Goal: Task Accomplishment & Management: Manage account settings

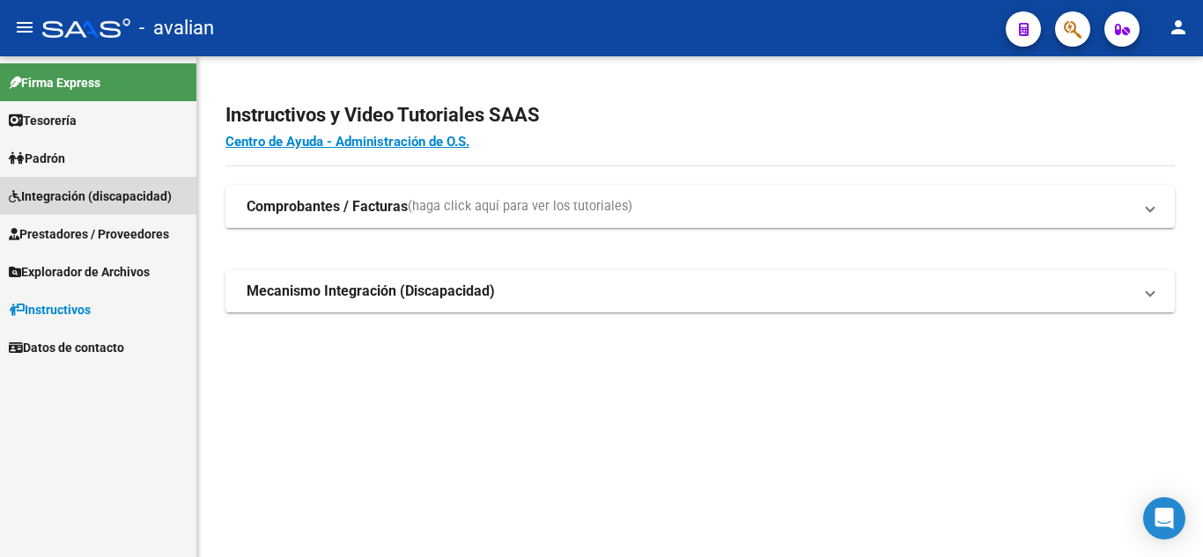
click at [88, 199] on span "Integración (discapacidad)" at bounding box center [90, 196] width 163 height 19
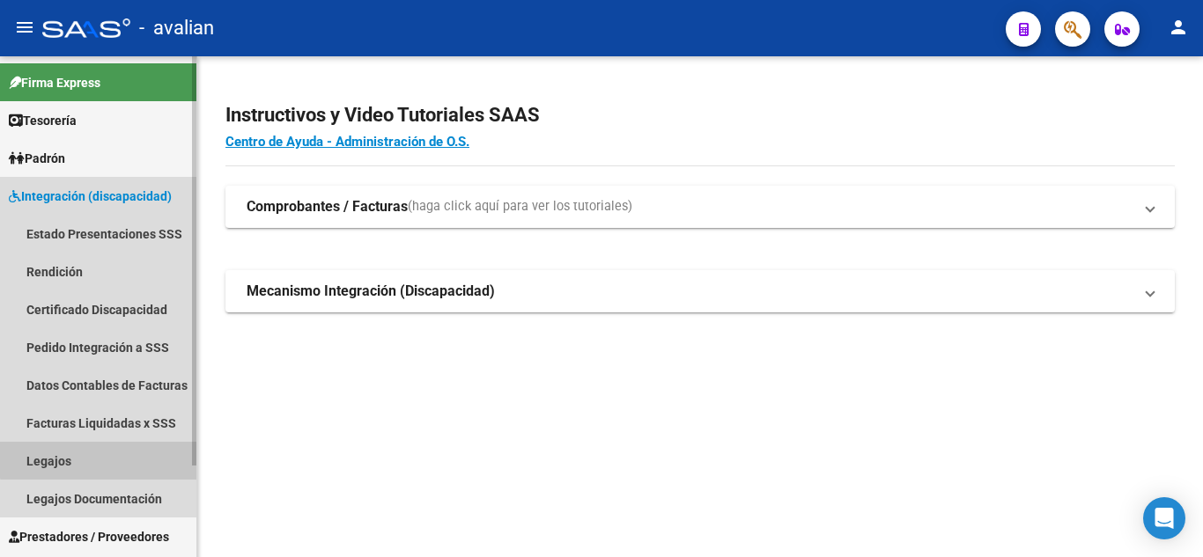
click at [103, 446] on link "Legajos" at bounding box center [98, 461] width 196 height 38
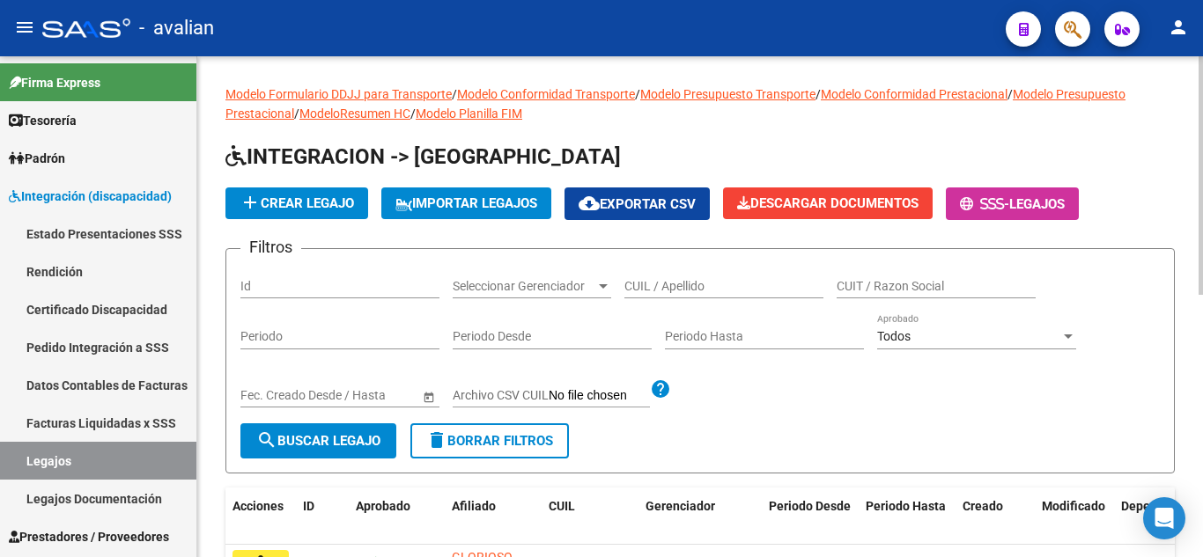
click at [718, 287] on input "CUIL / Apellido" at bounding box center [723, 286] width 199 height 15
paste input "56300508"
type input "56300508"
drag, startPoint x: 697, startPoint y: 286, endPoint x: 546, endPoint y: 283, distance: 151.5
click at [546, 283] on div "Filtros Id Seleccionar Gerenciador Seleccionar Gerenciador 56300508 CUIL / Apel…" at bounding box center [699, 343] width 919 height 160
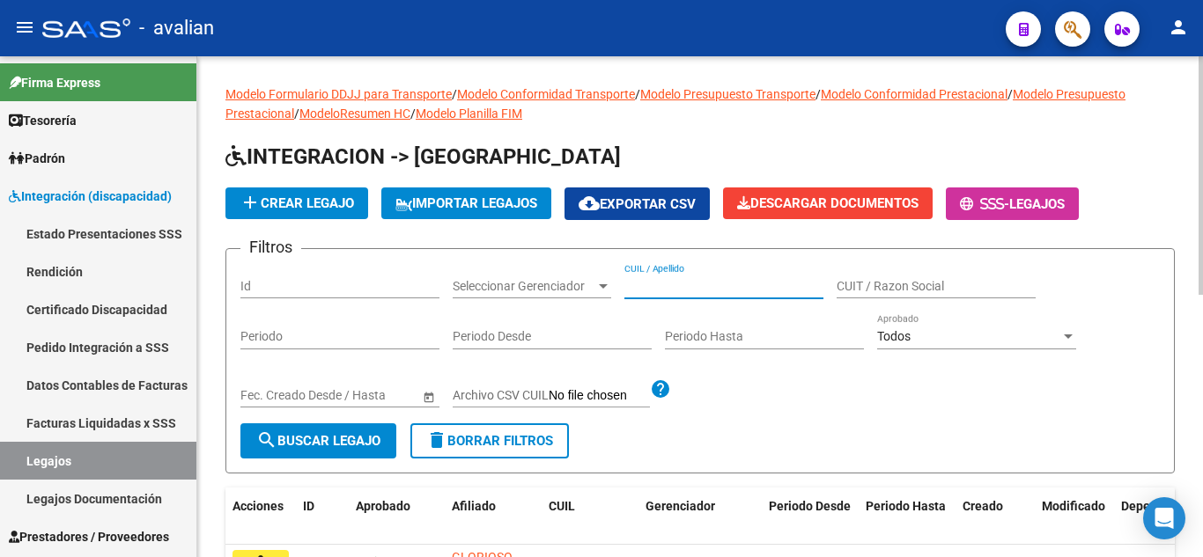
click at [677, 279] on input "CUIL / Apellido" at bounding box center [723, 286] width 199 height 15
paste input "20563005085"
type input "20563005085"
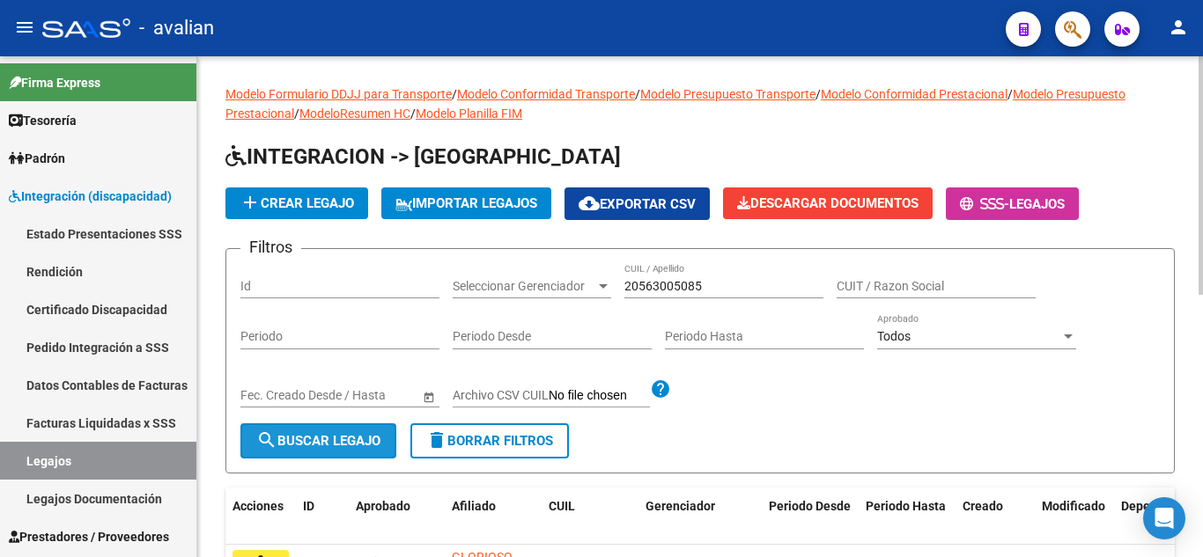
click at [286, 448] on span "search Buscar Legajo" at bounding box center [318, 441] width 124 height 16
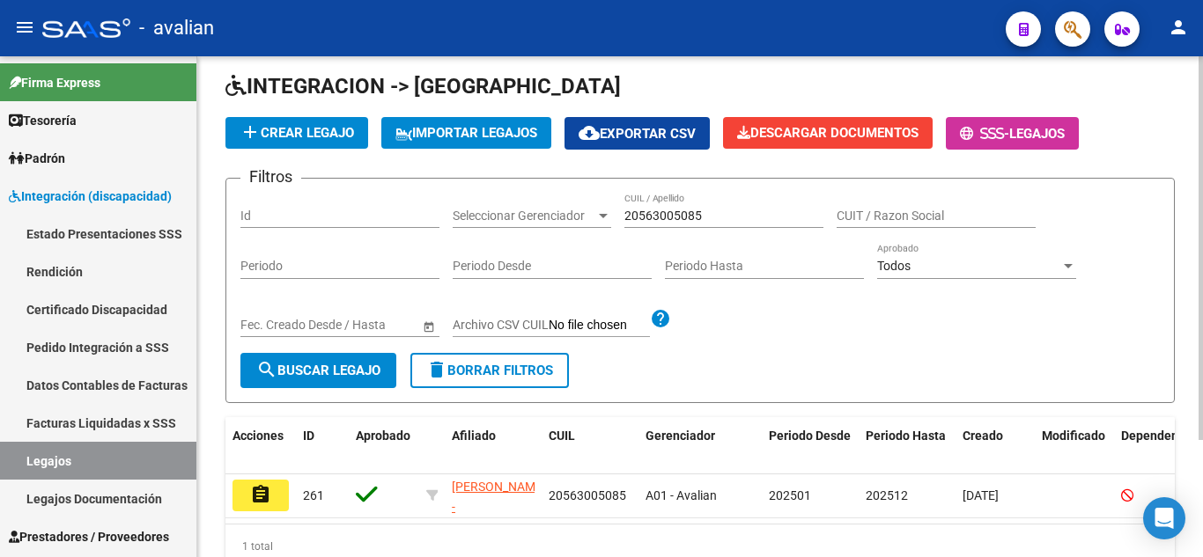
scroll to position [153, 0]
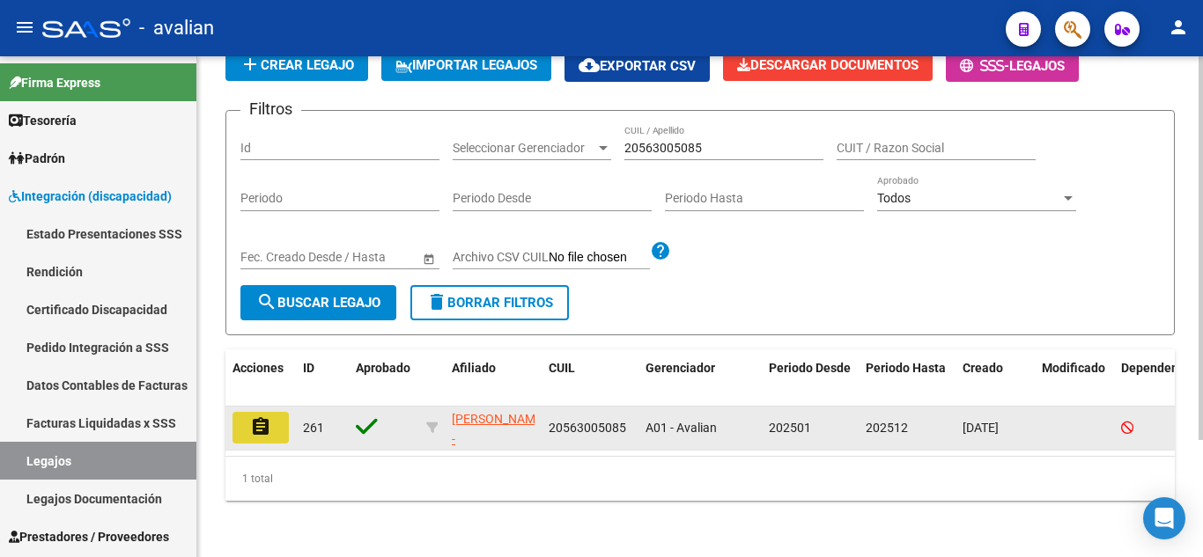
click at [277, 422] on button "assignment" at bounding box center [260, 428] width 56 height 32
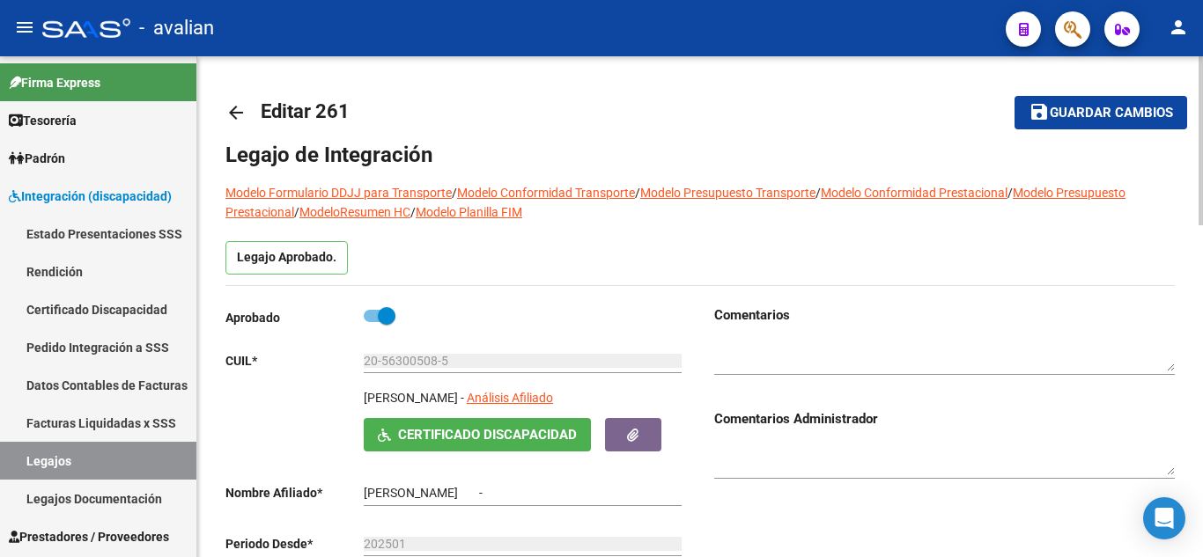
type input "[PERSON_NAME]"
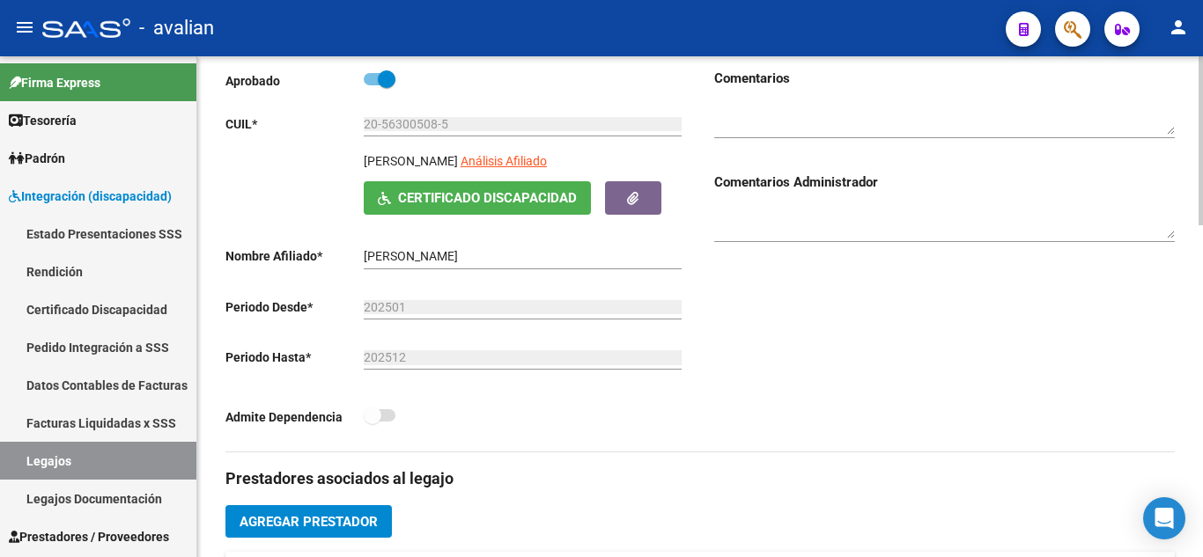
scroll to position [264, 0]
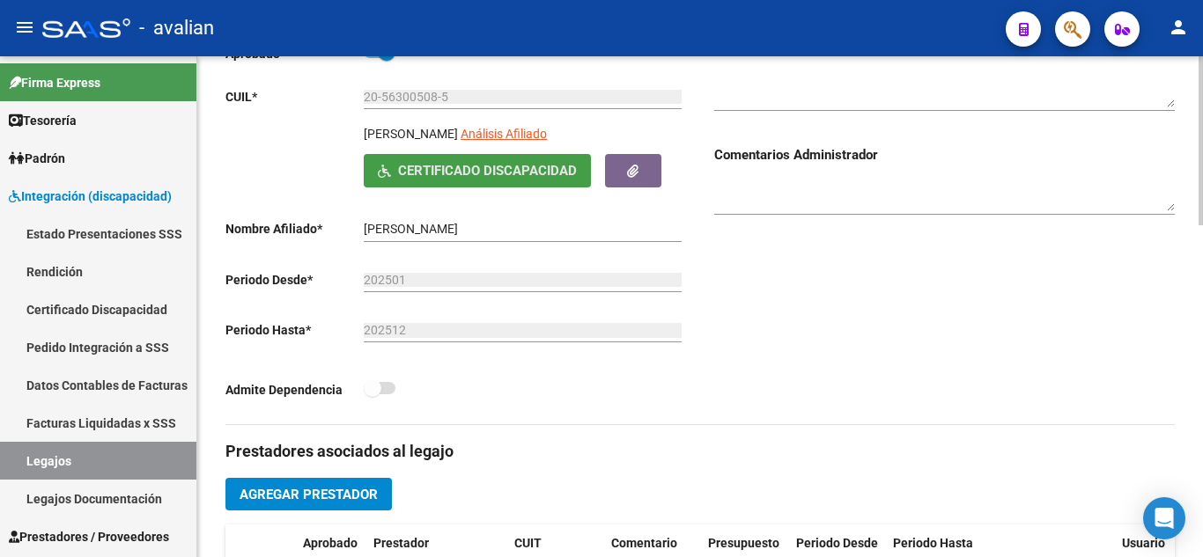
click at [541, 176] on span "Certificado Discapacidad" at bounding box center [487, 172] width 179 height 16
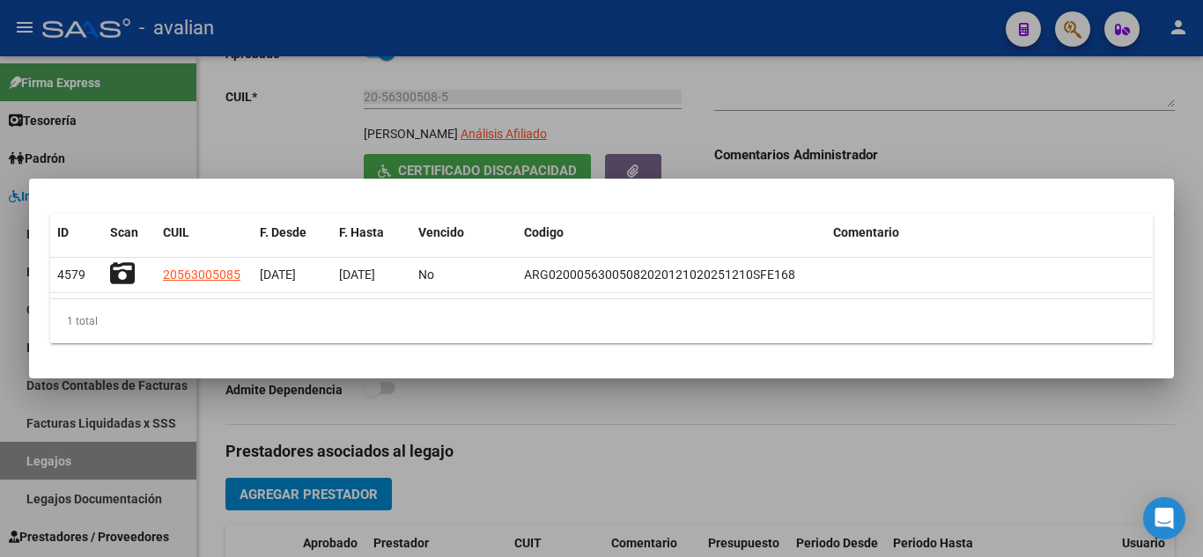
click at [735, 107] on div at bounding box center [601, 278] width 1203 height 557
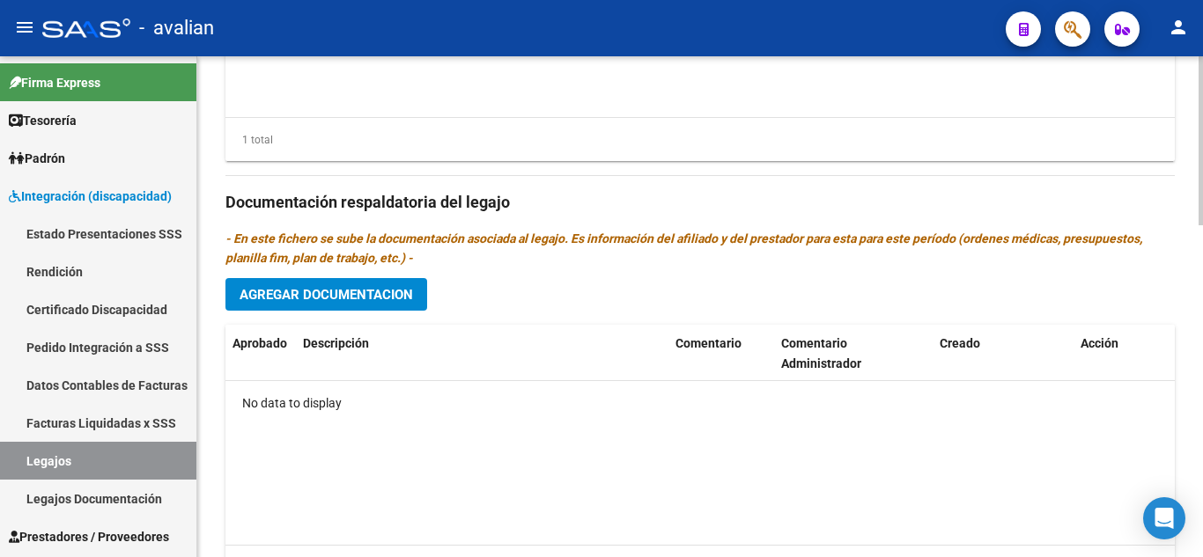
scroll to position [630, 0]
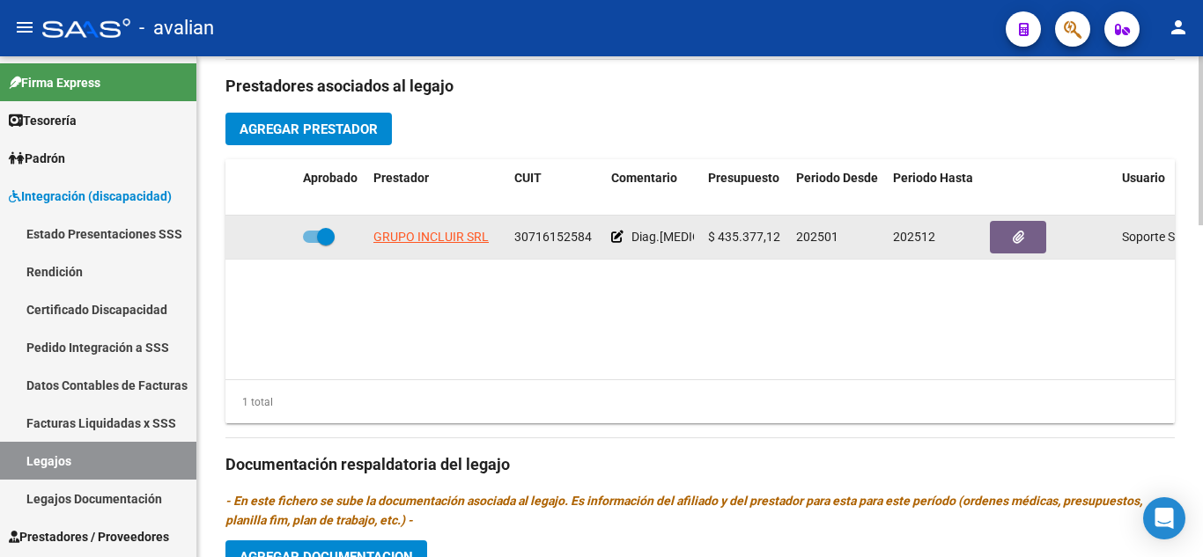
click at [615, 236] on icon at bounding box center [617, 237] width 12 height 12
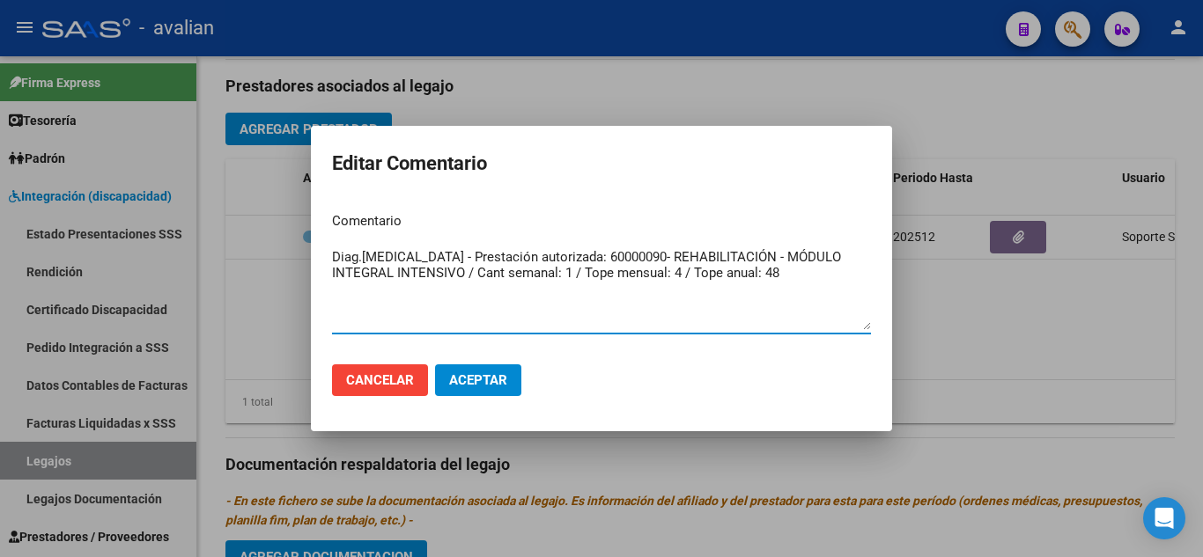
click at [635, 284] on textarea "Diag.[MEDICAL_DATA] - Prestación autorizada: 60000090- REHABILITACIÓN - MÓDULO …" at bounding box center [601, 288] width 539 height 83
drag, startPoint x: 446, startPoint y: 306, endPoint x: 314, endPoint y: 246, distance: 145.0
click at [314, 246] on mat-dialog-content "Comentario Diag.[MEDICAL_DATA] - Prestación autorizada: 60000090- REHABILITACIÓ…" at bounding box center [601, 274] width 581 height 152
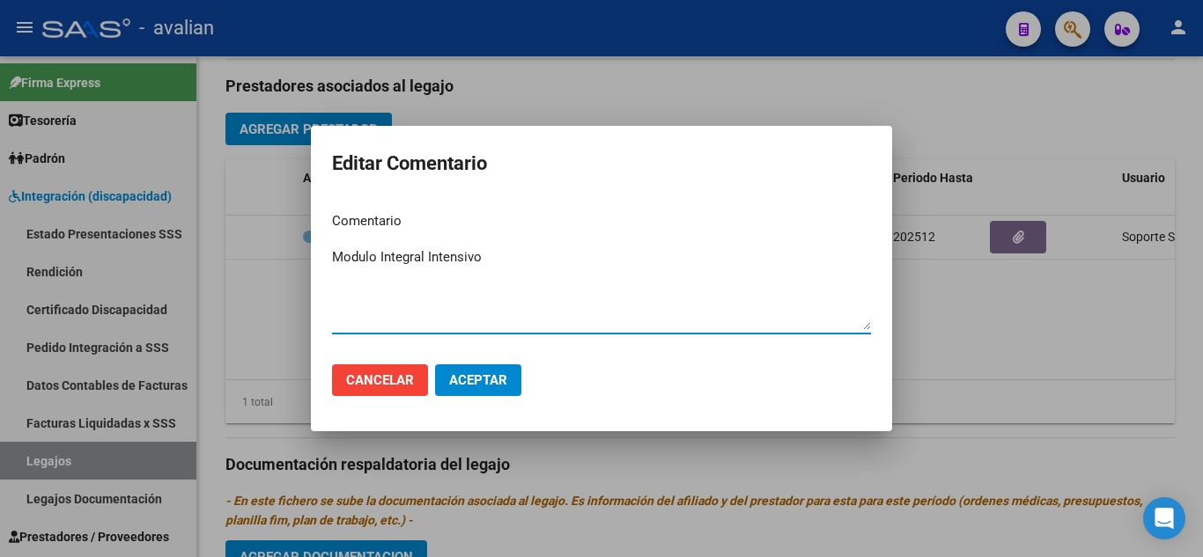
type textarea "Modulo Integral Intensivo"
click at [449, 373] on span "Aceptar" at bounding box center [478, 380] width 58 height 16
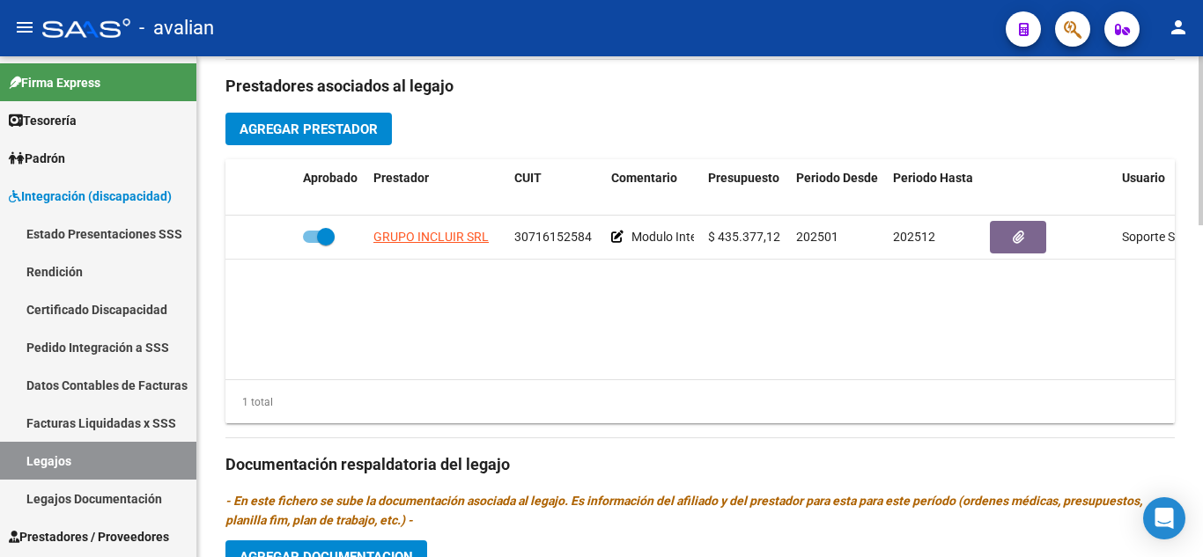
click at [703, 304] on datatable-body "GRUPO INCLUIR SRL 30716152584 Modulo Integral Intensivo $ 435.377,12 202501 202…" at bounding box center [699, 298] width 949 height 164
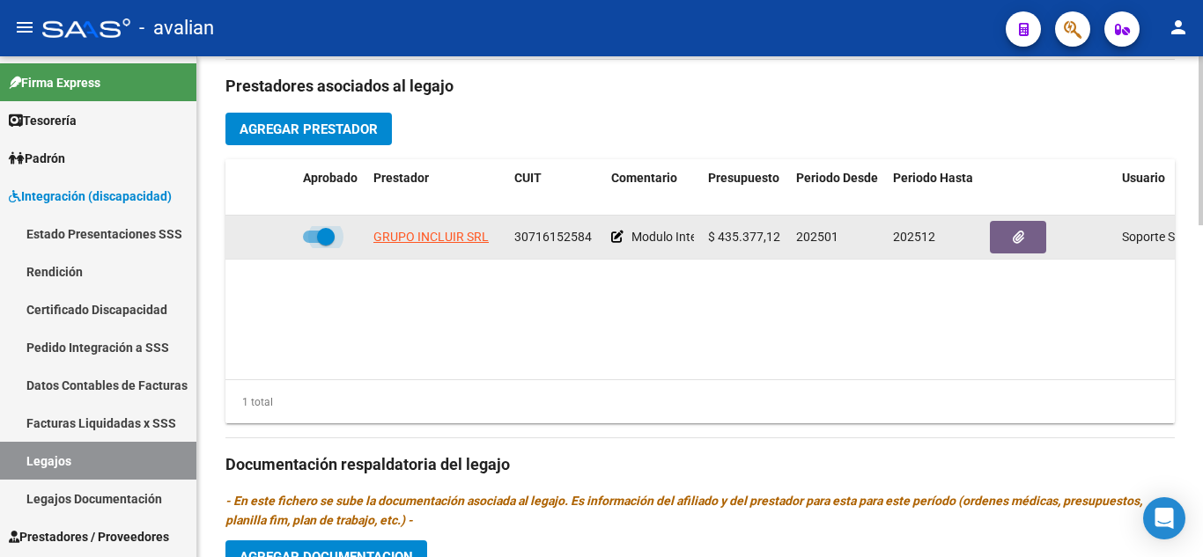
click at [305, 241] on span at bounding box center [319, 237] width 32 height 12
click at [311, 243] on input "checkbox" at bounding box center [311, 243] width 1 height 1
checkbox input "false"
click at [269, 231] on icon at bounding box center [270, 237] width 12 height 12
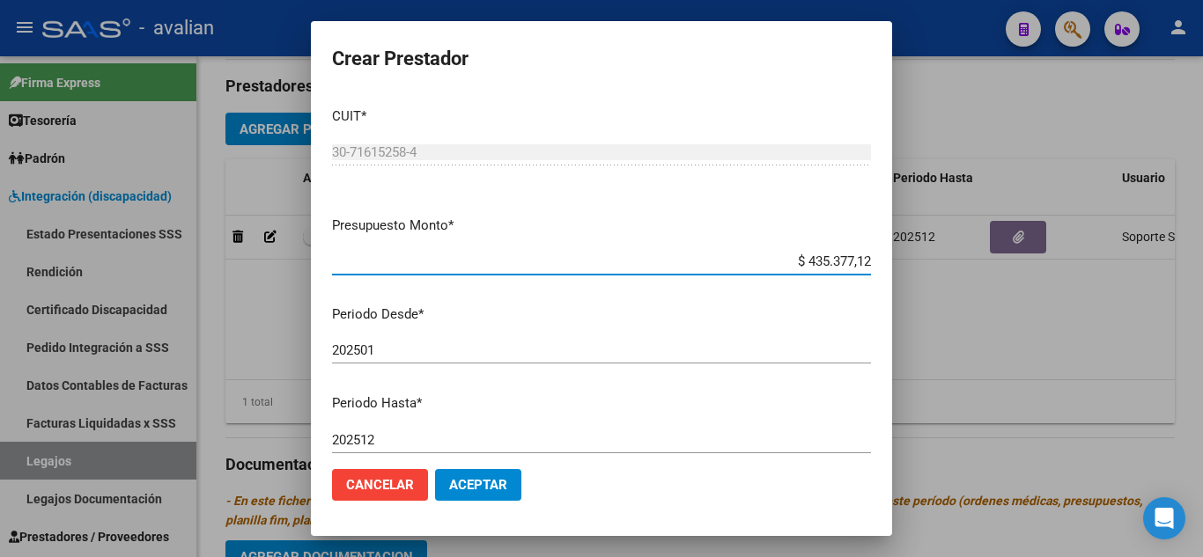
click at [838, 256] on input "$ 435.377,12" at bounding box center [601, 262] width 539 height 16
drag, startPoint x: 845, startPoint y: 258, endPoint x: 858, endPoint y: 258, distance: 12.3
click at [858, 258] on app-form-text-field "Presupuesto Monto * $ 435.376,12 Ingresar el monto" at bounding box center [608, 243] width 553 height 55
type input "$ 435.376,56"
click at [741, 320] on p "Periodo Desde *" at bounding box center [601, 315] width 539 height 20
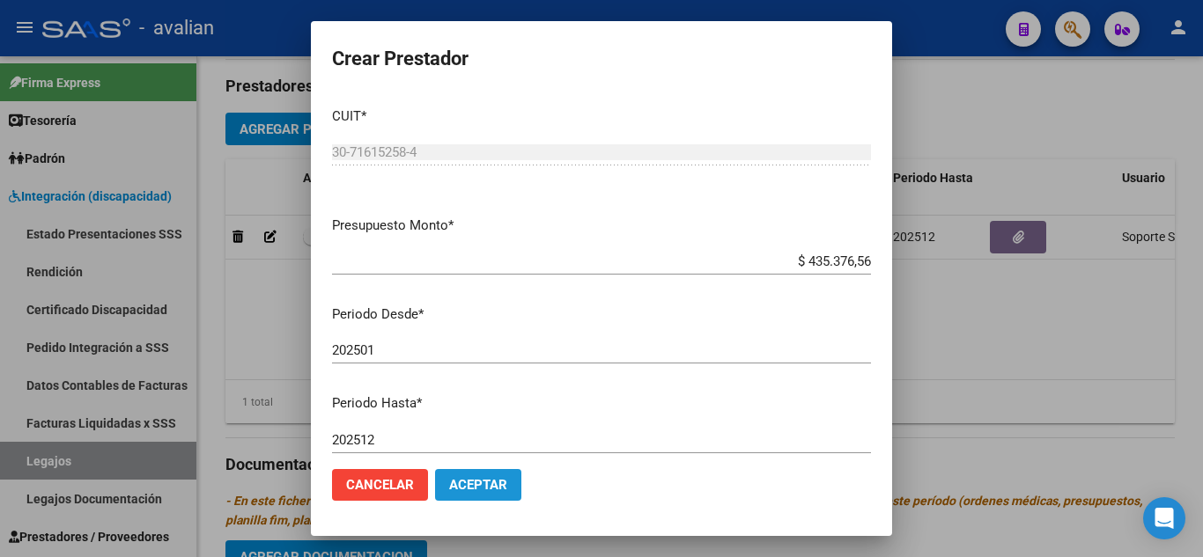
click at [489, 485] on span "Aceptar" at bounding box center [478, 485] width 58 height 16
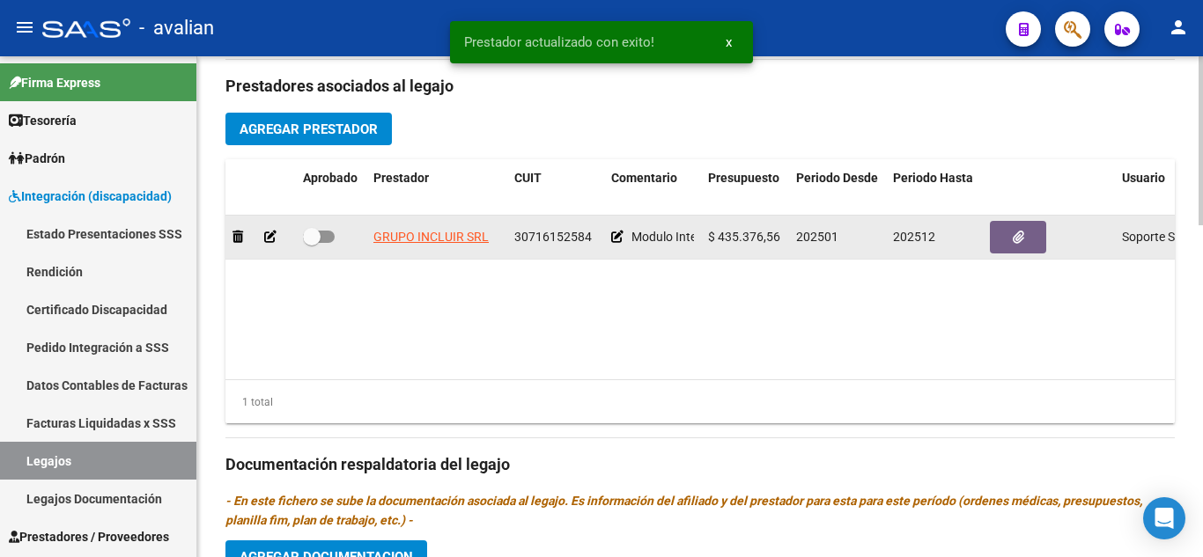
click at [321, 238] on span at bounding box center [319, 237] width 32 height 12
click at [312, 243] on input "checkbox" at bounding box center [311, 243] width 1 height 1
checkbox input "true"
click at [1014, 234] on icon "button" at bounding box center [1018, 237] width 11 height 13
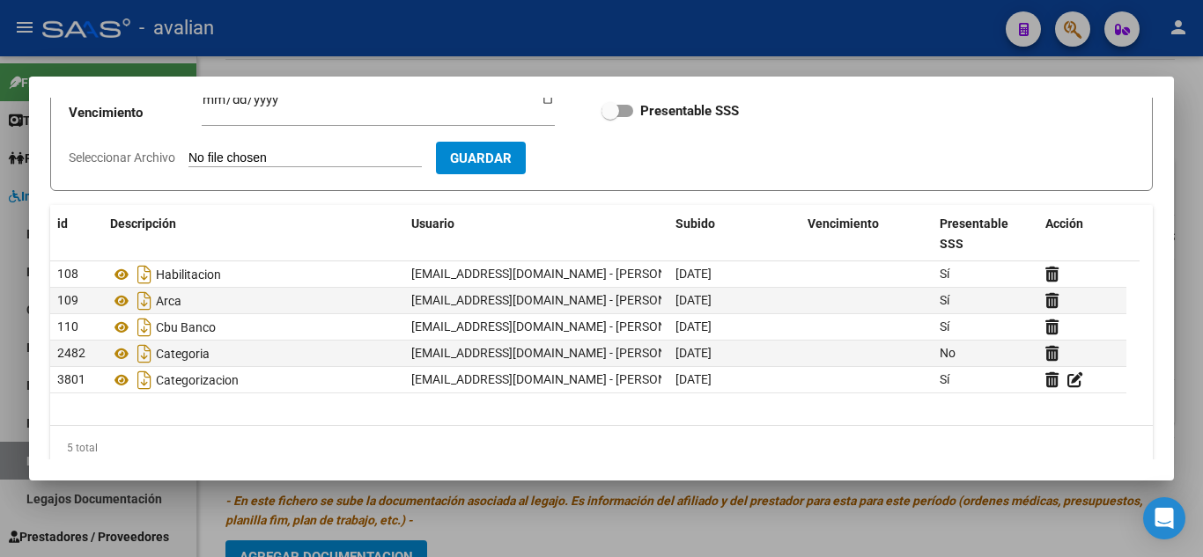
scroll to position [200, 0]
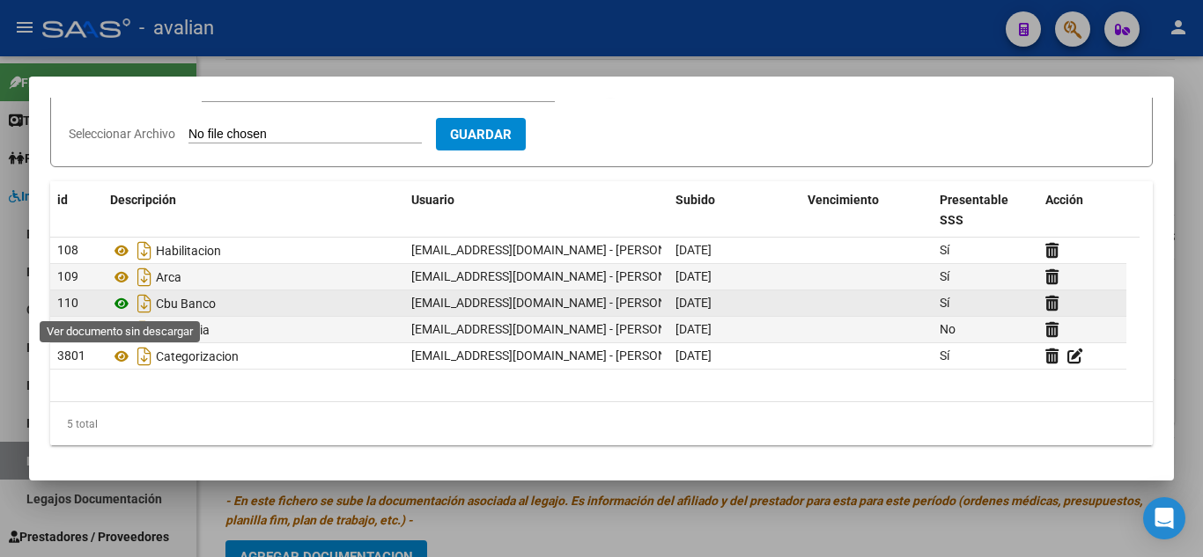
click at [118, 305] on icon at bounding box center [121, 303] width 23 height 21
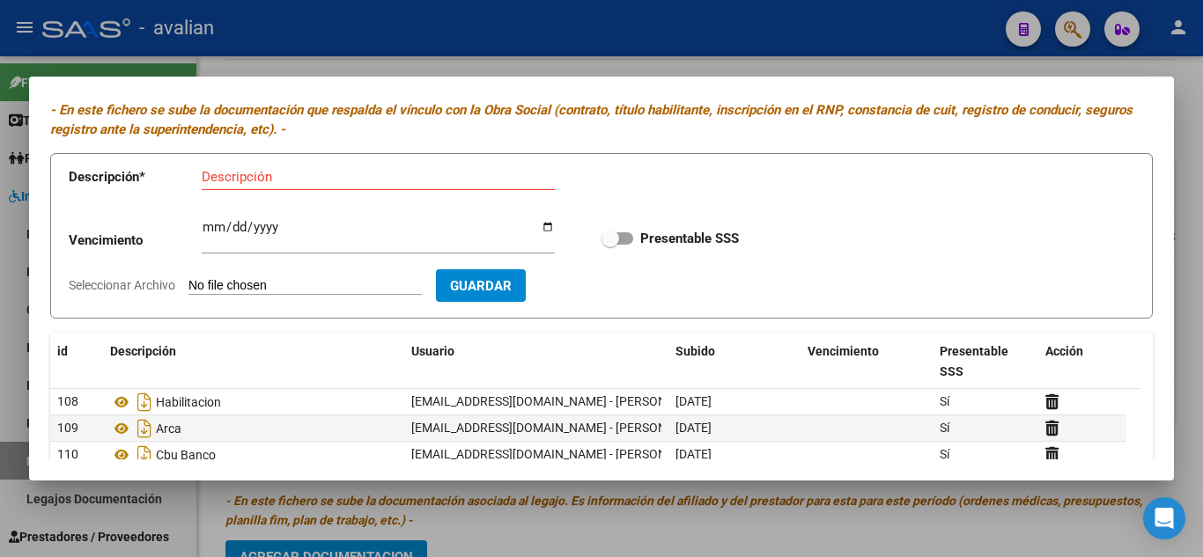
scroll to position [0, 0]
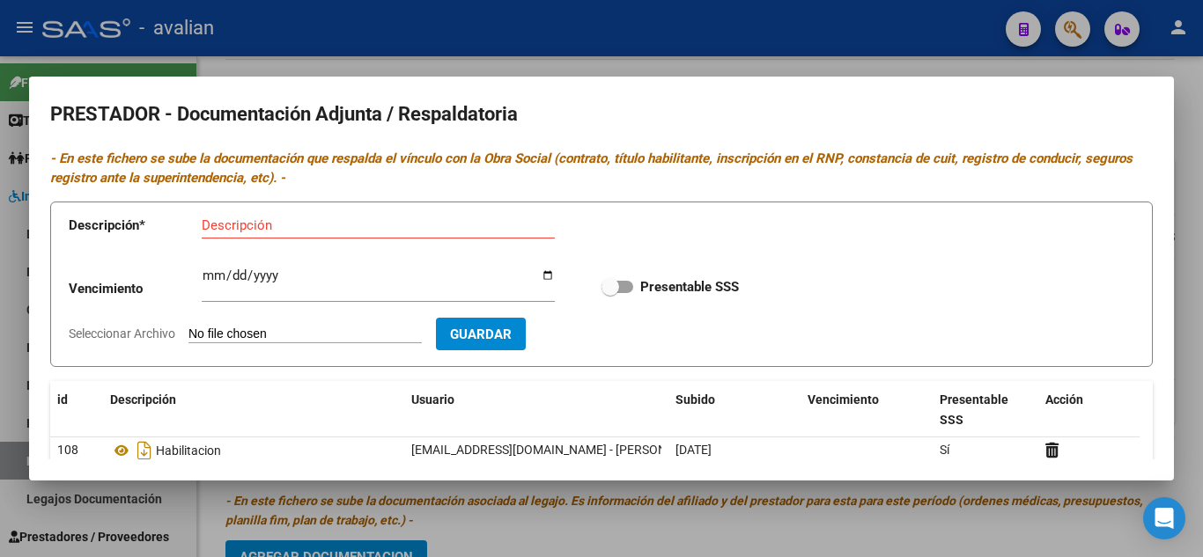
click at [844, 60] on div at bounding box center [601, 278] width 1203 height 557
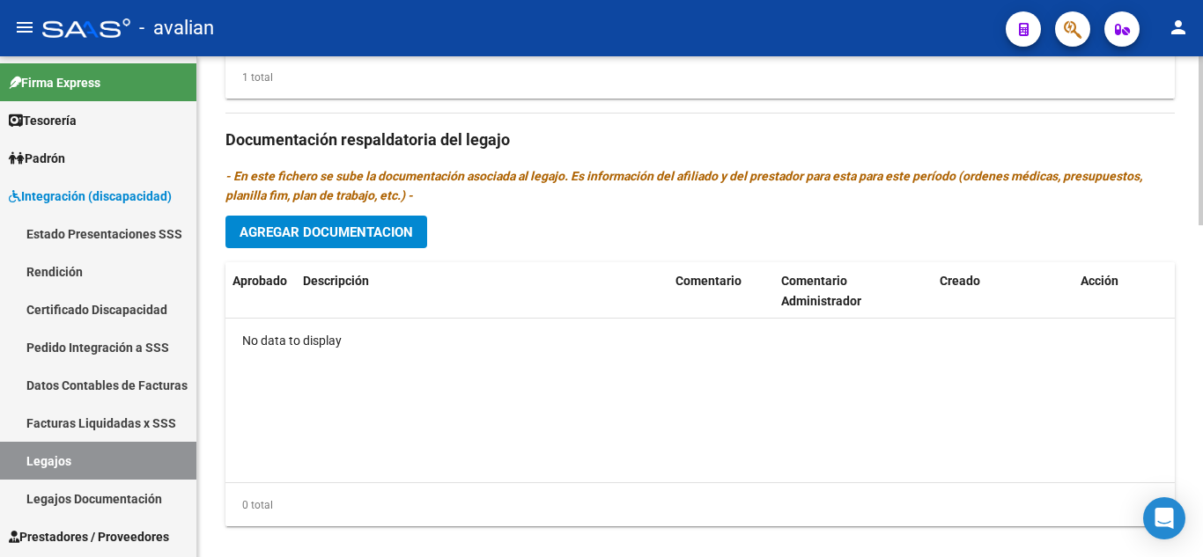
scroll to position [982, 0]
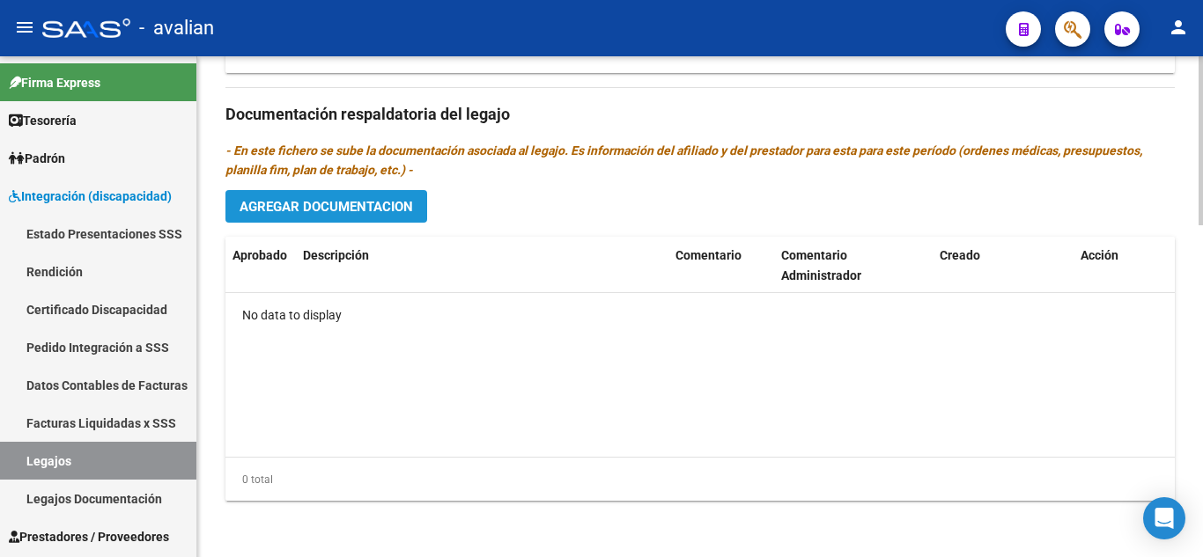
click at [357, 209] on span "Agregar Documentacion" at bounding box center [325, 207] width 173 height 16
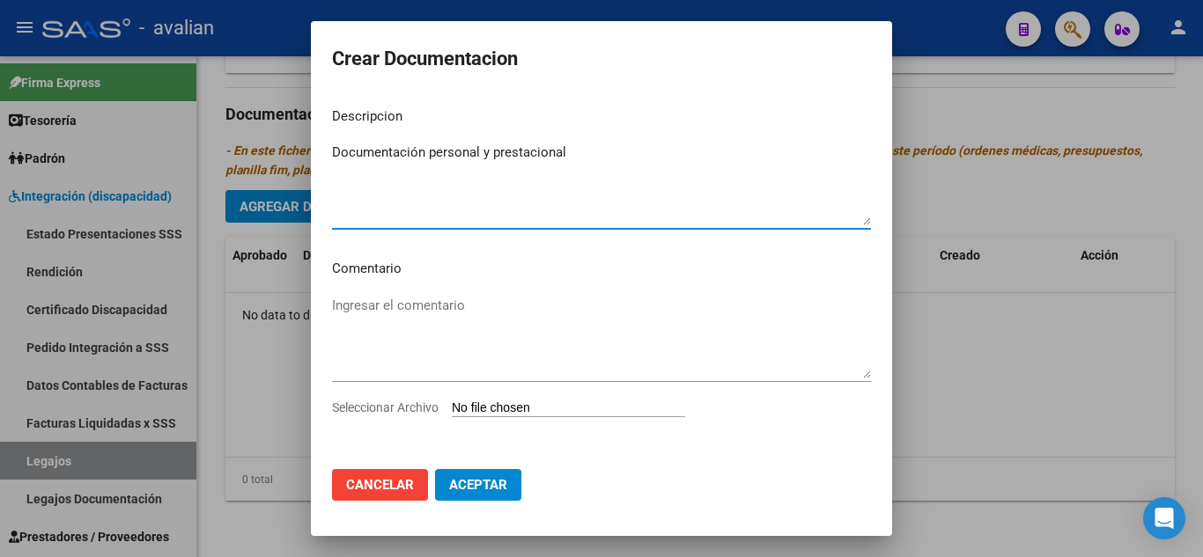
type textarea "Documentación personal y prestacional"
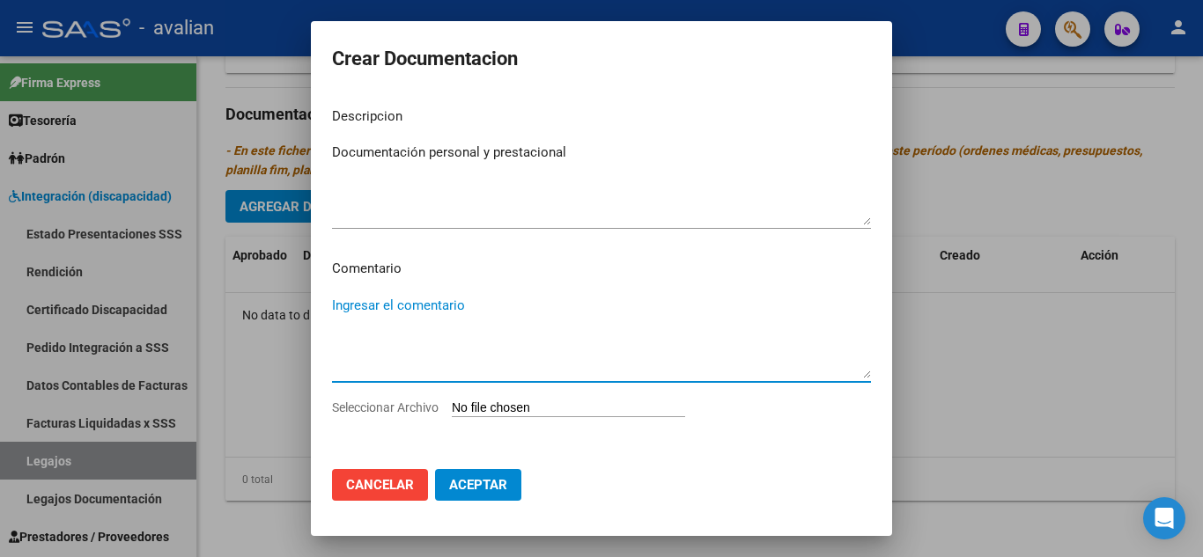
click at [451, 316] on textarea "Ingresar el comentario" at bounding box center [601, 337] width 539 height 83
click at [483, 303] on textarea "Ingresar el comentario" at bounding box center [601, 337] width 539 height 83
paste textarea "Enero a Diciembre - Módulo integral Intensivo Incluir srl Prestador Num 715485"
click at [609, 357] on textarea "Enero a Diciembre - Módulo integral Intensivo Incluir srl Prestador Num 715485" at bounding box center [601, 337] width 539 height 83
drag, startPoint x: 609, startPoint y: 331, endPoint x: 735, endPoint y: 344, distance: 126.6
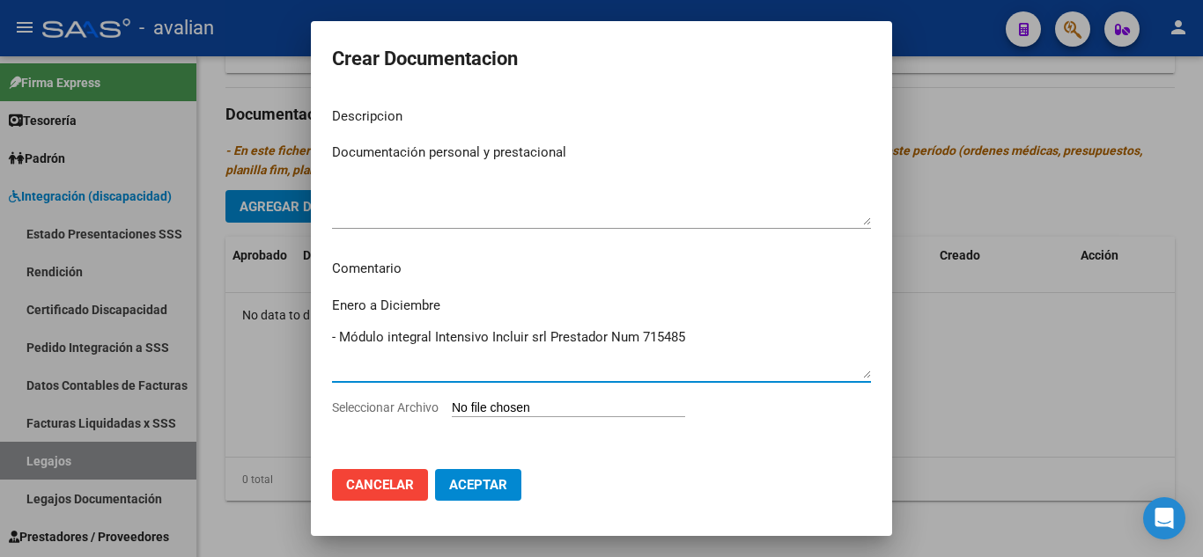
click at [735, 344] on textarea "Enero a Diciembre - Módulo integral Intensivo Incluir srl Prestador Num 715485" at bounding box center [601, 337] width 539 height 83
type textarea "Enero a Diciembre - Módulo integral Intensivo Incluir srl Prestador Num 715485"
click at [648, 406] on input "Seleccionar Archivo" at bounding box center [568, 409] width 233 height 17
type input "C:\fakepath\DOC_compressed.pdf"
drag, startPoint x: 549, startPoint y: 333, endPoint x: 692, endPoint y: 341, distance: 142.9
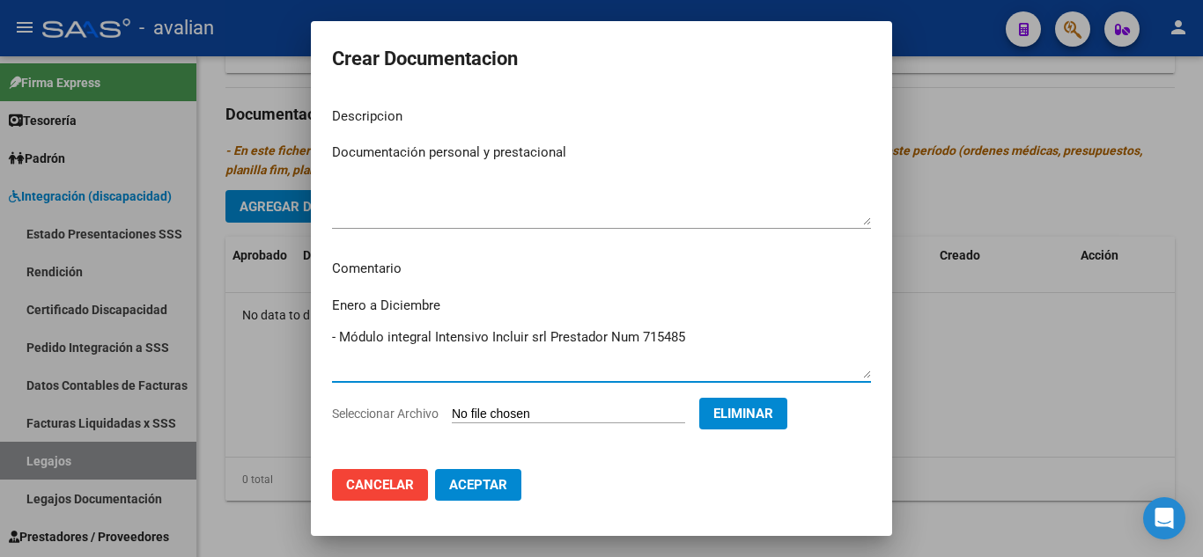
click at [692, 341] on textarea "Enero a Diciembre - Módulo integral Intensivo Incluir srl Prestador Num 715485" at bounding box center [601, 337] width 539 height 83
type textarea "Enero a Diciembre - Módulo integral Intensivo Incluir srl"
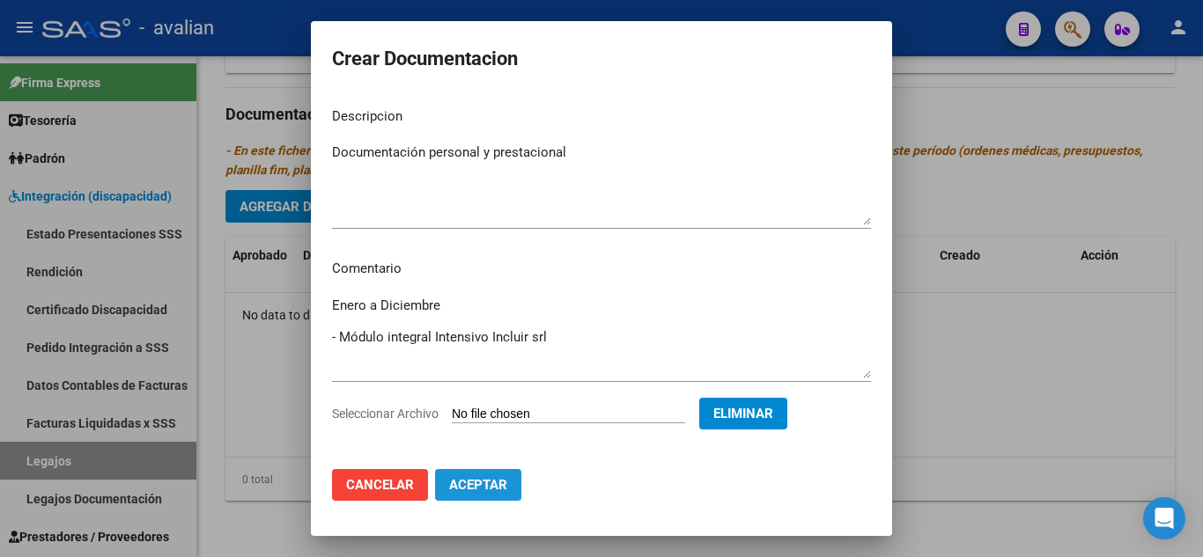
click at [500, 484] on span "Aceptar" at bounding box center [478, 485] width 58 height 16
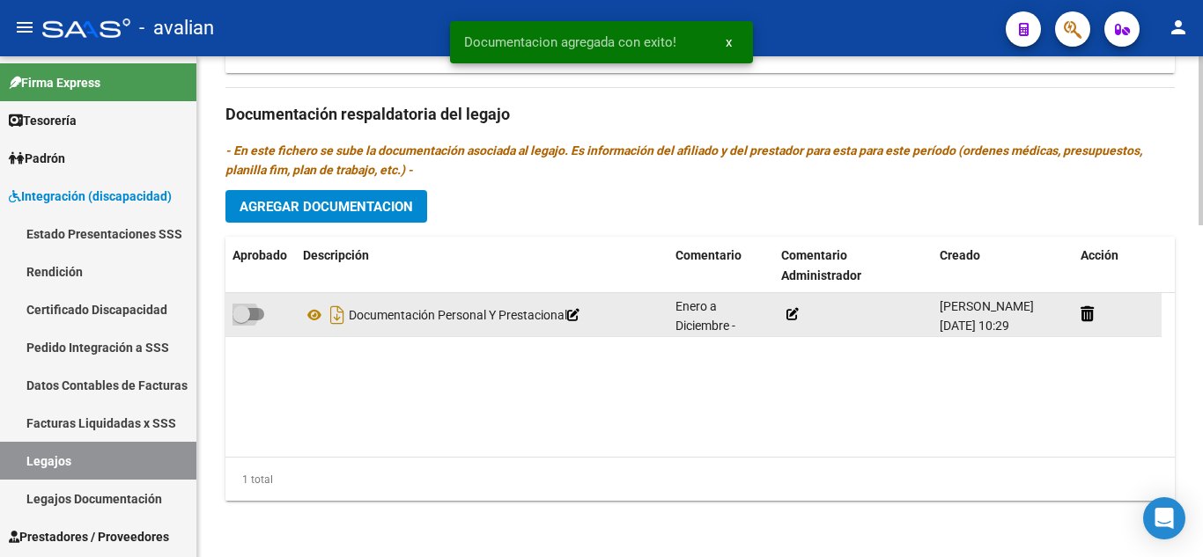
click at [257, 314] on span at bounding box center [248, 314] width 32 height 12
click at [241, 320] on input "checkbox" at bounding box center [240, 320] width 1 height 1
checkbox input "true"
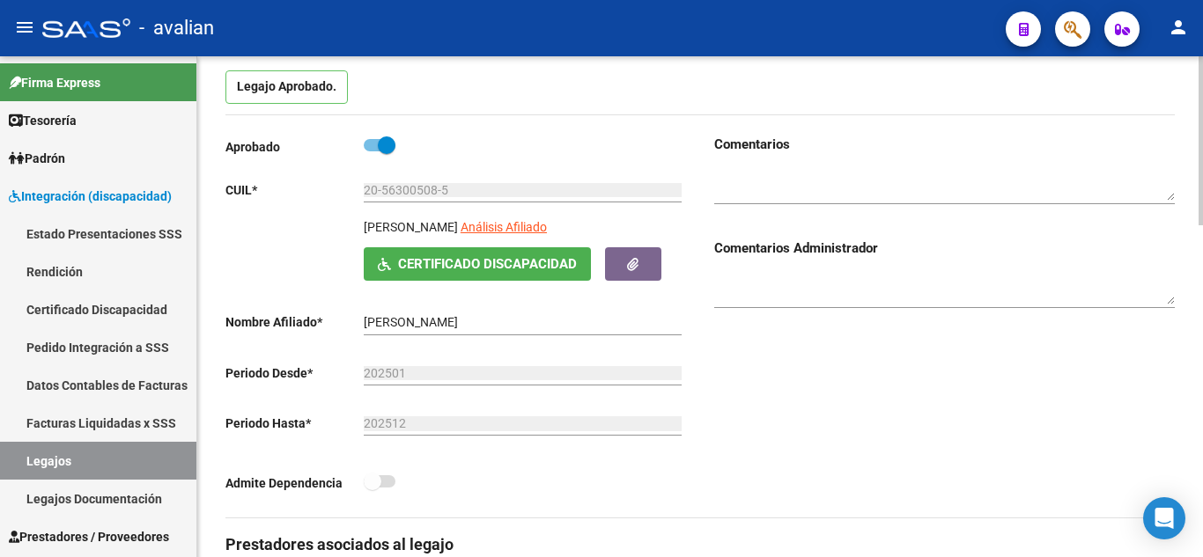
scroll to position [0, 0]
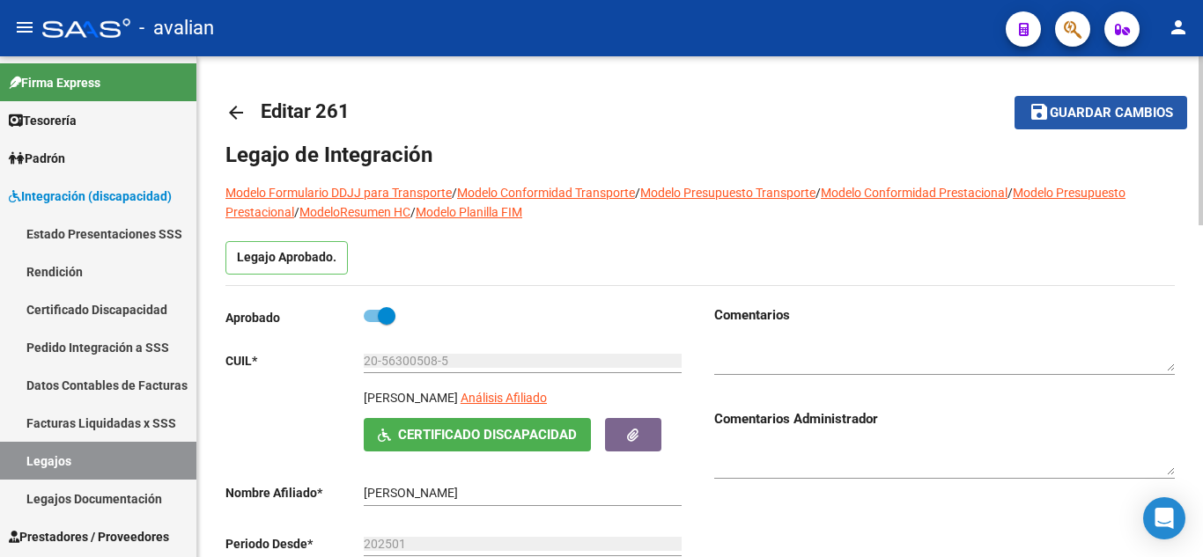
click at [1104, 114] on span "Guardar cambios" at bounding box center [1111, 114] width 123 height 16
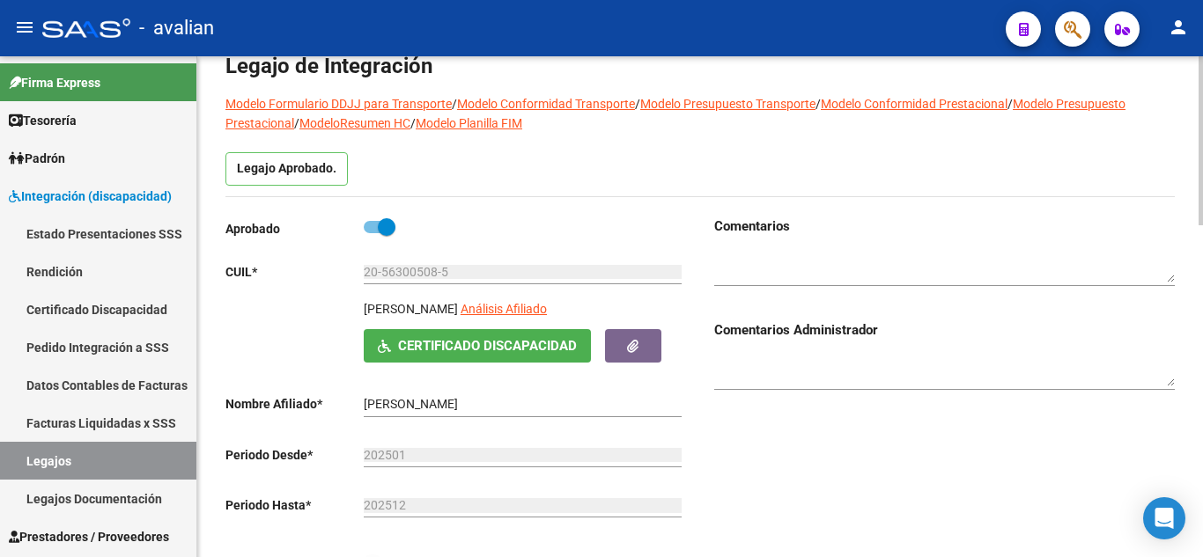
scroll to position [88, 0]
click at [448, 360] on button "Certificado Discapacidad" at bounding box center [477, 346] width 227 height 33
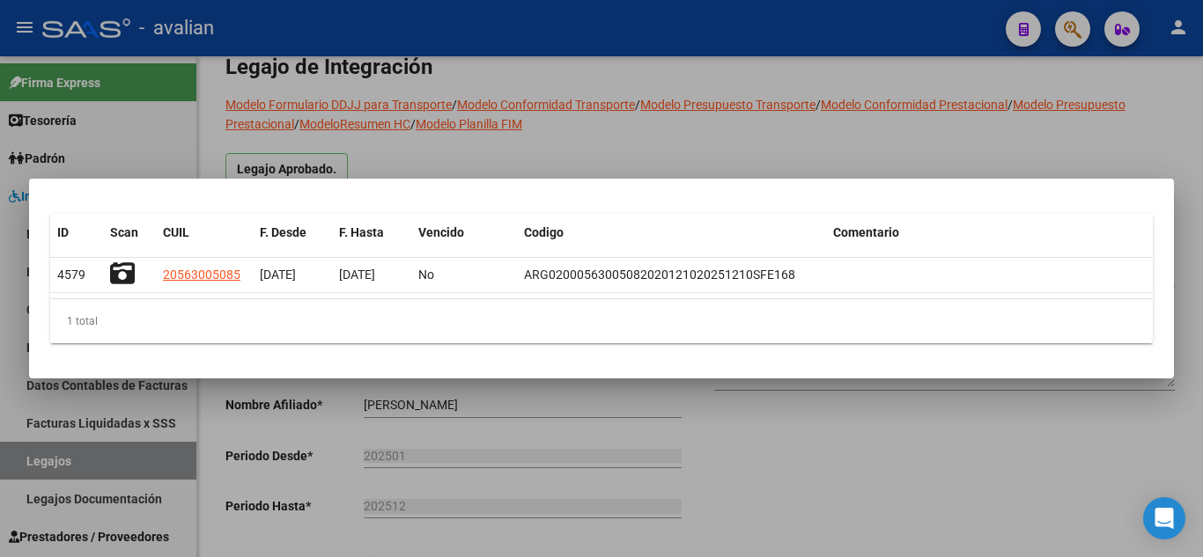
click at [790, 142] on div at bounding box center [601, 278] width 1203 height 557
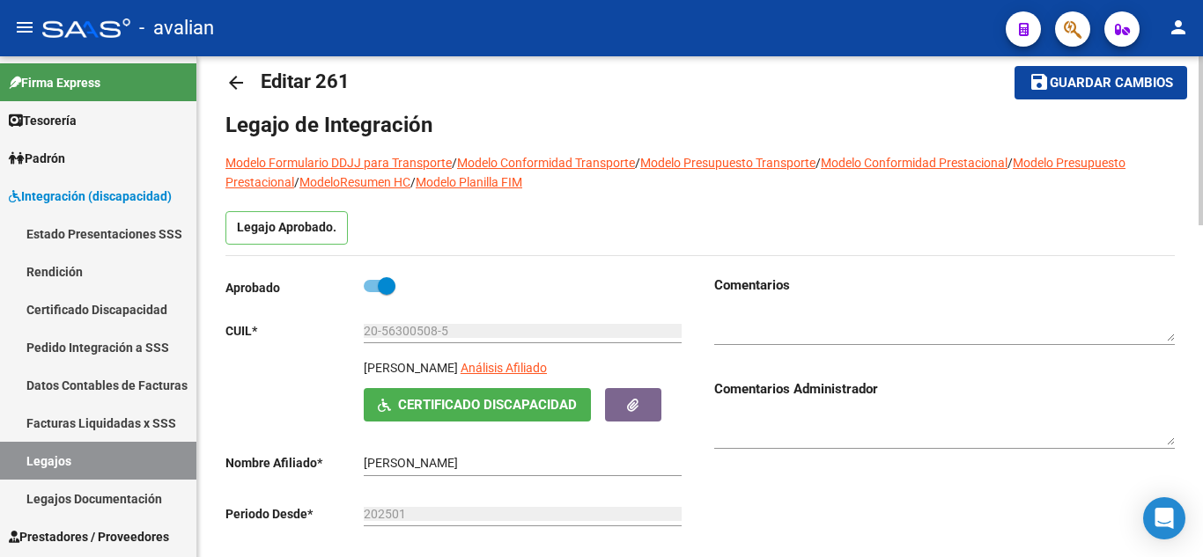
scroll to position [0, 0]
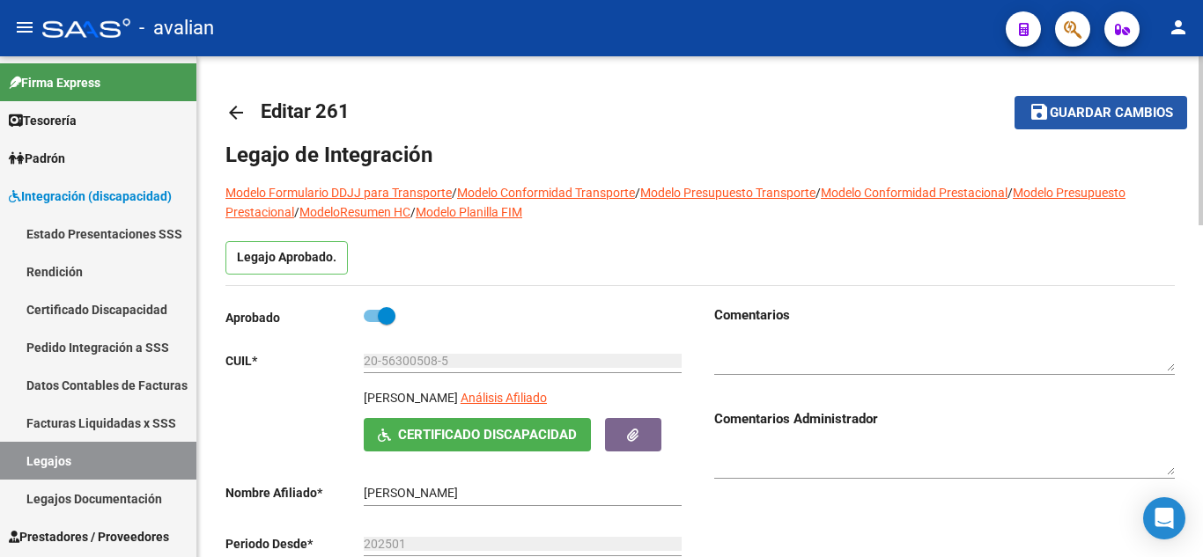
drag, startPoint x: 1095, startPoint y: 104, endPoint x: 1077, endPoint y: 110, distance: 19.5
click at [1094, 104] on span "save Guardar cambios" at bounding box center [1100, 112] width 144 height 16
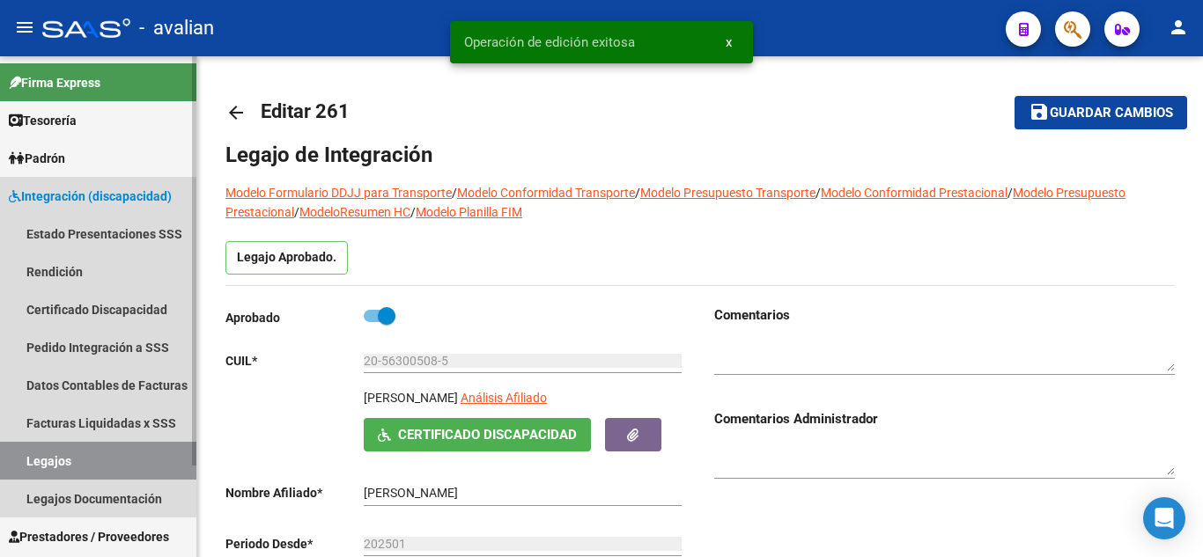
click at [77, 464] on link "Legajos" at bounding box center [98, 461] width 196 height 38
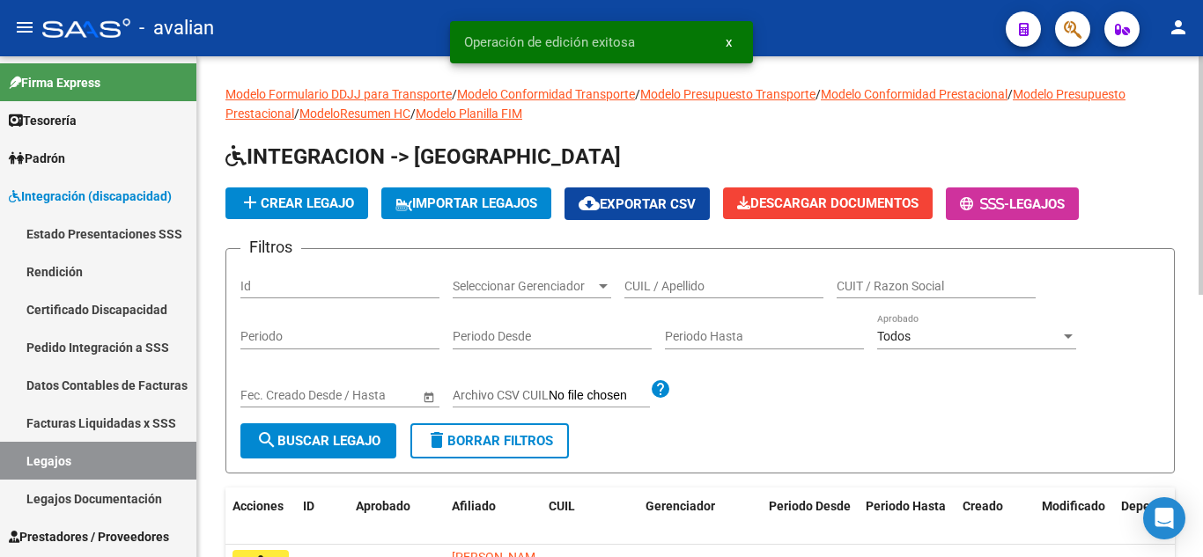
click at [673, 292] on input "CUIL / Apellido" at bounding box center [723, 286] width 199 height 15
paste input "[PERSON_NAME] [PERSON_NAME]"
type input "[PERSON_NAME] [PERSON_NAME]"
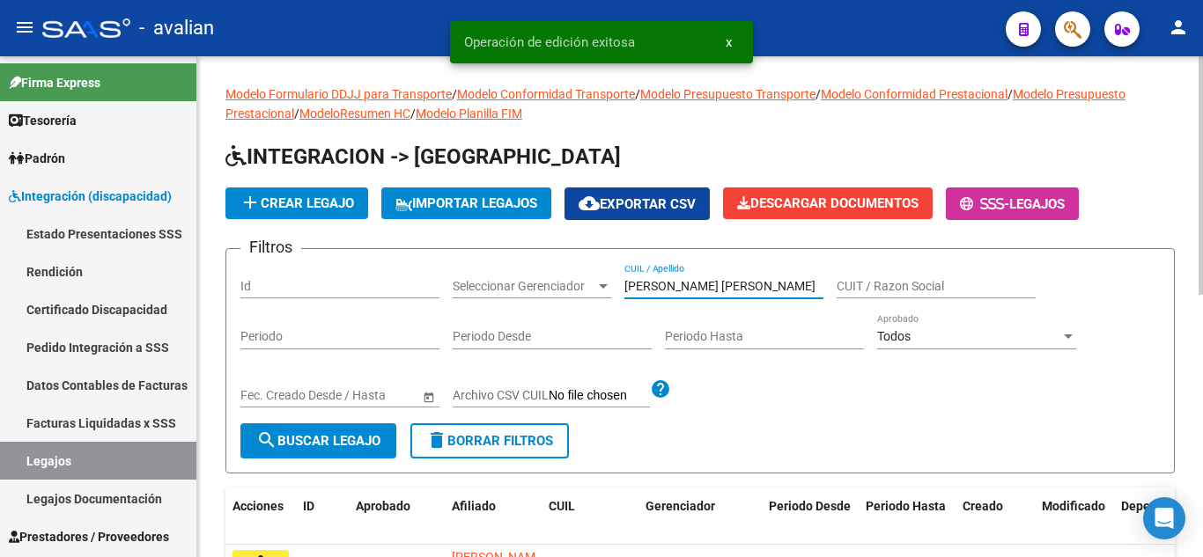
click at [340, 445] on span "search Buscar Legajo" at bounding box center [318, 441] width 124 height 16
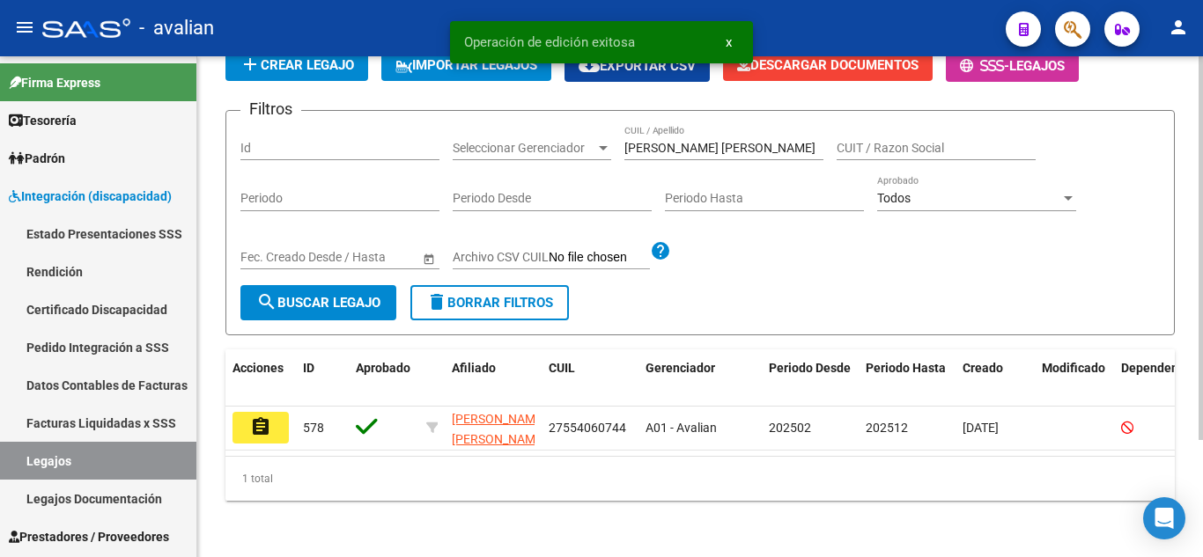
scroll to position [153, 0]
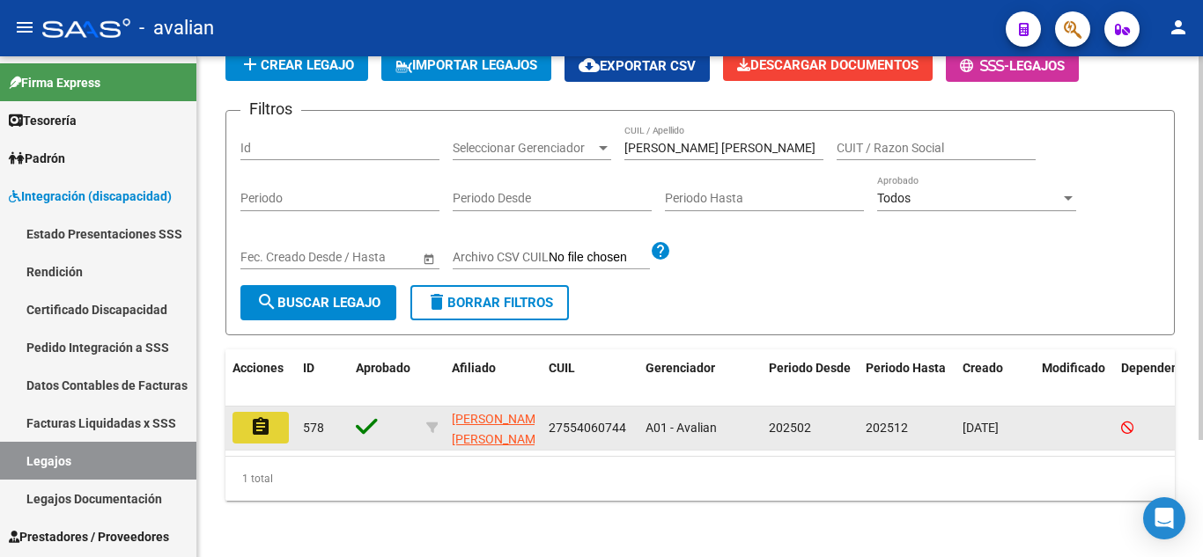
click at [272, 412] on button "assignment" at bounding box center [260, 428] width 56 height 32
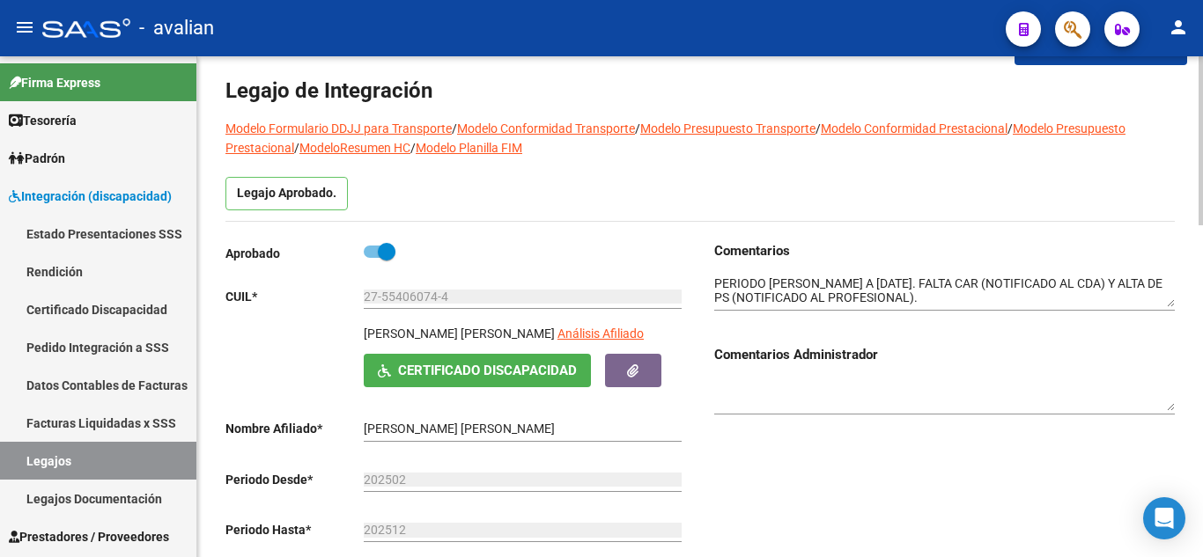
scroll to position [88, 0]
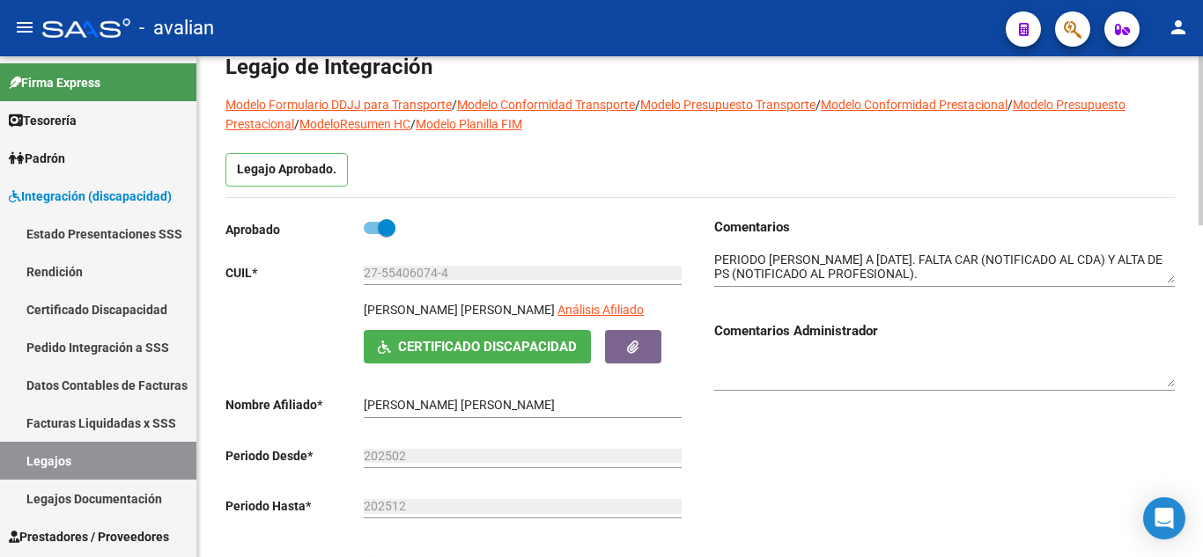
click at [1013, 271] on textarea at bounding box center [944, 267] width 460 height 33
click at [882, 260] on textarea at bounding box center [944, 267] width 460 height 33
drag, startPoint x: 883, startPoint y: 260, endPoint x: 863, endPoint y: 233, distance: 33.3
click at [863, 233] on div "Comentarios" at bounding box center [944, 259] width 460 height 85
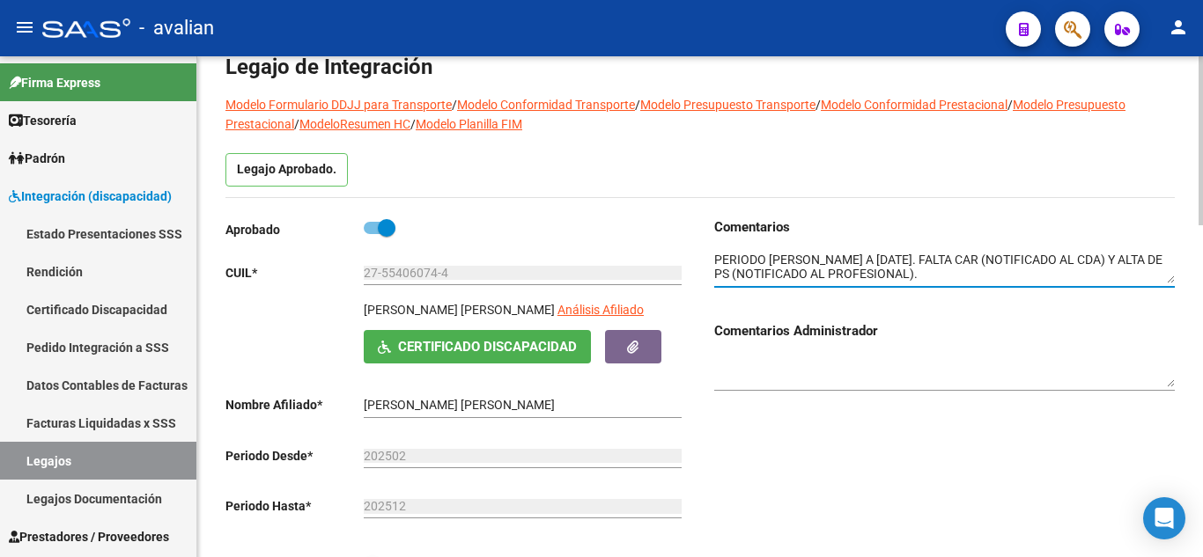
click at [903, 260] on textarea at bounding box center [944, 267] width 460 height 33
click at [983, 277] on textarea at bounding box center [944, 267] width 460 height 33
click at [1134, 258] on textarea at bounding box center [944, 267] width 460 height 33
click at [1148, 261] on textarea at bounding box center [944, 267] width 460 height 33
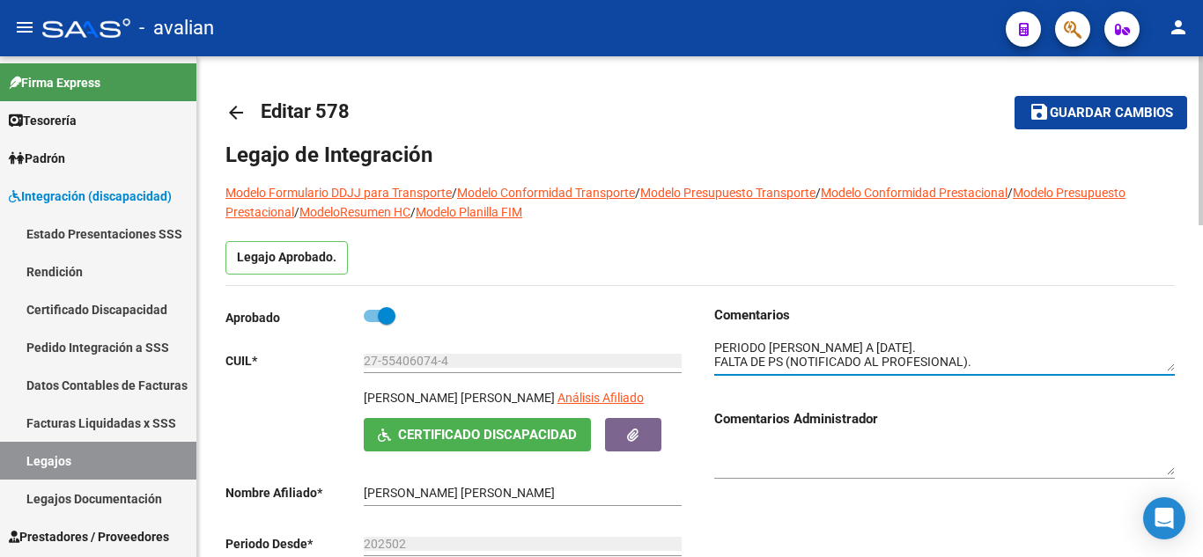
type textarea "PERIODO [PERSON_NAME] A [DATE]. FALTA DE PS (NOTIFICADO AL PROFESIONAL)."
click at [1052, 115] on span "Guardar cambios" at bounding box center [1111, 114] width 123 height 16
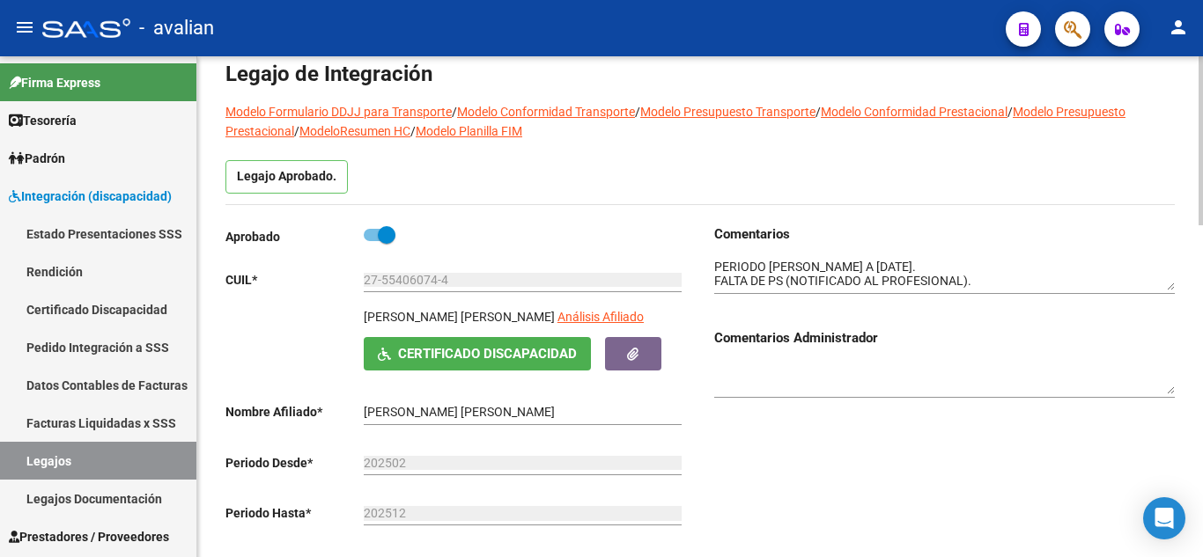
scroll to position [176, 0]
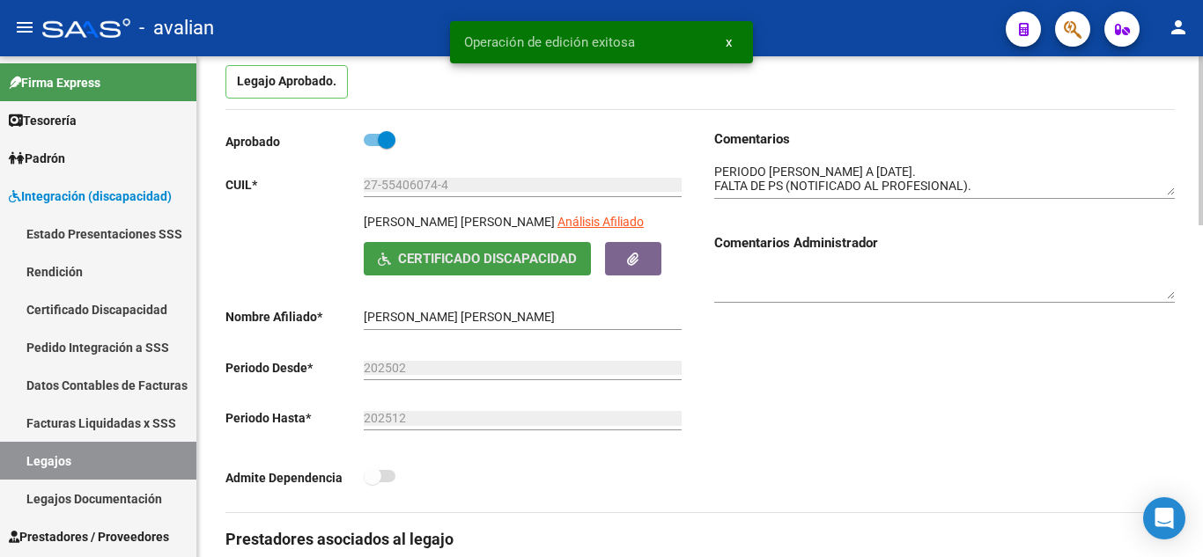
click at [463, 265] on span "Certificado Discapacidad" at bounding box center [487, 260] width 179 height 16
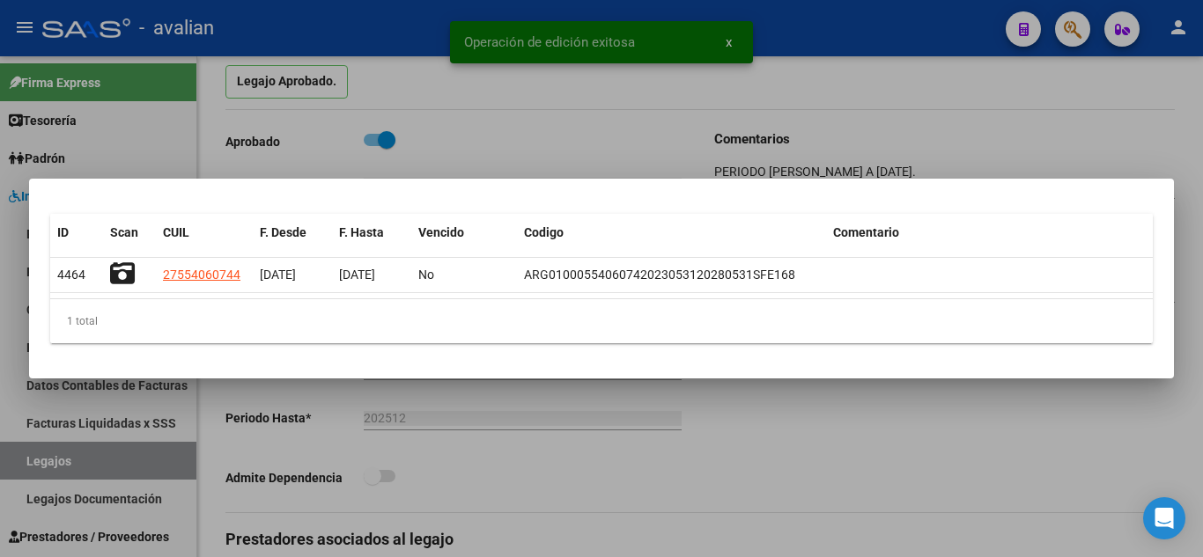
click at [794, 483] on div at bounding box center [601, 278] width 1203 height 557
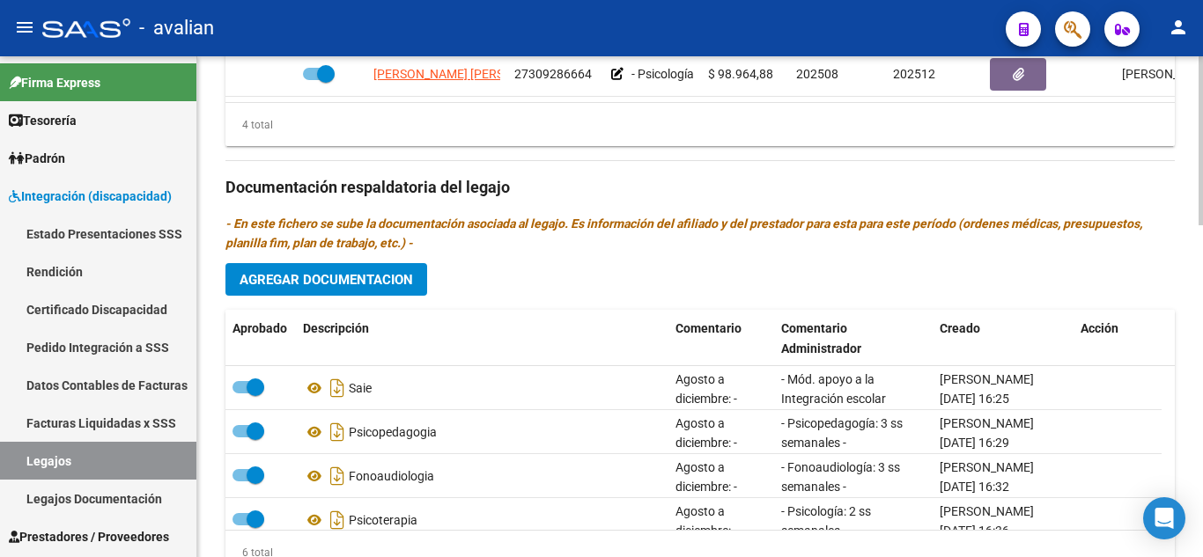
scroll to position [880, 0]
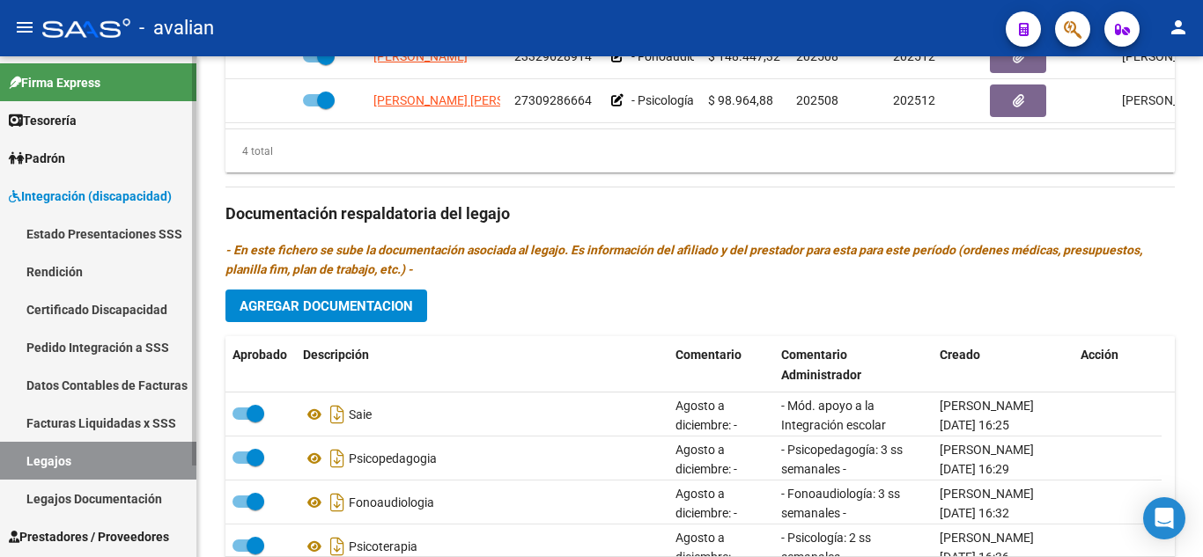
click at [76, 452] on link "Legajos" at bounding box center [98, 461] width 196 height 38
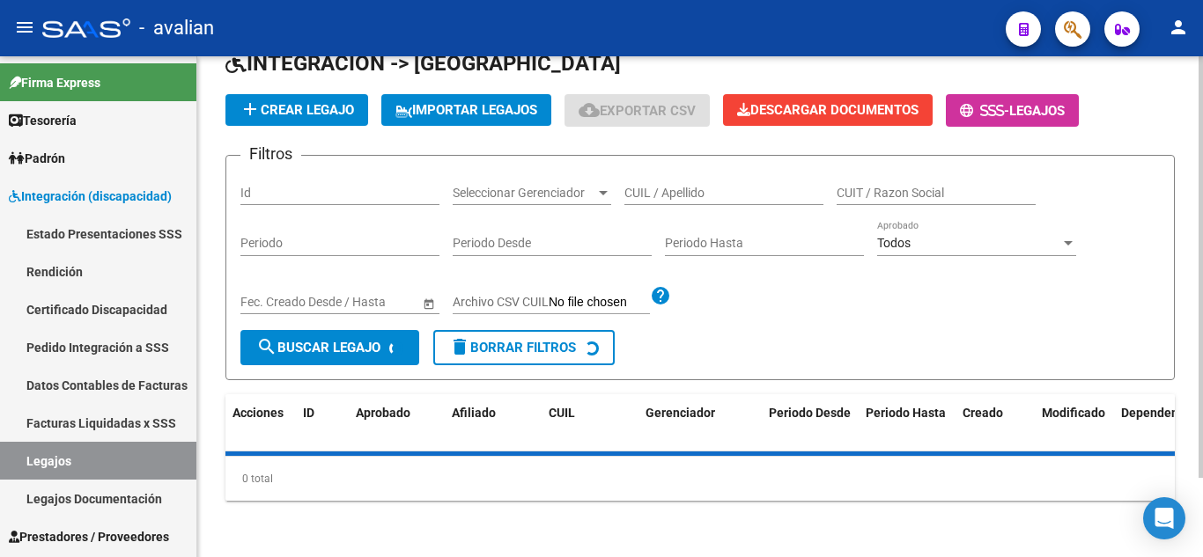
scroll to position [94, 0]
click at [645, 191] on input "CUIL / Apellido" at bounding box center [723, 193] width 199 height 15
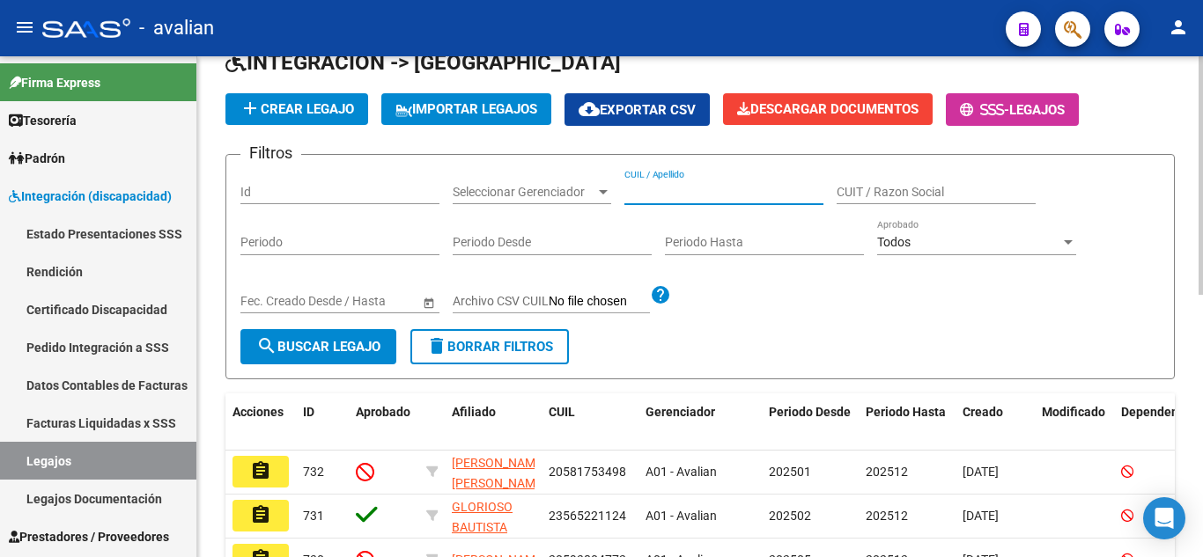
paste input "[PERSON_NAME]"
type input "[PERSON_NAME]"
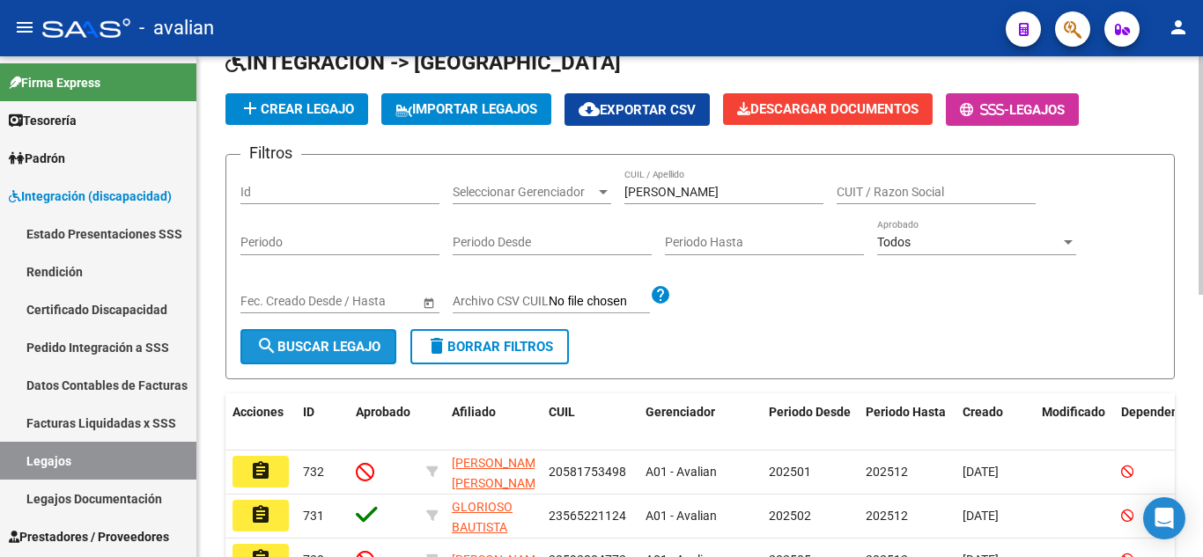
click at [341, 348] on span "search Buscar Legajo" at bounding box center [318, 347] width 124 height 16
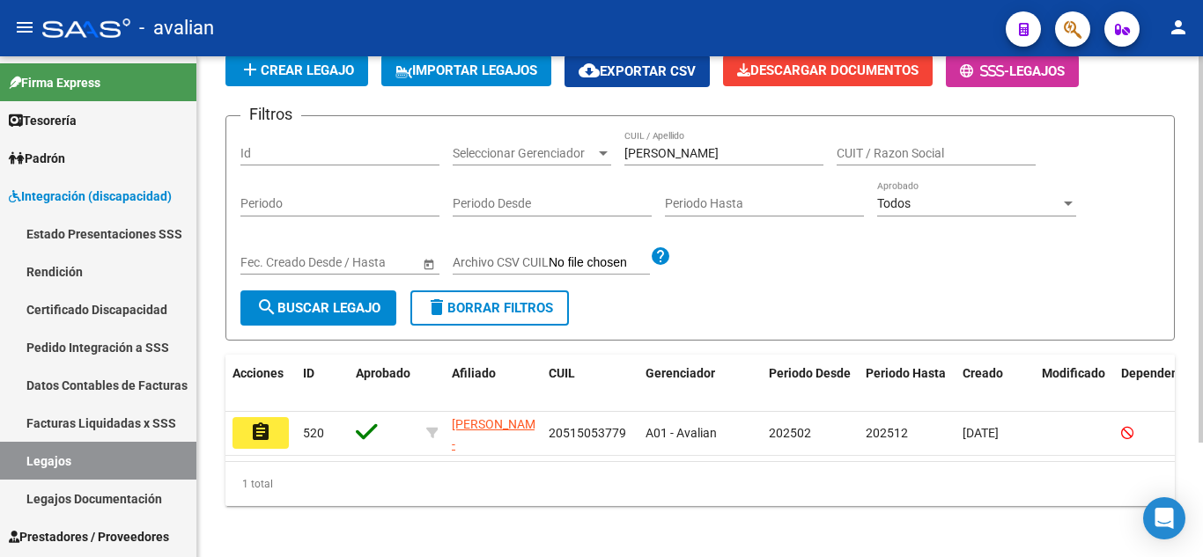
scroll to position [149, 0]
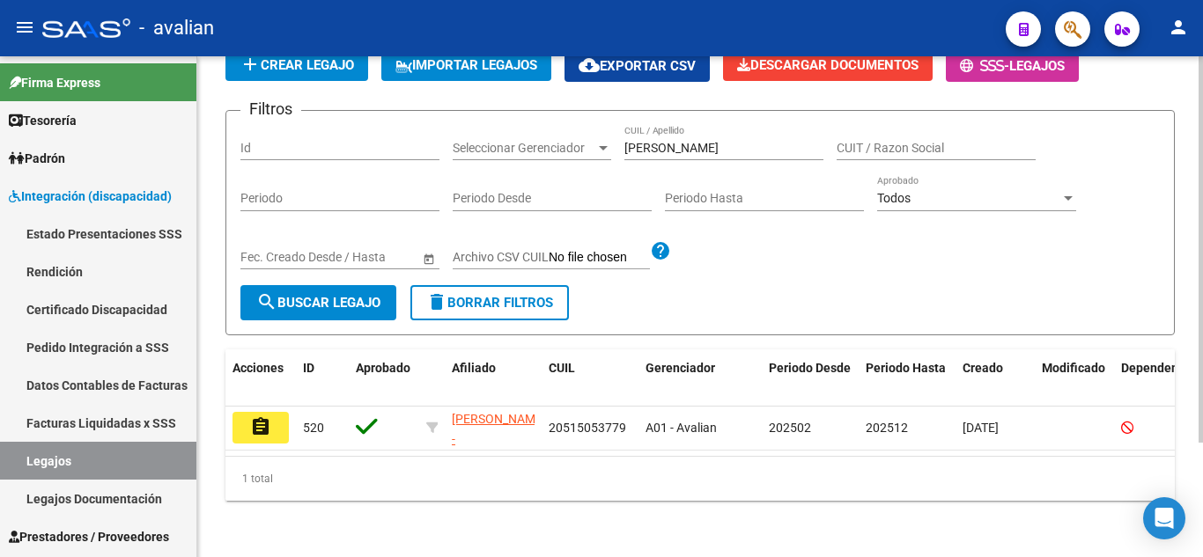
click at [250, 440] on datatable-body "assignment 520 [PERSON_NAME] - 20515053779 A01 - Avalian 202502 202512 [DATE]" at bounding box center [699, 431] width 949 height 49
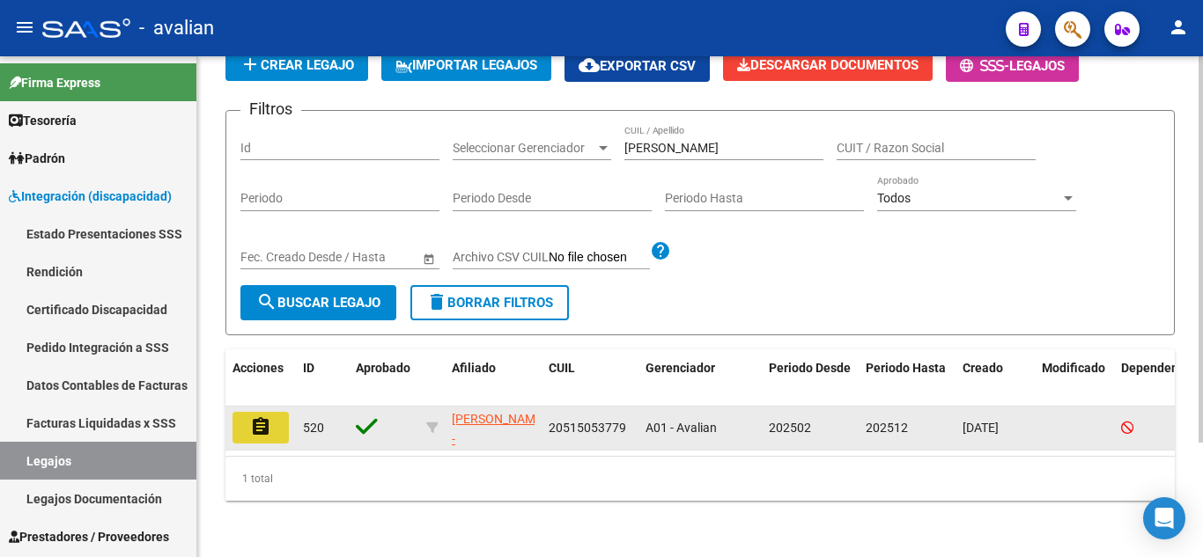
click at [260, 416] on mat-icon "assignment" at bounding box center [260, 426] width 21 height 21
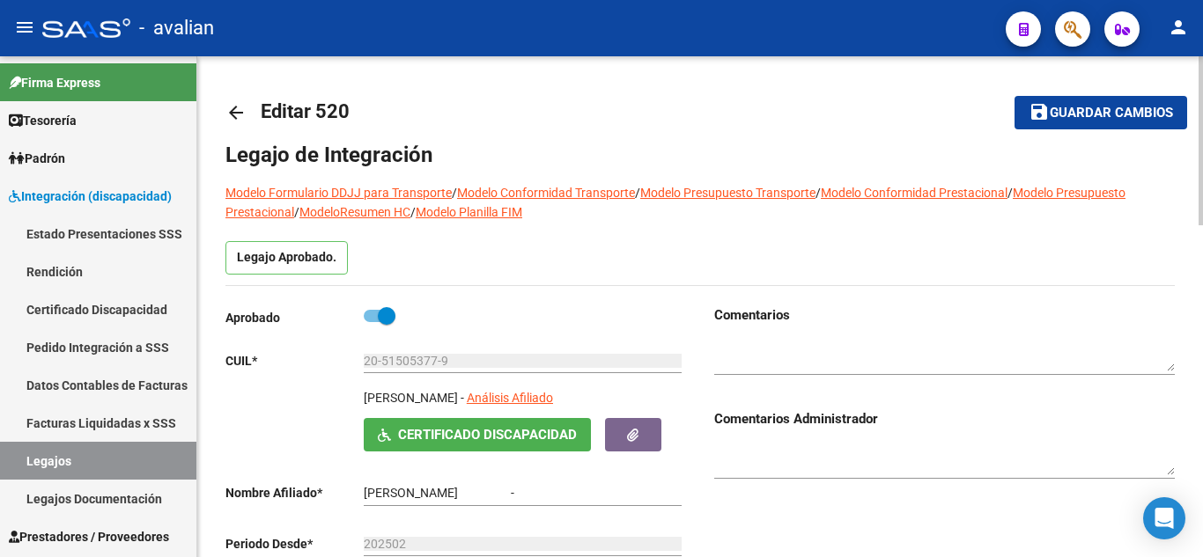
type input "[PERSON_NAME]"
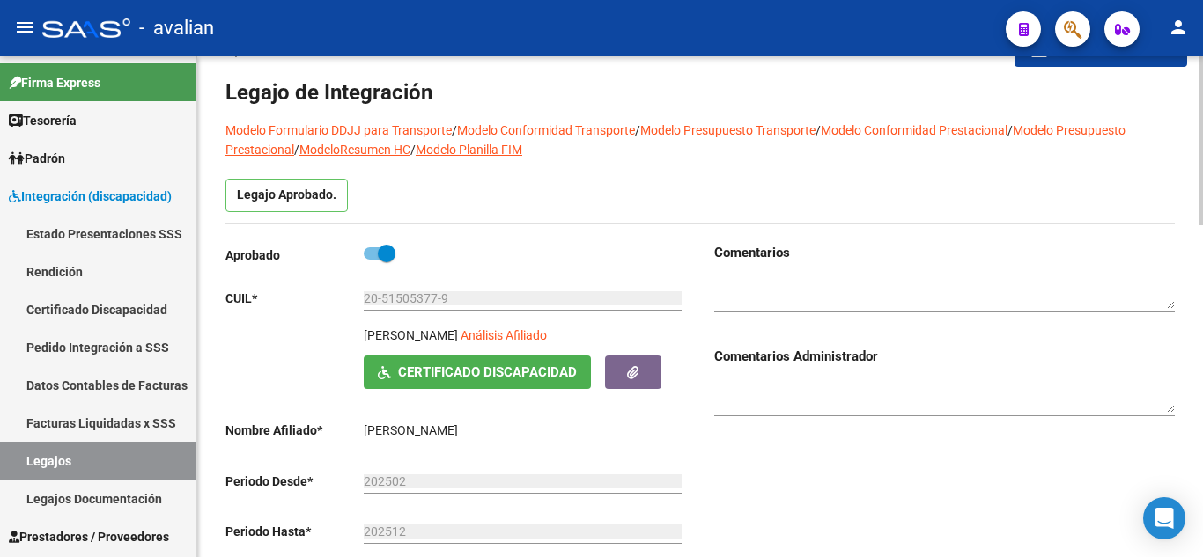
scroll to position [88, 0]
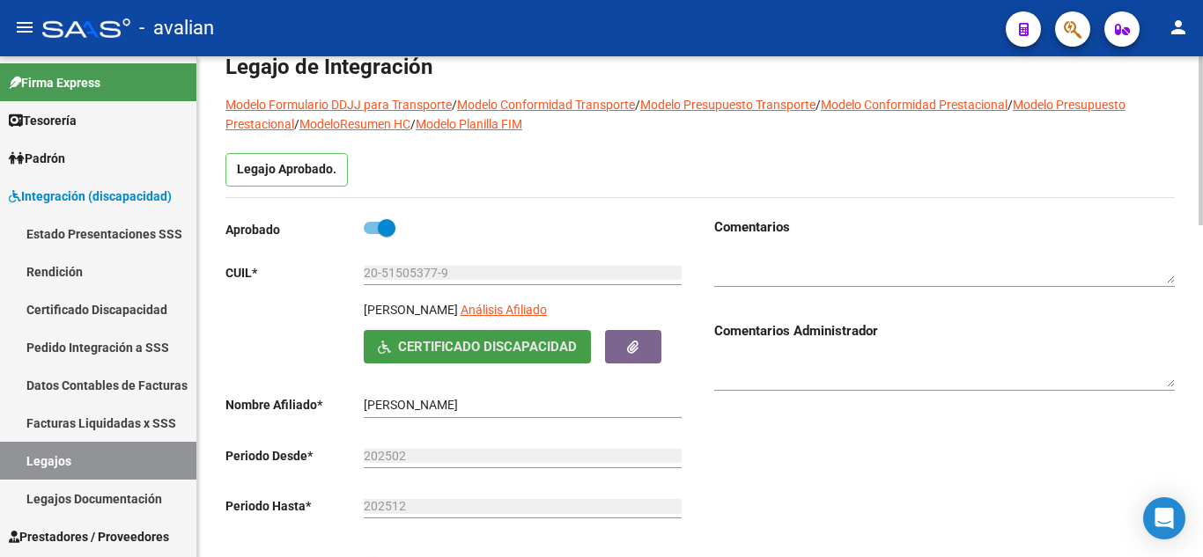
click at [514, 335] on button "Certificado Discapacidad" at bounding box center [477, 346] width 227 height 33
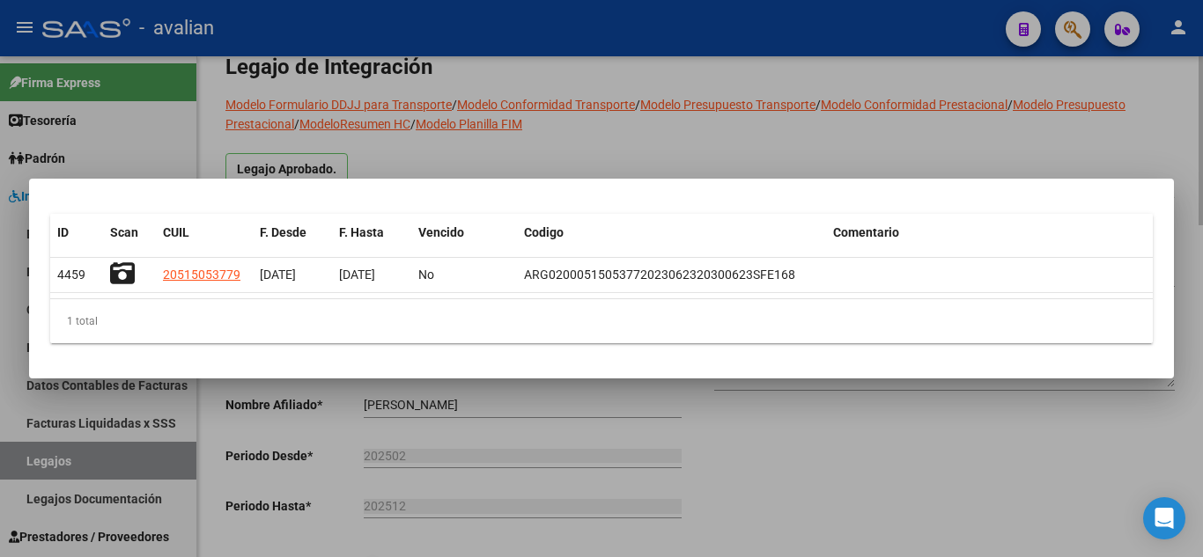
click at [676, 139] on div at bounding box center [601, 278] width 1203 height 557
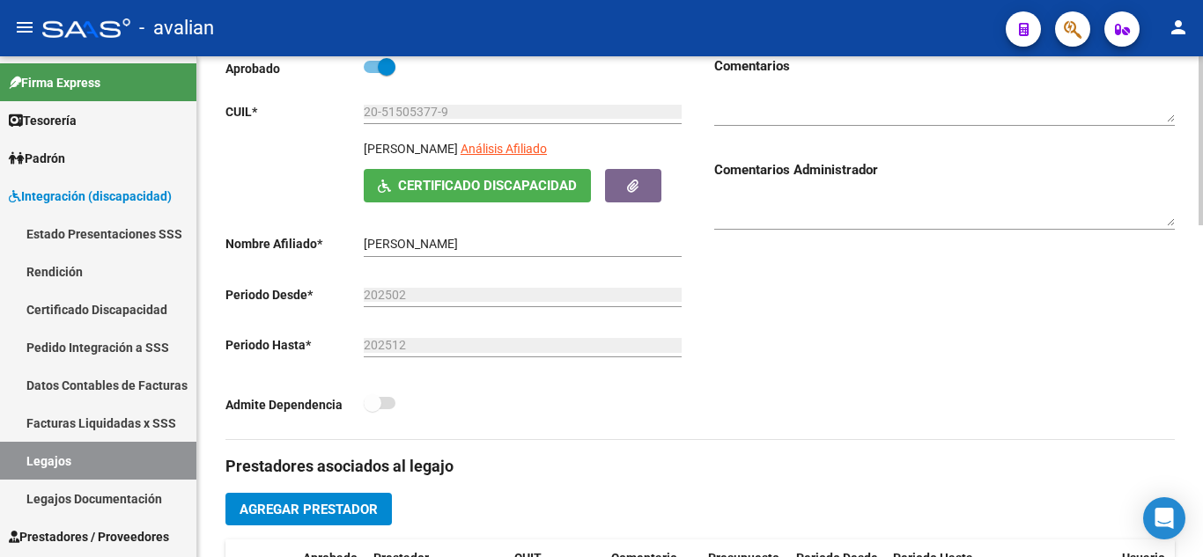
scroll to position [541, 0]
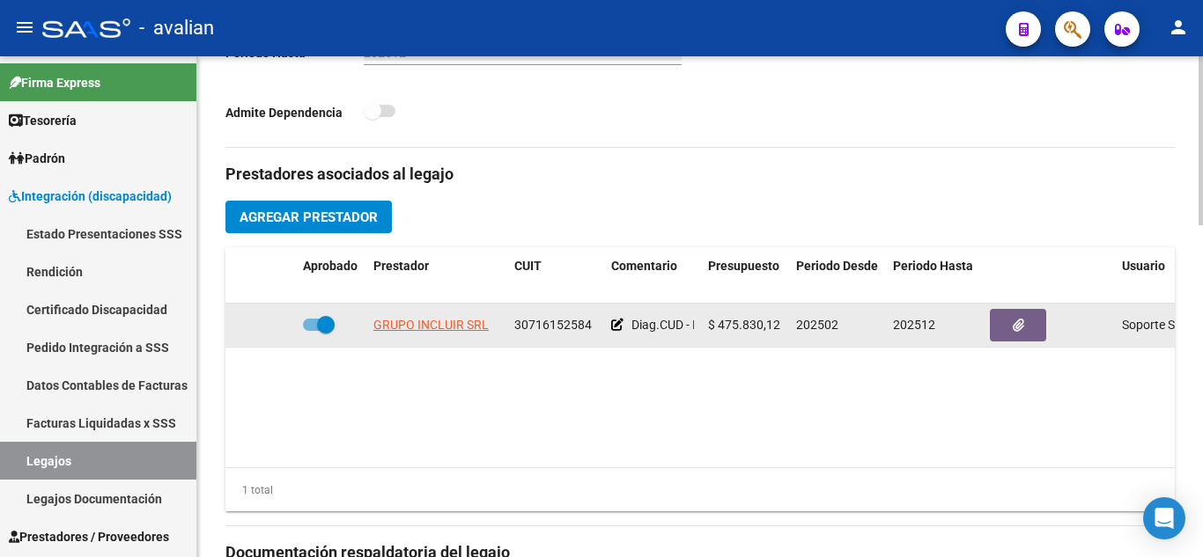
drag, startPoint x: 516, startPoint y: 323, endPoint x: 553, endPoint y: 324, distance: 37.0
click at [553, 324] on span "30716152584" at bounding box center [552, 325] width 77 height 14
click at [1032, 327] on button "button" at bounding box center [1018, 325] width 56 height 33
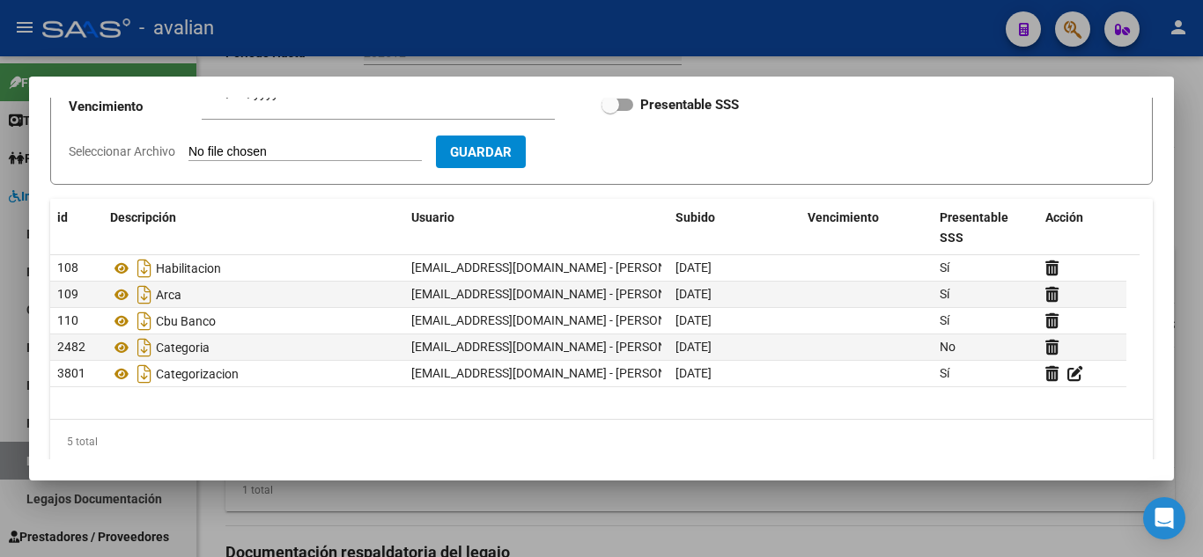
scroll to position [200, 0]
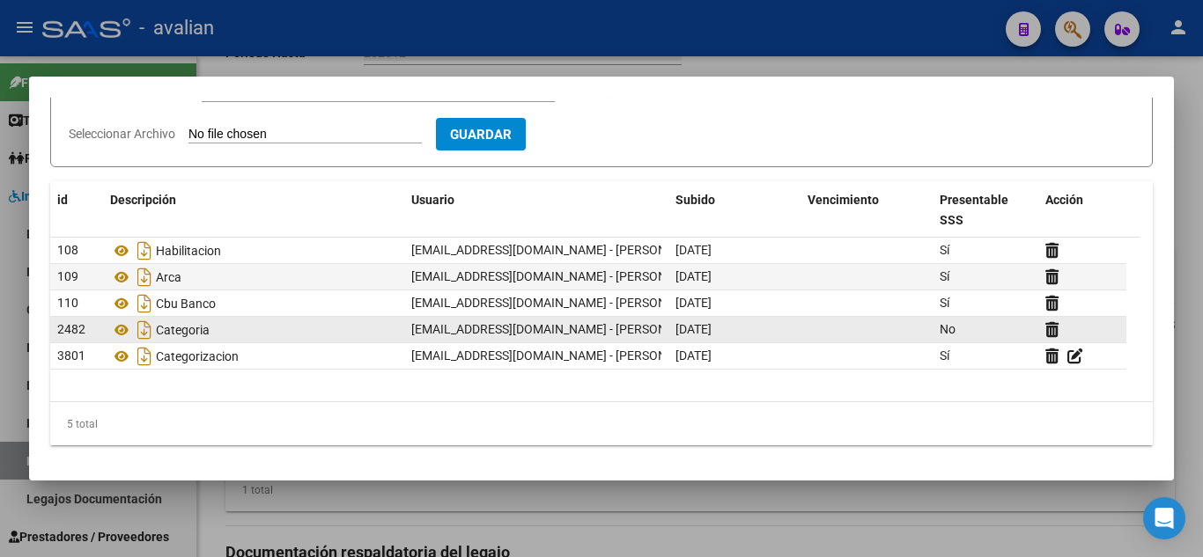
click at [1079, 322] on div at bounding box center [1082, 330] width 74 height 20
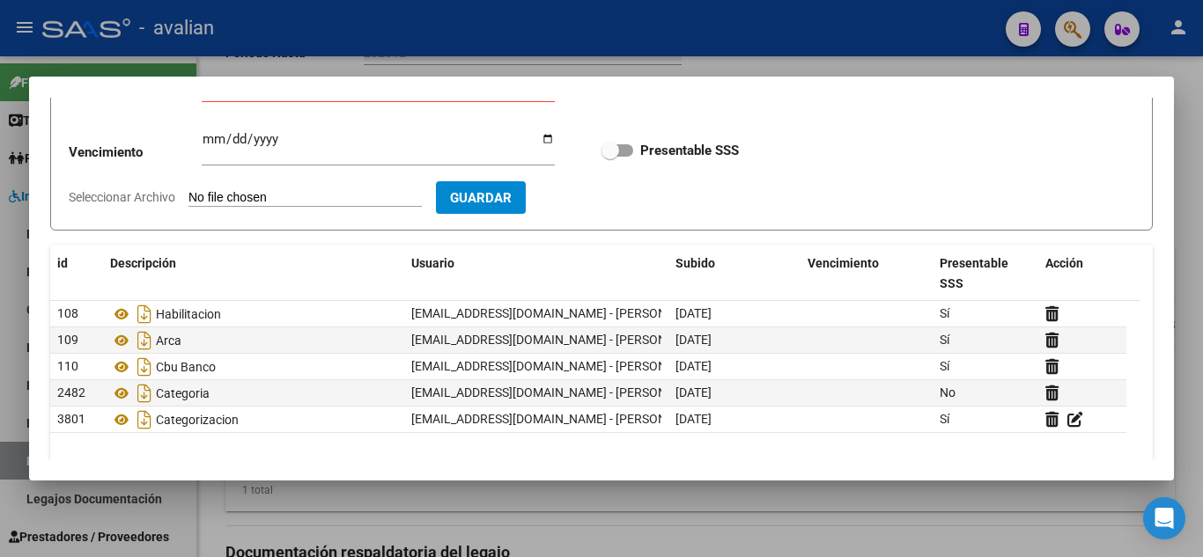
scroll to position [0, 0]
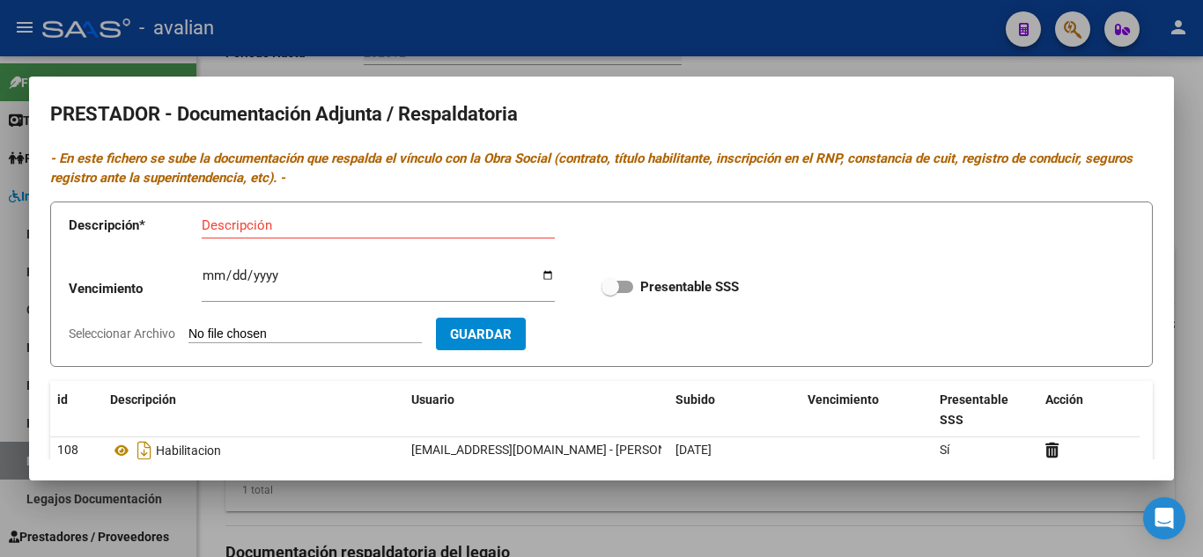
click at [869, 48] on div at bounding box center [601, 278] width 1203 height 557
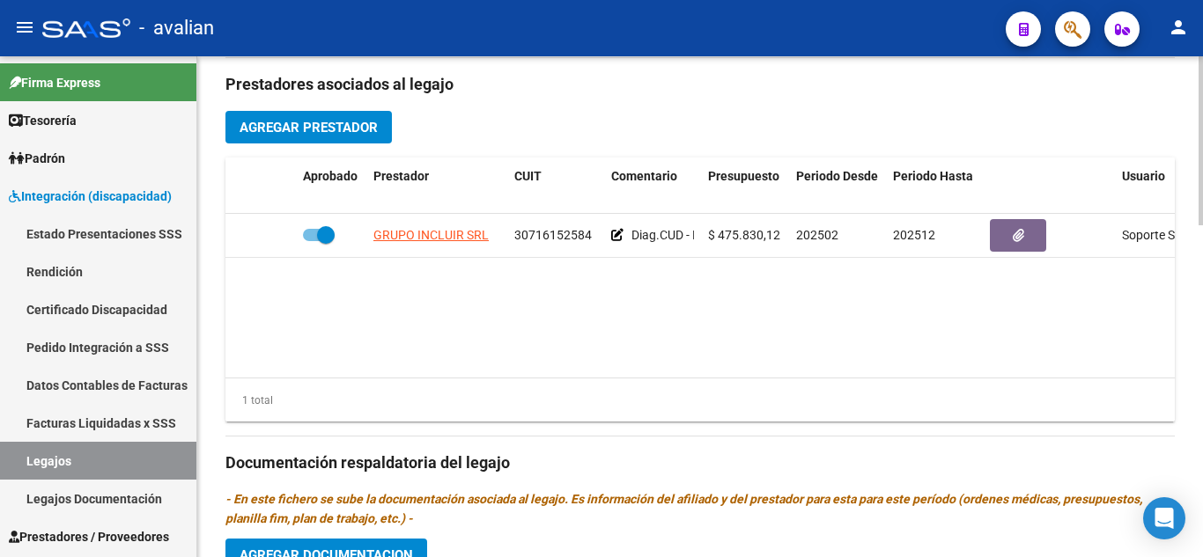
scroll to position [630, 0]
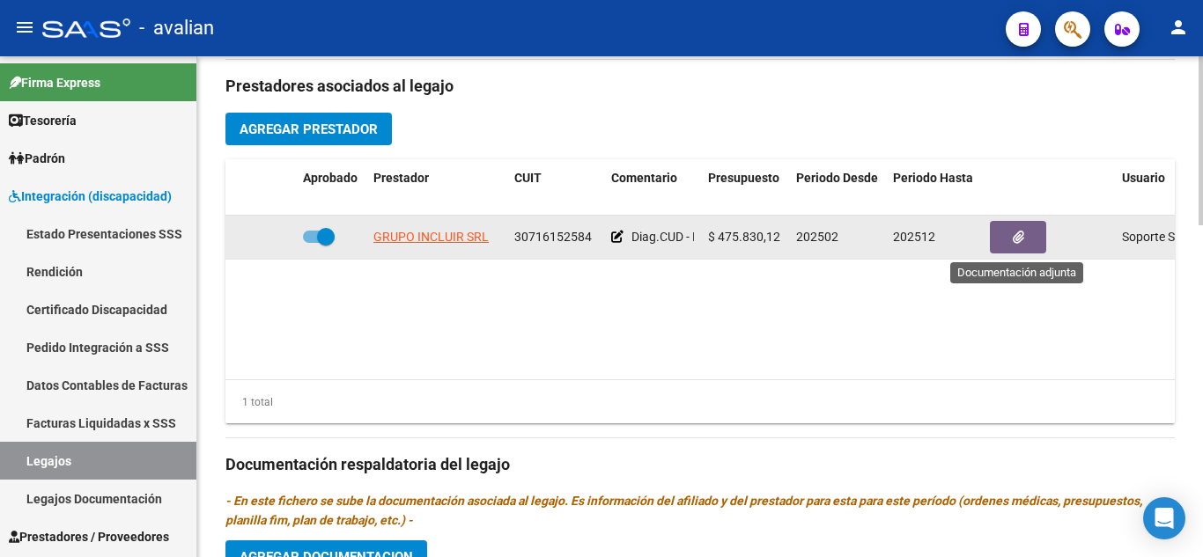
click at [1026, 236] on button "button" at bounding box center [1018, 237] width 56 height 33
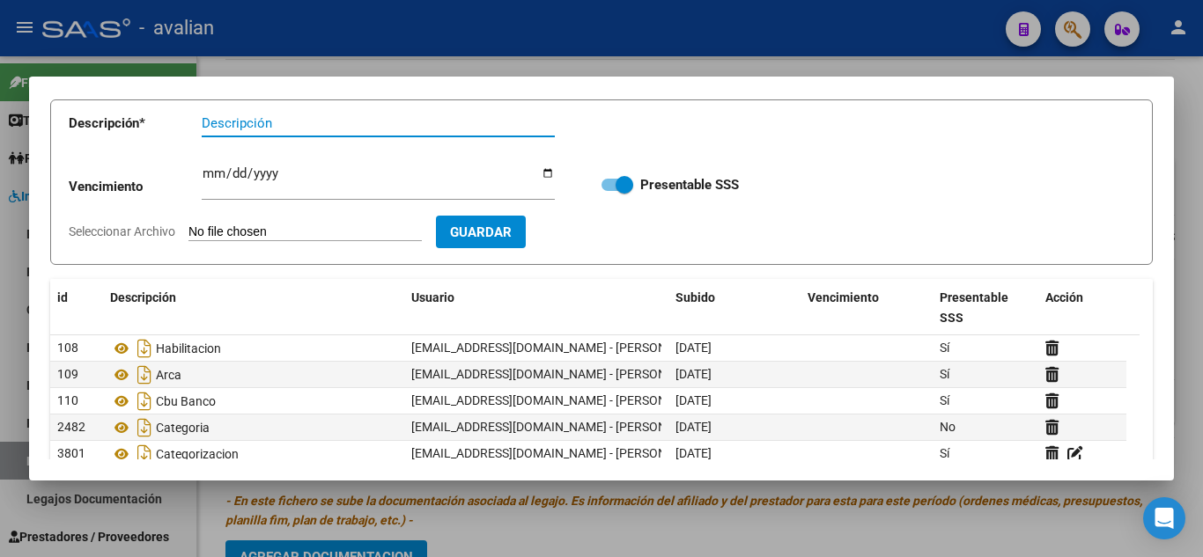
scroll to position [0, 0]
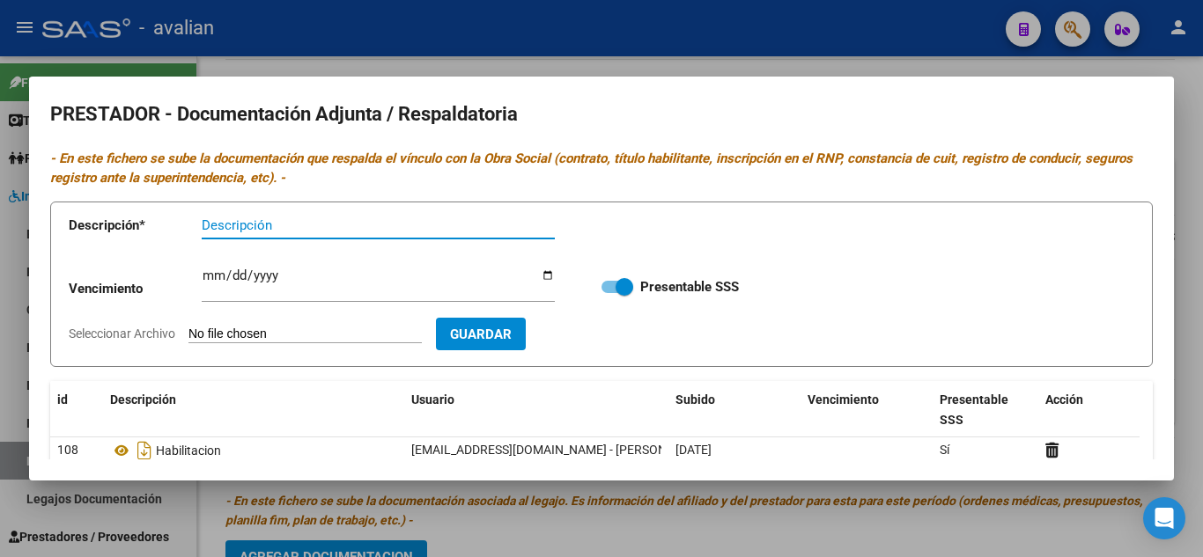
click at [850, 63] on div at bounding box center [601, 278] width 1203 height 557
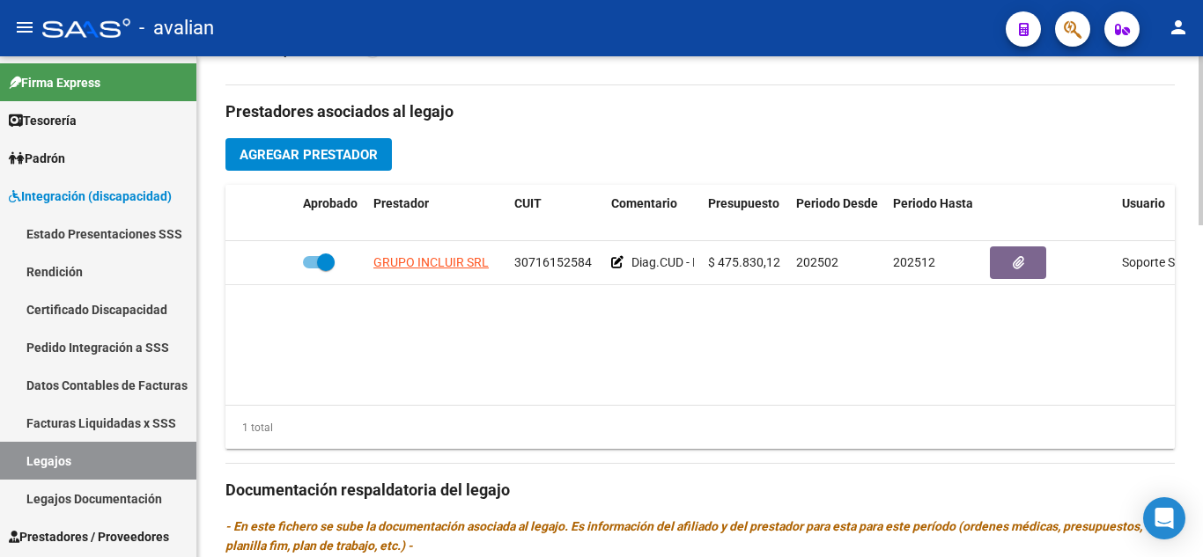
scroll to position [630, 0]
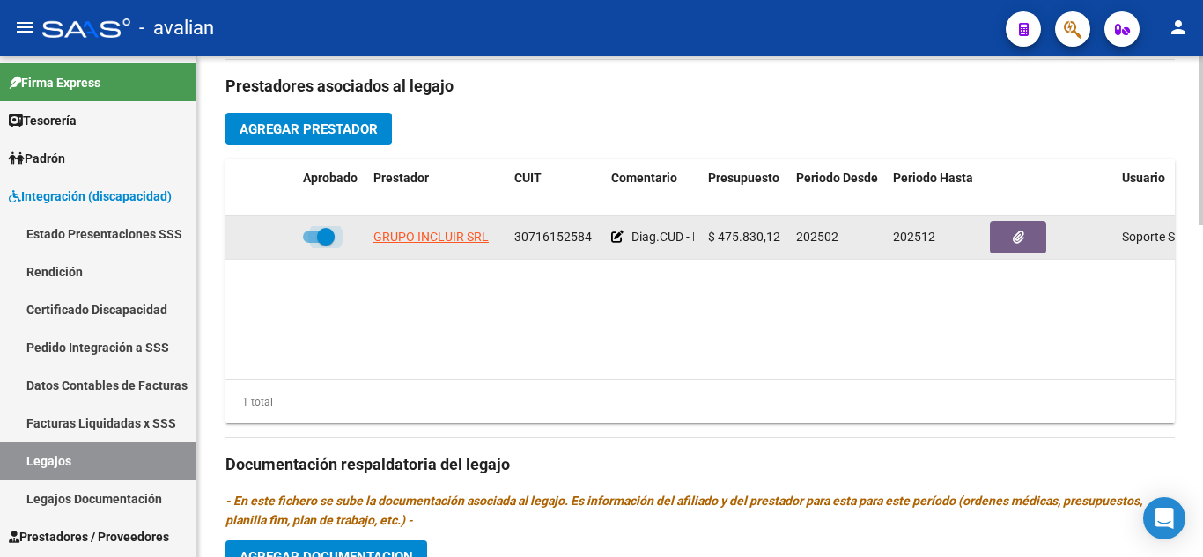
click at [308, 237] on span at bounding box center [319, 237] width 32 height 12
click at [311, 243] on input "checkbox" at bounding box center [311, 243] width 1 height 1
checkbox input "false"
click at [270, 239] on icon at bounding box center [270, 237] width 12 height 12
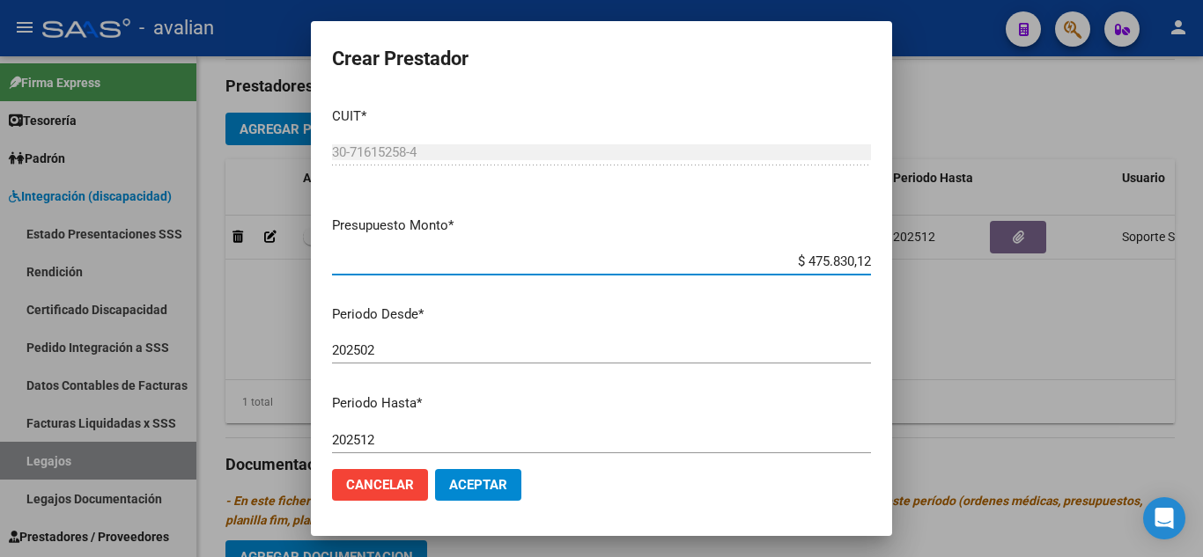
drag, startPoint x: 793, startPoint y: 254, endPoint x: 859, endPoint y: 256, distance: 66.1
click at [859, 256] on app-form-text-field "Presupuesto Monto * $ 475.830,12 Ingresar el monto" at bounding box center [608, 243] width 553 height 55
paste input "737.713,4"
drag, startPoint x: 803, startPoint y: 255, endPoint x: 874, endPoint y: 259, distance: 71.4
click at [874, 259] on mat-dialog-content "CUIT * 30-71615258-4 Ingresar CUIT ARCA Padrón Presupuesto Monto * $ 73.771,34 …" at bounding box center [601, 274] width 581 height 362
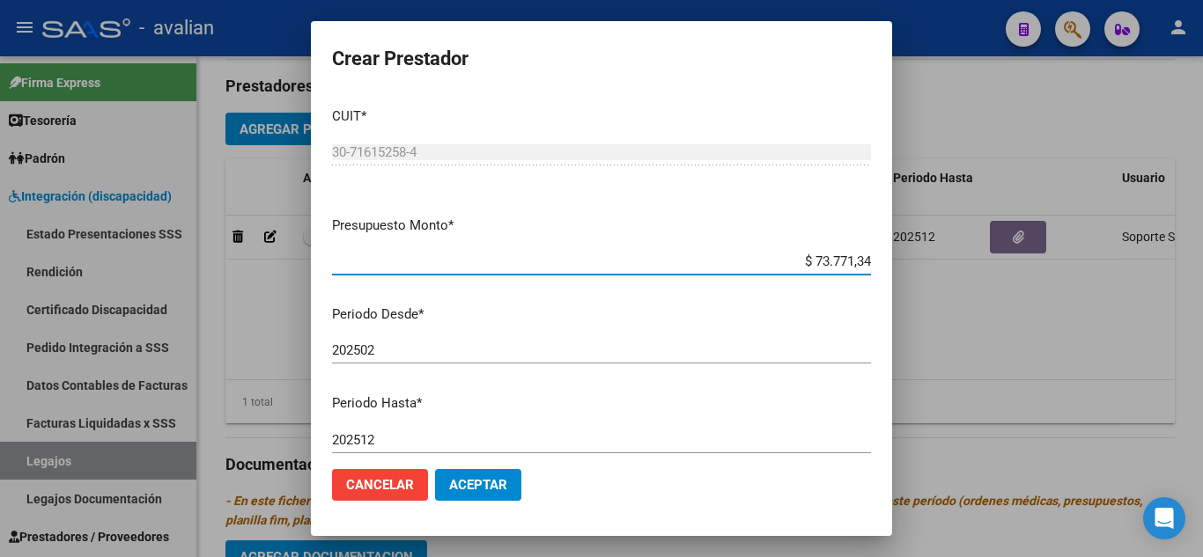
click at [855, 261] on input "$ 73.771,34" at bounding box center [601, 262] width 539 height 16
click at [851, 265] on input "$ 73.771,34" at bounding box center [601, 262] width 539 height 16
drag, startPoint x: 803, startPoint y: 255, endPoint x: 864, endPoint y: 269, distance: 62.4
click at [864, 269] on mat-dialog-content "CUIT * 30-71615258-4 Ingresar CUIT ARCA Padrón Presupuesto Monto * $ 73.771,34 …" at bounding box center [601, 274] width 581 height 362
drag, startPoint x: 833, startPoint y: 262, endPoint x: 858, endPoint y: 259, distance: 25.7
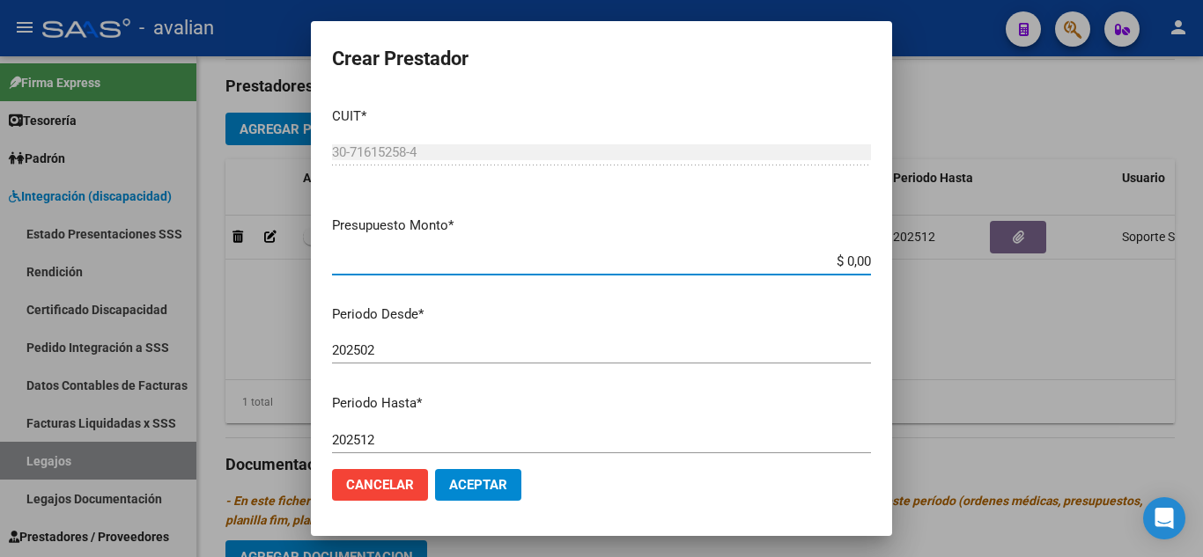
click at [858, 259] on app-form-text-field "Presupuesto Monto * $ 0,00 Ingresar el monto" at bounding box center [608, 243] width 553 height 55
type input "$ 737.713,40"
click at [799, 319] on p "Periodo Desde *" at bounding box center [601, 315] width 539 height 20
click at [502, 486] on span "Aceptar" at bounding box center [478, 485] width 58 height 16
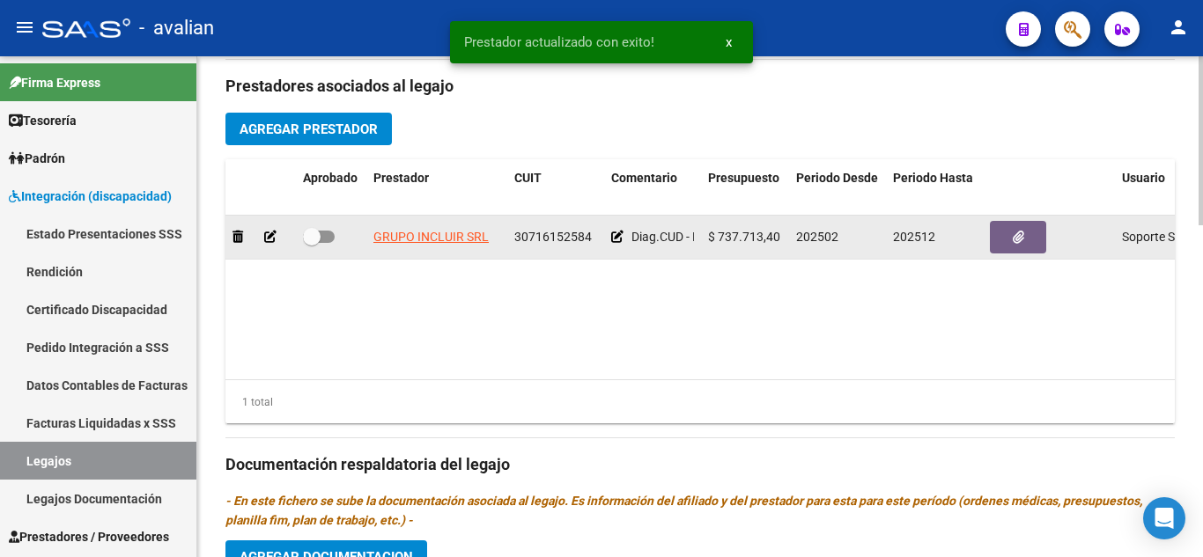
click at [613, 237] on icon at bounding box center [617, 237] width 12 height 12
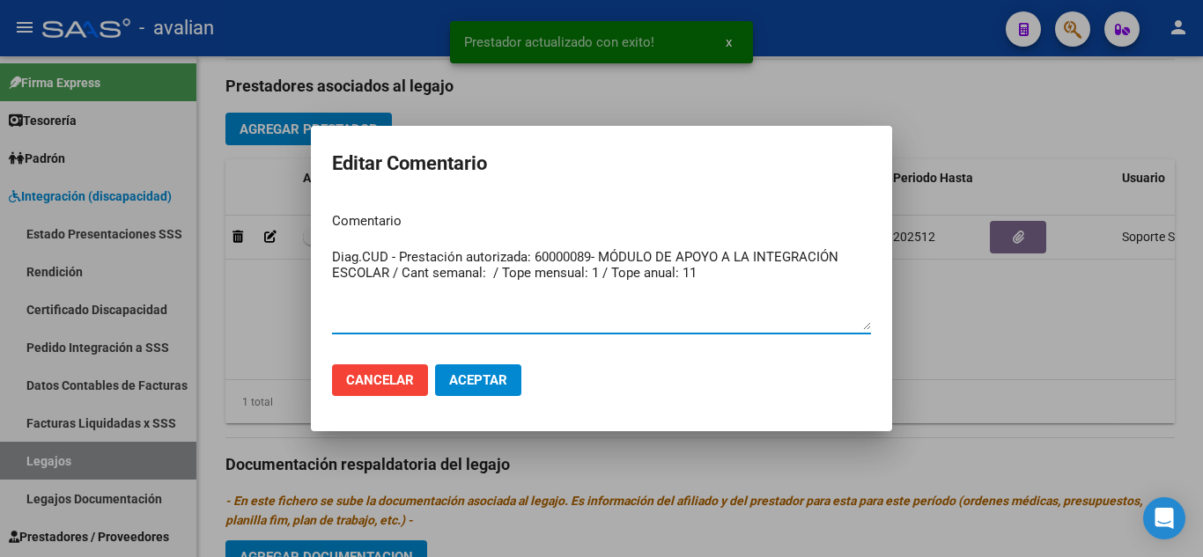
drag, startPoint x: 748, startPoint y: 270, endPoint x: 325, endPoint y: 245, distance: 423.4
click at [325, 245] on mat-dialog-content "Comentario Diag.CUD - Prestación autorizada: 60000089- MÓDULO DE APOYO A LA INT…" at bounding box center [601, 274] width 581 height 152
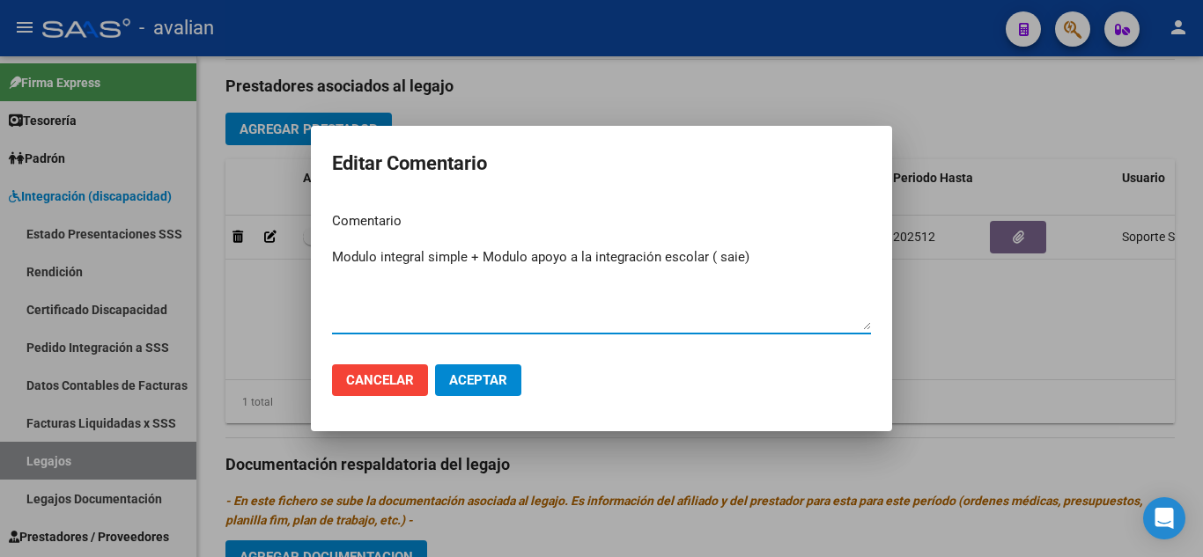
type textarea "Modulo integral simple + Modulo apoyo a la integración escolar ( saie)"
click at [485, 379] on span "Aceptar" at bounding box center [478, 380] width 58 height 16
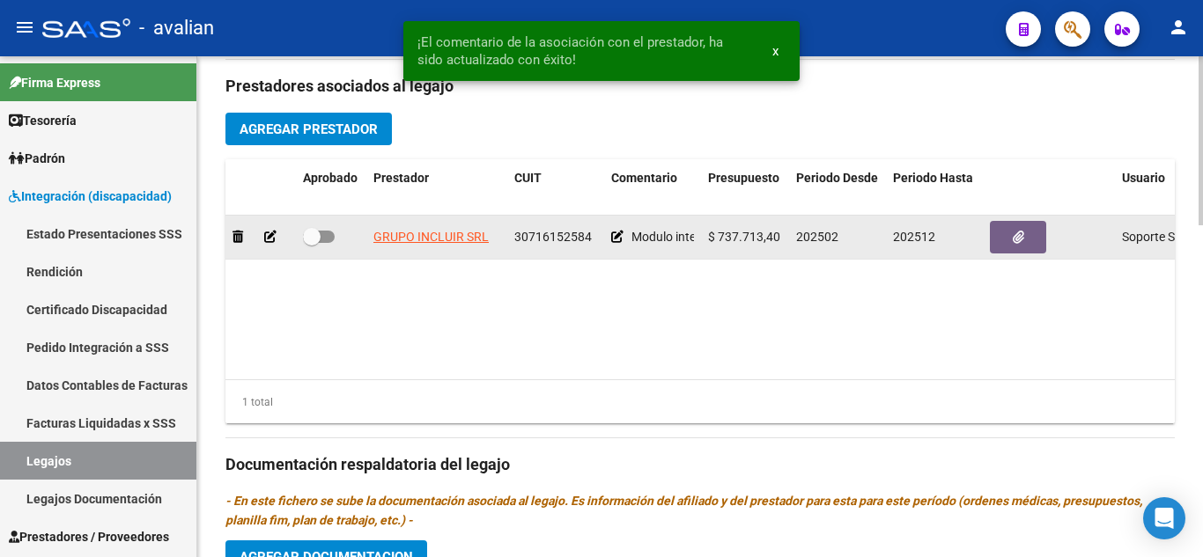
click at [325, 240] on span at bounding box center [319, 237] width 32 height 12
click at [312, 243] on input "checkbox" at bounding box center [311, 243] width 1 height 1
checkbox input "true"
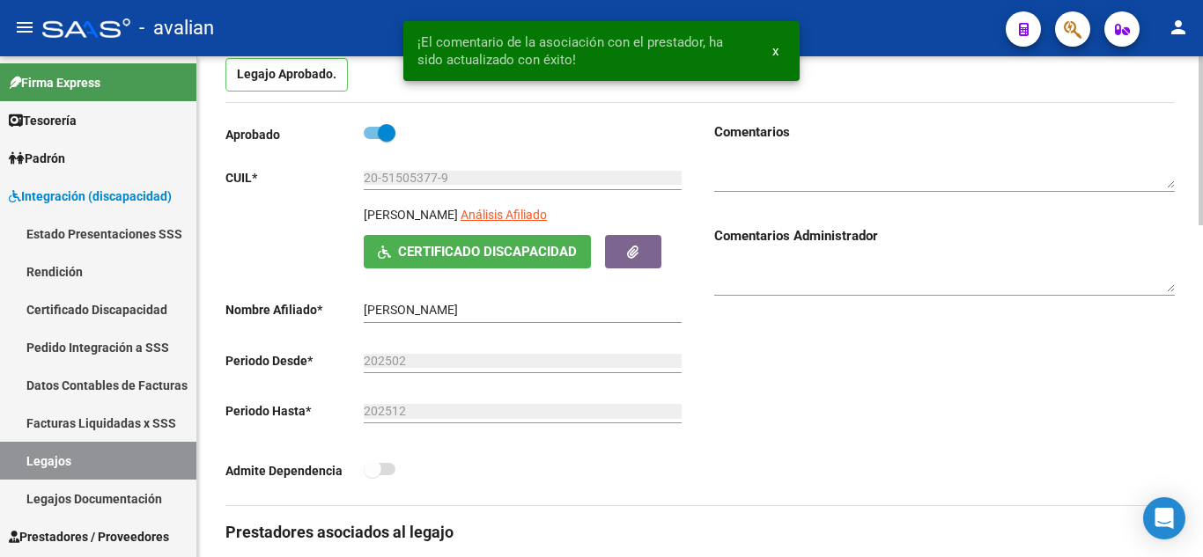
scroll to position [0, 0]
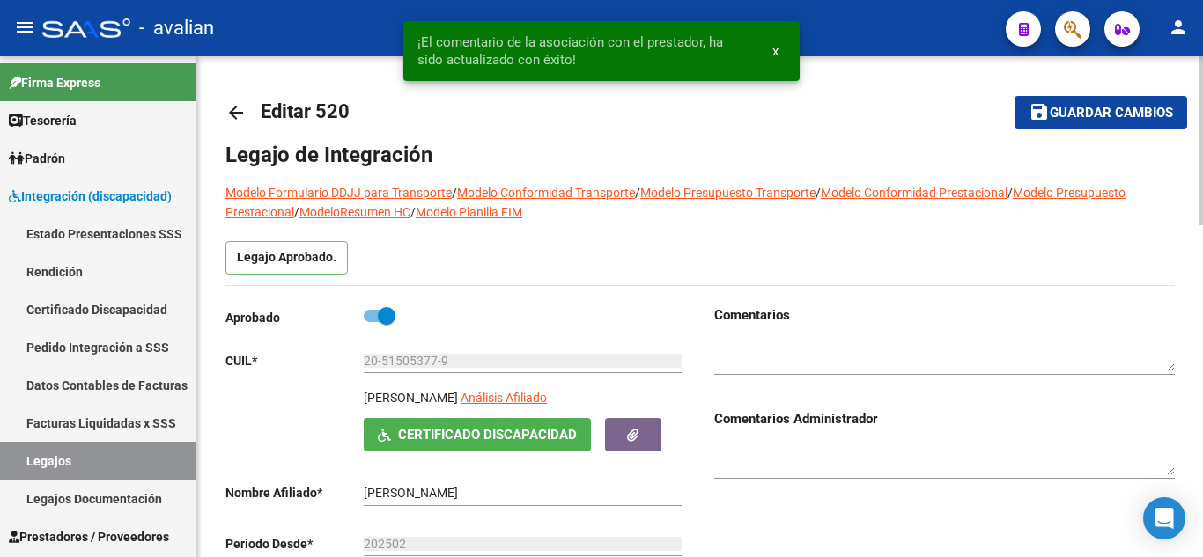
click at [1080, 128] on button "save Guardar cambios" at bounding box center [1100, 112] width 173 height 33
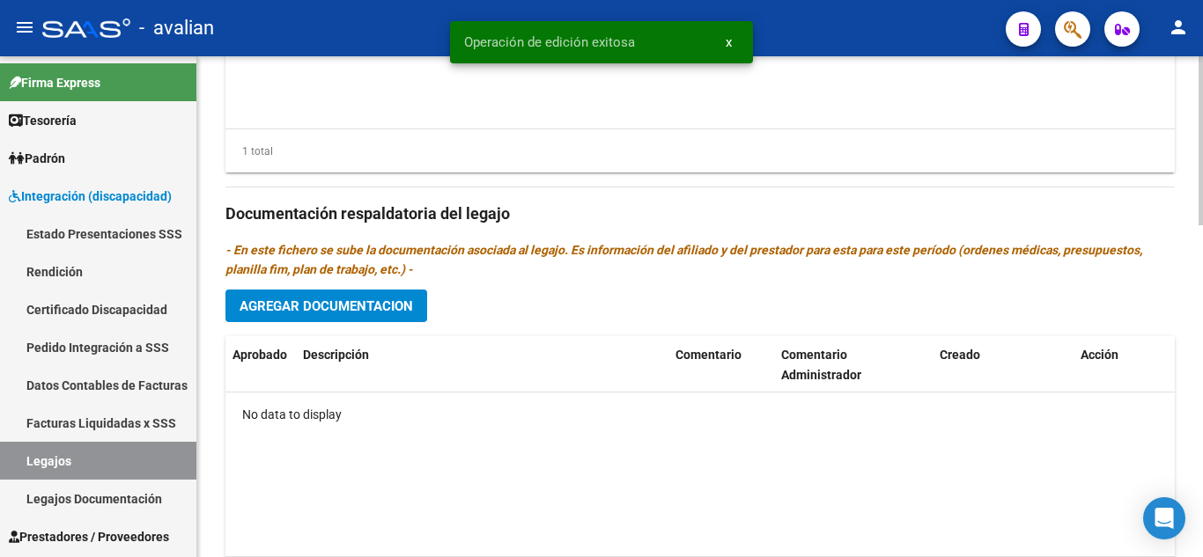
scroll to position [969, 0]
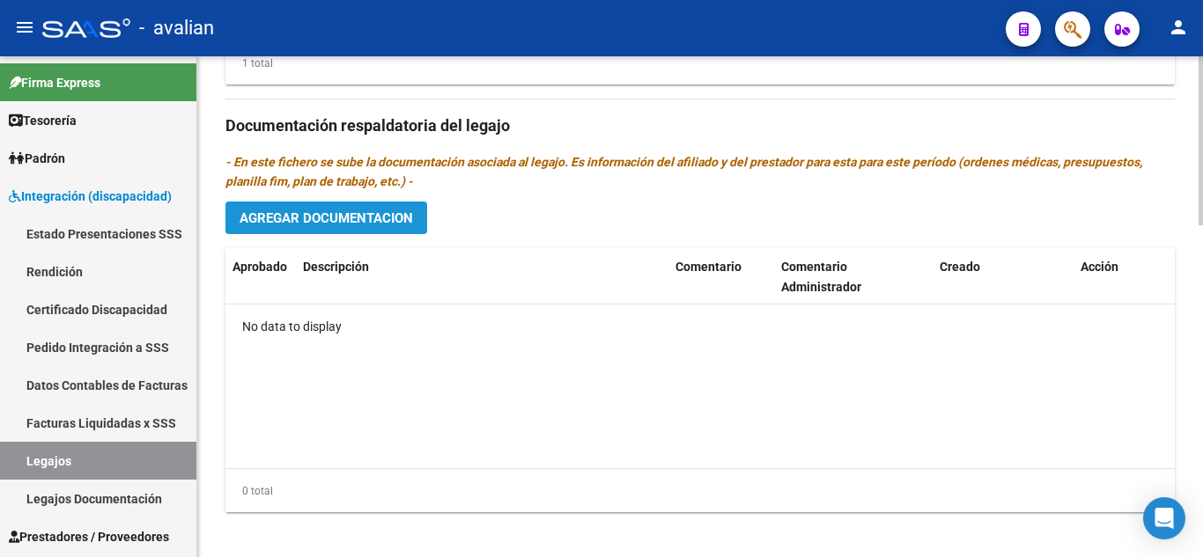
click at [359, 222] on span "Agregar Documentacion" at bounding box center [325, 218] width 173 height 16
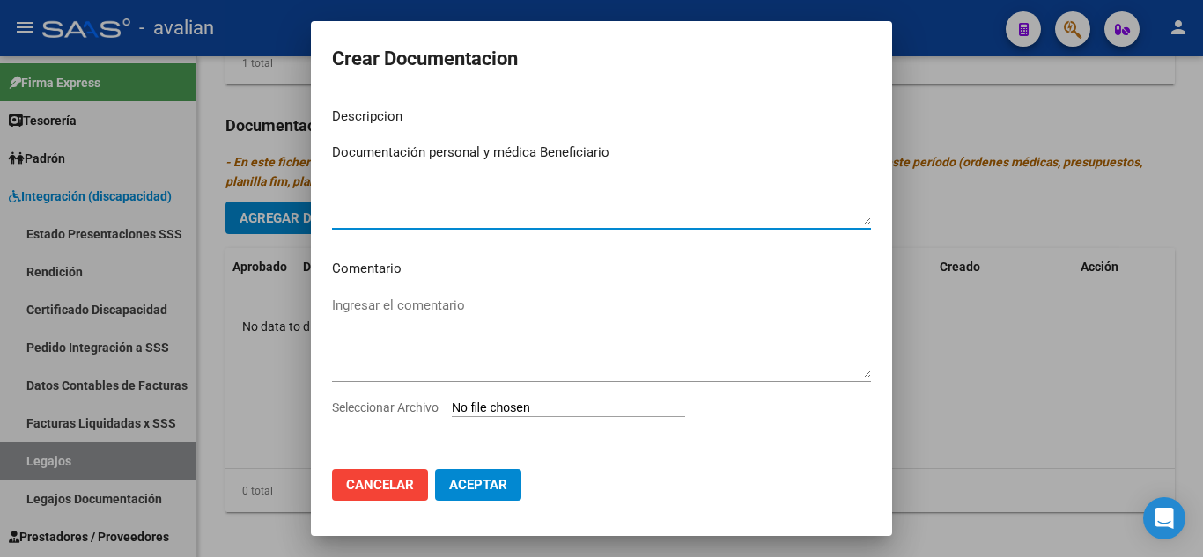
type textarea "Documentación personal y médica Beneficiario"
click at [527, 412] on input "Seleccionar Archivo" at bounding box center [568, 409] width 233 height 17
type input "C:\fakepath\DOC PERSONAL GALLO.pdf"
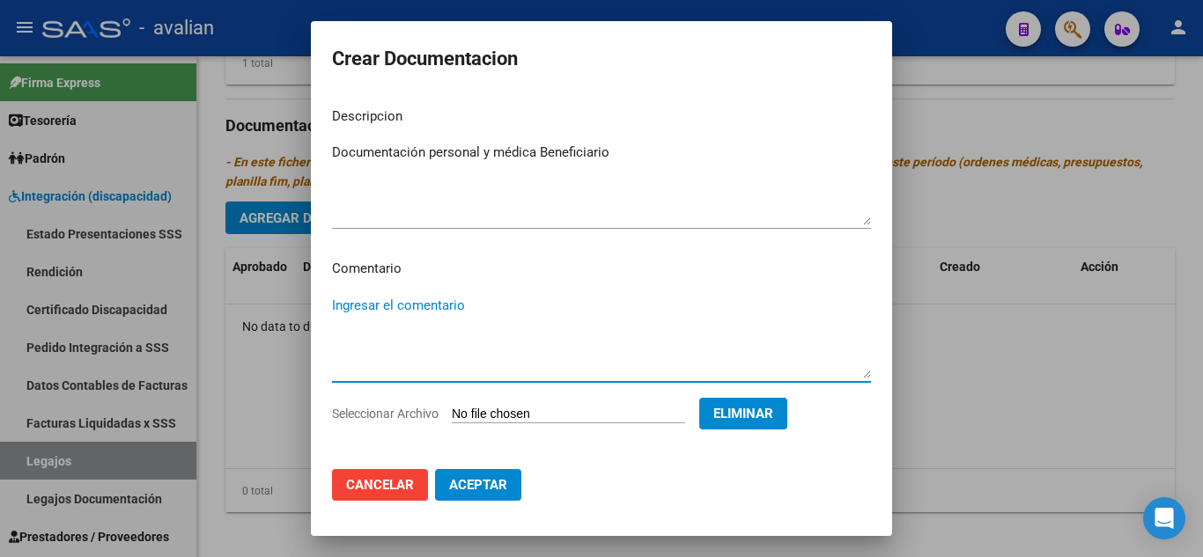
click at [445, 305] on textarea "Ingresar el comentario" at bounding box center [601, 337] width 539 height 83
paste textarea "Febrero a Diciembre - Modulo de rehablitacion integral simple Grupo Inlcuir Pre…"
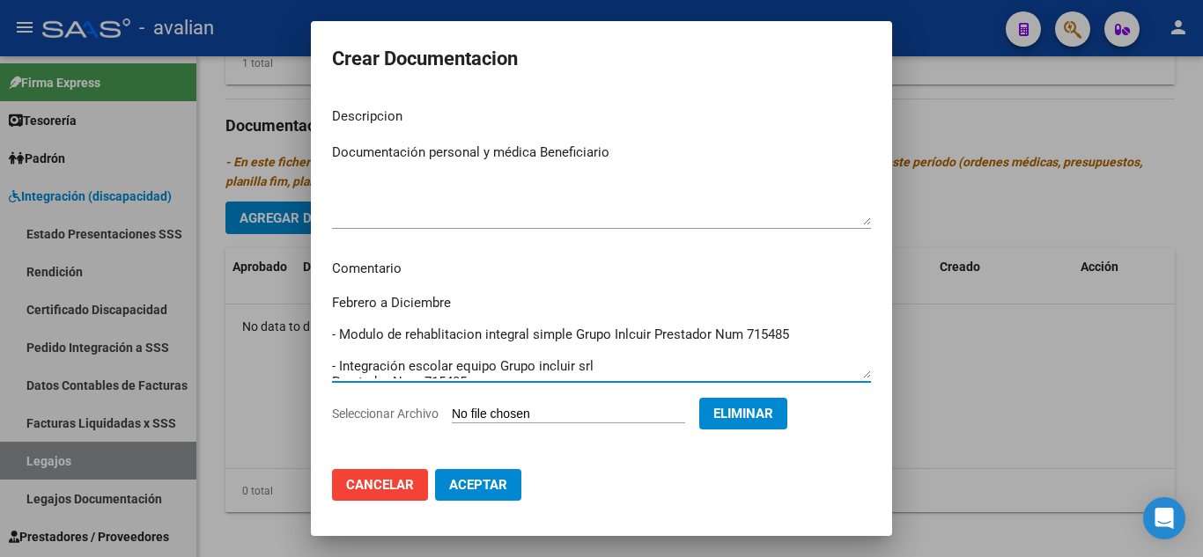
scroll to position [0, 0]
drag, startPoint x: 655, startPoint y: 334, endPoint x: 797, endPoint y: 331, distance: 141.8
click at [797, 331] on textarea "Febrero a Diciembre - Modulo de rehablitacion integral simple Grupo Inlcuir Pre…" at bounding box center [601, 337] width 539 height 83
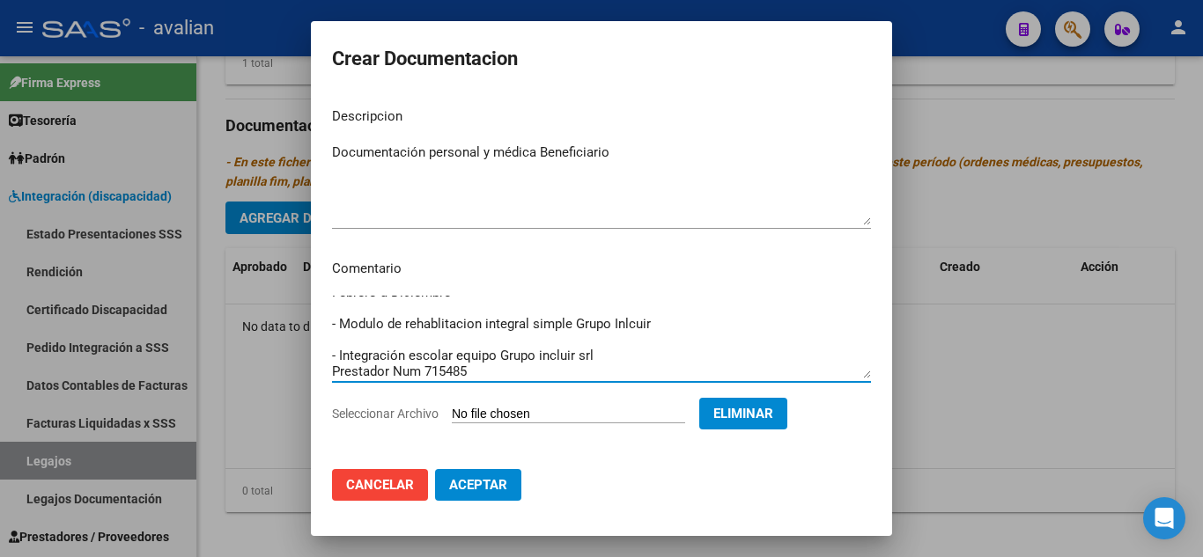
scroll to position [16, 0]
drag, startPoint x: 340, startPoint y: 365, endPoint x: 490, endPoint y: 367, distance: 150.6
click at [490, 367] on textarea "Febrero a Diciembre - Modulo de rehablitacion integral simple Grupo Inlcuir - I…" at bounding box center [601, 337] width 539 height 83
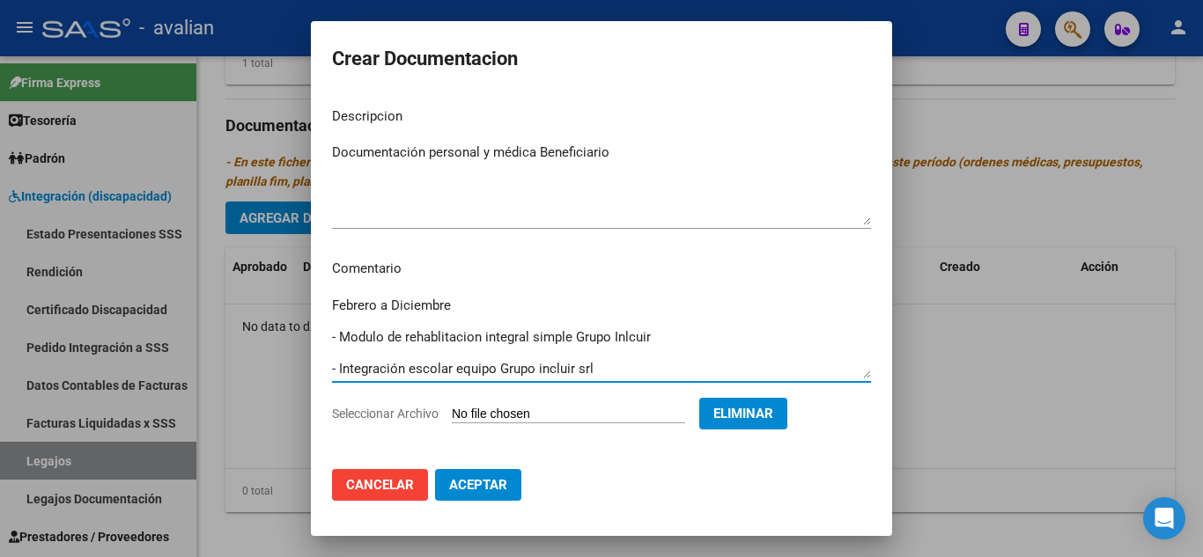
scroll to position [0, 0]
type textarea "Febrero a Diciembre - Modulo de rehablitacion integral simple Grupo Inlcuir - I…"
click at [487, 485] on span "Aceptar" at bounding box center [478, 485] width 58 height 16
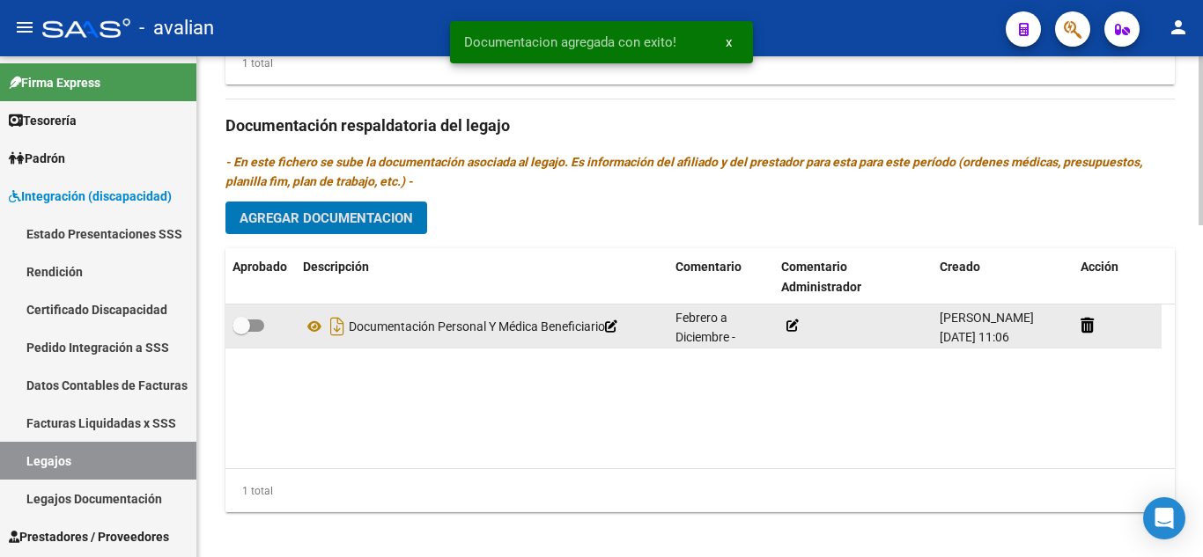
click at [257, 325] on span at bounding box center [248, 326] width 32 height 12
click at [241, 332] on input "checkbox" at bounding box center [240, 332] width 1 height 1
checkbox input "true"
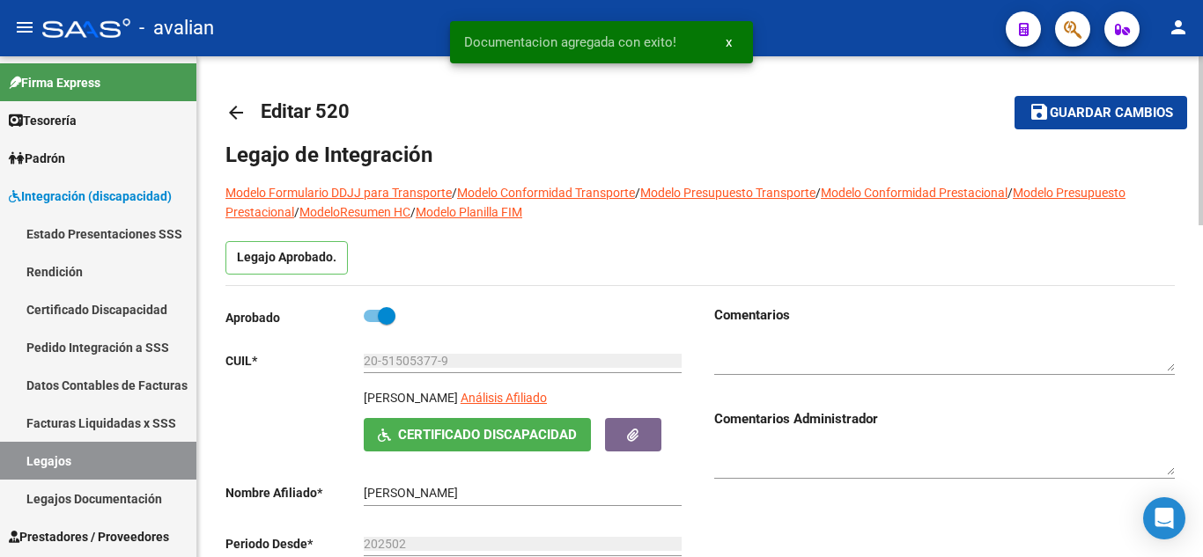
click at [1028, 110] on mat-icon "save" at bounding box center [1038, 111] width 21 height 21
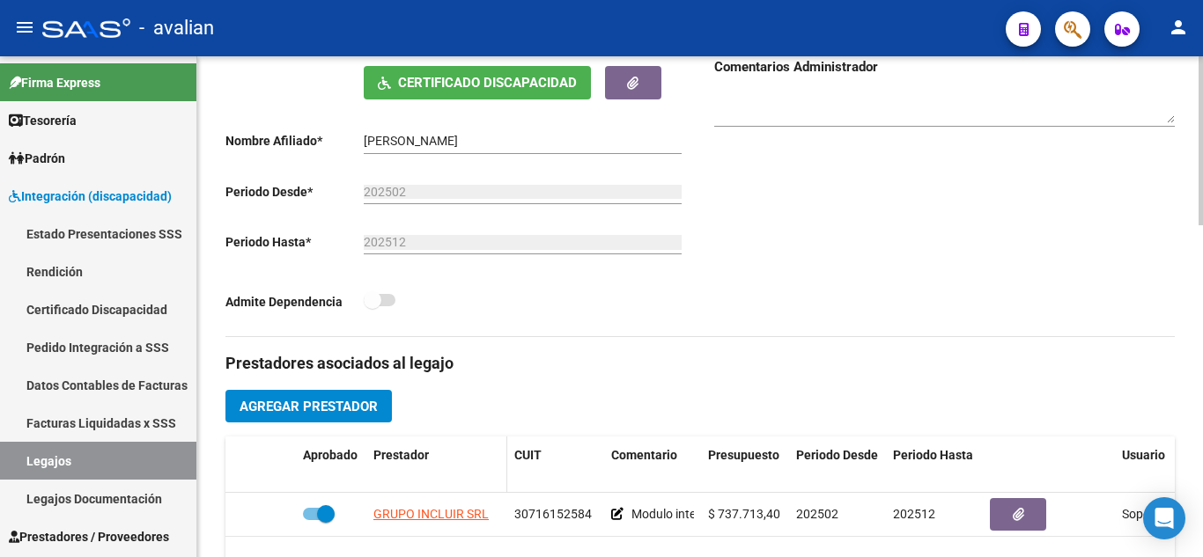
scroll to position [528, 0]
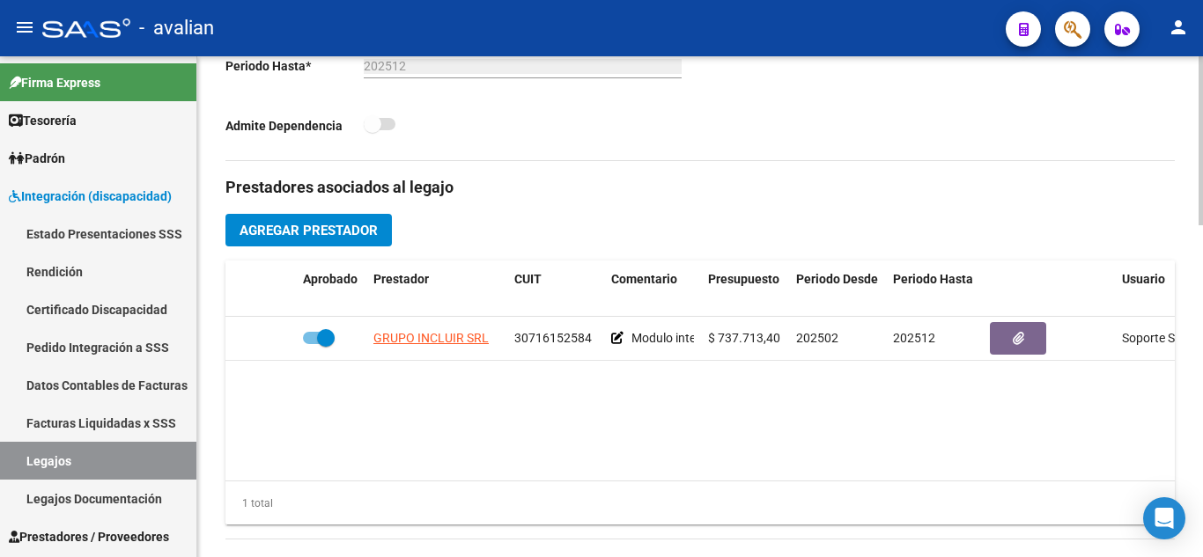
click at [324, 239] on span "Agregar Prestador" at bounding box center [308, 231] width 138 height 16
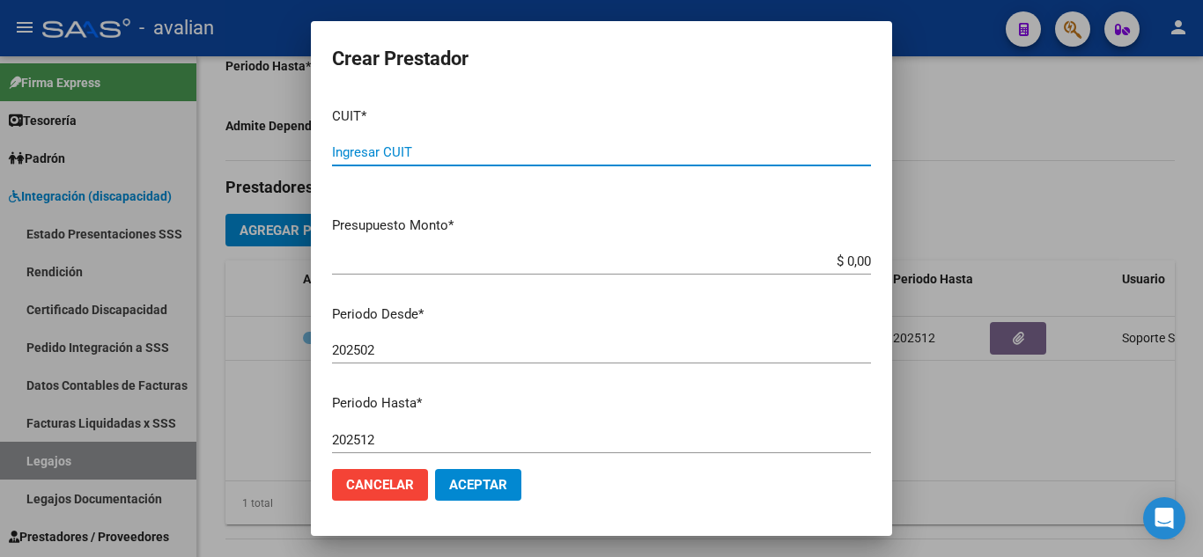
click at [1123, 125] on div at bounding box center [601, 278] width 1203 height 557
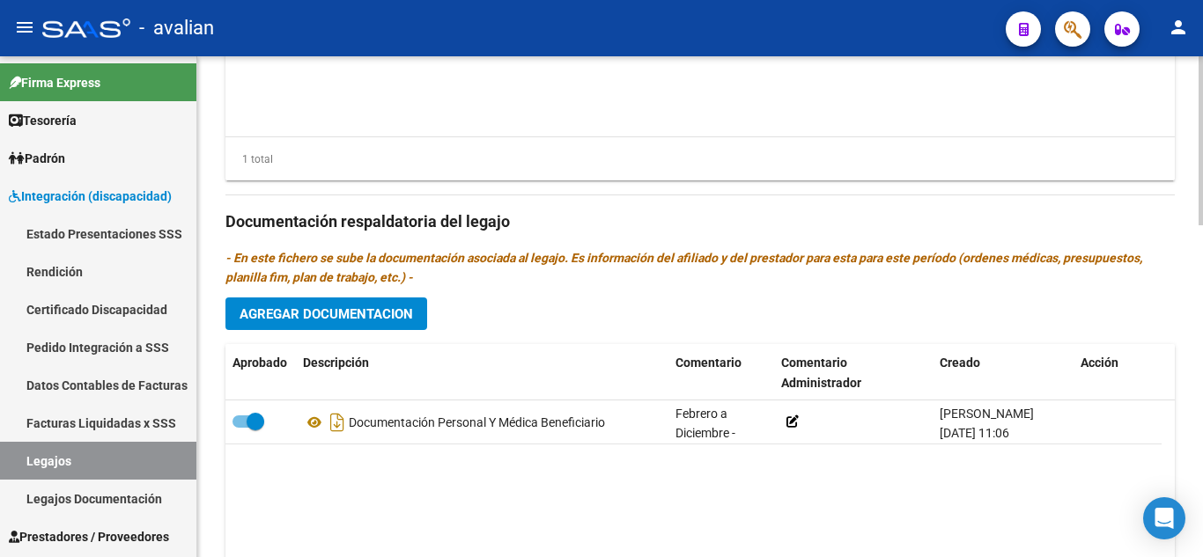
scroll to position [880, 0]
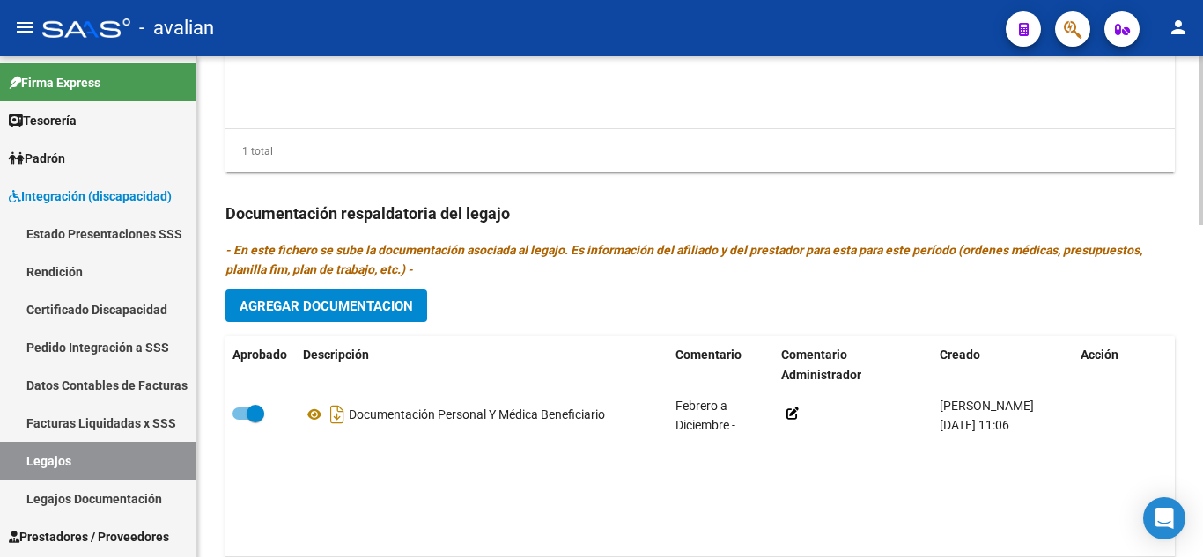
click at [369, 326] on div "Prestadores asociados al legajo Agregar Prestador Aprobado Prestador CUIT Comen…" at bounding box center [699, 212] width 949 height 806
click at [361, 306] on span "Agregar Documentacion" at bounding box center [325, 306] width 173 height 16
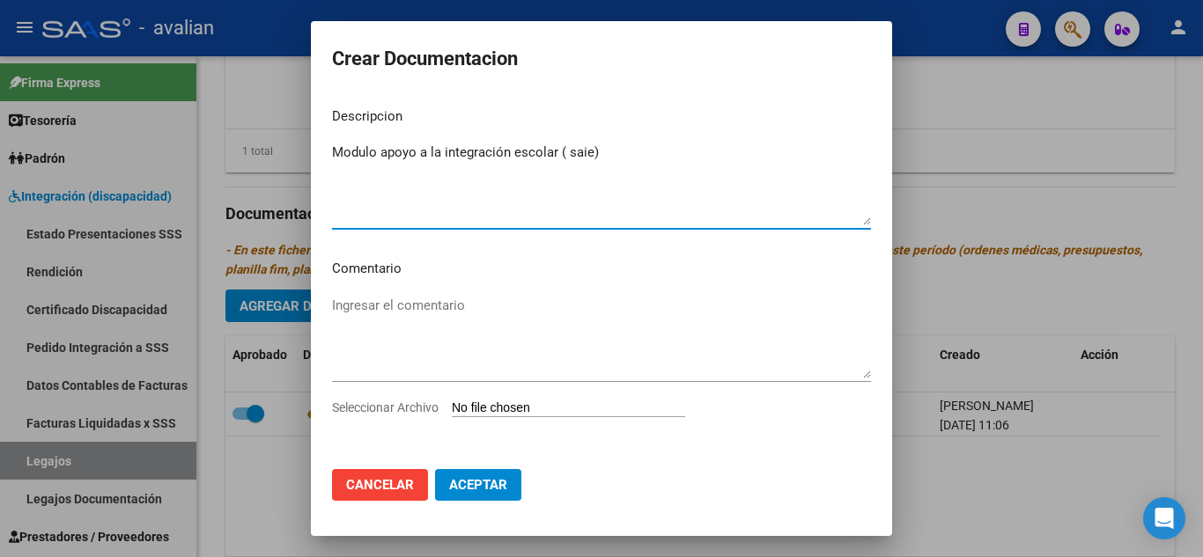
type textarea "Modulo apoyo a la integración escolar ( saie)"
click at [544, 401] on input "Seleccionar Archivo" at bounding box center [568, 409] width 233 height 17
type input "C:\fakepath\institucion_merged.pdf"
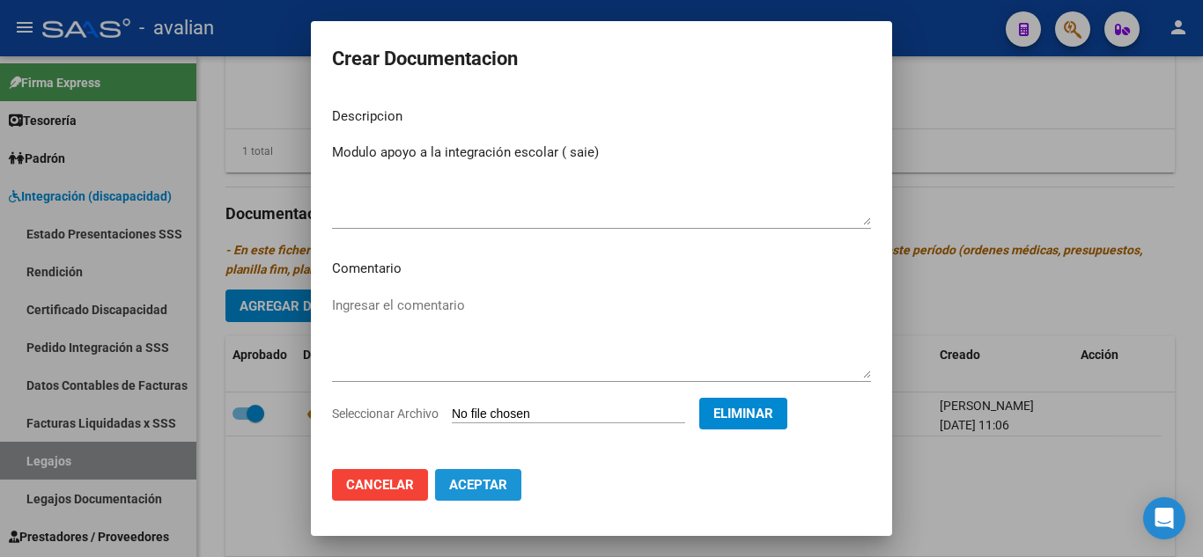
click at [453, 478] on span "Aceptar" at bounding box center [478, 485] width 58 height 16
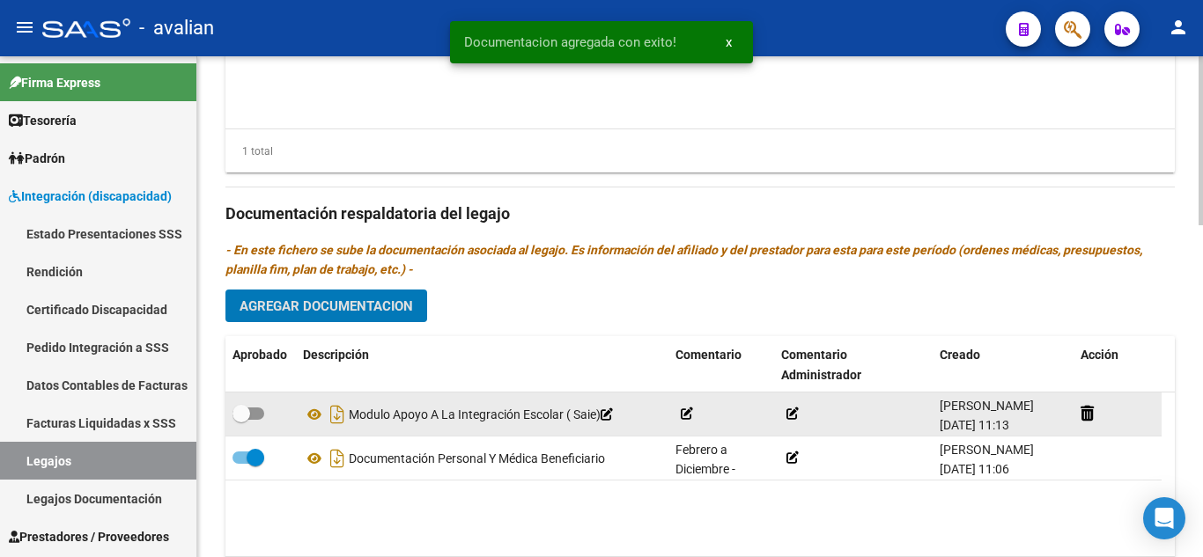
click at [264, 409] on div at bounding box center [260, 414] width 56 height 23
click at [260, 410] on span at bounding box center [248, 414] width 32 height 12
click at [241, 420] on input "checkbox" at bounding box center [240, 420] width 1 height 1
checkbox input "true"
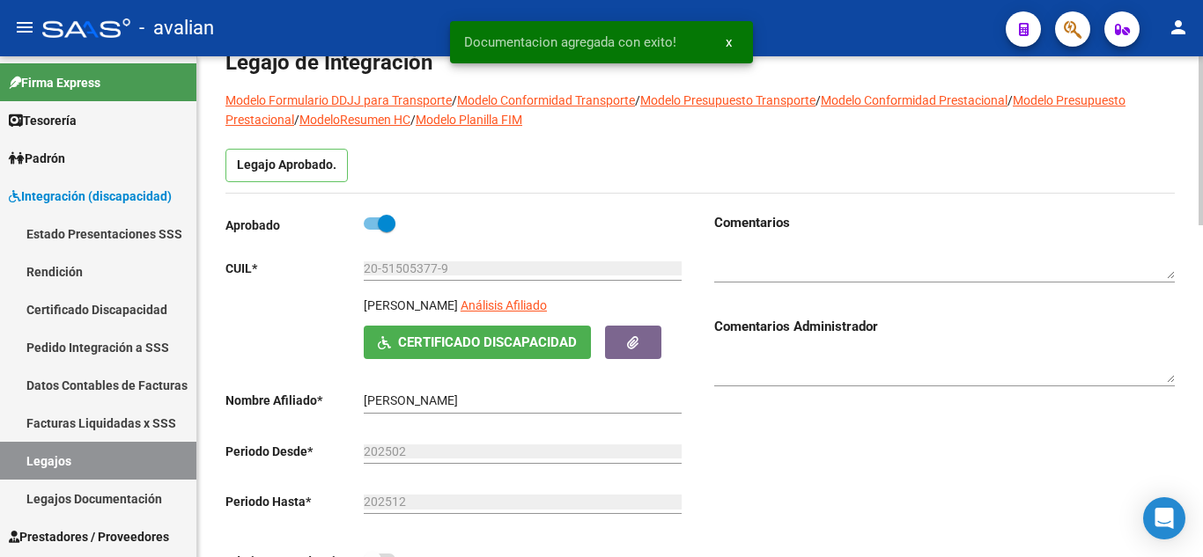
scroll to position [0, 0]
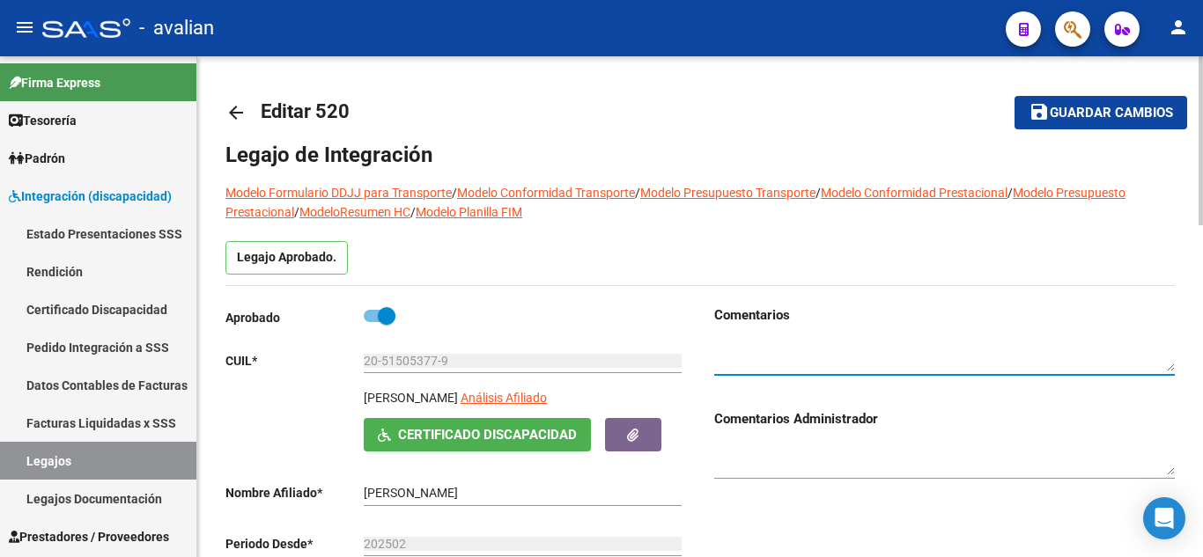
click at [841, 348] on textarea at bounding box center [944, 355] width 460 height 33
type textarea "SE SOLICITAR CAR Y AA 2025"
click at [1082, 107] on span "Guardar cambios" at bounding box center [1111, 114] width 123 height 16
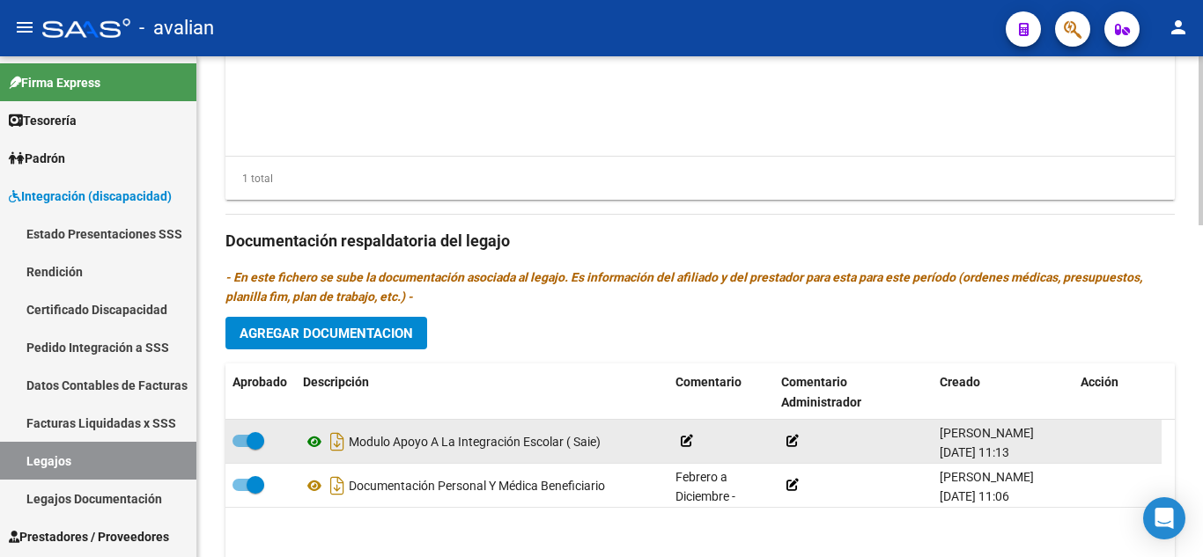
scroll to position [969, 0]
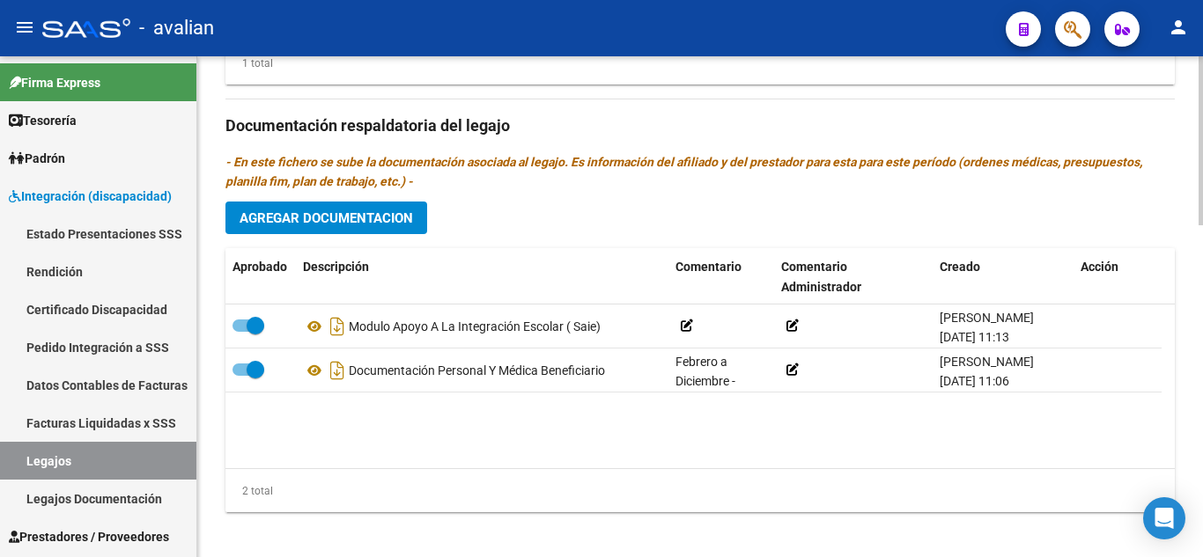
click at [359, 216] on span "Agregar Documentacion" at bounding box center [325, 218] width 173 height 16
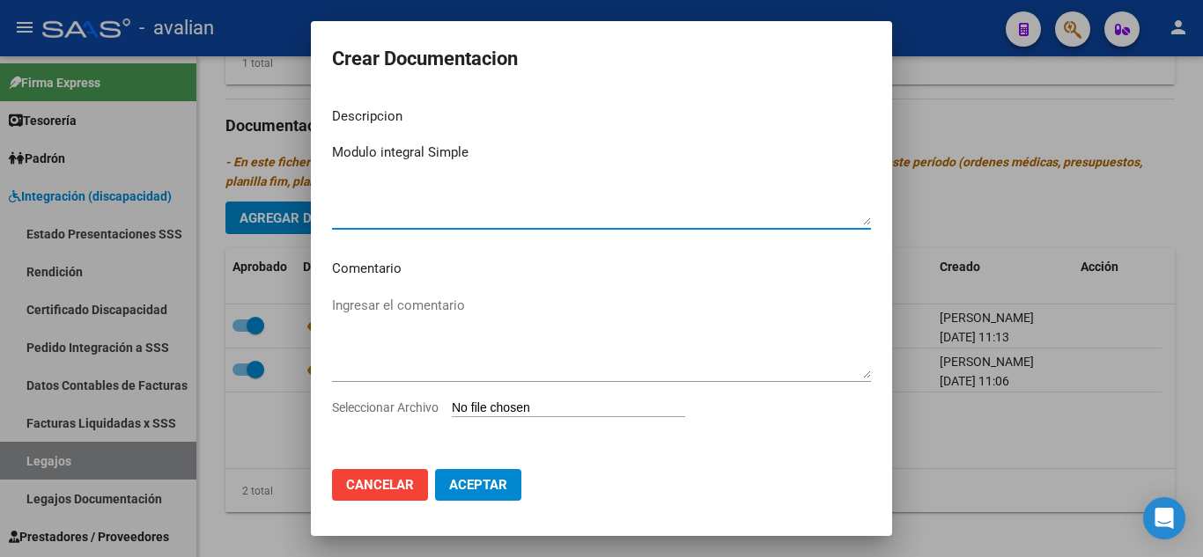
type textarea "Modulo integral Simple"
click at [571, 409] on input "Seleccionar Archivo" at bounding box center [568, 409] width 233 height 17
type input "C:\fakepath\PRESU_merged.pdf"
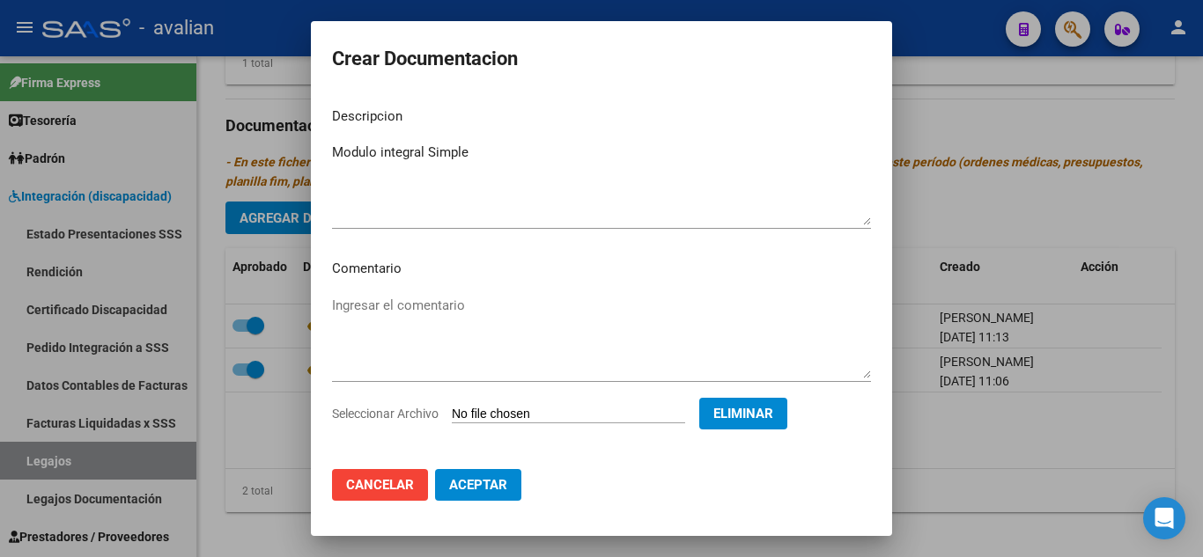
click at [489, 482] on span "Aceptar" at bounding box center [478, 485] width 58 height 16
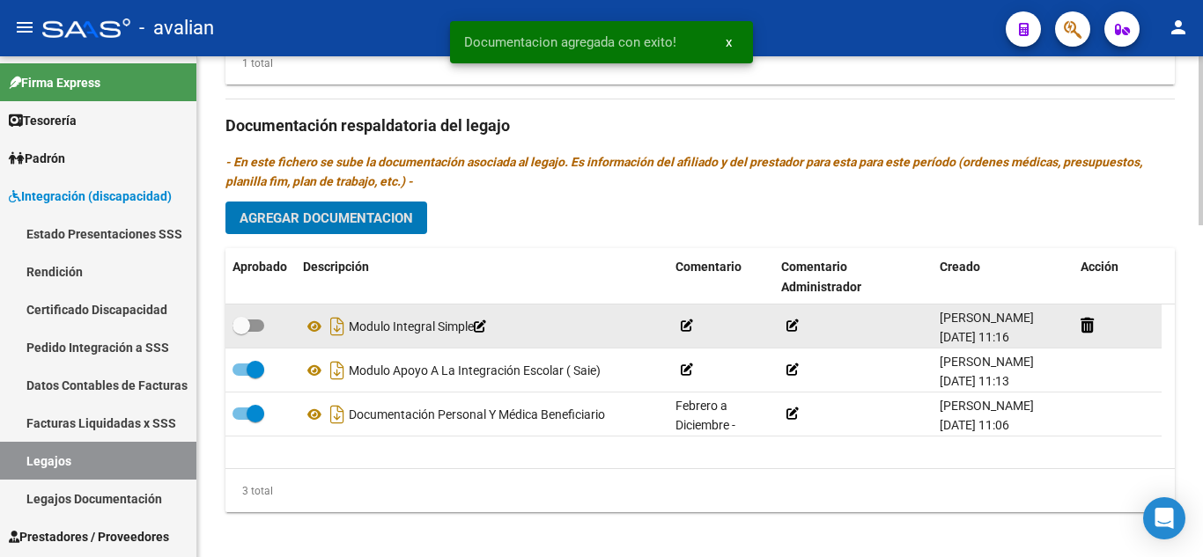
click at [258, 325] on span at bounding box center [248, 326] width 32 height 12
click at [241, 332] on input "checkbox" at bounding box center [240, 332] width 1 height 1
checkbox input "true"
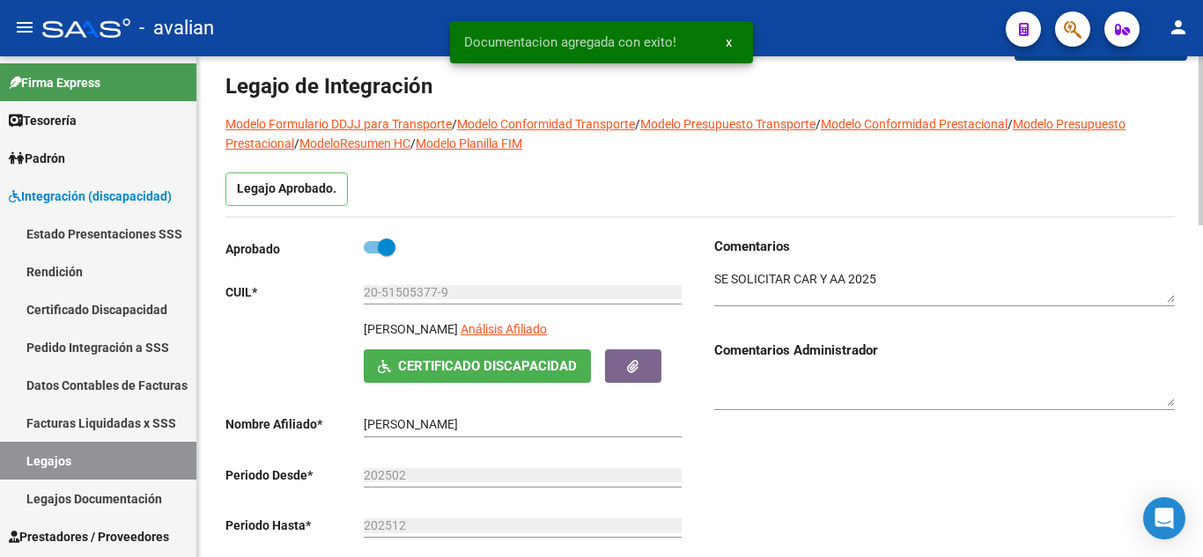
scroll to position [13, 0]
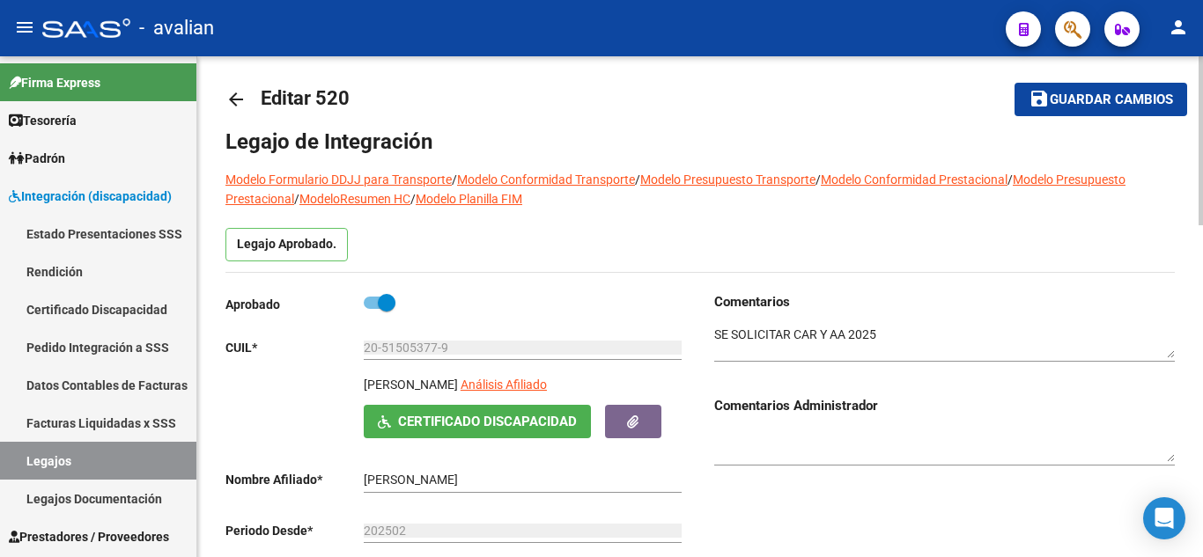
click at [541, 417] on span "Certificado Discapacidad" at bounding box center [487, 423] width 179 height 16
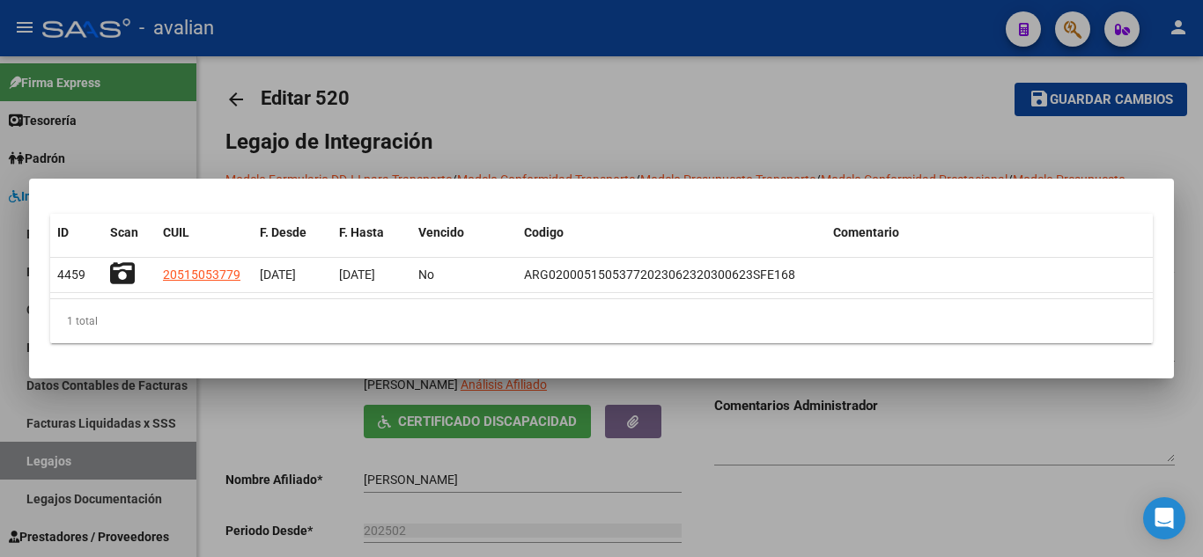
click at [794, 488] on div at bounding box center [601, 278] width 1203 height 557
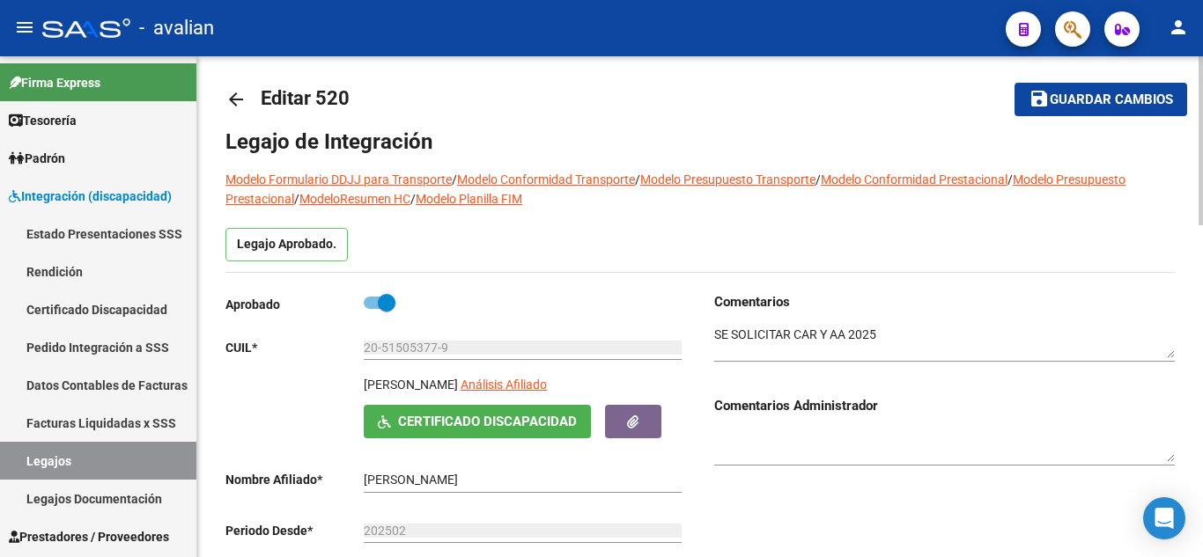
click at [1152, 99] on span "Guardar cambios" at bounding box center [1111, 100] width 123 height 16
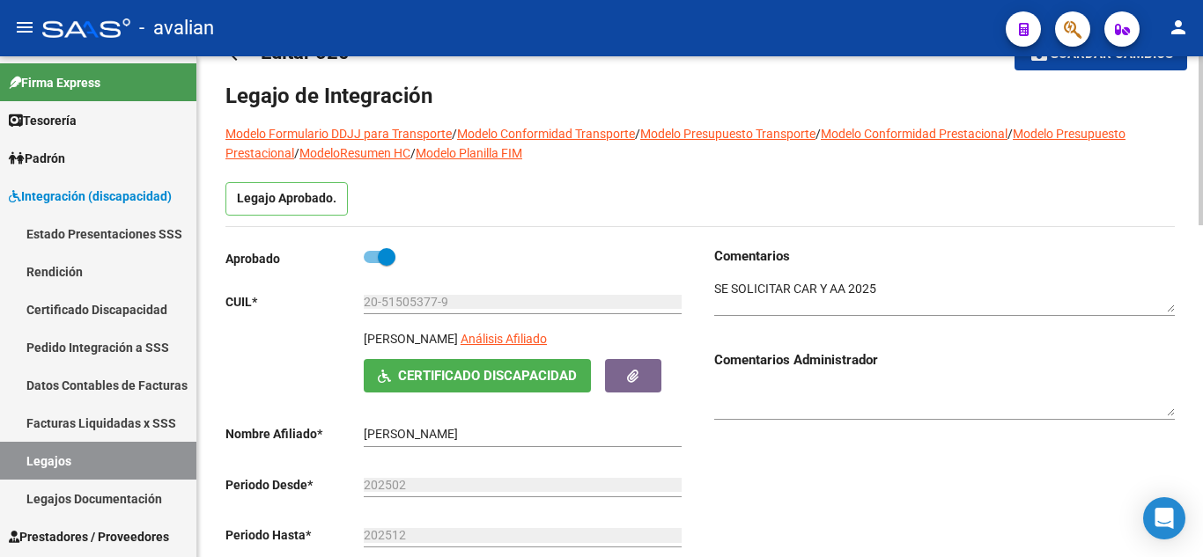
scroll to position [0, 0]
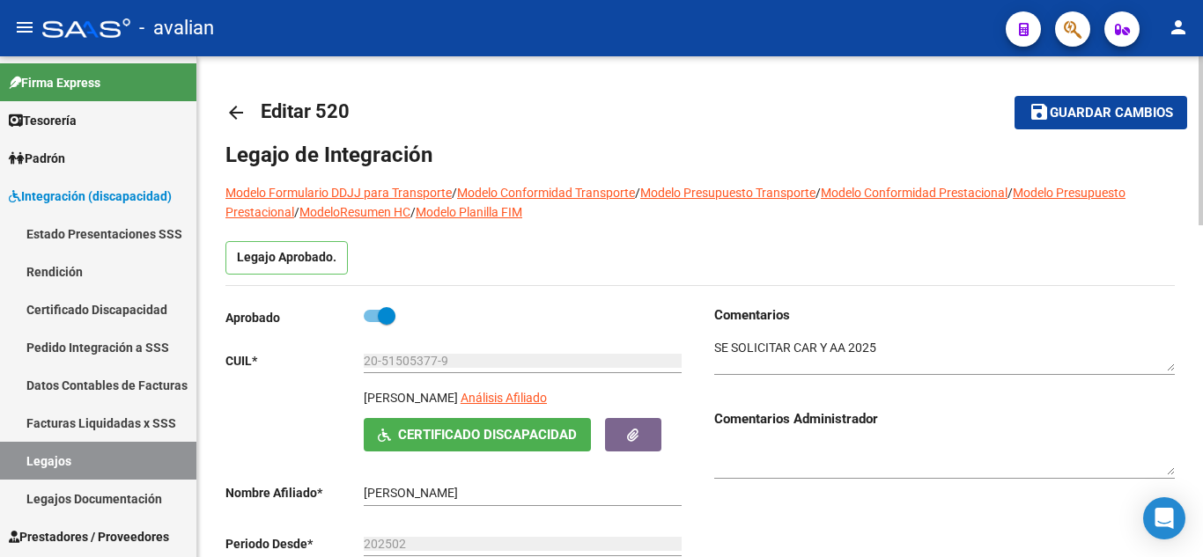
click at [1073, 99] on button "save Guardar cambios" at bounding box center [1100, 112] width 173 height 33
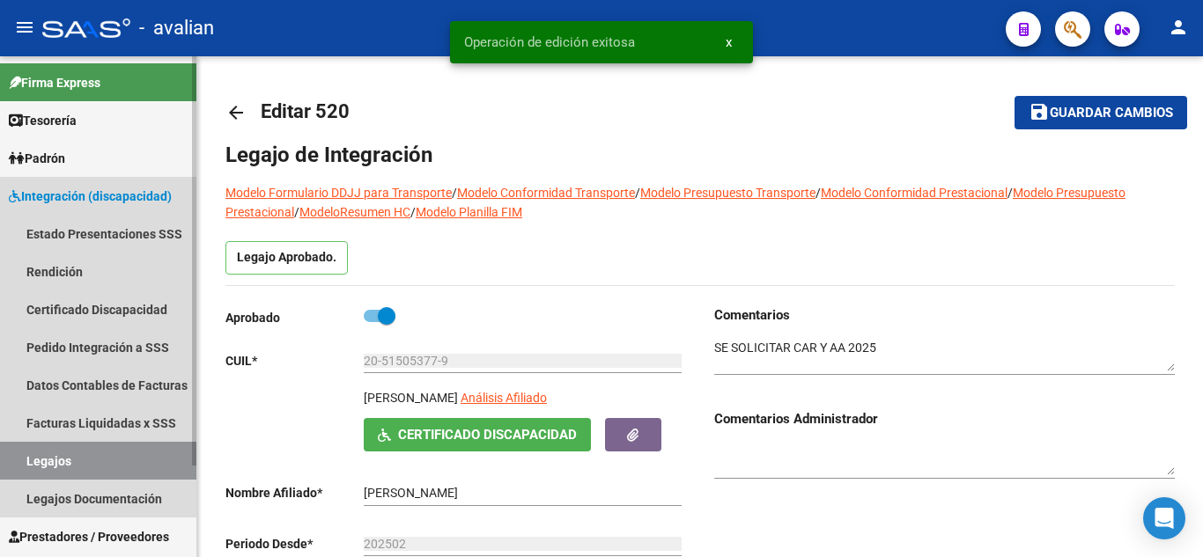
click at [107, 459] on link "Legajos" at bounding box center [98, 461] width 196 height 38
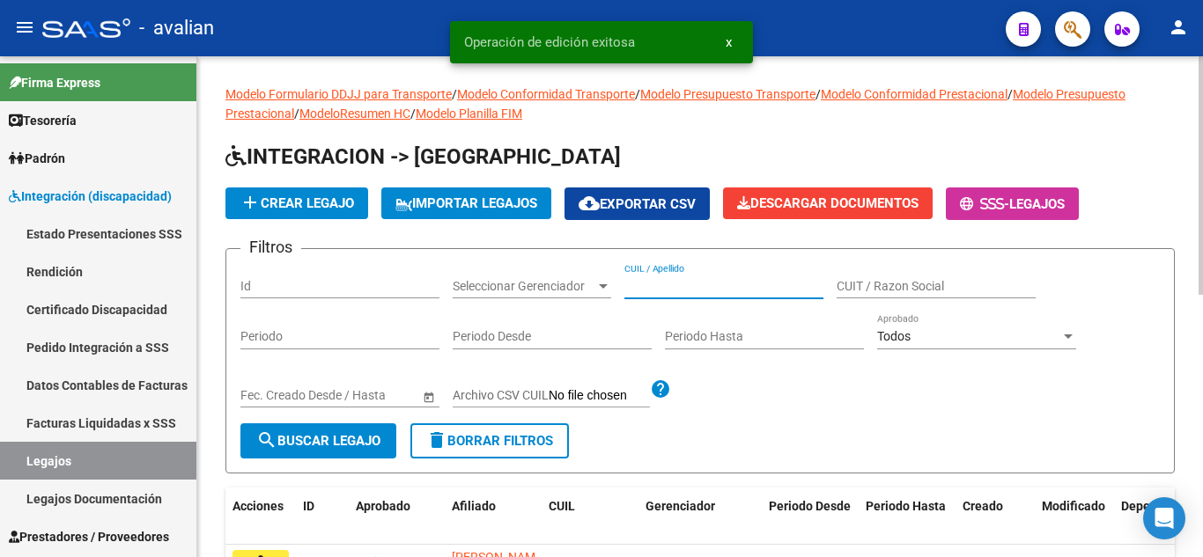
click at [666, 292] on input "CUIL / Apellido" at bounding box center [723, 286] width 199 height 15
paste input "23526395239"
type input "23526395239"
click at [278, 450] on button "search Buscar Legajo" at bounding box center [318, 441] width 156 height 35
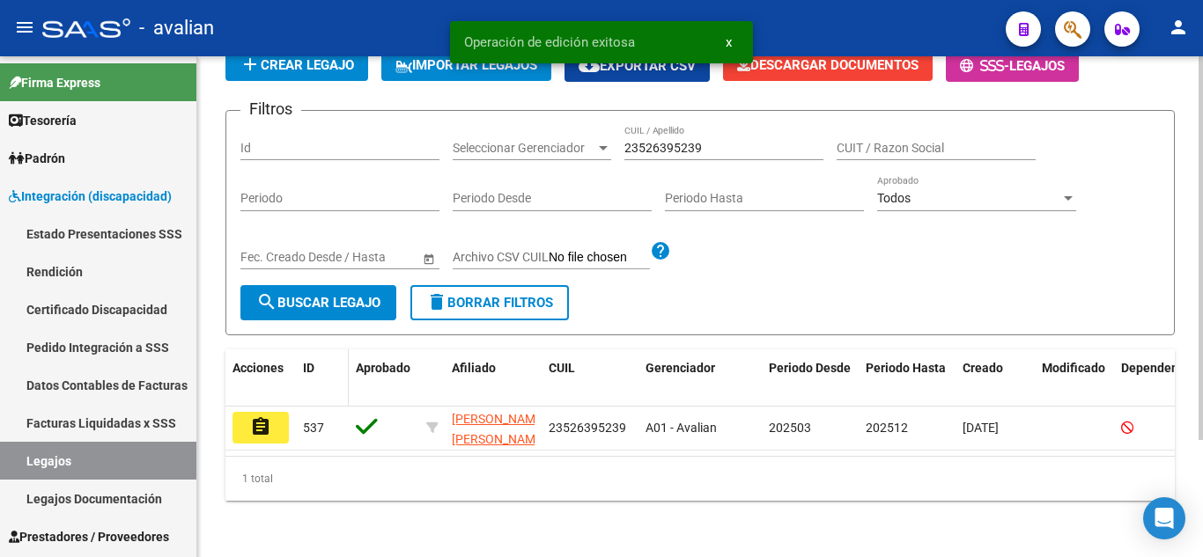
scroll to position [153, 0]
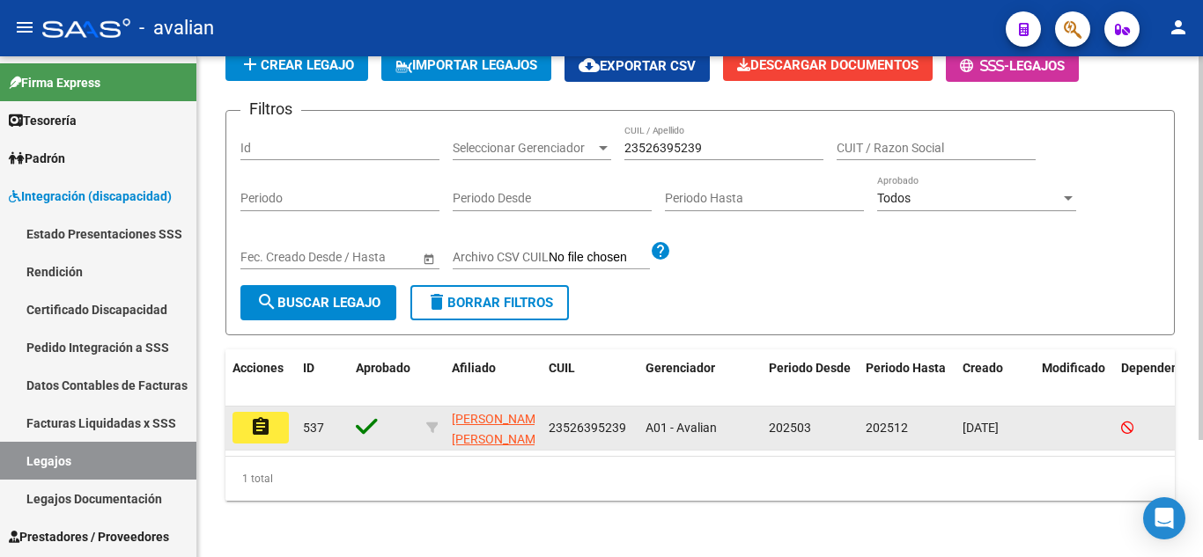
click at [257, 417] on mat-icon "assignment" at bounding box center [260, 426] width 21 height 21
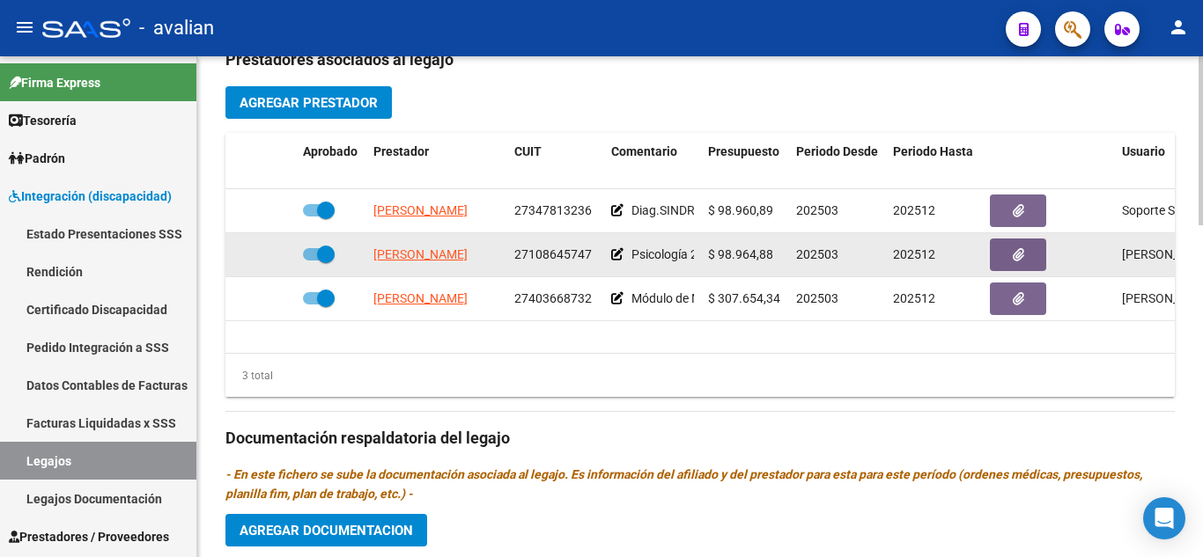
scroll to position [616, 0]
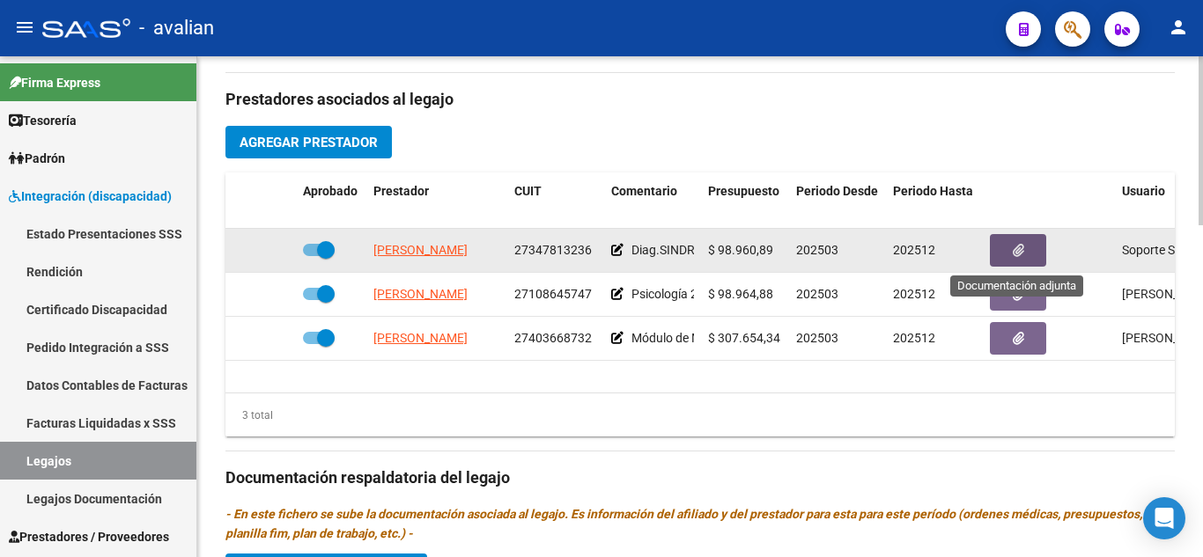
click at [1013, 248] on icon "button" at bounding box center [1018, 250] width 11 height 13
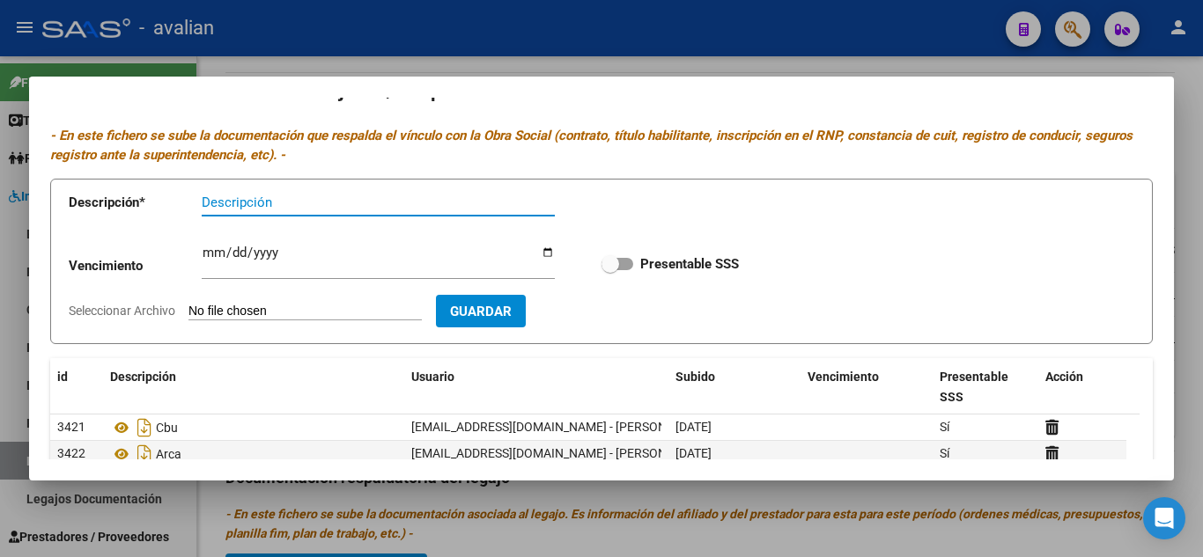
scroll to position [0, 0]
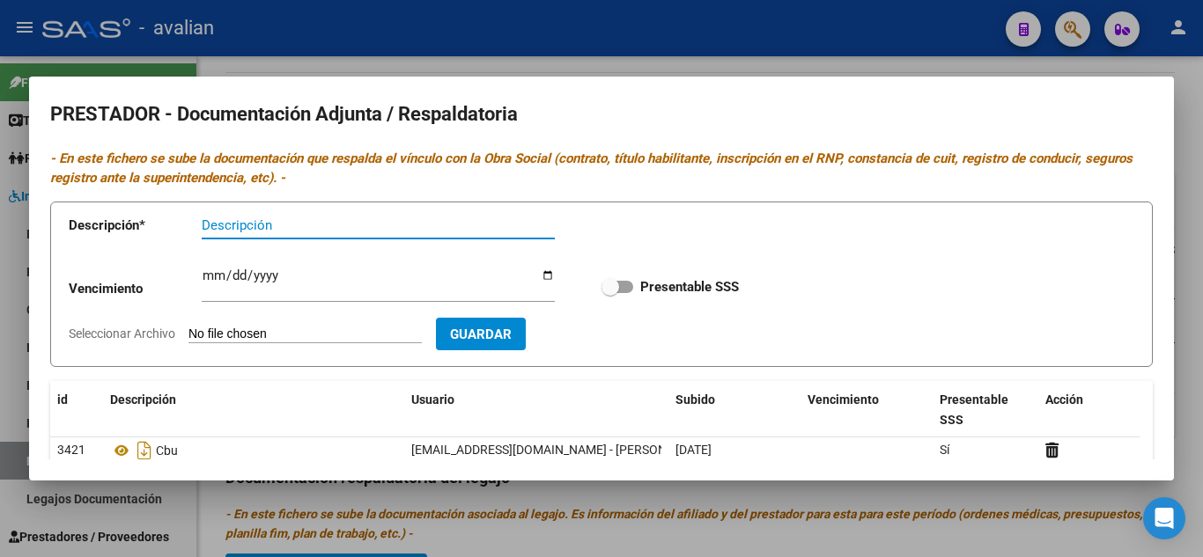
click at [798, 46] on div at bounding box center [601, 278] width 1203 height 557
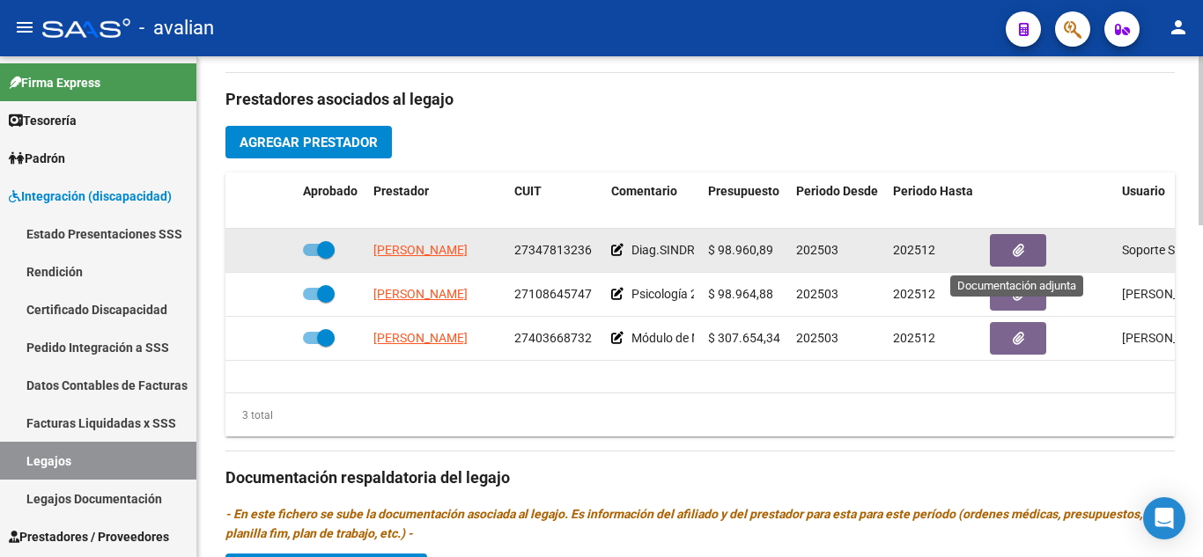
click at [1007, 256] on button "button" at bounding box center [1018, 250] width 56 height 33
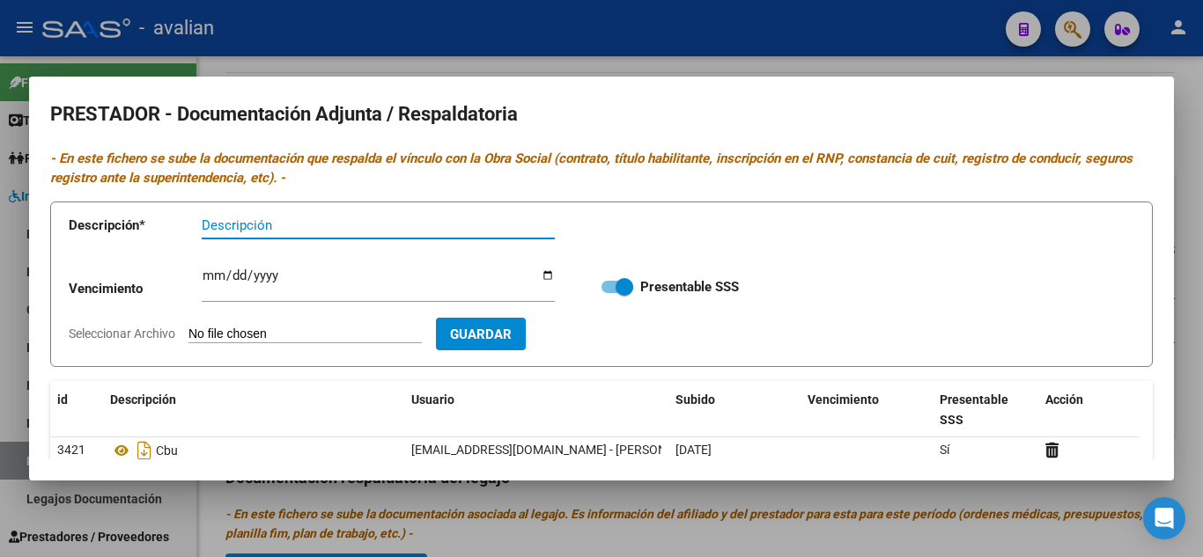
click at [917, 40] on div at bounding box center [601, 278] width 1203 height 557
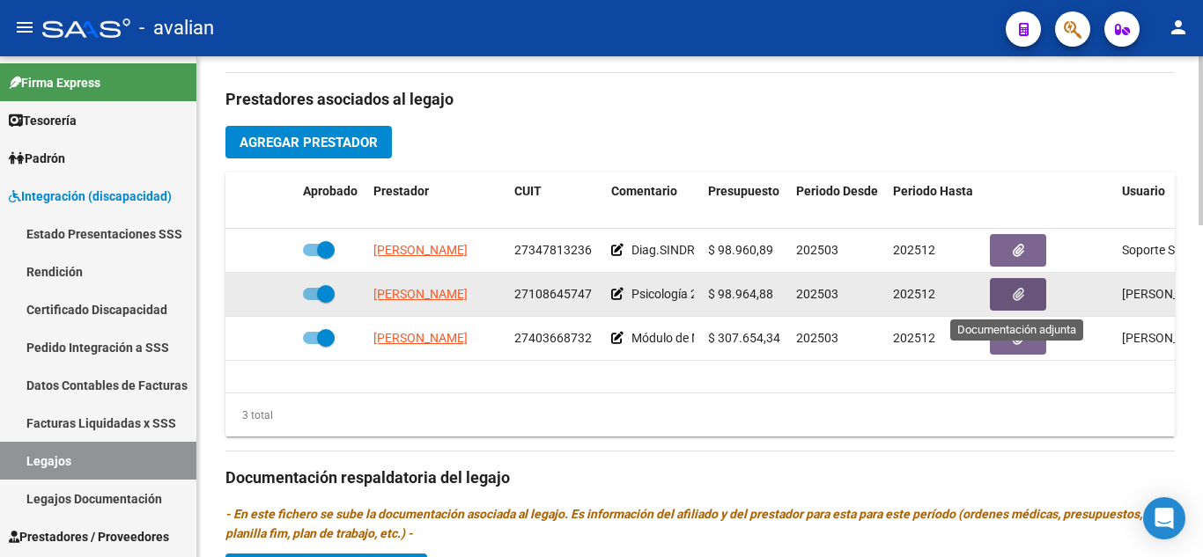
click at [1008, 294] on button "button" at bounding box center [1018, 294] width 56 height 33
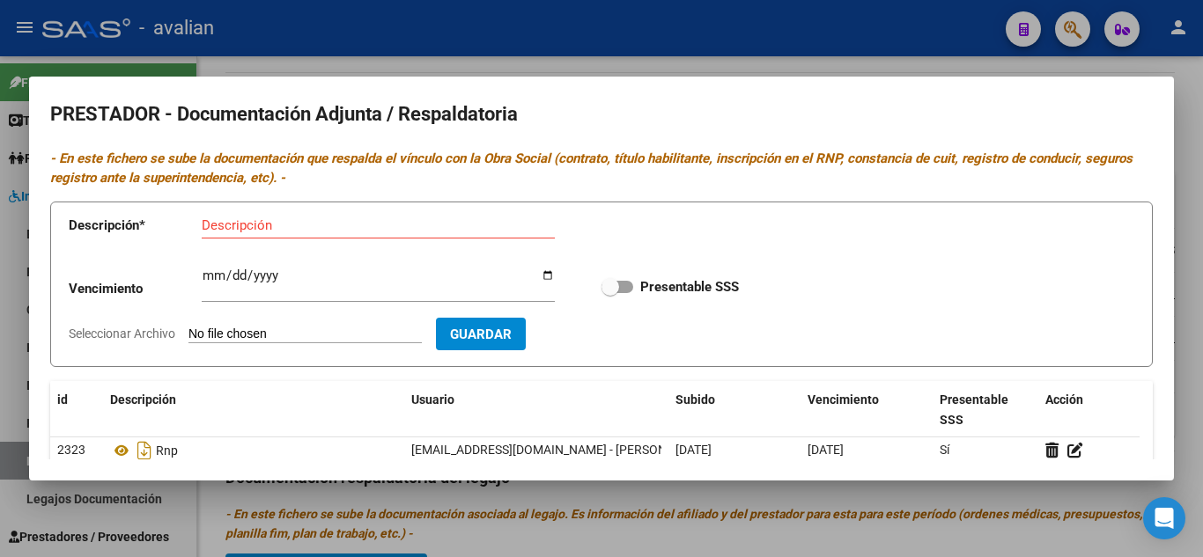
click at [940, 39] on div at bounding box center [601, 278] width 1203 height 557
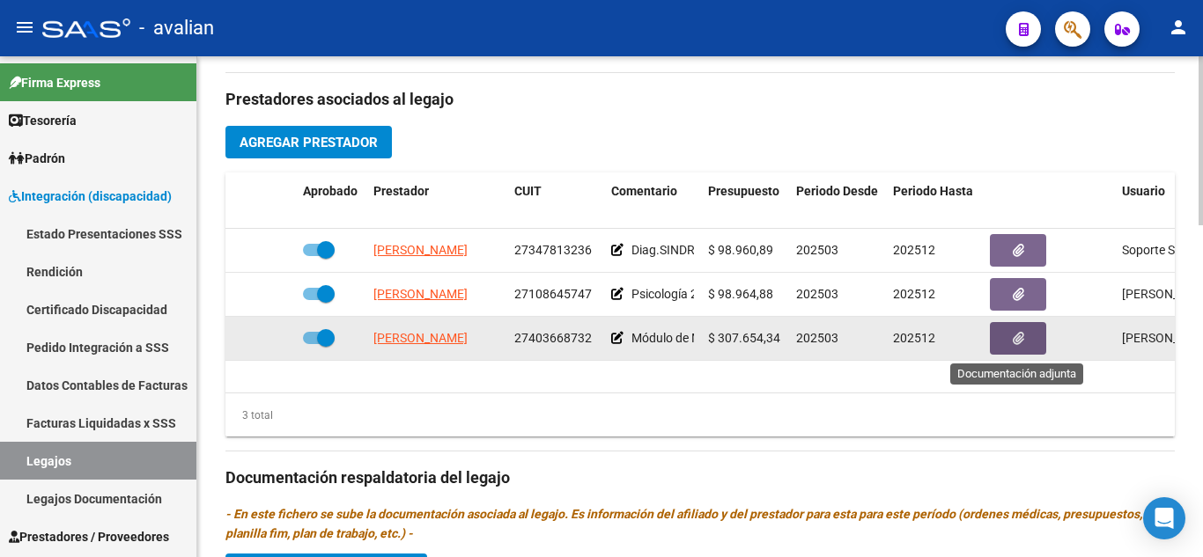
click at [1013, 337] on icon "button" at bounding box center [1018, 338] width 11 height 13
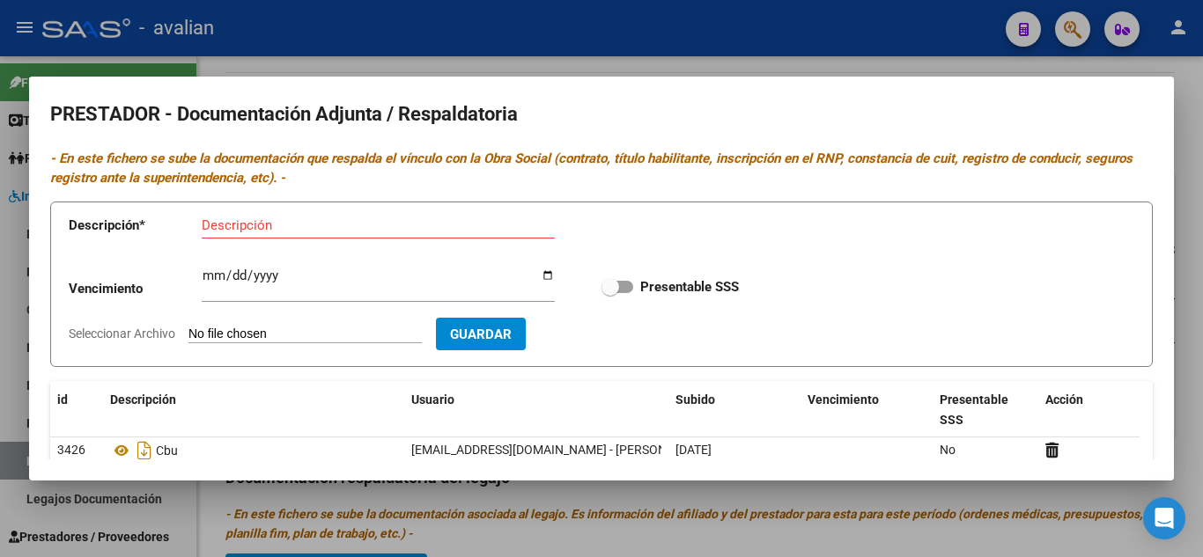
click at [863, 52] on div at bounding box center [601, 278] width 1203 height 557
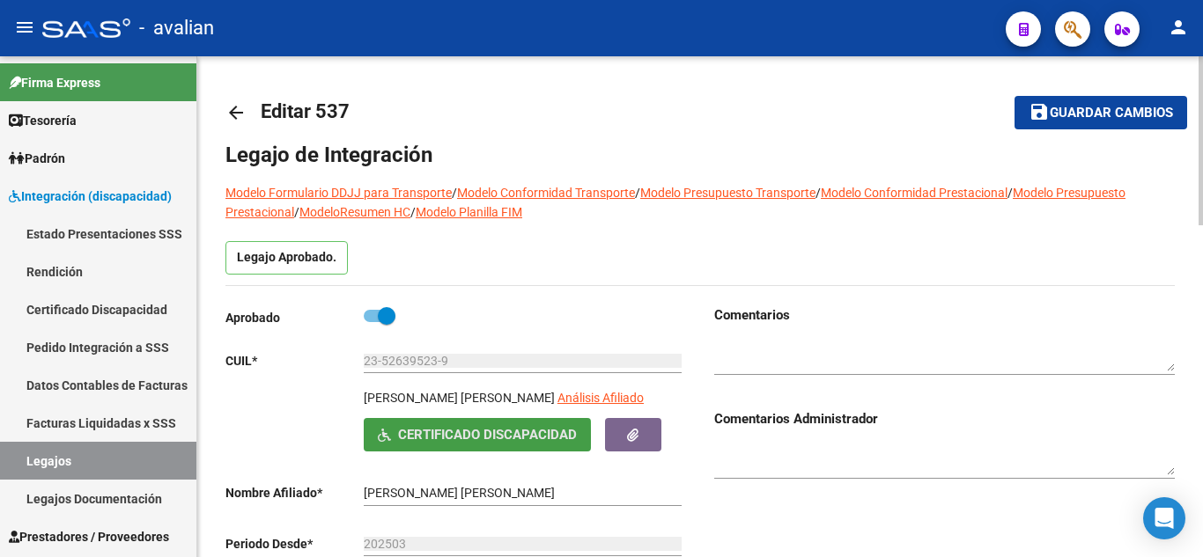
click at [412, 438] on span "Certificado Discapacidad" at bounding box center [487, 436] width 179 height 16
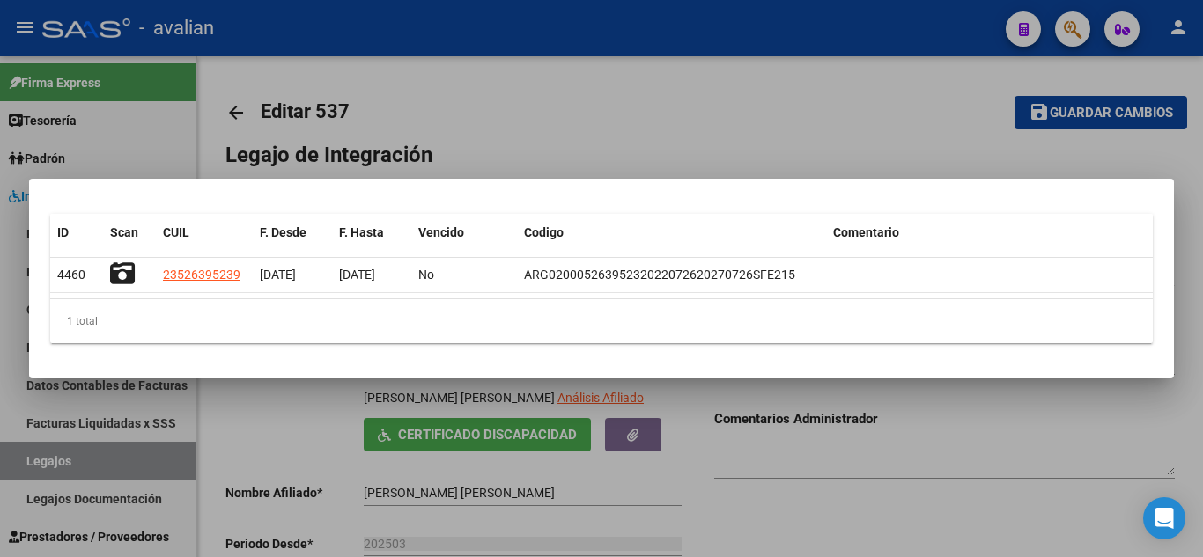
click at [729, 144] on div at bounding box center [601, 278] width 1203 height 557
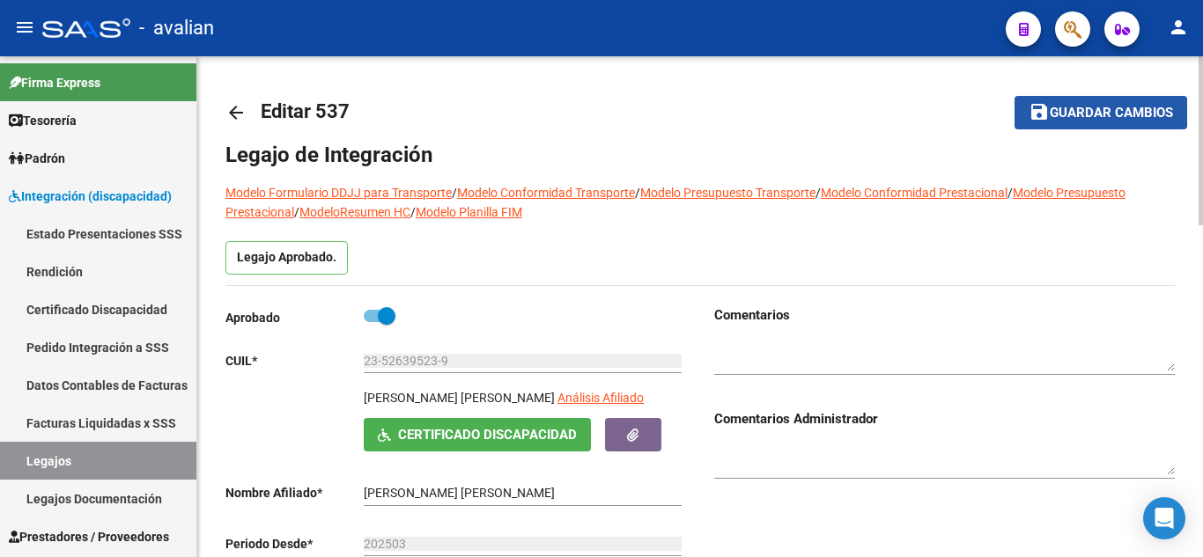
click at [1078, 108] on span "Guardar cambios" at bounding box center [1111, 114] width 123 height 16
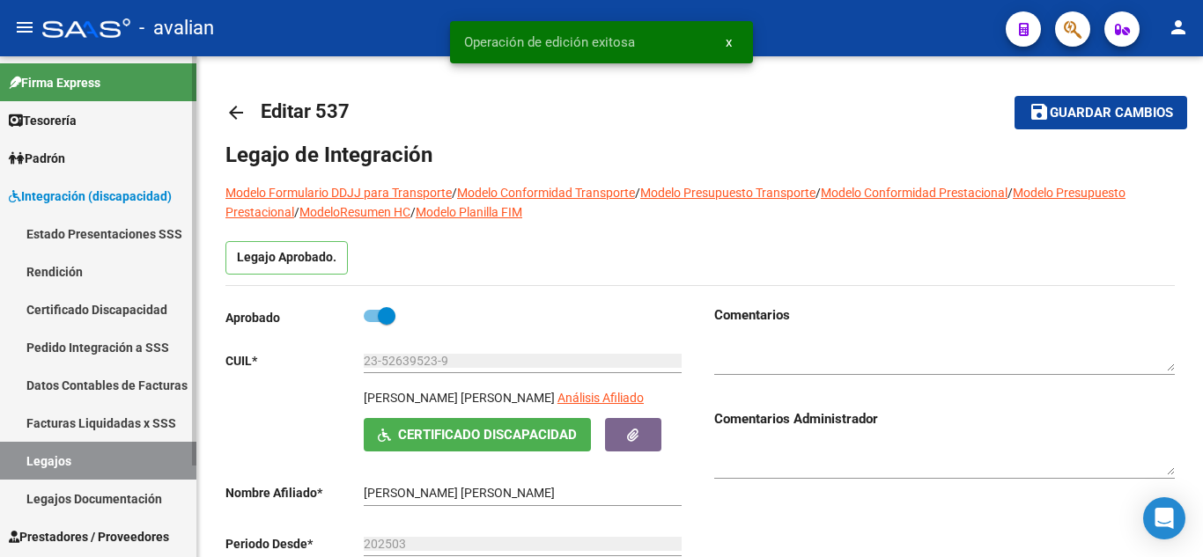
click at [81, 455] on link "Legajos" at bounding box center [98, 461] width 196 height 38
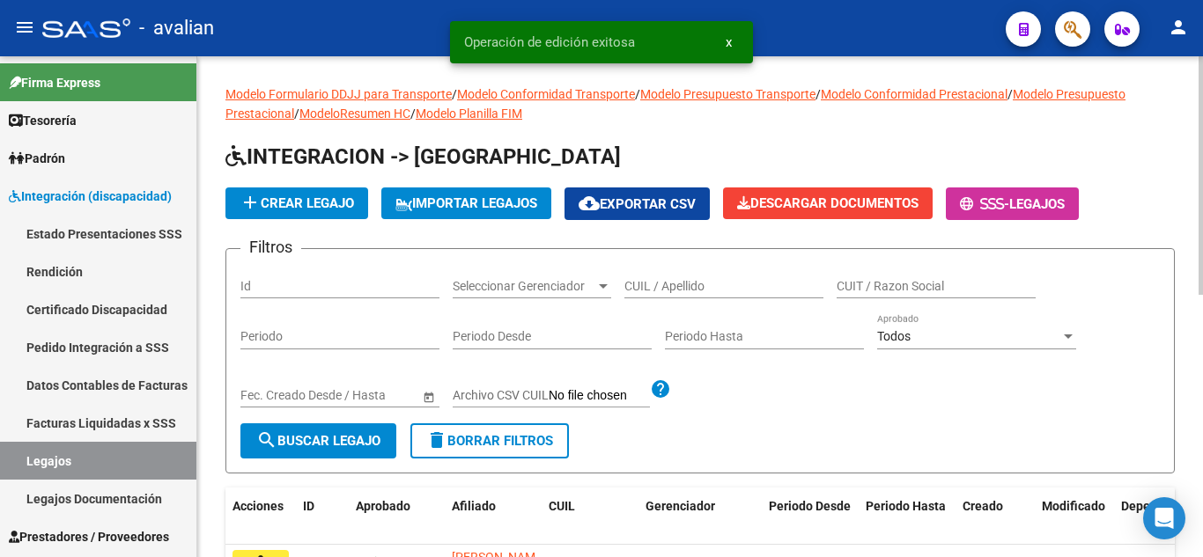
click at [662, 285] on input "CUIL / Apellido" at bounding box center [723, 286] width 199 height 15
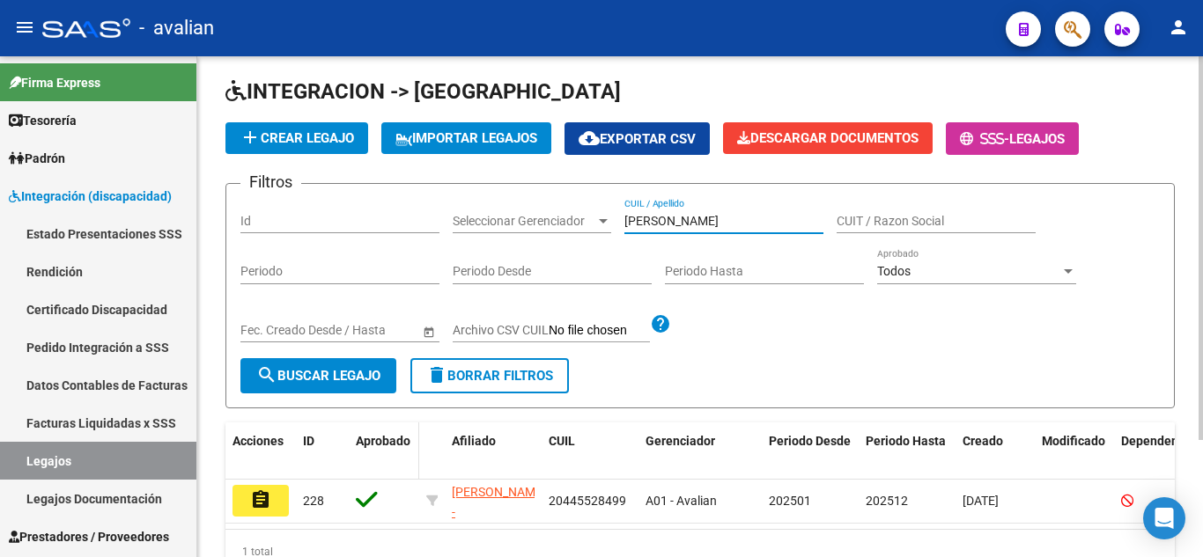
scroll to position [153, 0]
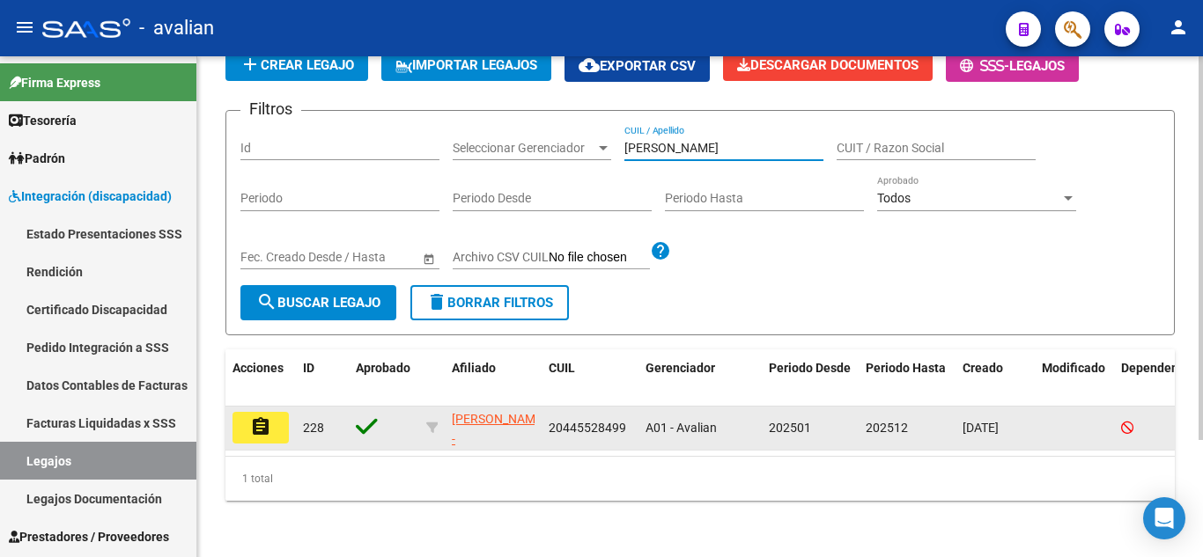
type input "[PERSON_NAME]"
click at [281, 420] on button "assignment" at bounding box center [260, 428] width 56 height 32
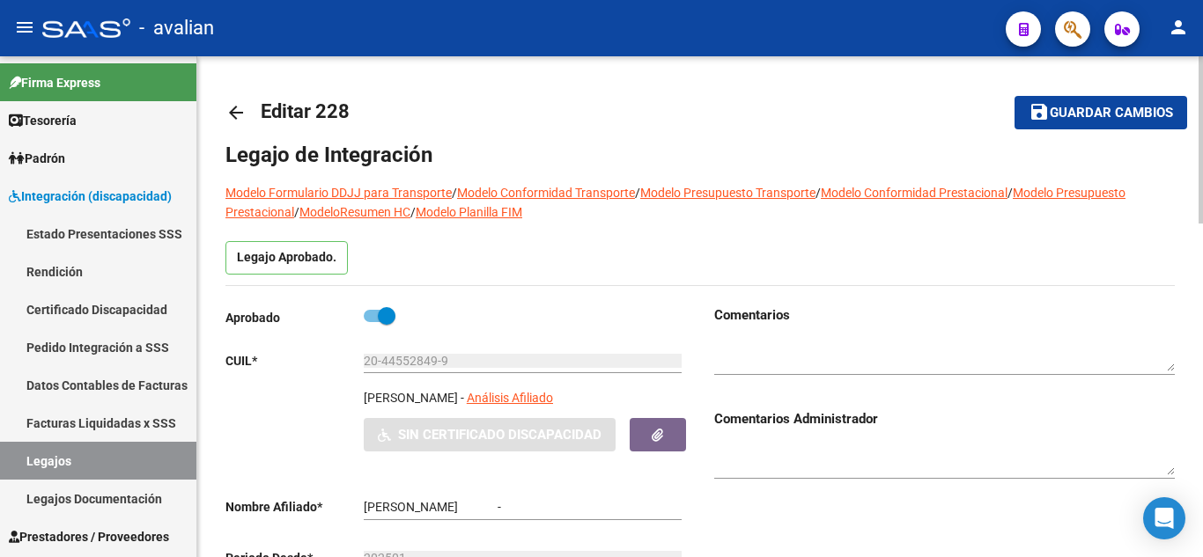
type input "[PERSON_NAME]"
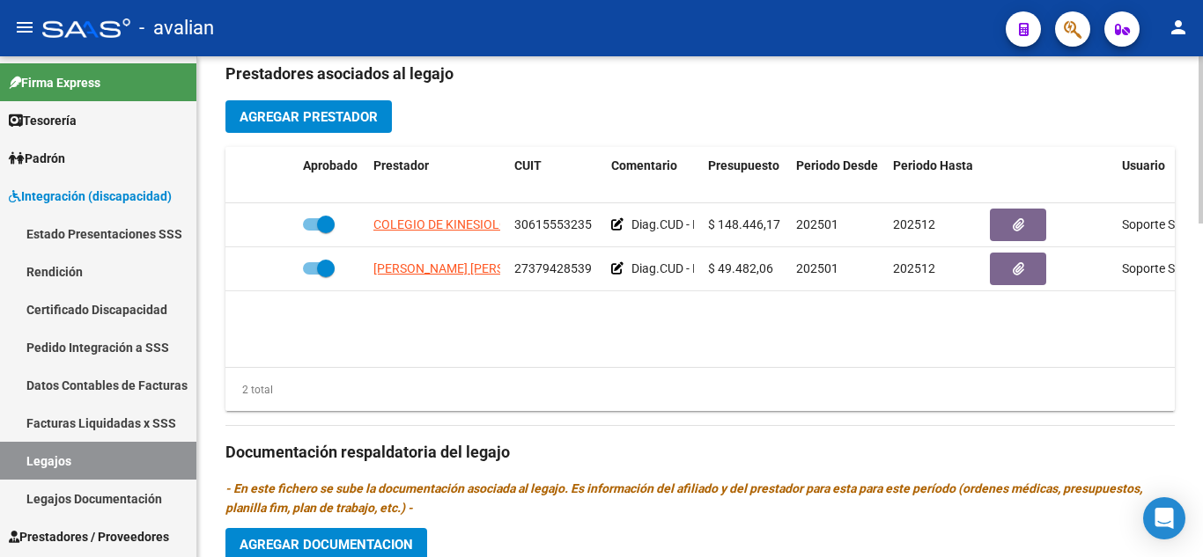
scroll to position [644, 0]
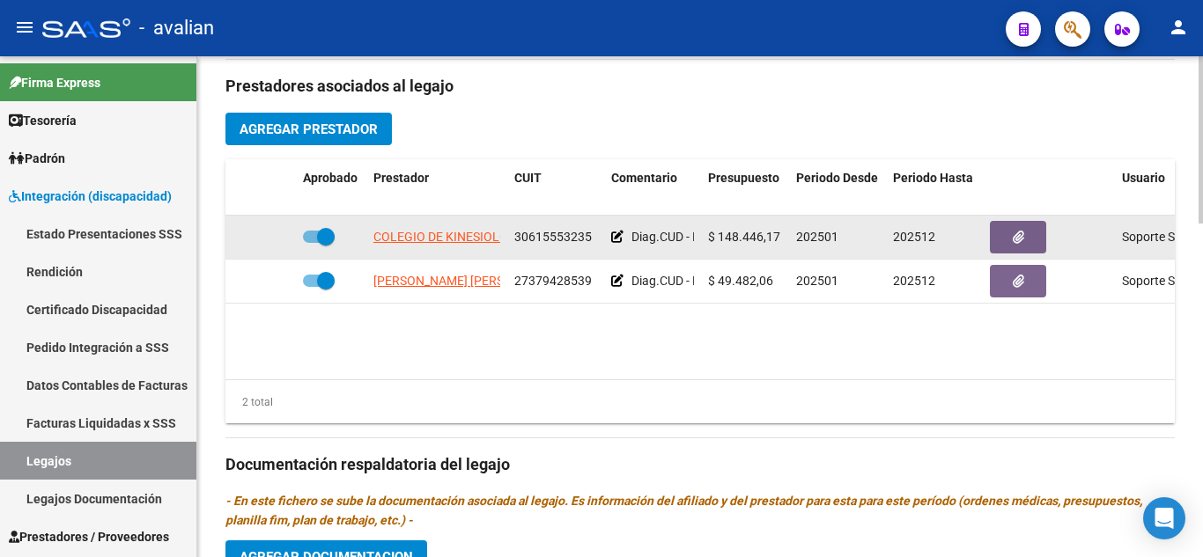
click at [308, 238] on span at bounding box center [319, 237] width 32 height 12
click at [311, 243] on input "checkbox" at bounding box center [311, 243] width 1 height 1
click at [269, 235] on icon at bounding box center [270, 237] width 12 height 12
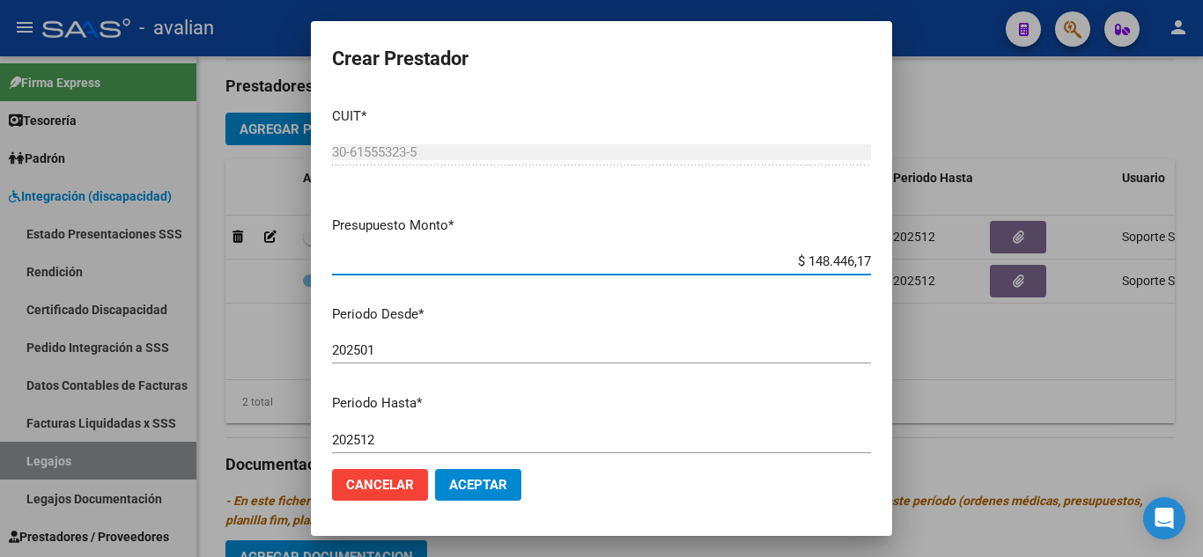
click at [499, 479] on span "Aceptar" at bounding box center [478, 485] width 58 height 16
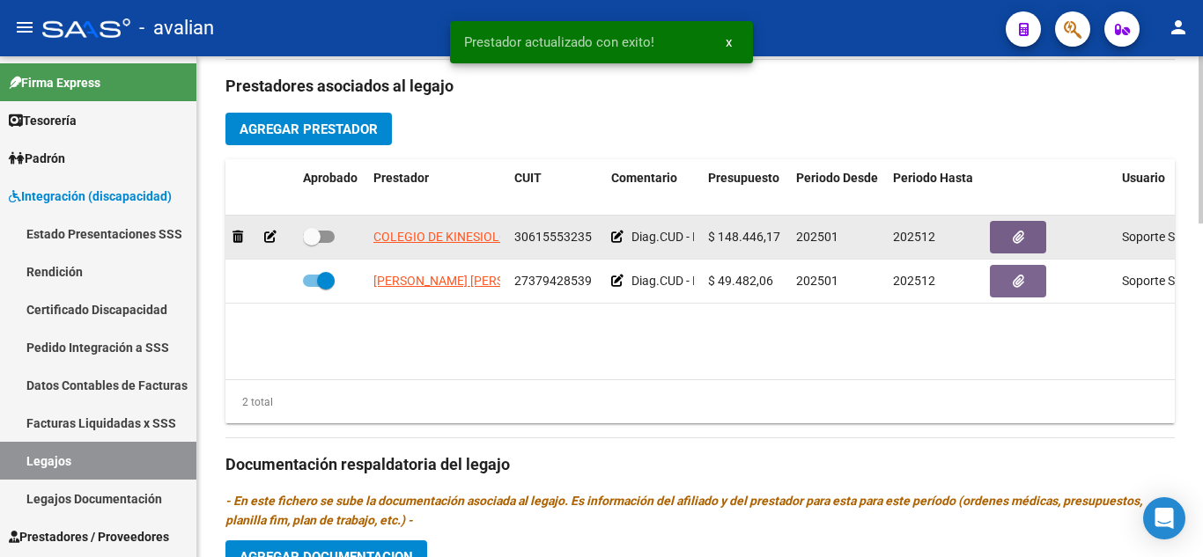
click at [229, 239] on datatable-body-cell at bounding box center [260, 237] width 70 height 43
click at [232, 240] on icon at bounding box center [237, 237] width 11 height 12
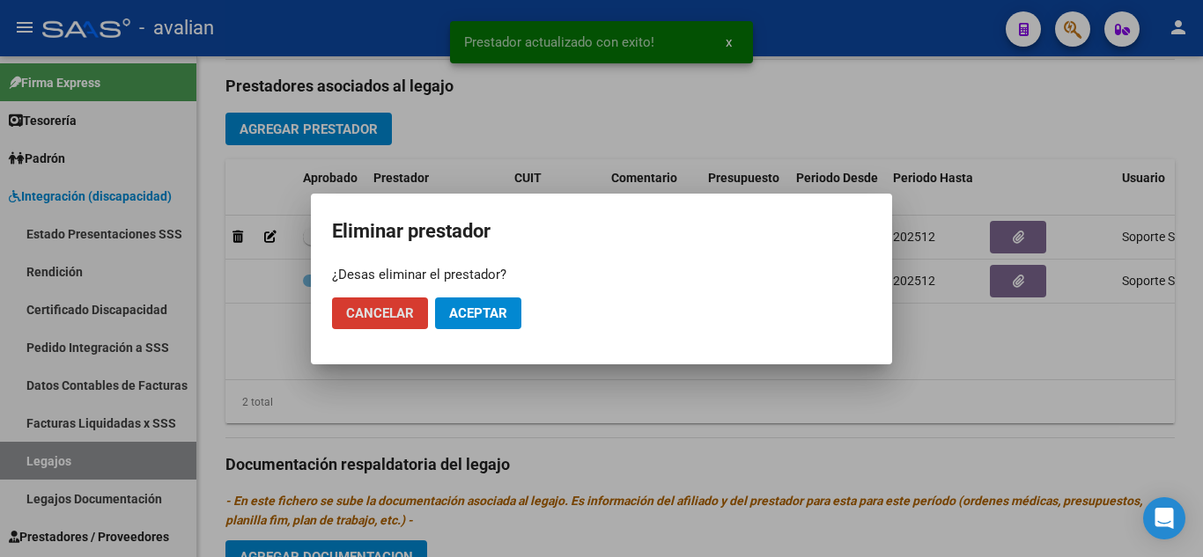
click at [470, 313] on span "Aceptar" at bounding box center [478, 314] width 58 height 16
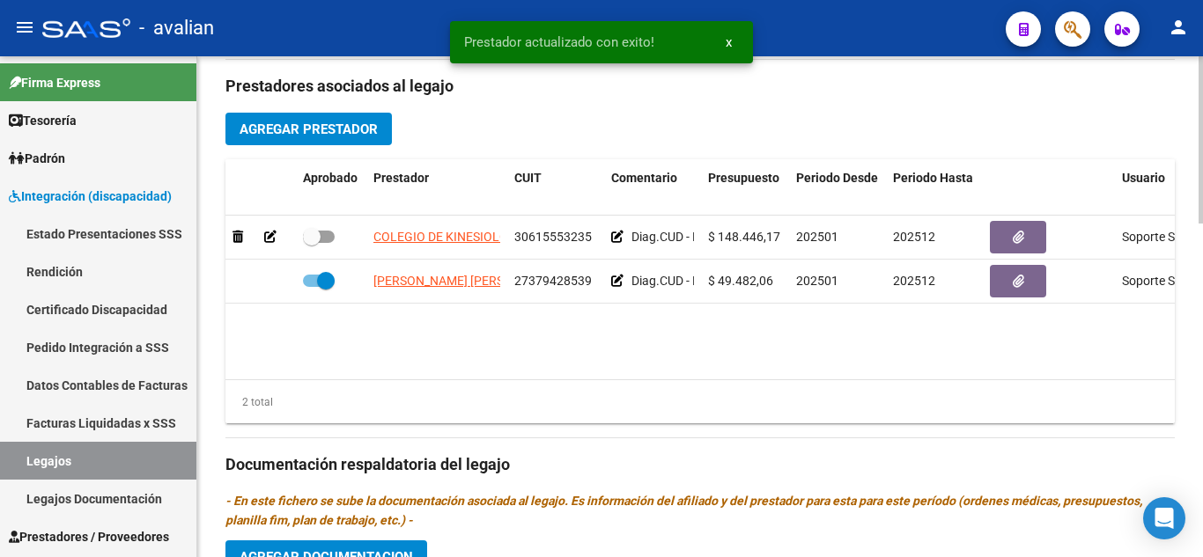
checkbox input "true"
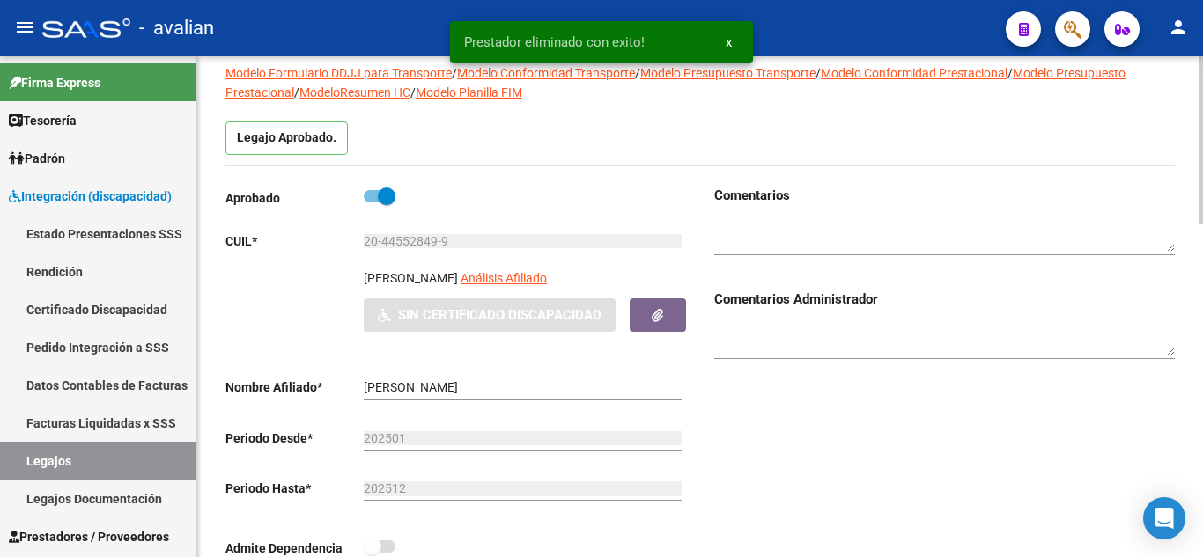
scroll to position [0, 0]
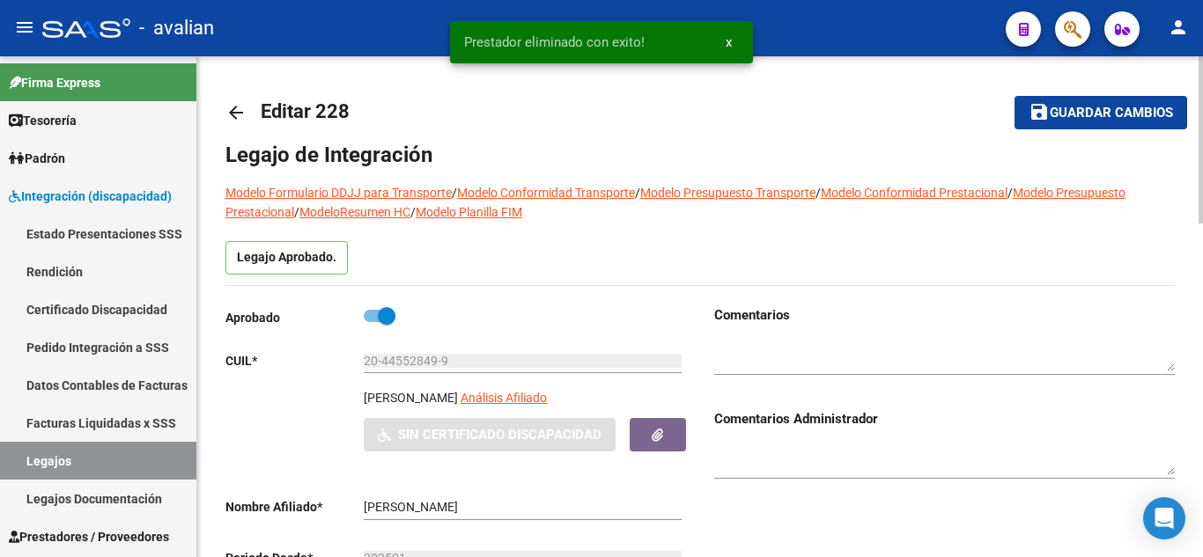
click at [1097, 111] on span "Guardar cambios" at bounding box center [1111, 114] width 123 height 16
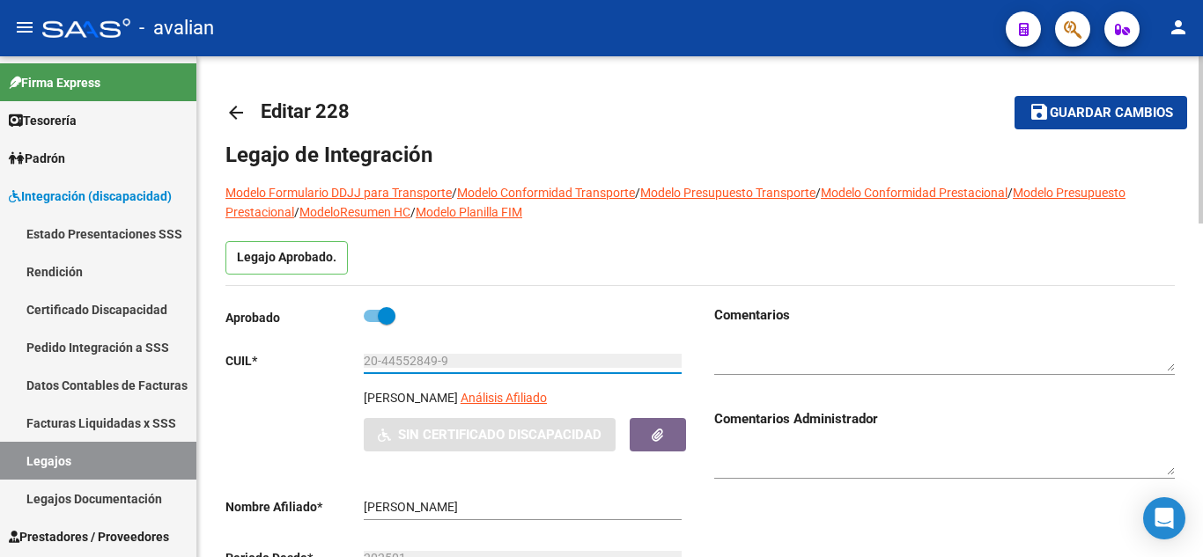
drag, startPoint x: 454, startPoint y: 359, endPoint x: 351, endPoint y: 365, distance: 103.2
click at [351, 365] on app-form-text-field "CUIL * 20-44552849-9 Ingresar CUIL" at bounding box center [453, 361] width 456 height 14
click at [91, 304] on link "Certificado Discapacidad" at bounding box center [98, 310] width 196 height 38
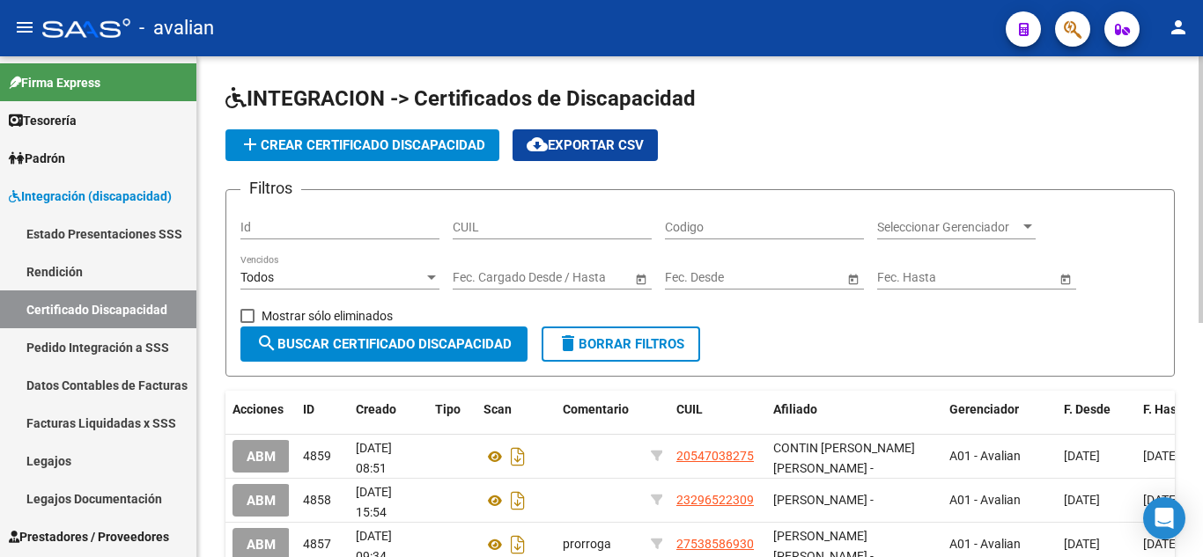
click at [497, 242] on div "CUIL" at bounding box center [552, 229] width 199 height 50
click at [492, 232] on input "CUIL" at bounding box center [552, 227] width 199 height 15
paste input "20-44552849-9"
type input "20-44552849-9"
click at [392, 343] on span "search Buscar Certificado Discapacidad" at bounding box center [383, 344] width 255 height 16
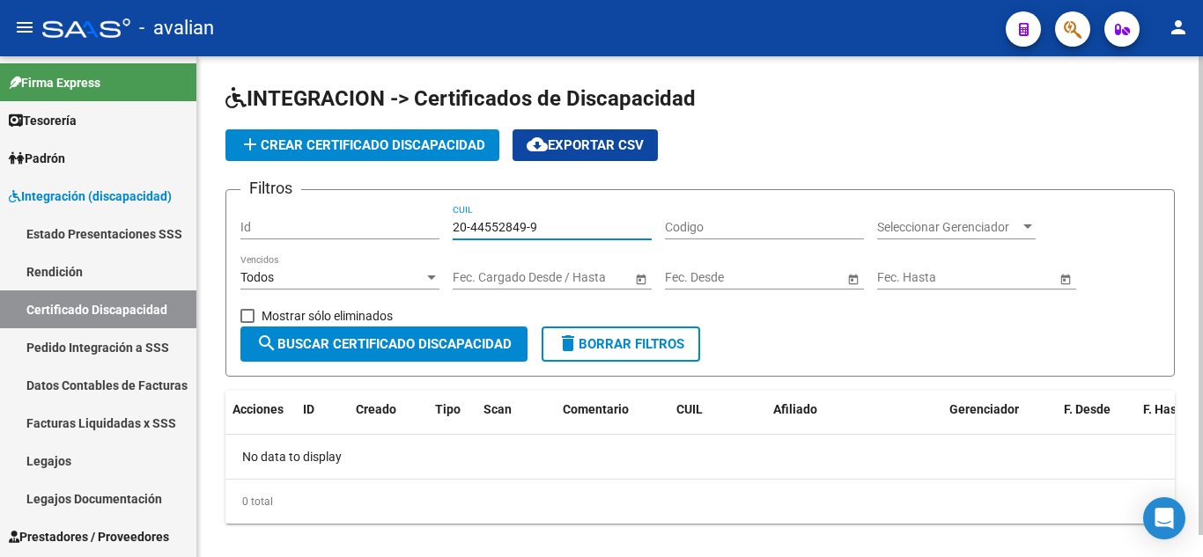
drag, startPoint x: 549, startPoint y: 229, endPoint x: 431, endPoint y: 231, distance: 118.0
click at [431, 231] on div "Filtros Id 20-44552849-9 CUIL Codigo Seleccionar Gerenciador Seleccionar Gerenc…" at bounding box center [699, 265] width 919 height 122
click at [373, 217] on div "Id" at bounding box center [339, 221] width 199 height 35
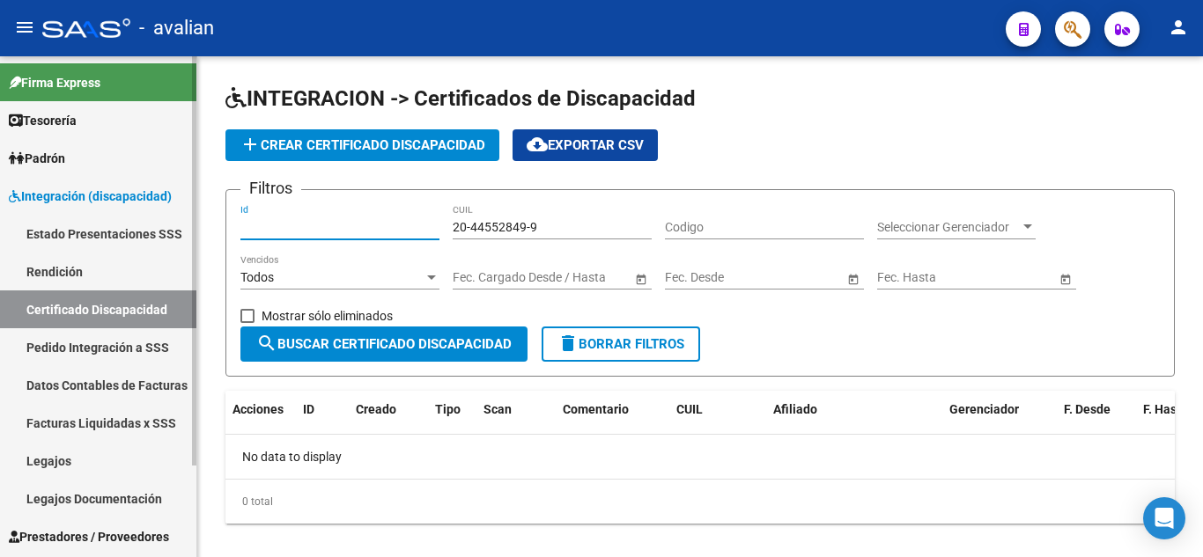
click at [89, 452] on link "Legajos" at bounding box center [98, 461] width 196 height 38
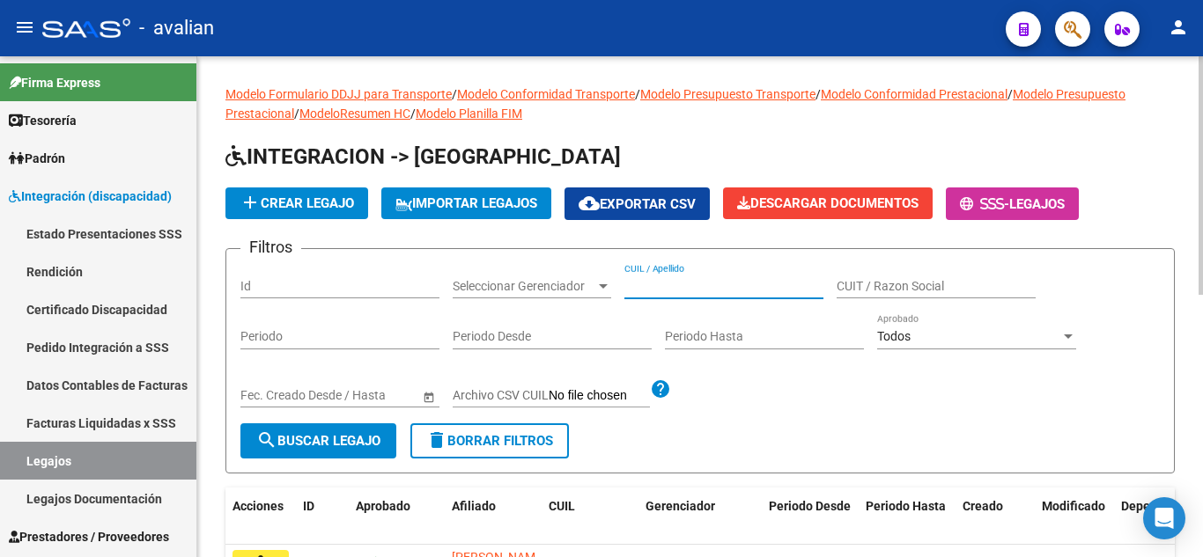
click at [700, 284] on input "CUIL / Apellido" at bounding box center [723, 286] width 199 height 15
paste input "20-44552849-9"
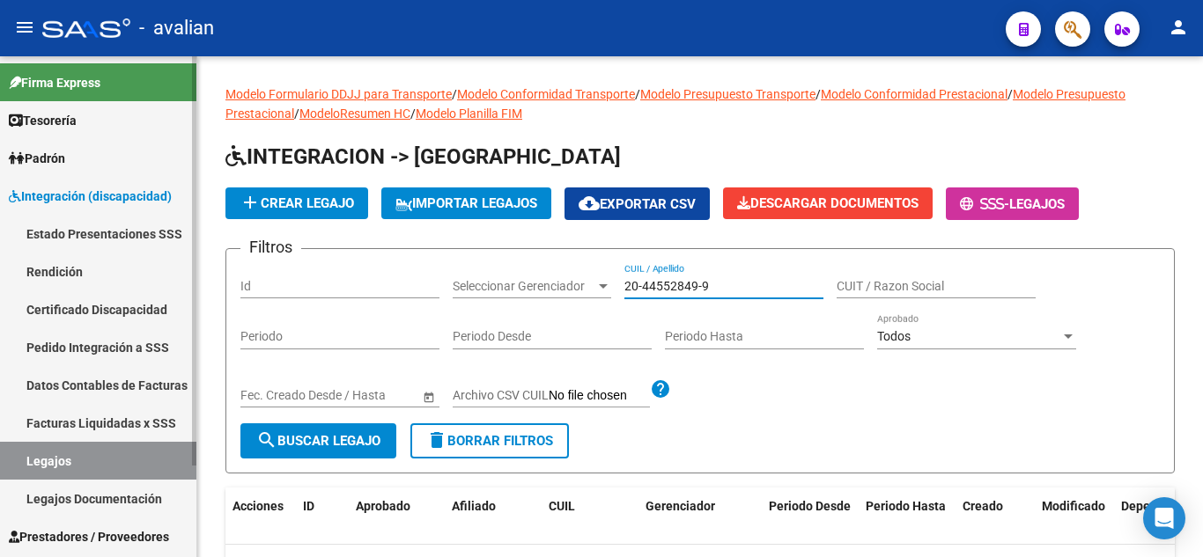
type input "20-44552849-9"
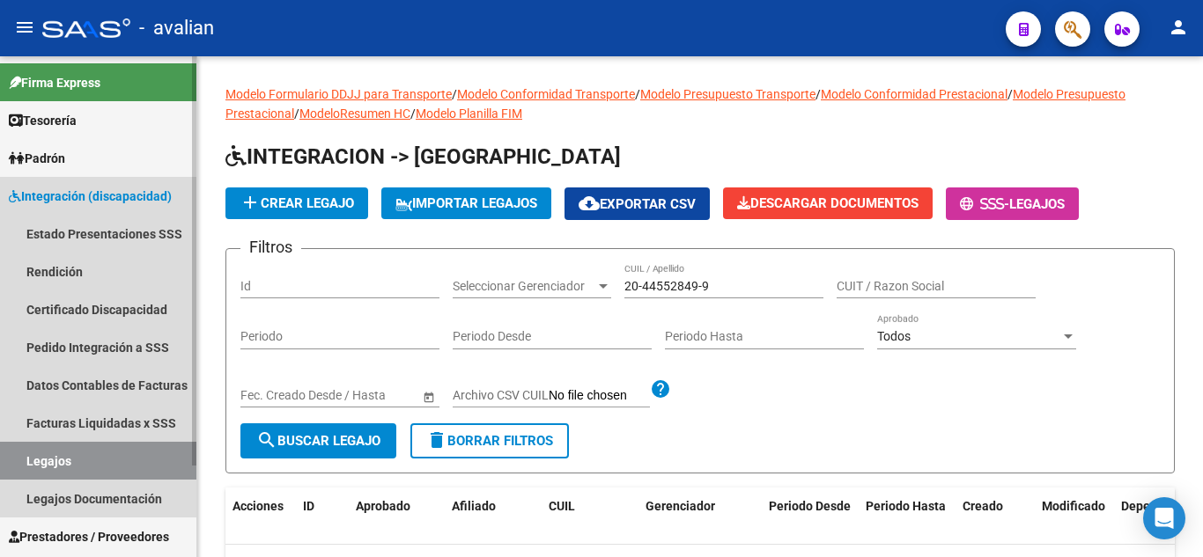
click at [79, 459] on link "Legajos" at bounding box center [98, 461] width 196 height 38
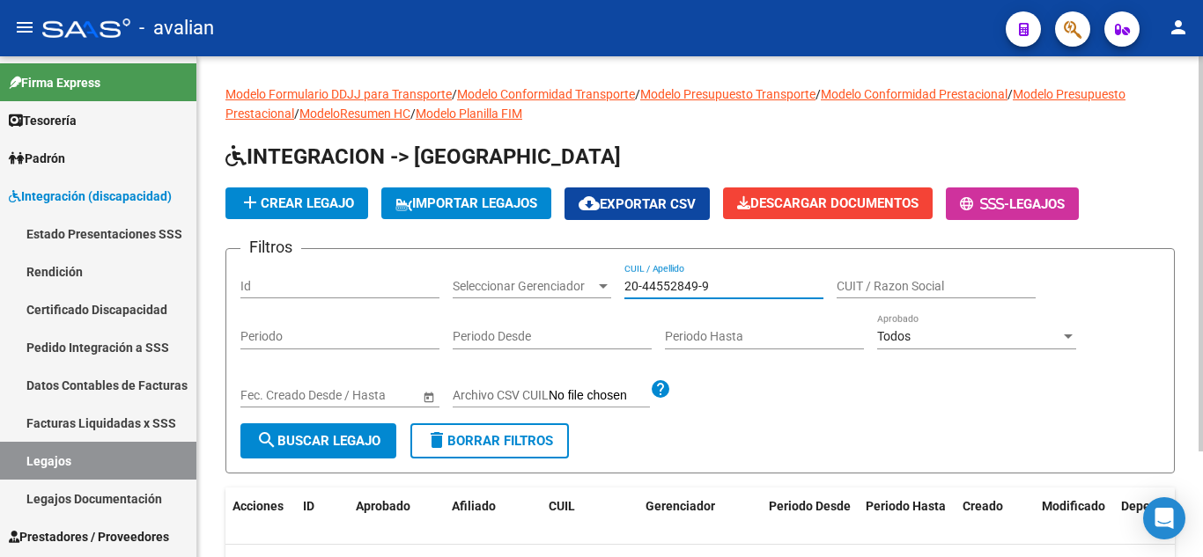
click at [700, 290] on input "20-44552849-9" at bounding box center [723, 286] width 199 height 15
drag, startPoint x: 717, startPoint y: 289, endPoint x: 571, endPoint y: 290, distance: 145.3
click at [570, 290] on div "Filtros Id Seleccionar Gerenciador Seleccionar Gerenciador 20-44552849-9 CUIL /…" at bounding box center [699, 343] width 919 height 160
click at [672, 286] on input "CUIL / Apellido" at bounding box center [723, 286] width 199 height 15
paste input "20445528499"
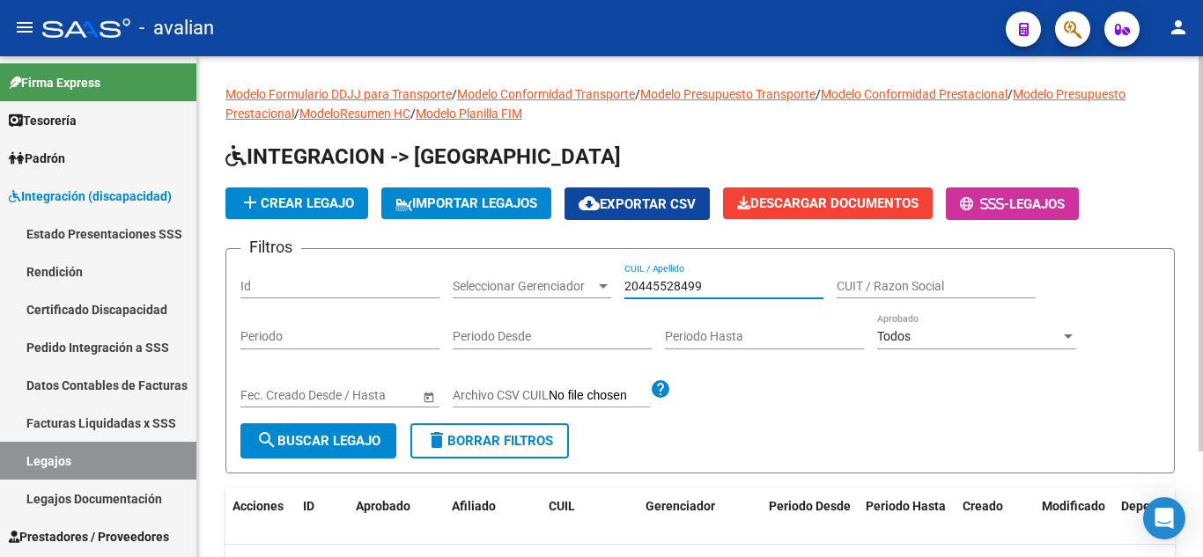
type input "20445528499"
click at [286, 455] on button "search Buscar Legajo" at bounding box center [318, 441] width 156 height 35
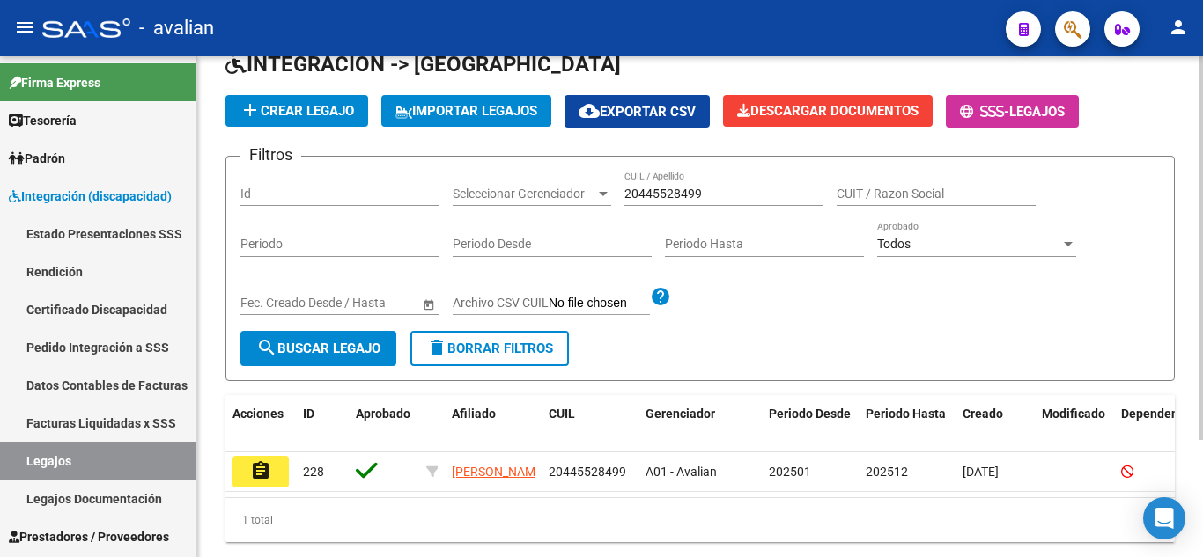
scroll to position [94, 0]
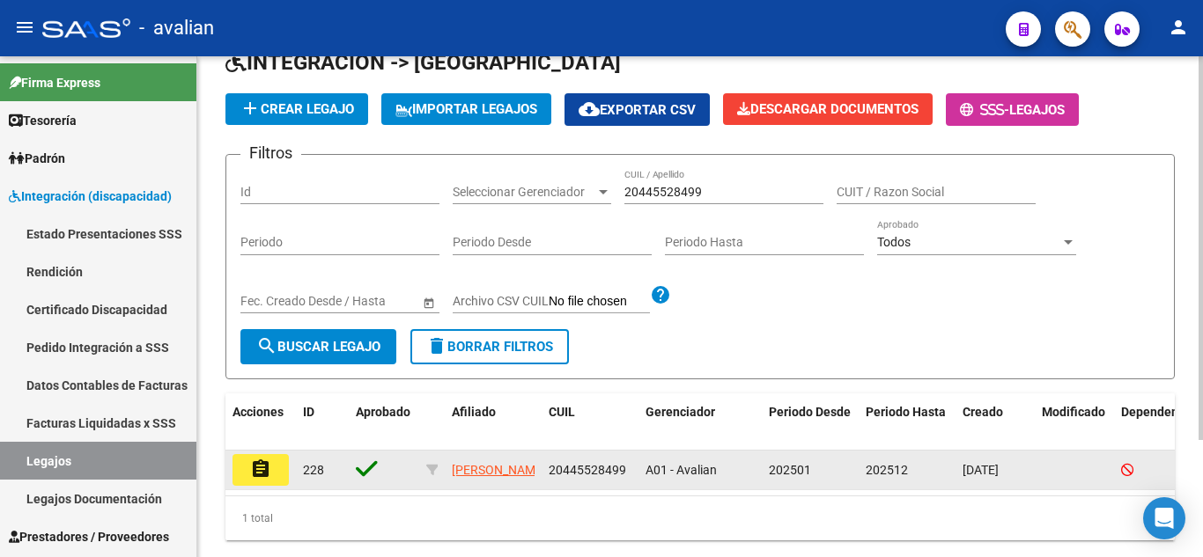
click at [266, 474] on mat-icon "assignment" at bounding box center [260, 469] width 21 height 21
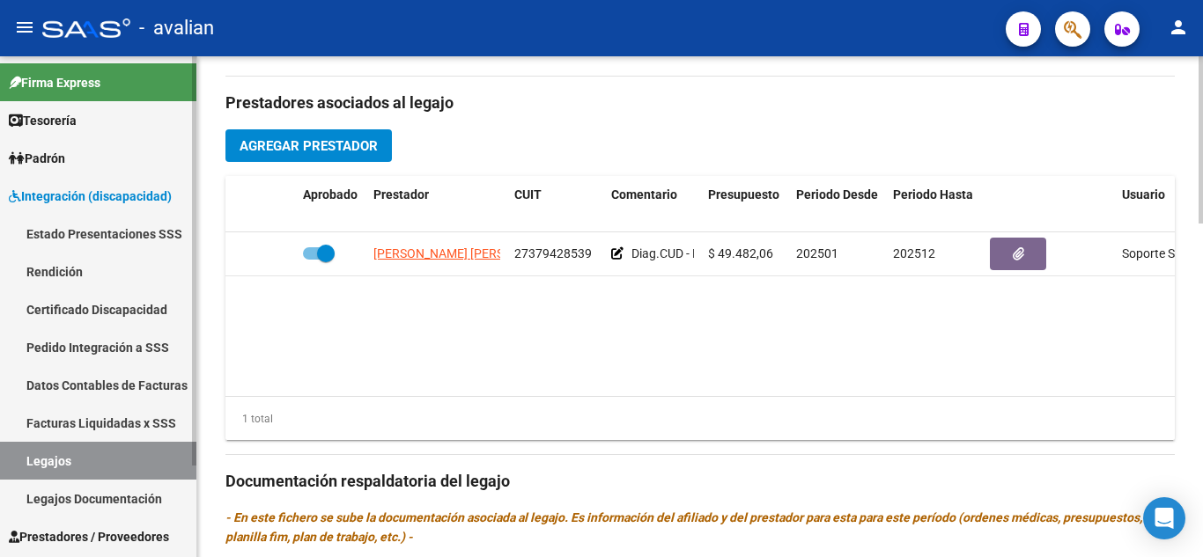
scroll to position [616, 0]
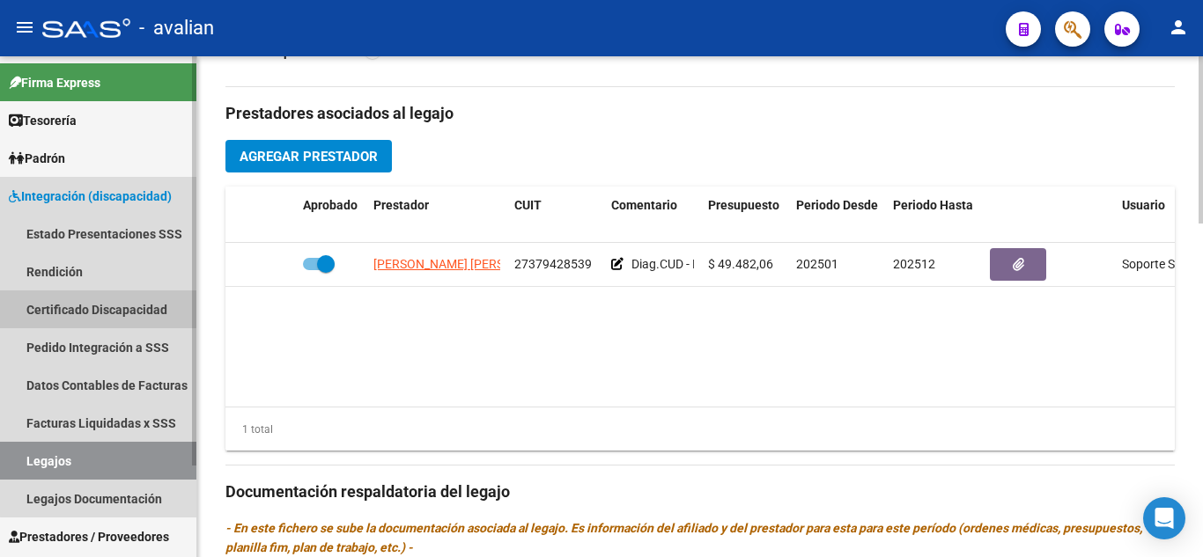
click at [104, 313] on link "Certificado Discapacidad" at bounding box center [98, 310] width 196 height 38
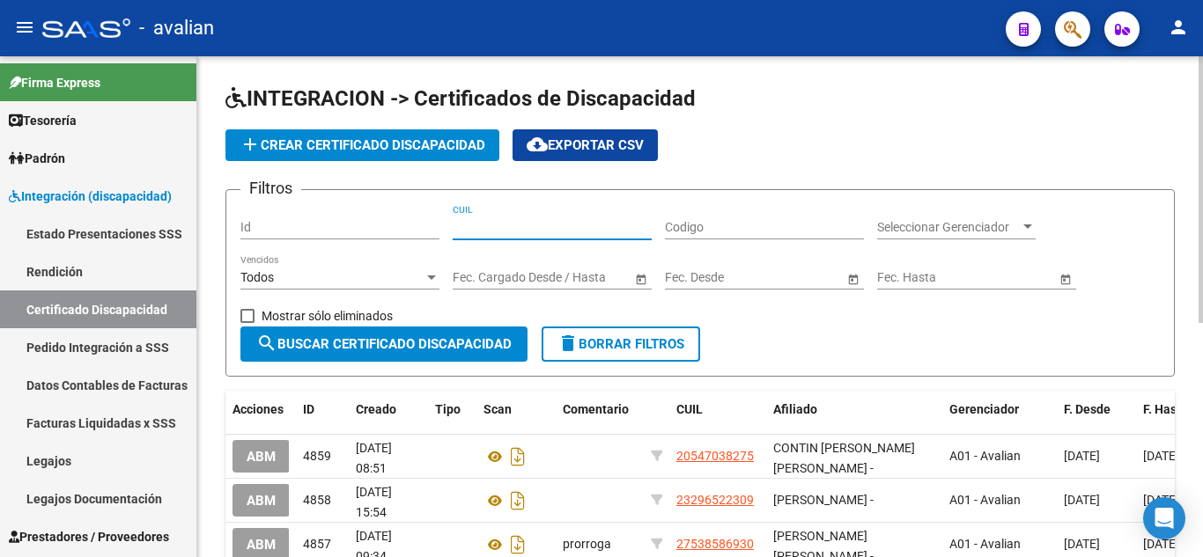
click at [511, 227] on input "CUIL" at bounding box center [552, 227] width 199 height 15
paste input "20-44552849-9"
type input "20-44552849-9"
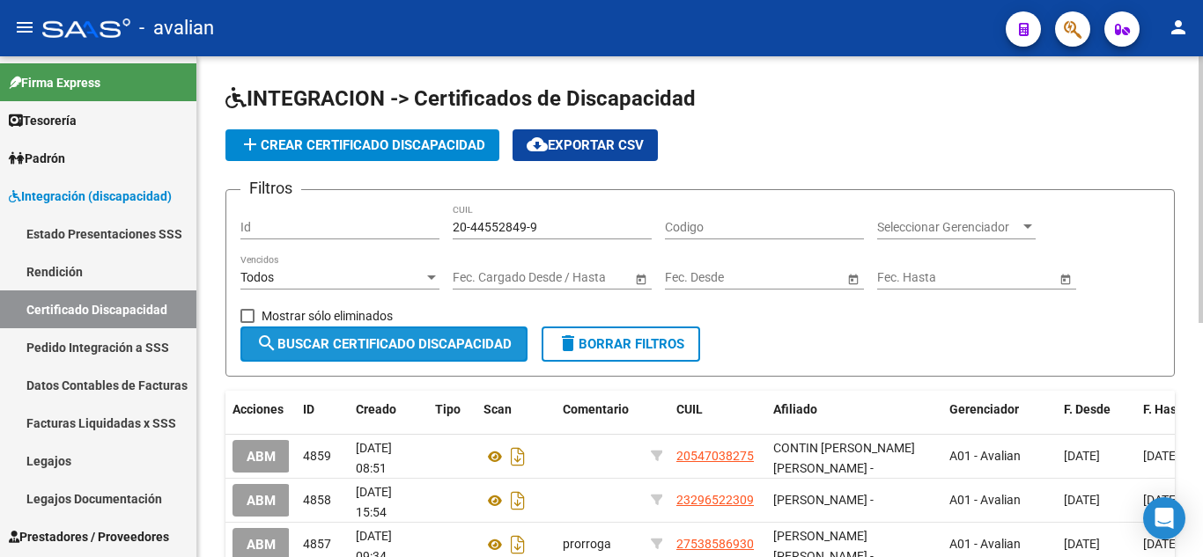
click at [404, 343] on span "search Buscar Certificado Discapacidad" at bounding box center [383, 344] width 255 height 16
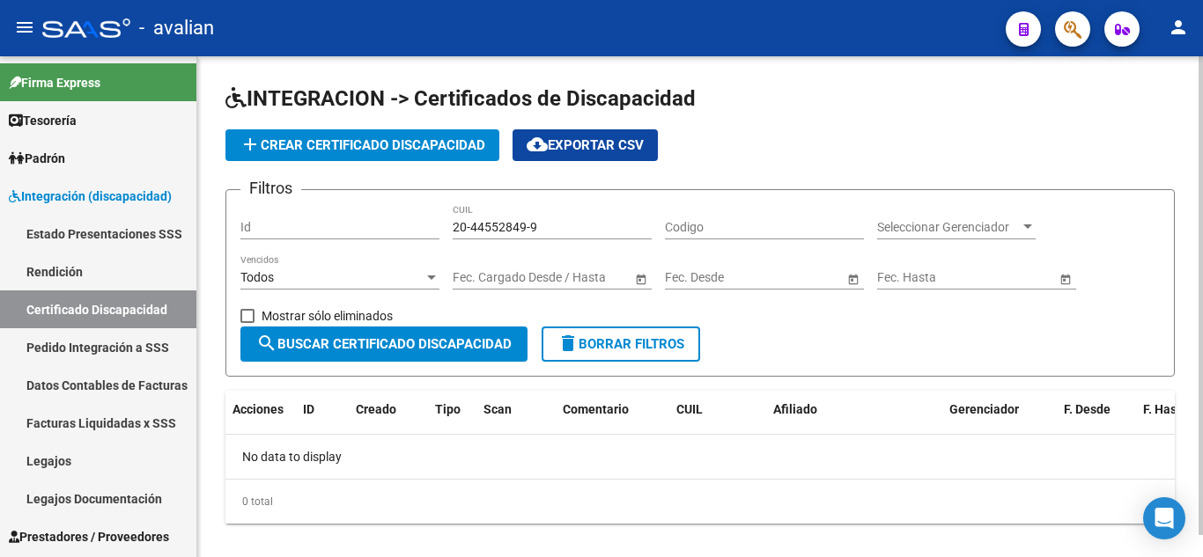
click at [356, 139] on span "add Crear Certificado Discapacidad" at bounding box center [362, 145] width 246 height 16
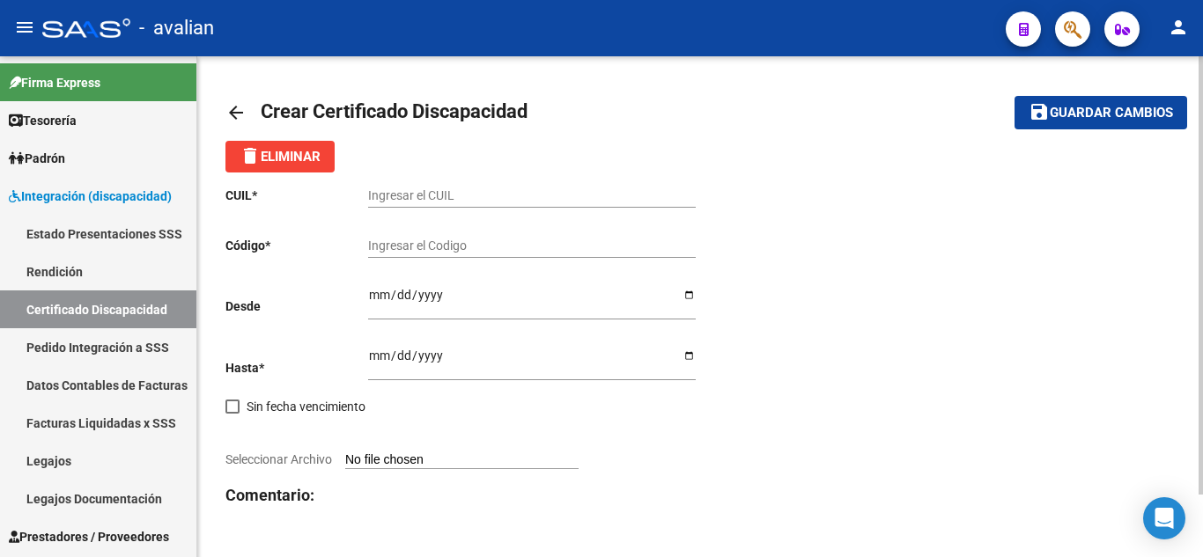
click at [448, 194] on input "Ingresar el CUIL" at bounding box center [532, 195] width 328 height 15
click at [862, 265] on div "CUIL * Ingresar el CUIL Código * Ingresar el Codigo Desde Ingresar fec. Desde H…" at bounding box center [699, 380] width 949 height 415
click at [447, 190] on input "Ingresar el CUIL" at bounding box center [532, 195] width 328 height 15
paste input "20-44552849-9"
type input "20-44552849-9"
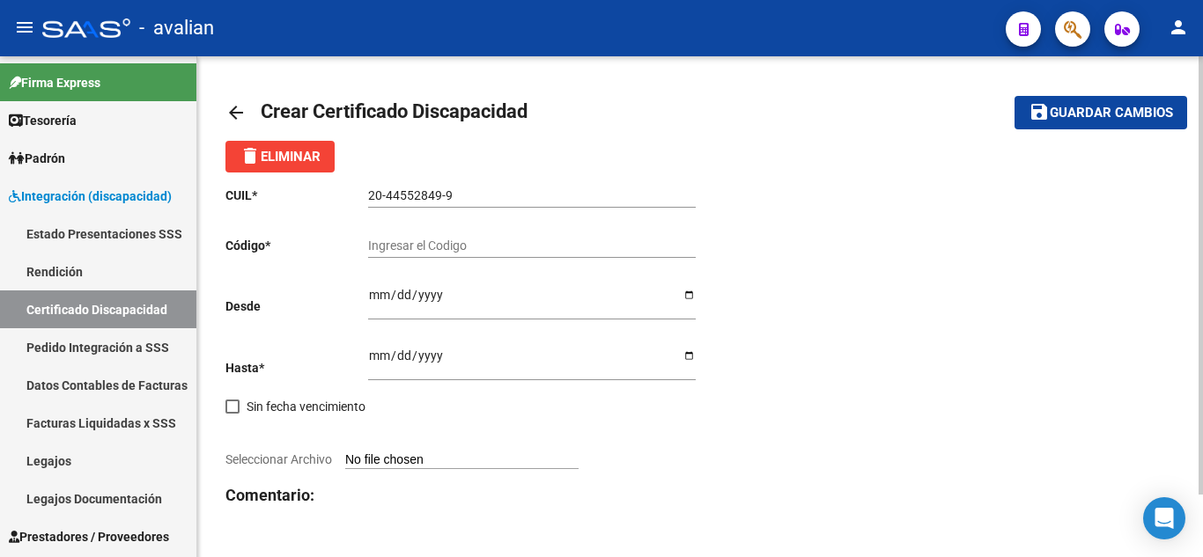
click at [830, 239] on div "CUIL * 20-44552849-9 Ingresar el CUIL Código * Ingresar el Codigo Desde Ingresa…" at bounding box center [699, 380] width 949 height 415
click at [436, 247] on input "Ingresar el Codigo" at bounding box center [532, 246] width 328 height 15
paste input "ARG-02-00044552849-20220216-20270216-BS AS-354"
click at [651, 246] on input "ARG-02-00044552849-20220216-20270216-BS AS-354" at bounding box center [532, 246] width 328 height 15
click at [647, 239] on input "ARG-02-00044552849-20220216-20270216-BS AS-354" at bounding box center [532, 246] width 328 height 15
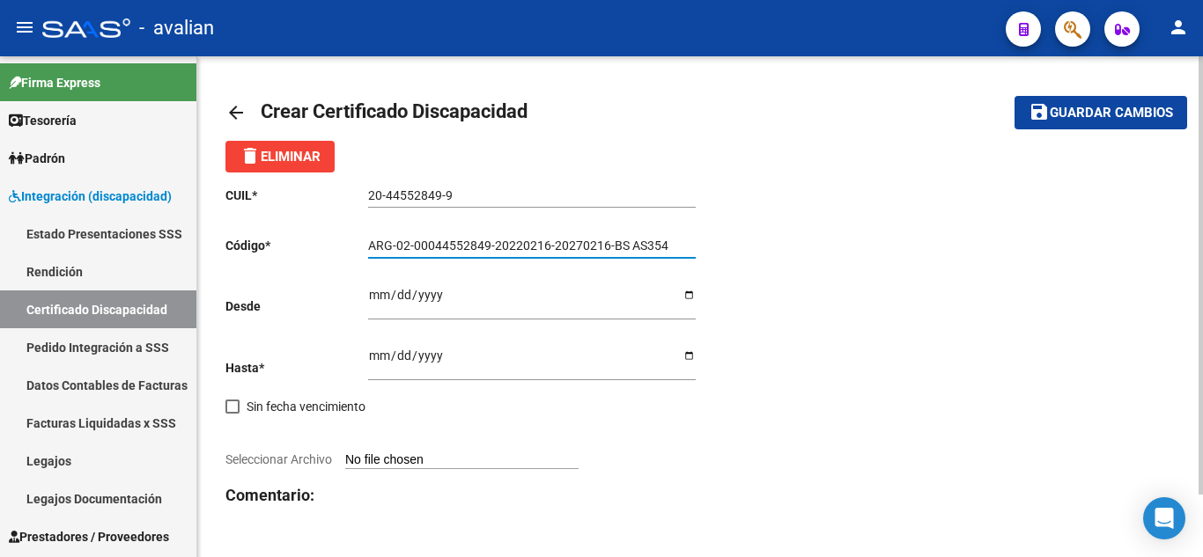
drag, startPoint x: 627, startPoint y: 241, endPoint x: 649, endPoint y: 254, distance: 25.7
click at [635, 245] on input "ARG-02-00044552849-20220216-20270216-BS AS354" at bounding box center [532, 246] width 328 height 15
click at [631, 241] on input "ARG-02-00044552849-20220216-20270216-BS AS354" at bounding box center [532, 246] width 328 height 15
click at [611, 239] on input "ARG-02-00044552849-20220216-20270216-BSAS354" at bounding box center [532, 246] width 328 height 15
click at [555, 242] on input "ARG-02-00044552849-20220216-20270216BSAS354" at bounding box center [532, 246] width 328 height 15
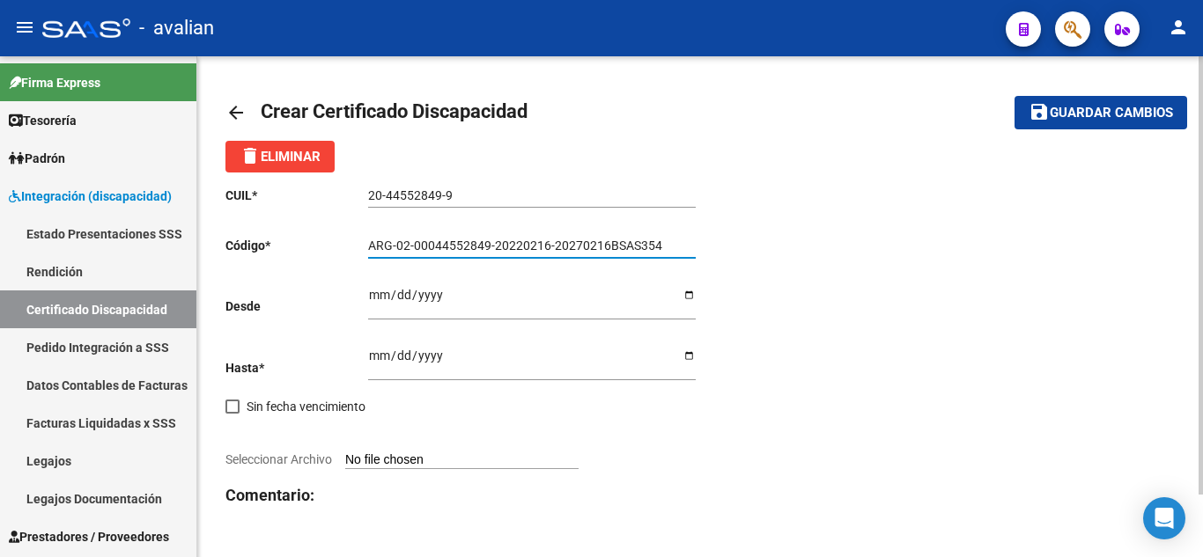
click at [552, 241] on input "ARG-02-00044552849-20220216-20270216BSAS354" at bounding box center [532, 246] width 328 height 15
click at [493, 246] on input "ARG-02-00044552849-2022021620270216BSAS354" at bounding box center [532, 246] width 328 height 15
click at [414, 245] on input "ARG-02-000445528492022021620270216BSAS354" at bounding box center [532, 246] width 328 height 15
click at [399, 239] on input "ARG-02000445528492022021620270216BSAS354" at bounding box center [532, 246] width 328 height 15
click at [397, 239] on input "ARG-02000445528492022021620270216BSAS354" at bounding box center [532, 246] width 328 height 15
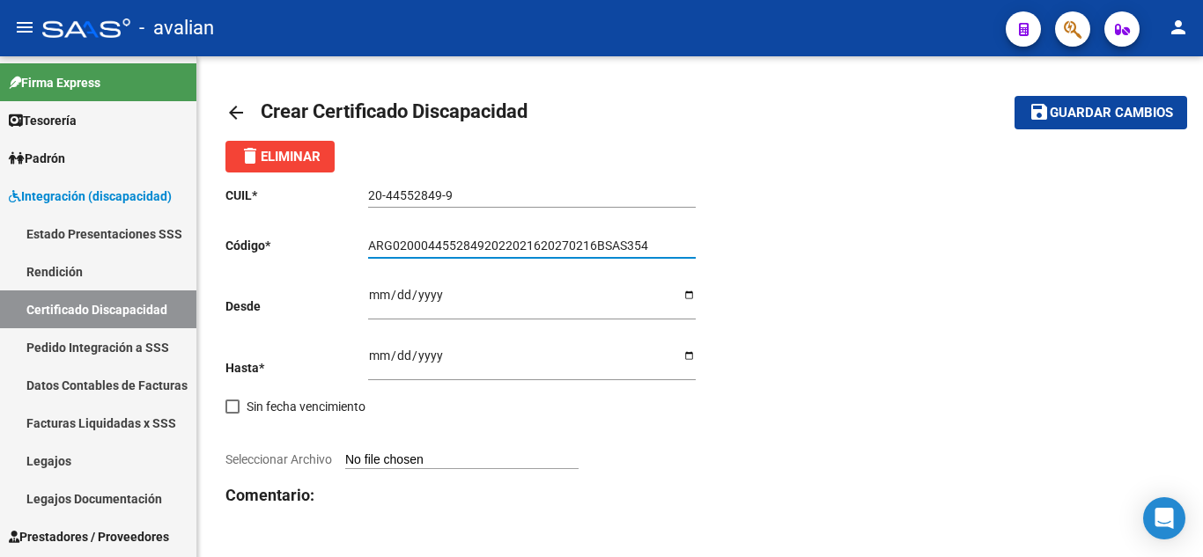
type input "ARG02000445528492022021620270216BSAS354"
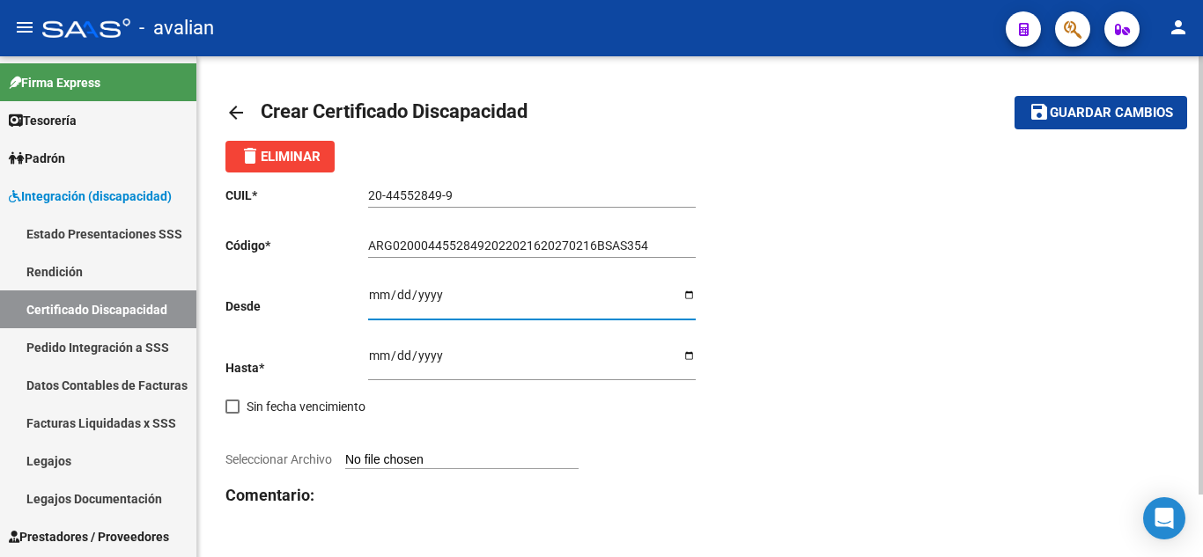
click at [374, 299] on input "Ingresar fec. Desde" at bounding box center [532, 301] width 328 height 26
type input "[DATE]"
click at [527, 303] on input "[DATE]" at bounding box center [532, 301] width 328 height 26
click at [554, 394] on div "Ingresar fec. Hasta" at bounding box center [532, 365] width 328 height 61
click at [367, 348] on div "CUIL * 20-44552849-9 Ingresar el CUIL Código * ARG02000445528492022021620270216…" at bounding box center [462, 380] width 475 height 415
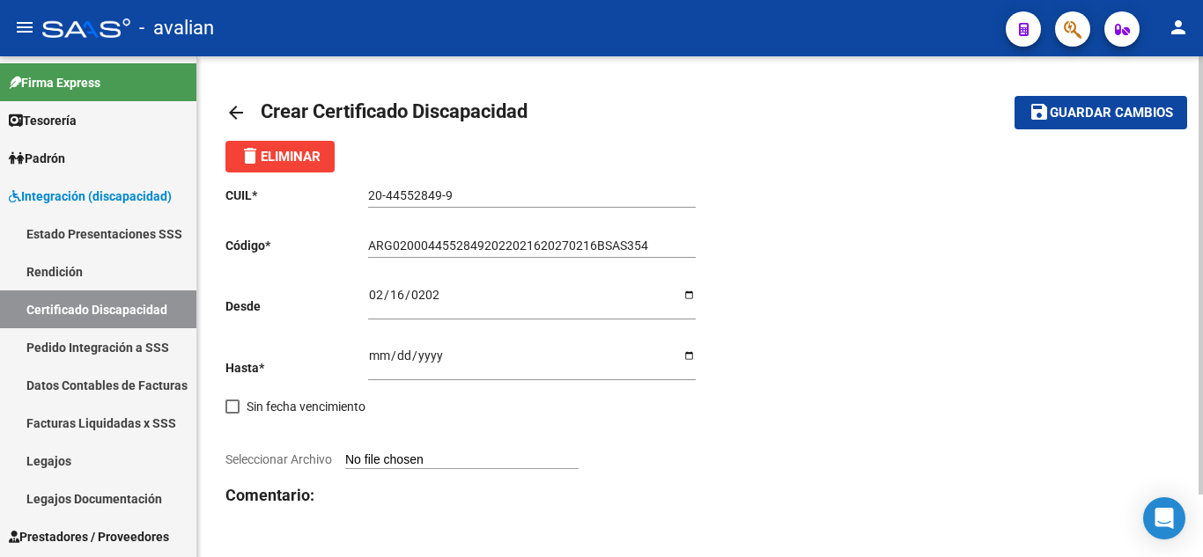
click at [379, 357] on input "Ingresar fec. Hasta" at bounding box center [532, 362] width 328 height 26
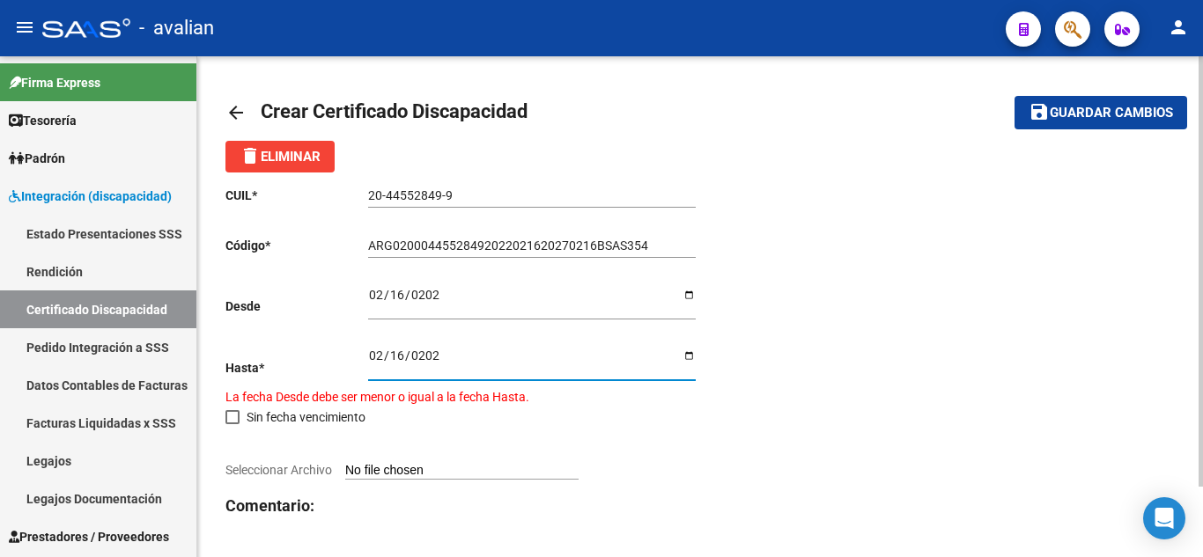
type input "[DATE]"
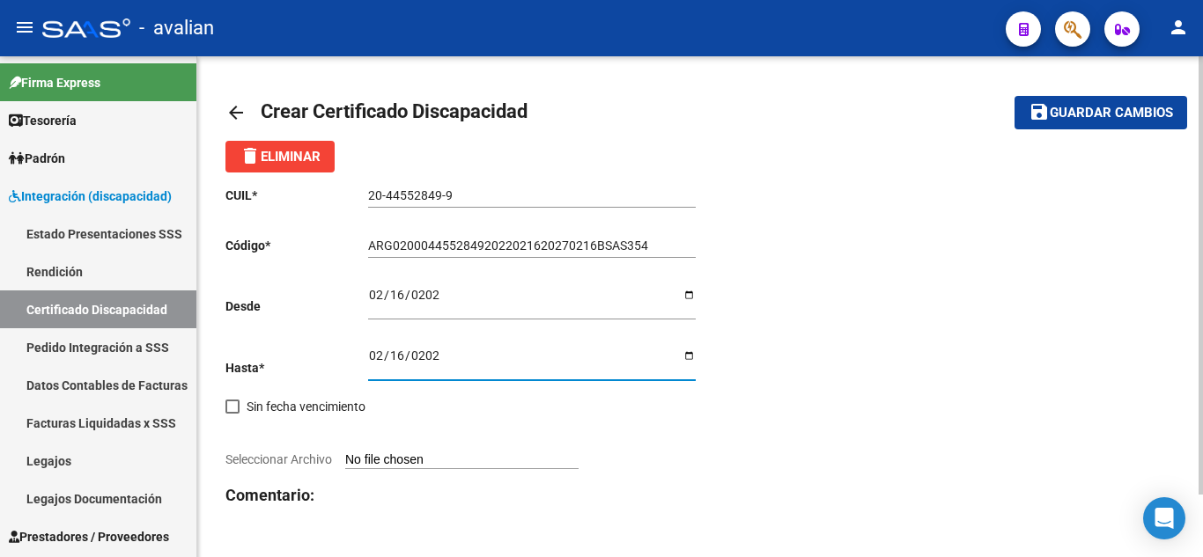
click at [496, 343] on div "[DATE] Ingresar fec. Hasta" at bounding box center [532, 358] width 328 height 46
click at [412, 464] on input "Seleccionar Archivo" at bounding box center [461, 461] width 233 height 17
type input "C:\fakepath\CUD.jpg"
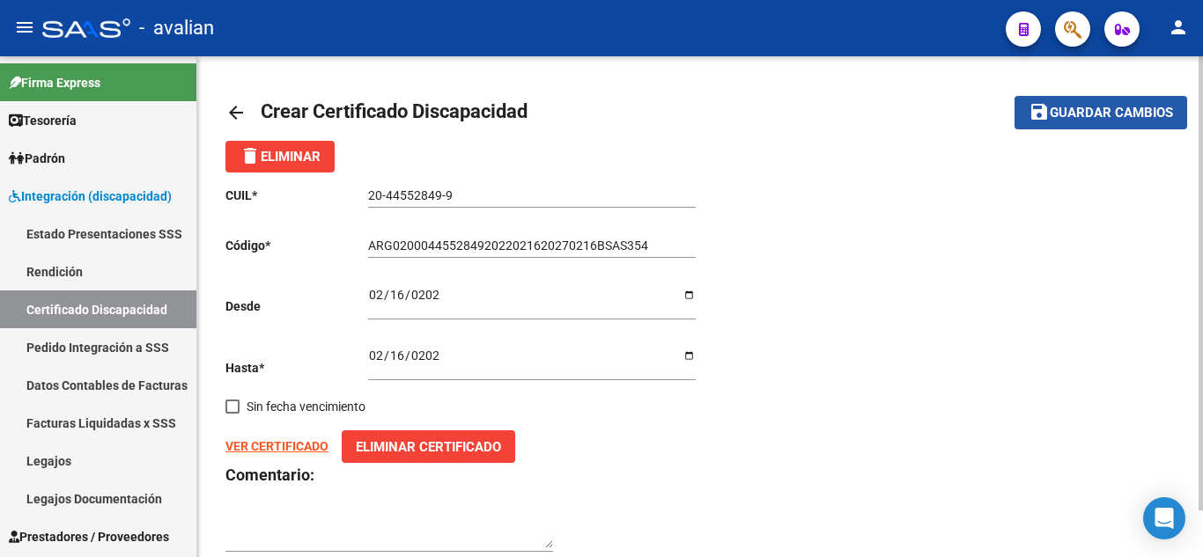
drag, startPoint x: 1069, startPoint y: 109, endPoint x: 734, endPoint y: 272, distance: 372.1
click at [1069, 110] on span "Guardar cambios" at bounding box center [1111, 114] width 123 height 16
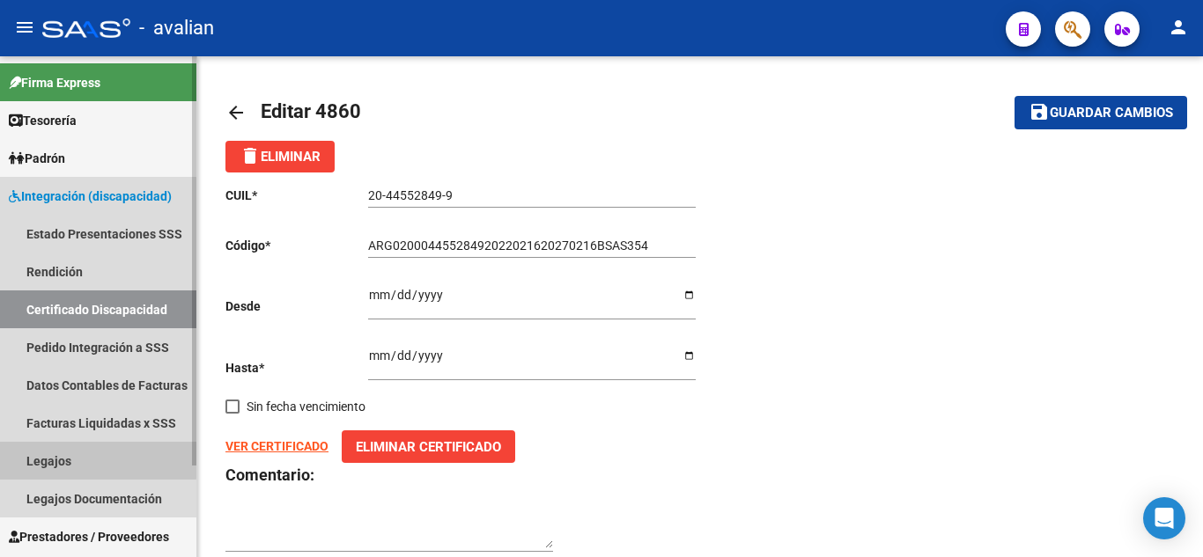
click at [49, 457] on link "Legajos" at bounding box center [98, 461] width 196 height 38
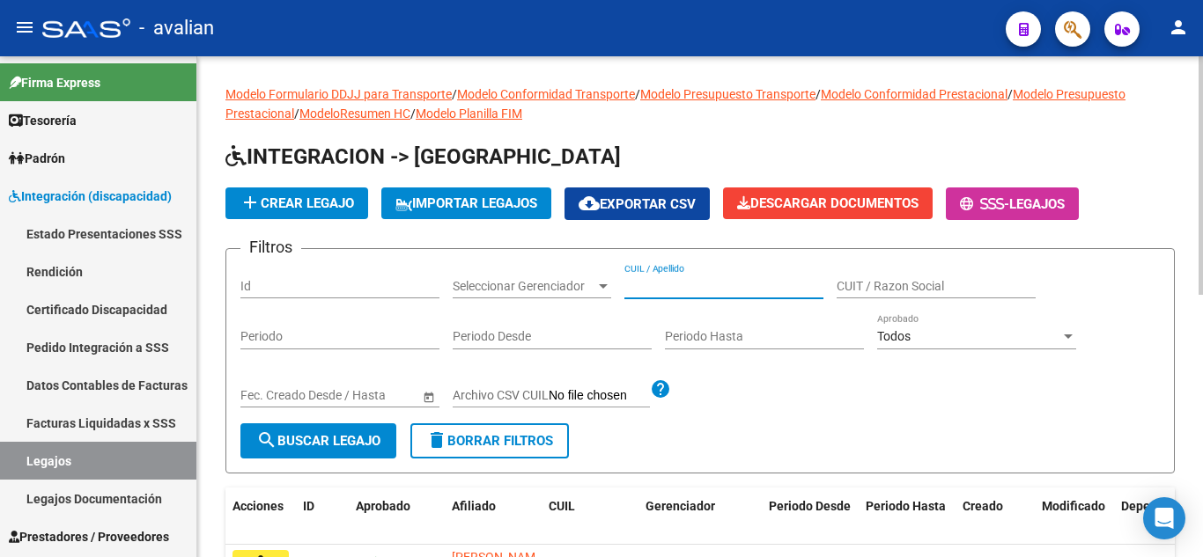
click at [710, 287] on input "CUIL / Apellido" at bounding box center [723, 286] width 199 height 15
paste input "20445528499"
type input "20445528499"
click at [325, 442] on span "search Buscar Legajo" at bounding box center [318, 441] width 124 height 16
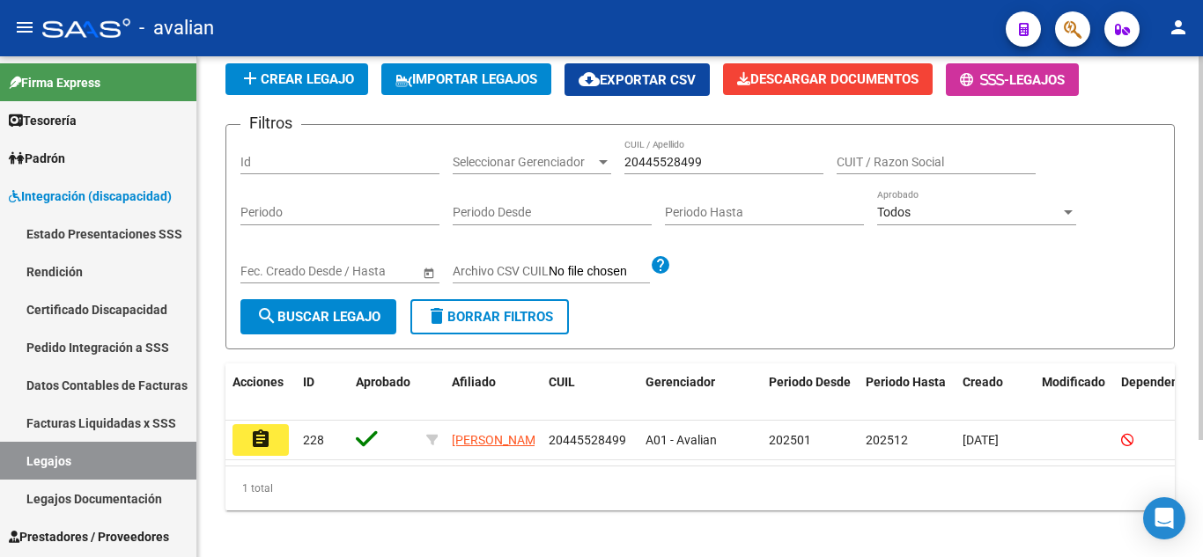
scroll to position [153, 0]
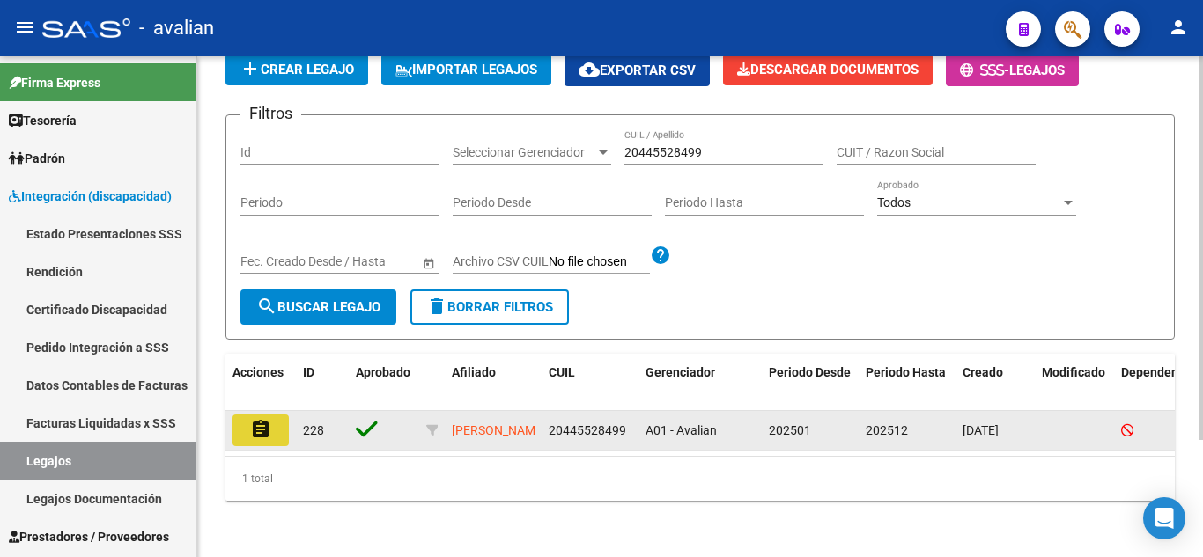
click at [284, 415] on button "assignment" at bounding box center [260, 431] width 56 height 32
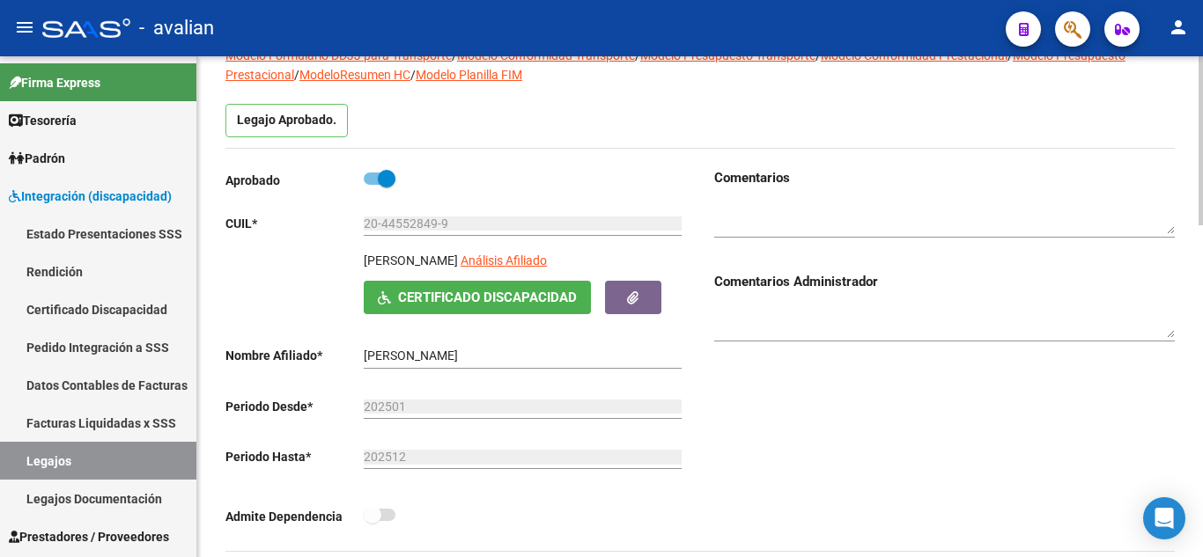
scroll to position [176, 0]
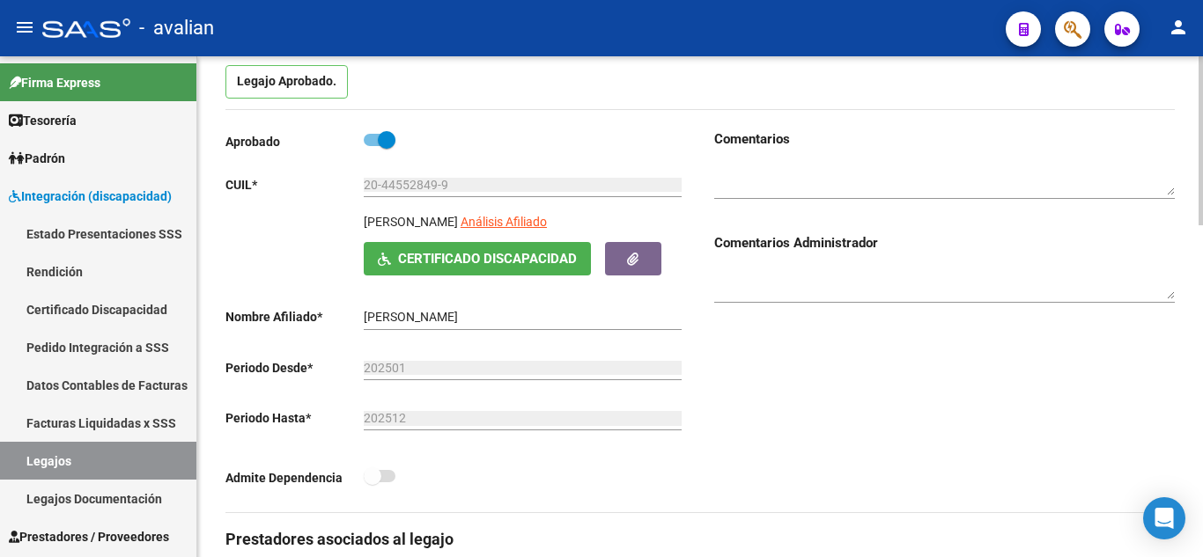
click at [527, 270] on button "Certificado Discapacidad" at bounding box center [477, 258] width 227 height 33
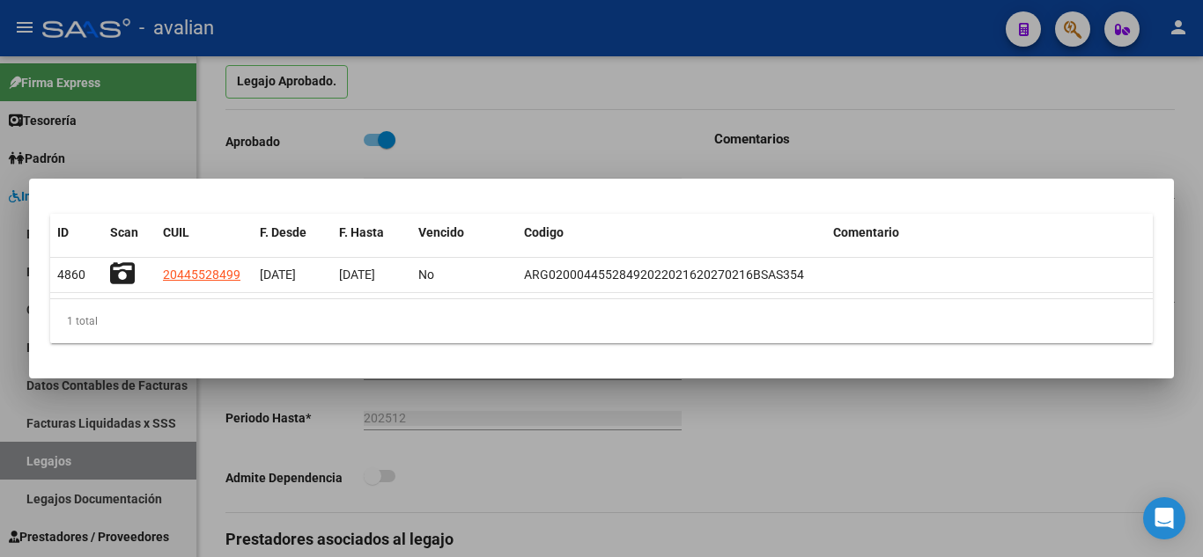
click at [870, 443] on div at bounding box center [601, 278] width 1203 height 557
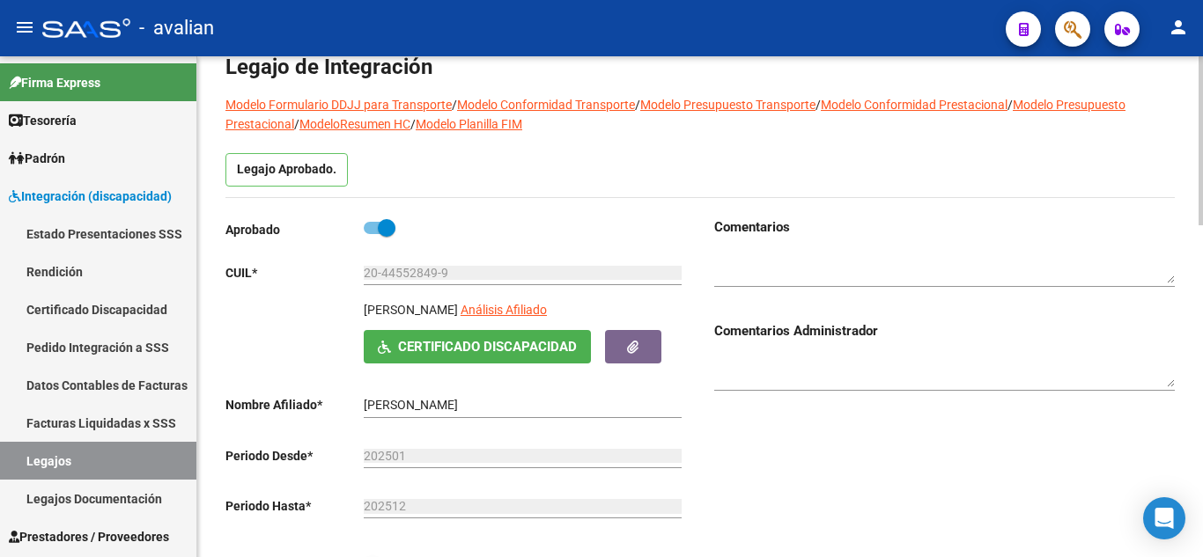
scroll to position [0, 0]
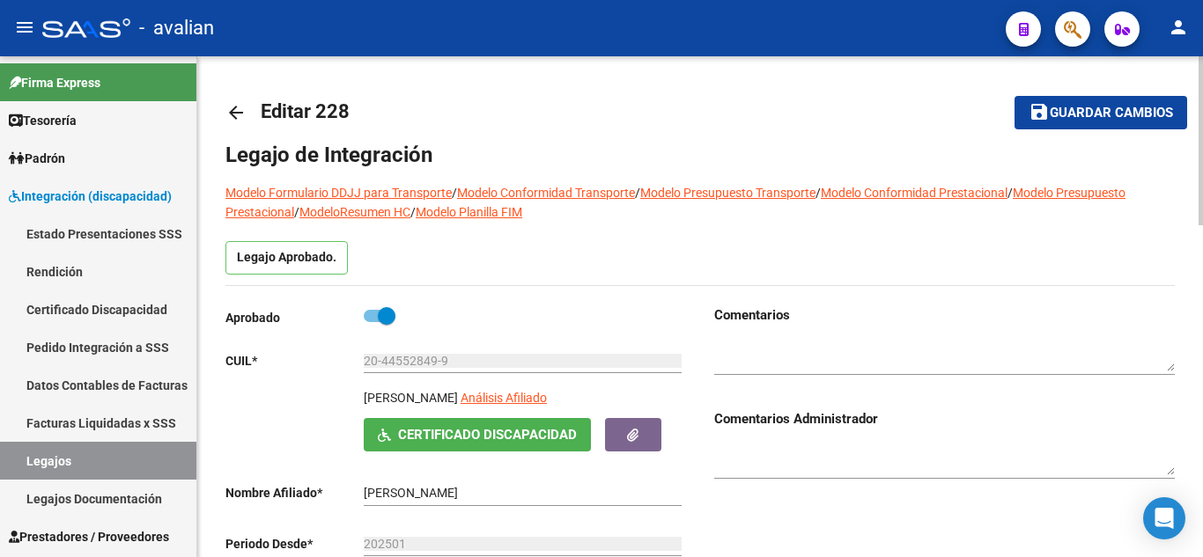
click at [796, 335] on div at bounding box center [944, 350] width 460 height 50
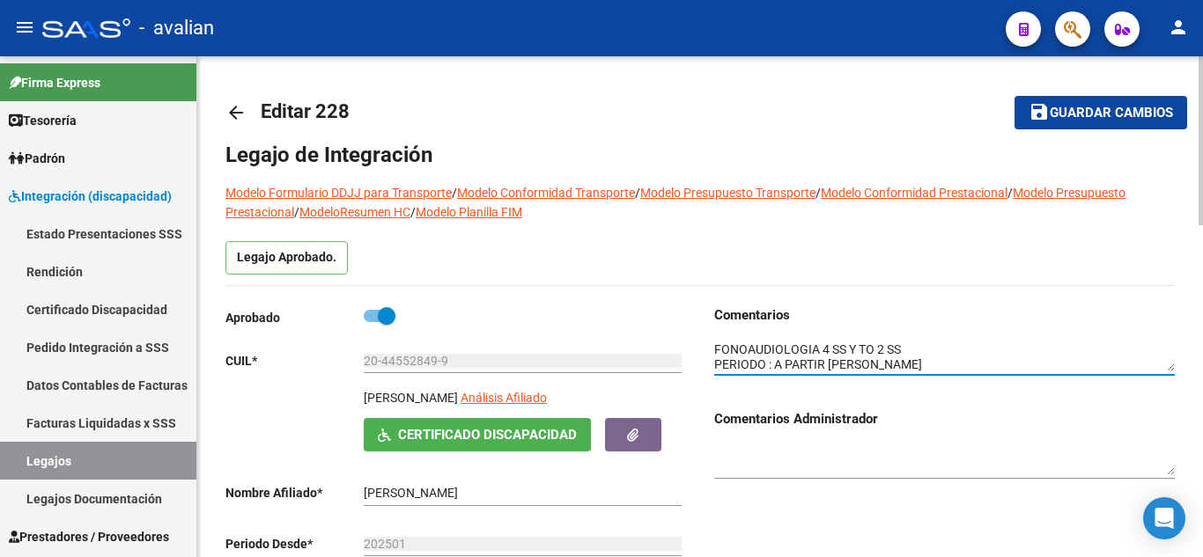
type textarea "JUDICIALIZADO SE INGRESAN LAS PRESTACIONES POSIBLES DE INGRESAR POR MECANISMO. …"
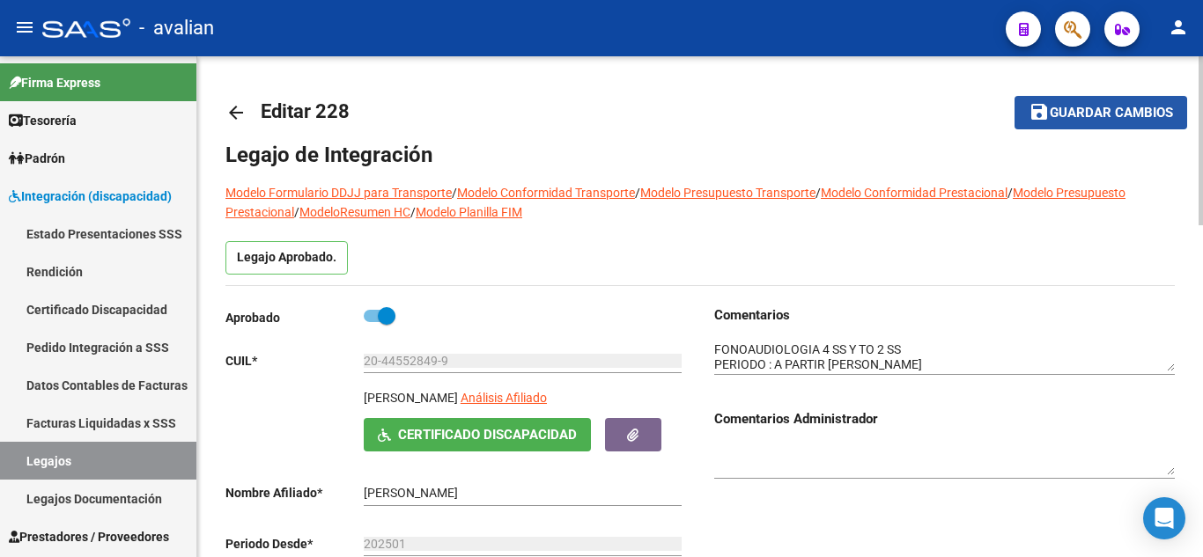
click at [1062, 115] on span "Guardar cambios" at bounding box center [1111, 114] width 123 height 16
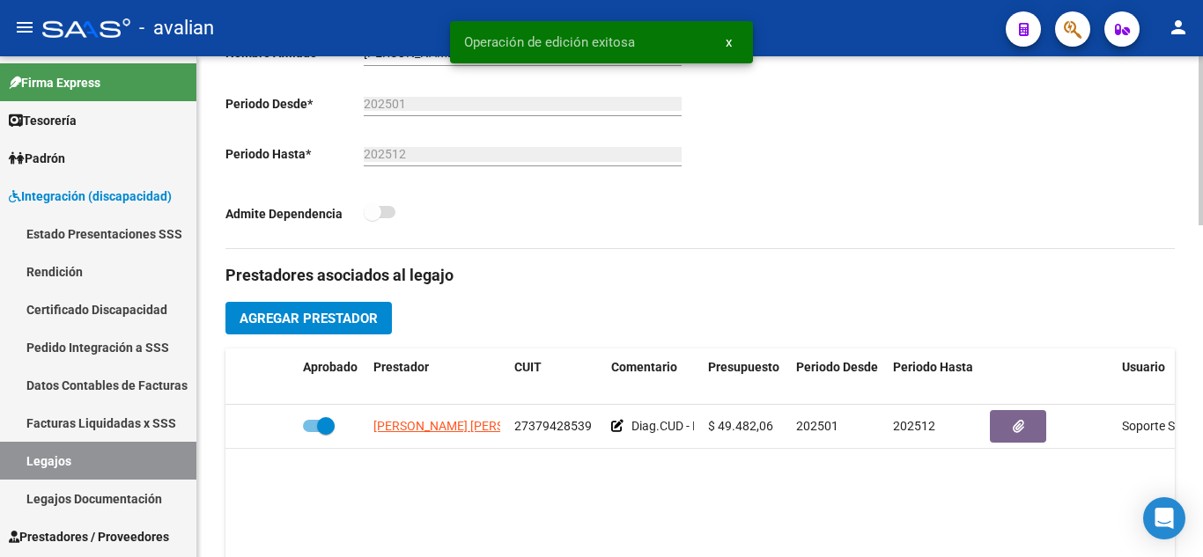
scroll to position [528, 0]
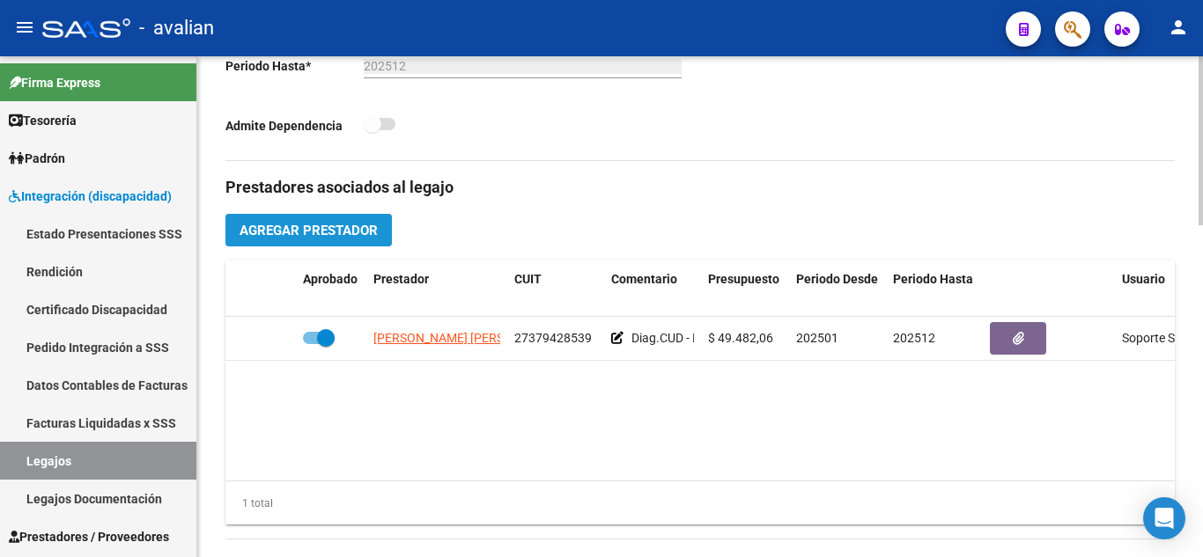
click at [346, 227] on span "Agregar Prestador" at bounding box center [308, 231] width 138 height 16
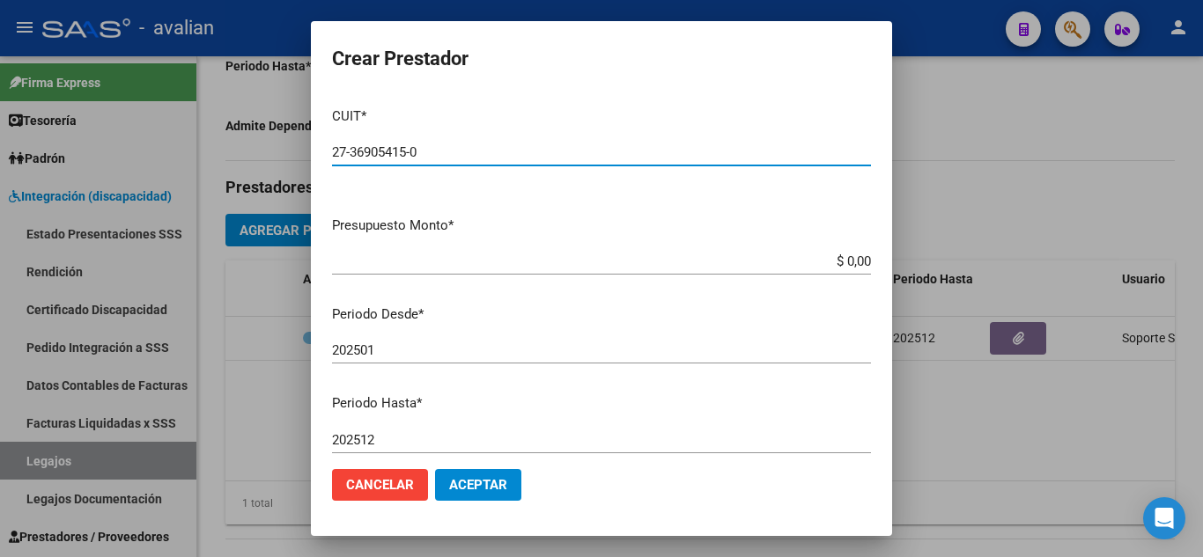
type input "27-36905415-0"
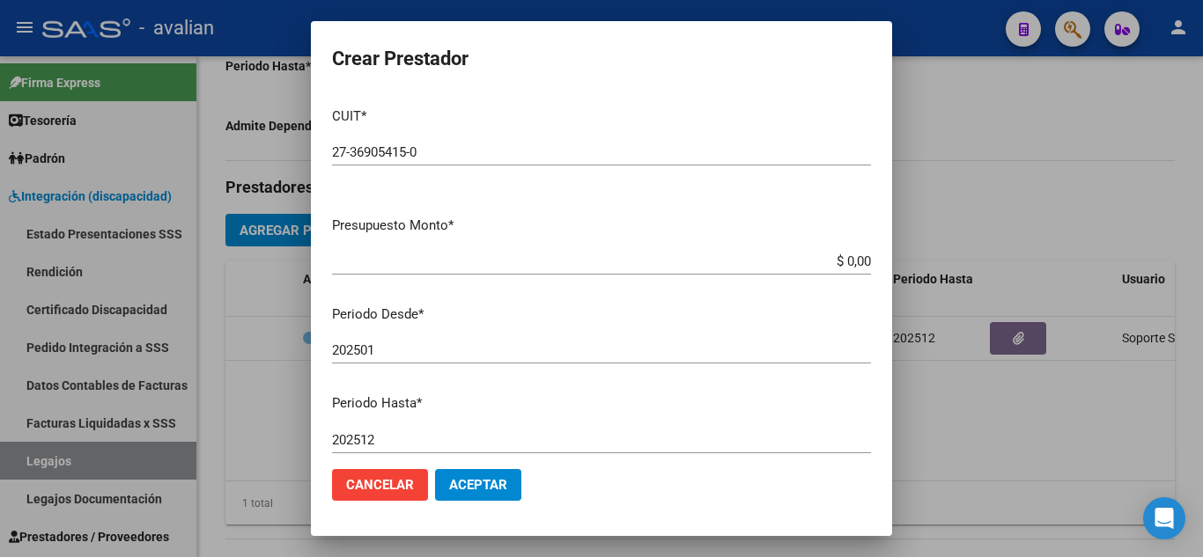
click at [528, 208] on mat-dialog-content "CUIT * 27-36905415-0 Ingresar CUIT ARCA Padrón Presupuesto Monto * $ 0,00 Ingre…" at bounding box center [601, 274] width 581 height 362
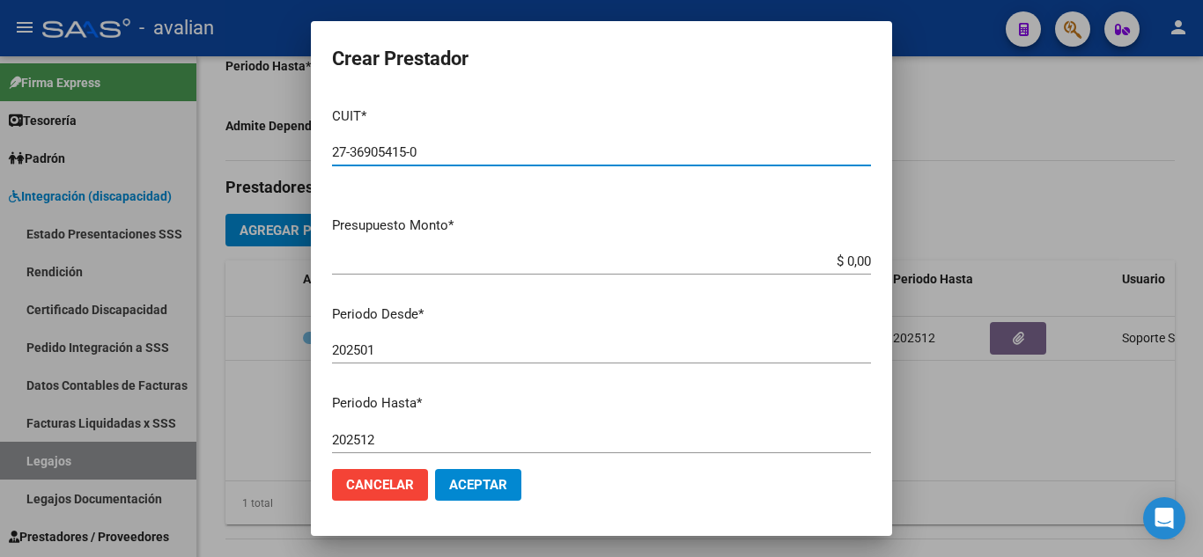
click at [574, 156] on input "27-36905415-0" at bounding box center [601, 152] width 539 height 16
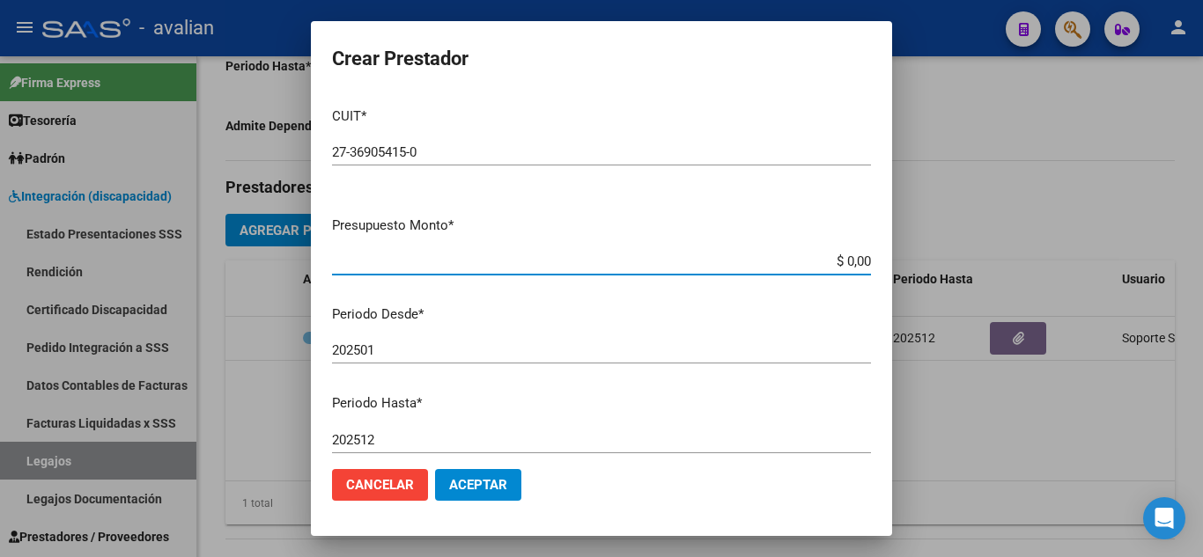
drag, startPoint x: 830, startPoint y: 268, endPoint x: 879, endPoint y: 277, distance: 49.4
click at [879, 277] on mat-dialog-content "CUIT * 27-36905415-0 Ingresar CUIT ARCA Padrón Presupuesto Monto * $ 0,00 Ingre…" at bounding box center [601, 274] width 581 height 362
paste input "197.929,76"
type input "$ 197.929,76"
click at [380, 340] on div "202501 Ingresar el periodo" at bounding box center [601, 350] width 539 height 26
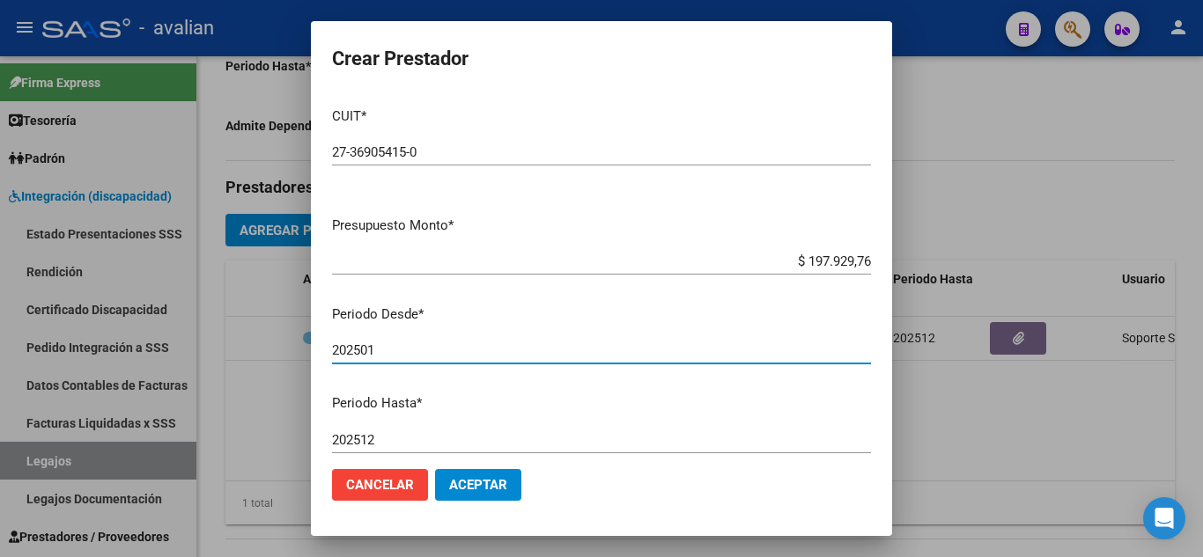
click at [380, 350] on input "202501" at bounding box center [601, 351] width 539 height 16
type input "202506"
click at [402, 387] on mat-dialog-content "CUIT * 27-36905415-0 Ingresar CUIT ARCA Padrón Presupuesto Monto * $ 197.929,76…" at bounding box center [601, 274] width 581 height 362
click at [507, 496] on button "Aceptar" at bounding box center [478, 485] width 86 height 32
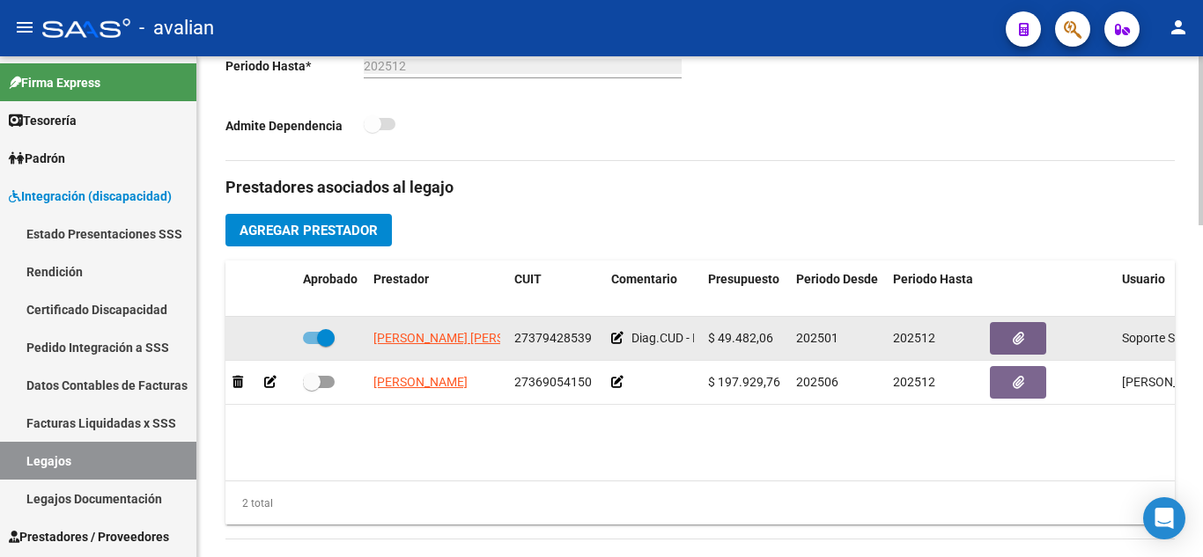
click at [615, 344] on icon at bounding box center [617, 338] width 12 height 12
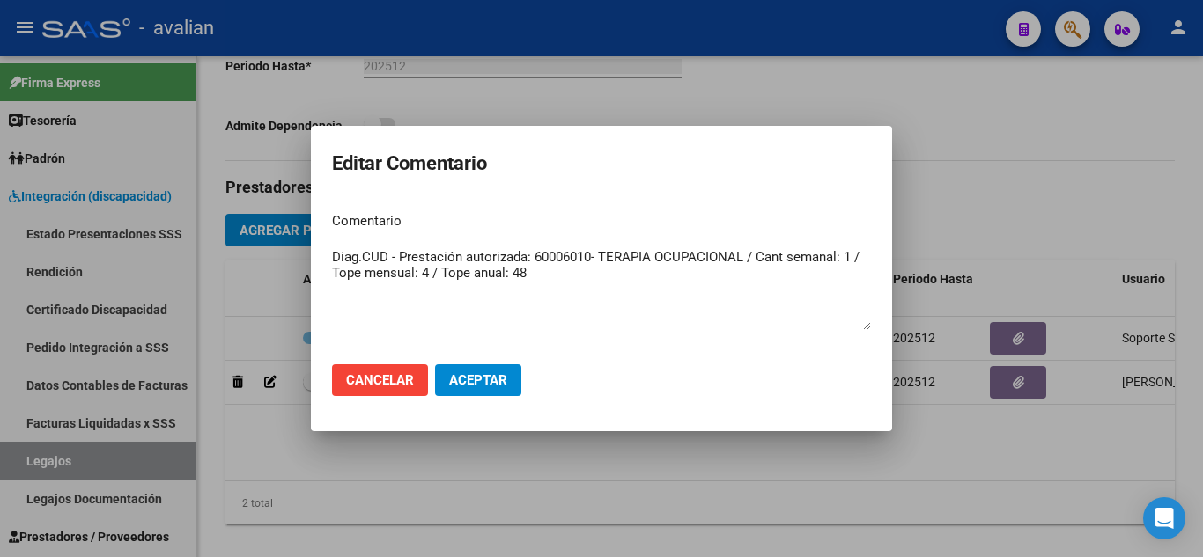
click at [681, 482] on div at bounding box center [601, 278] width 1203 height 557
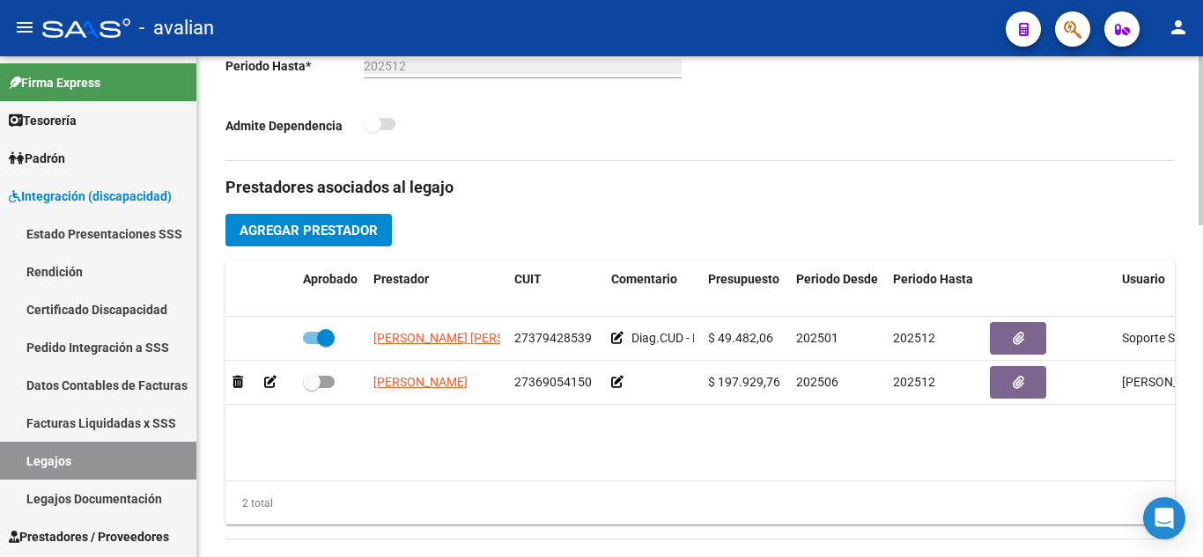
click at [649, 436] on datatable-body "[PERSON_NAME] [PERSON_NAME] 27379428539 Diag.CUD - Prestación autorizada: 60006…" at bounding box center [699, 399] width 949 height 164
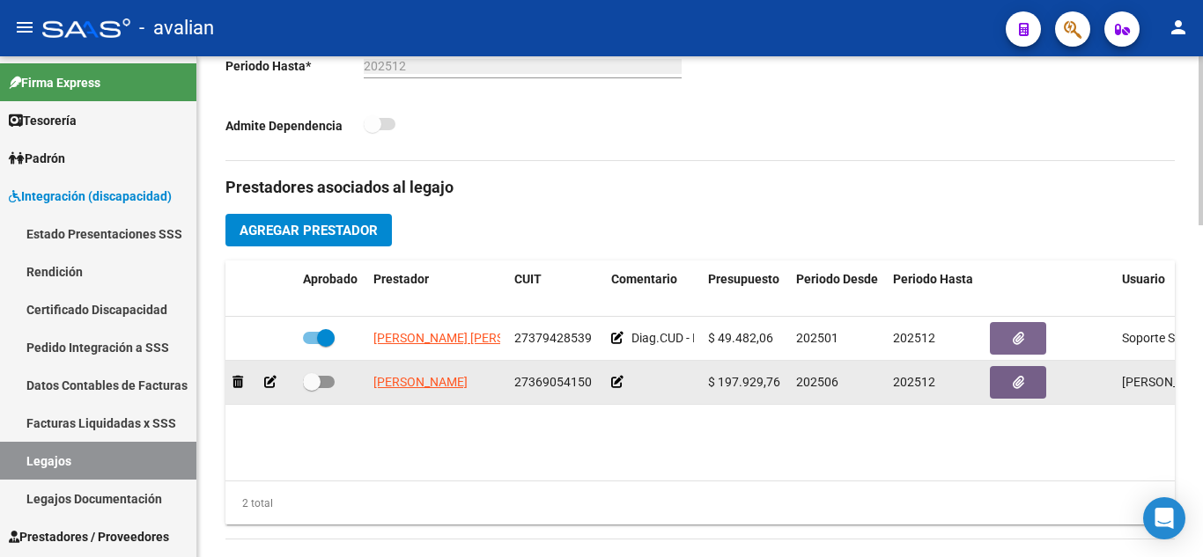
click at [613, 384] on icon at bounding box center [617, 382] width 12 height 12
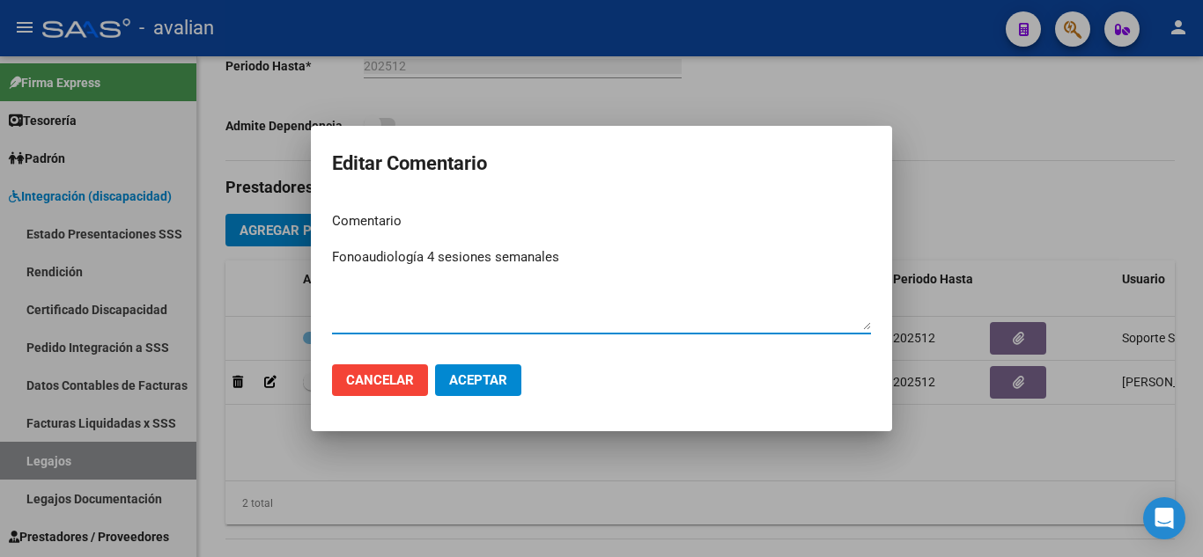
type textarea "Fonoaudiología 4 sesiones semanales"
click at [515, 375] on button "Aceptar" at bounding box center [478, 381] width 86 height 32
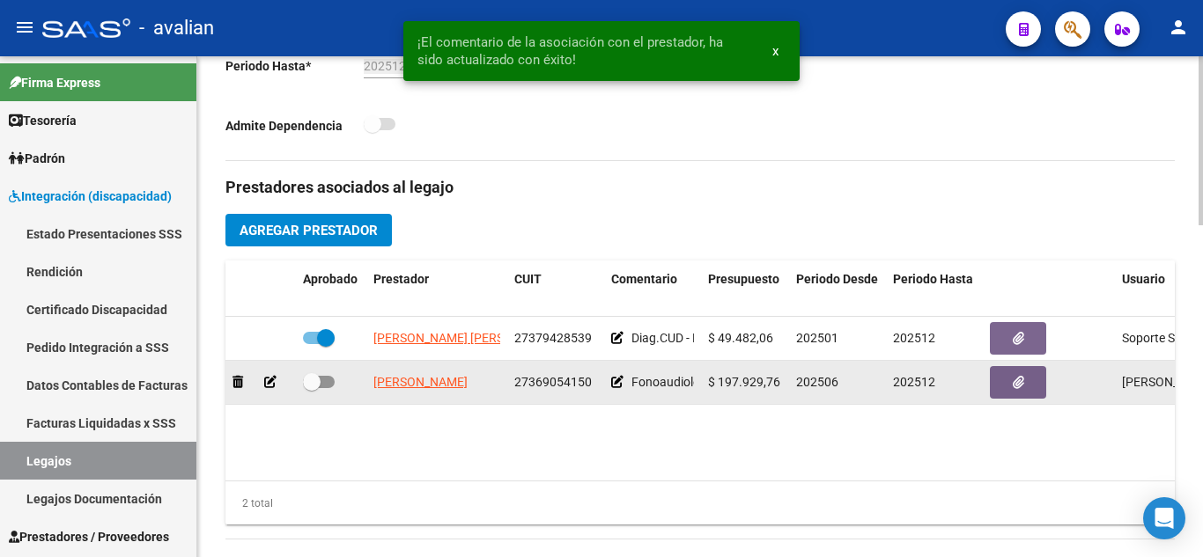
click at [322, 380] on span at bounding box center [319, 382] width 32 height 12
click at [312, 388] on input "checkbox" at bounding box center [311, 388] width 1 height 1
checkbox input "true"
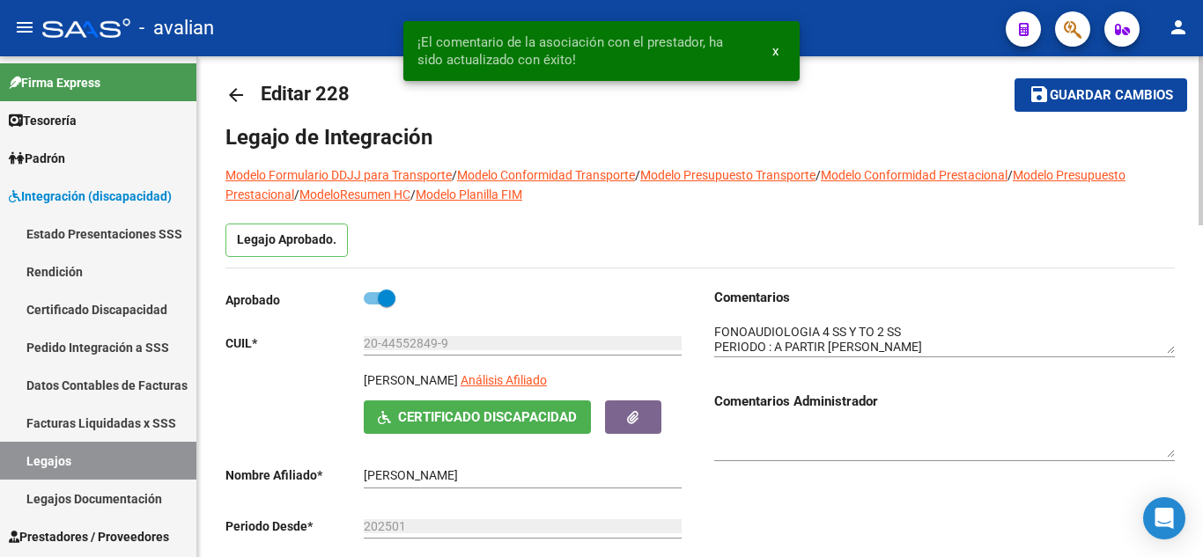
scroll to position [0, 0]
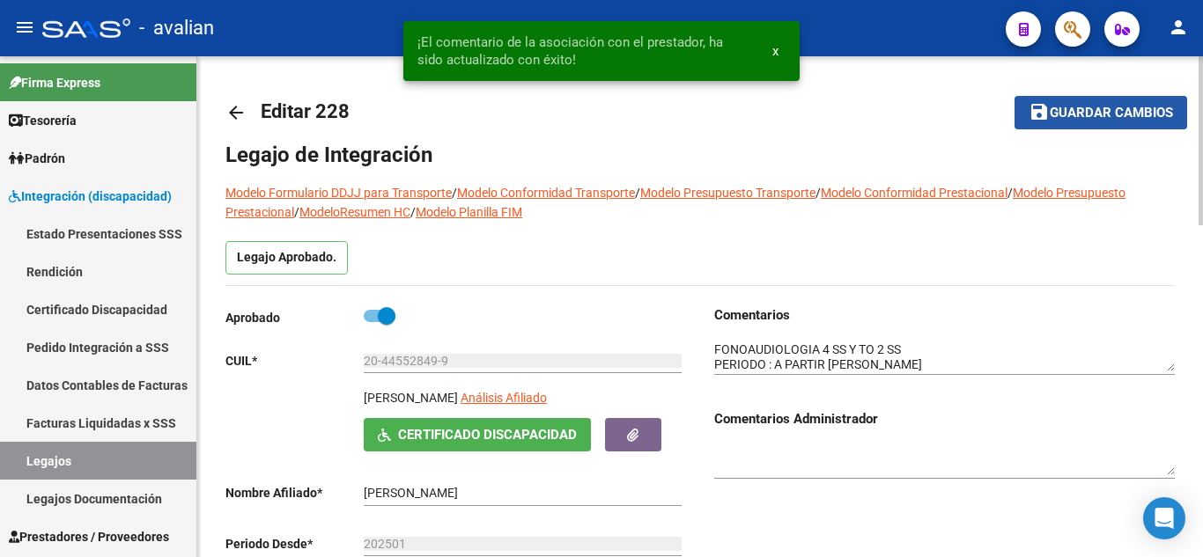
click at [1046, 108] on mat-icon "save" at bounding box center [1038, 111] width 21 height 21
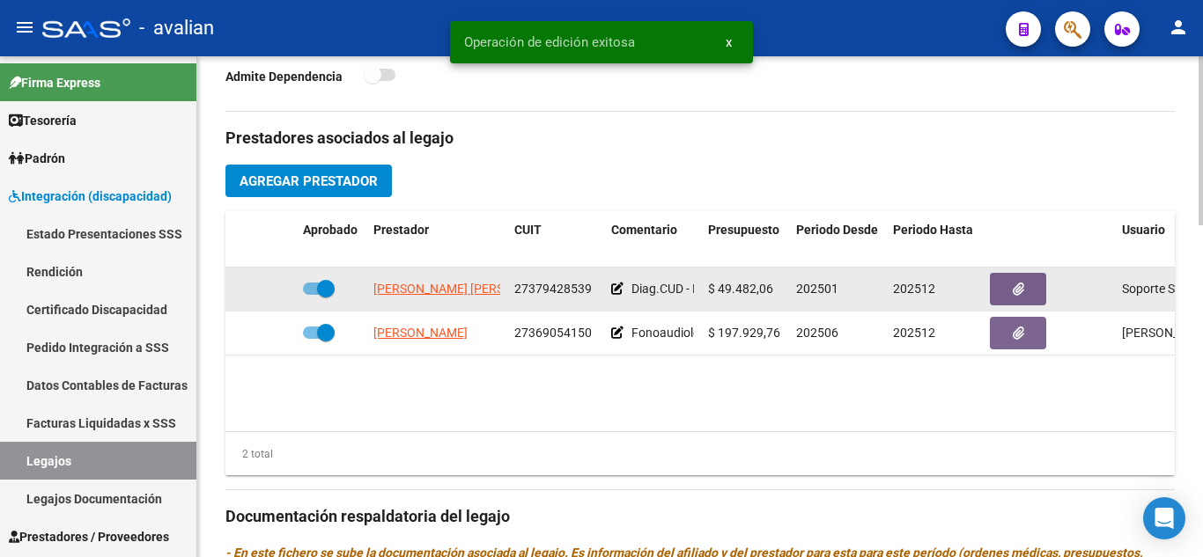
scroll to position [616, 0]
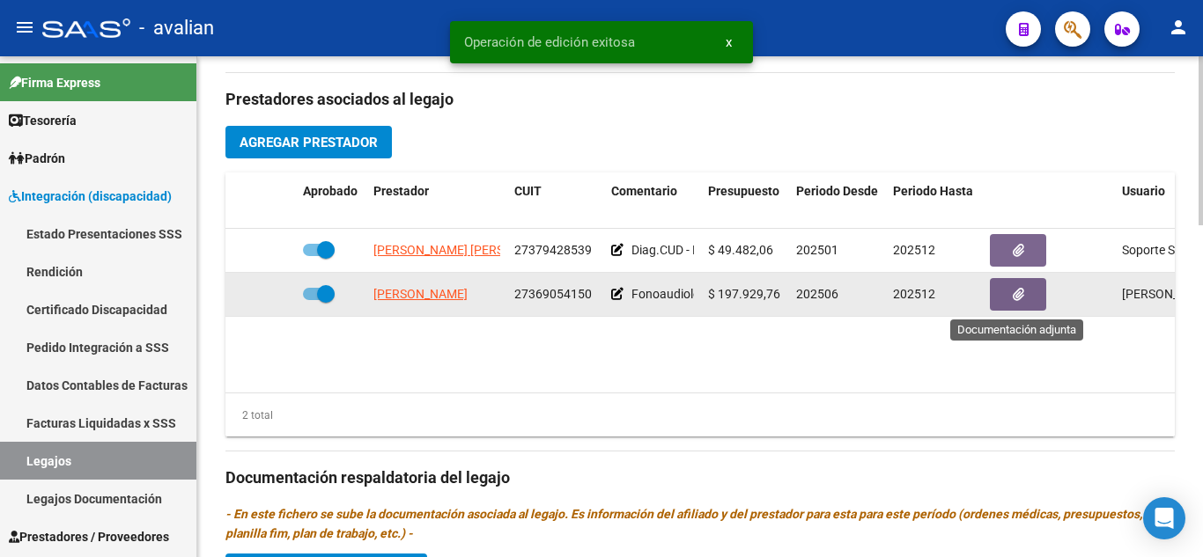
click at [1003, 298] on button "button" at bounding box center [1018, 294] width 56 height 33
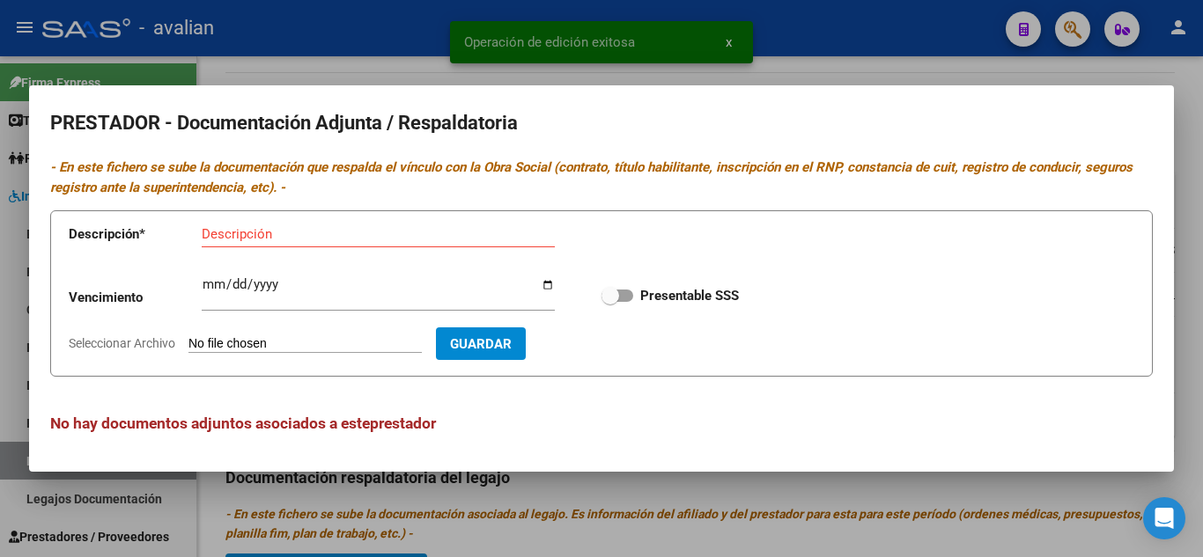
click at [845, 53] on div at bounding box center [601, 278] width 1203 height 557
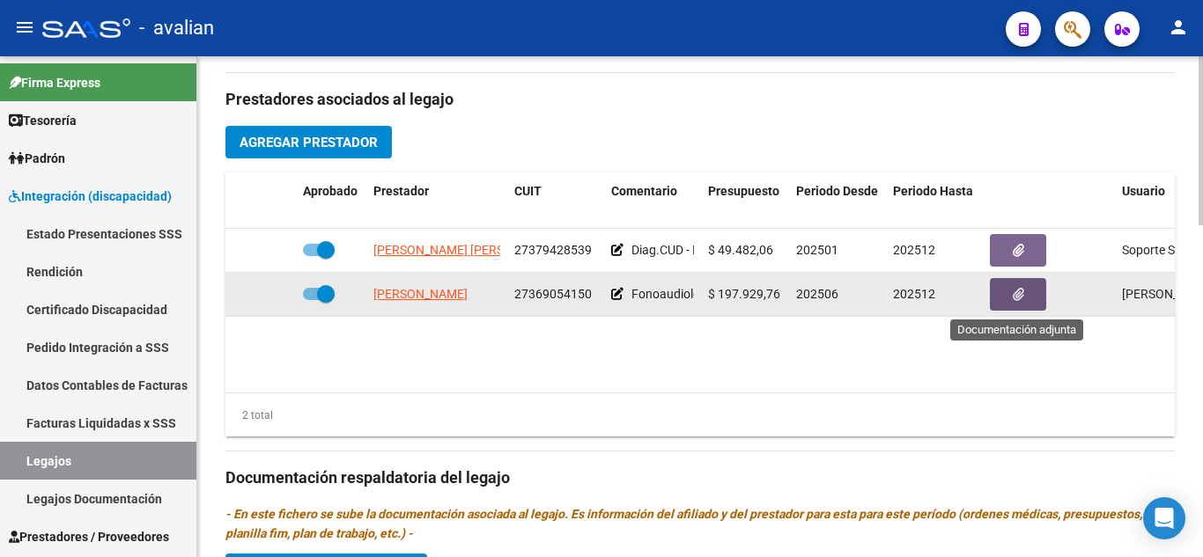
click at [1003, 307] on button "button" at bounding box center [1018, 294] width 56 height 33
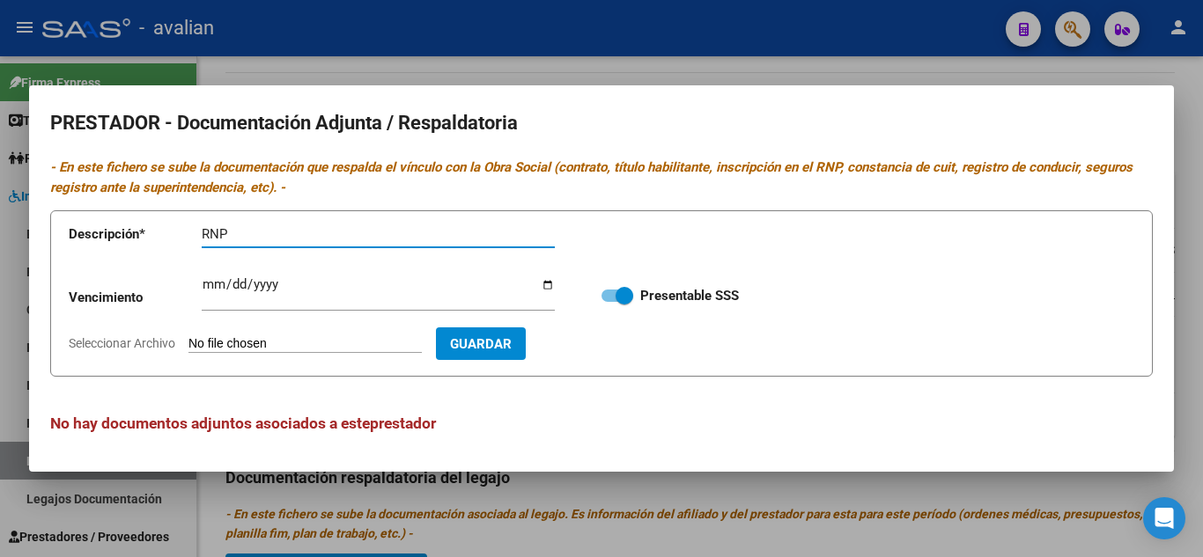
type input "RNP"
click at [218, 280] on input "Ingresar vencimiento" at bounding box center [378, 291] width 353 height 28
type input "[DATE]"
click at [271, 340] on input "Seleccionar Archivo" at bounding box center [304, 344] width 233 height 17
type input "C:\fakepath\RNP.jpg"
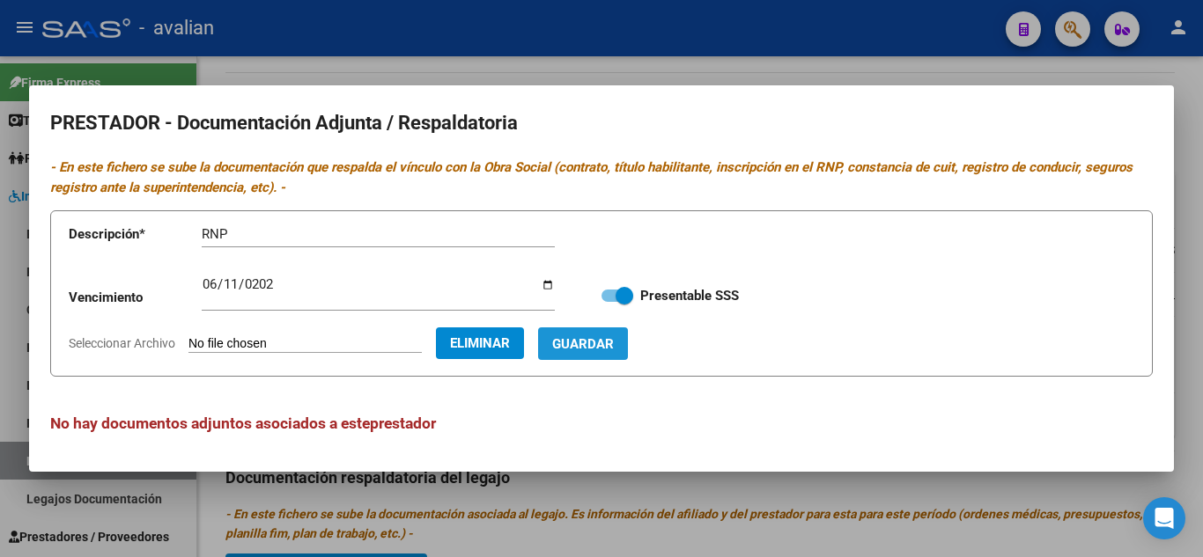
click at [610, 348] on span "Guardar" at bounding box center [583, 344] width 62 height 16
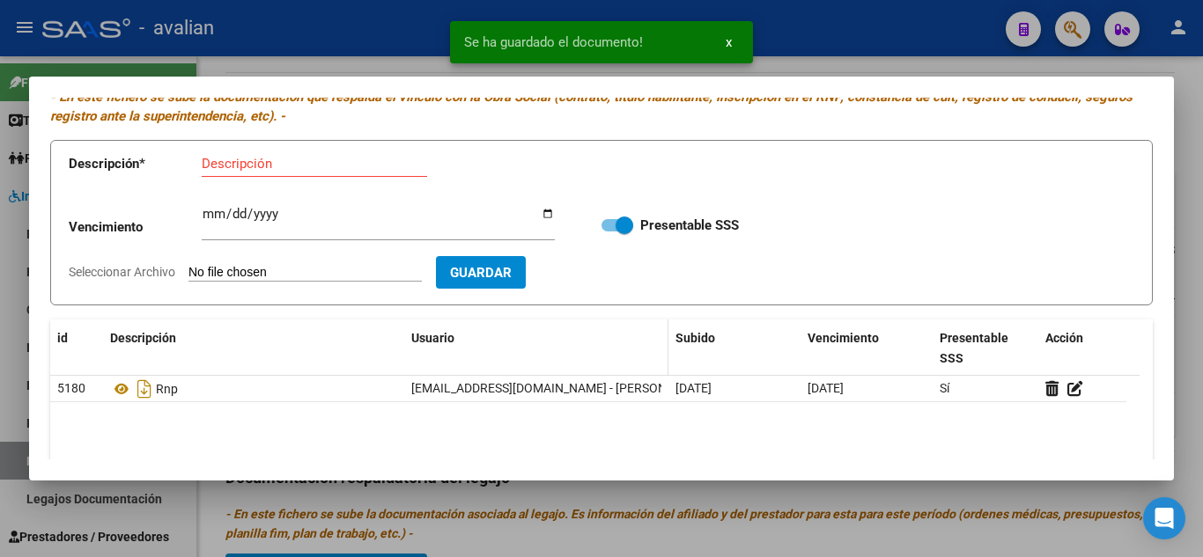
scroll to position [88, 0]
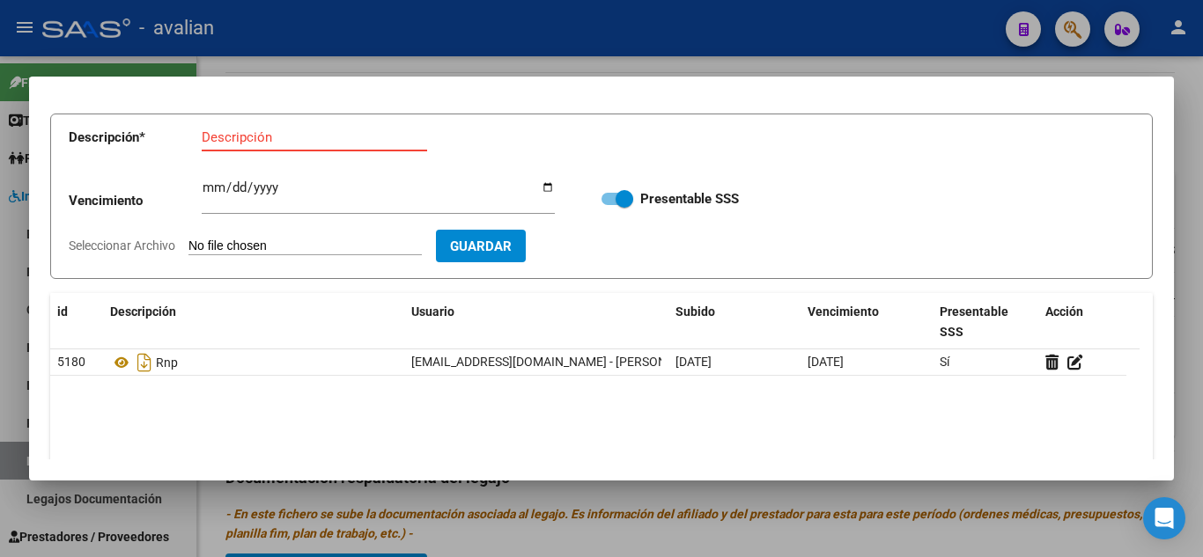
click at [311, 137] on input "Descripción" at bounding box center [314, 137] width 225 height 16
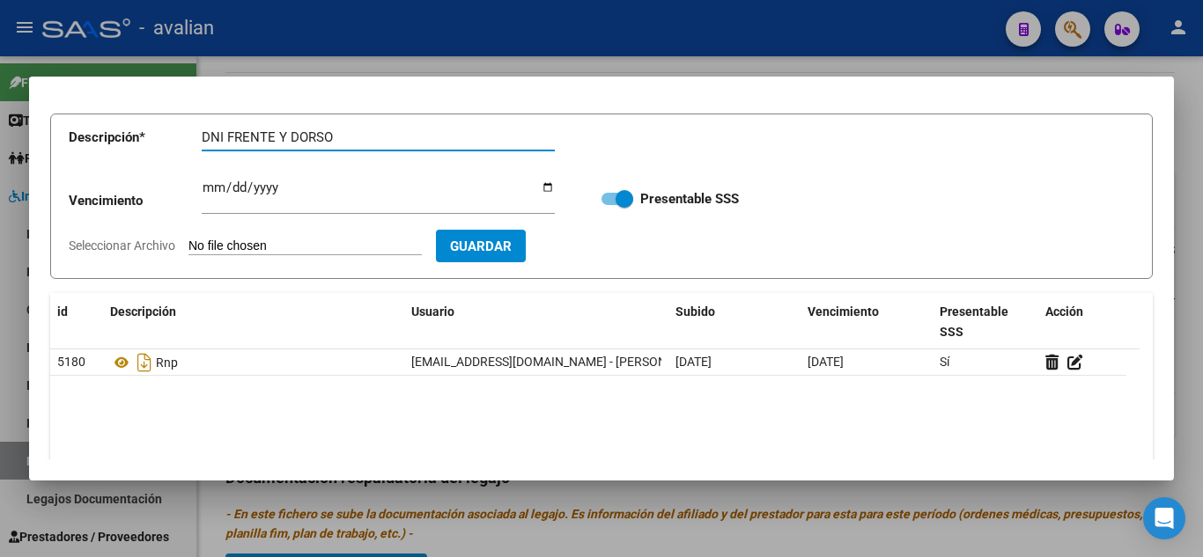
type input "DNI FRENTE Y DORSO"
click at [278, 239] on input "Seleccionar Archivo" at bounding box center [304, 247] width 233 height 17
type input "C:\fakepath\DNI.jpg"
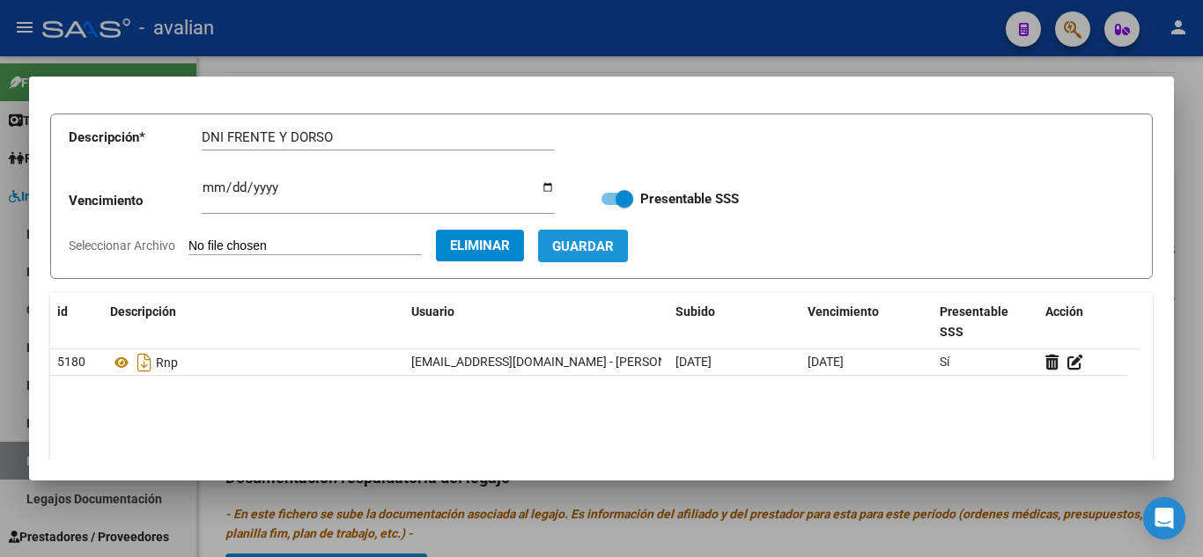
click at [628, 261] on button "Guardar" at bounding box center [583, 246] width 90 height 33
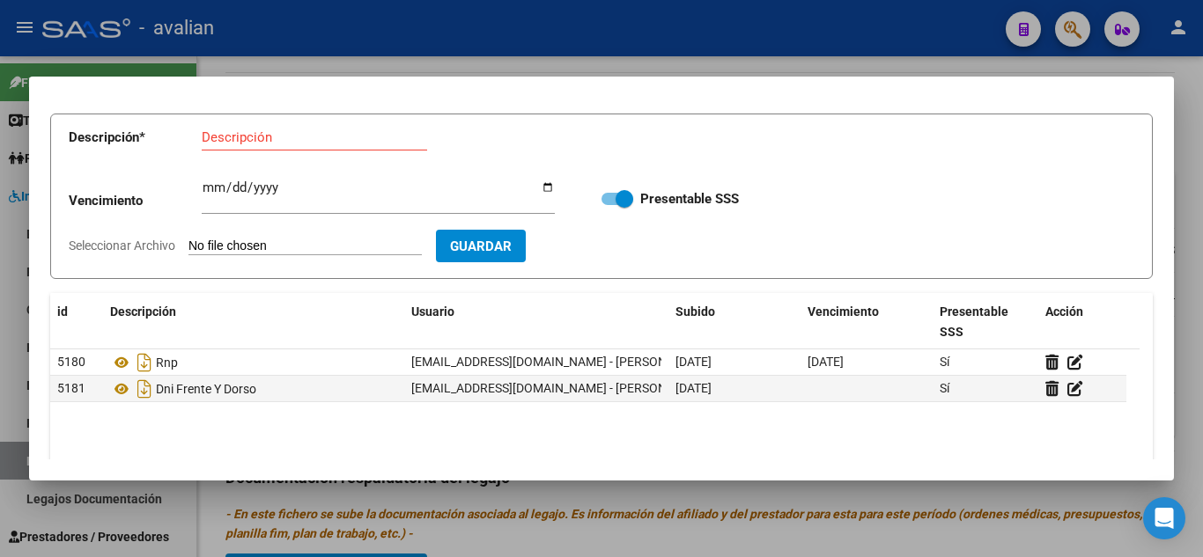
click at [297, 129] on input "Descripción" at bounding box center [314, 137] width 225 height 16
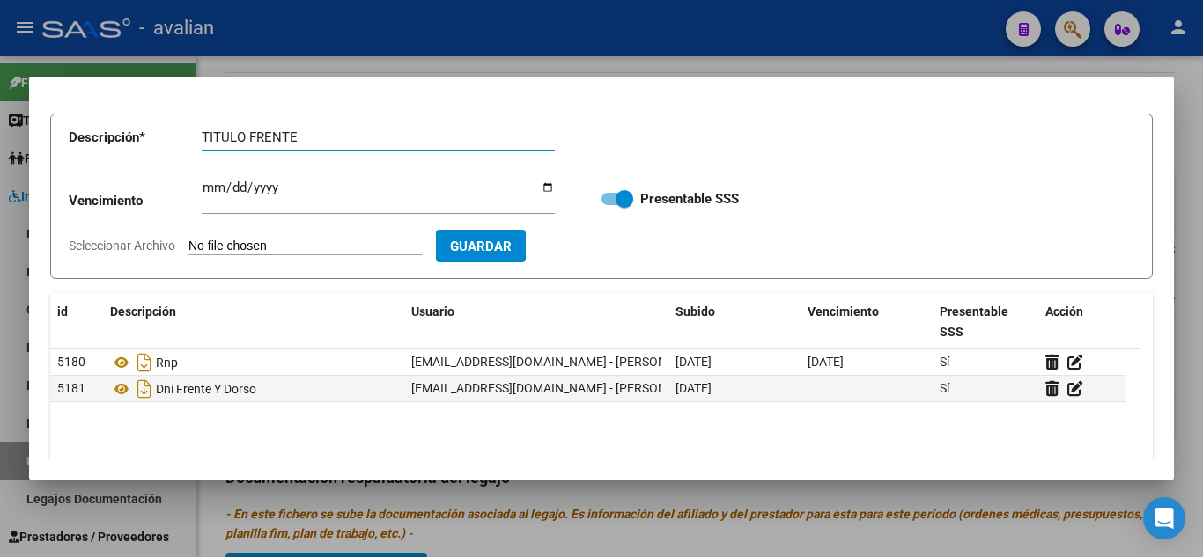
type input "TITULO FRENTE"
click at [305, 247] on input "Seleccionar Archivo" at bounding box center [304, 247] width 233 height 17
type input "C:\fakepath\T1.jpg"
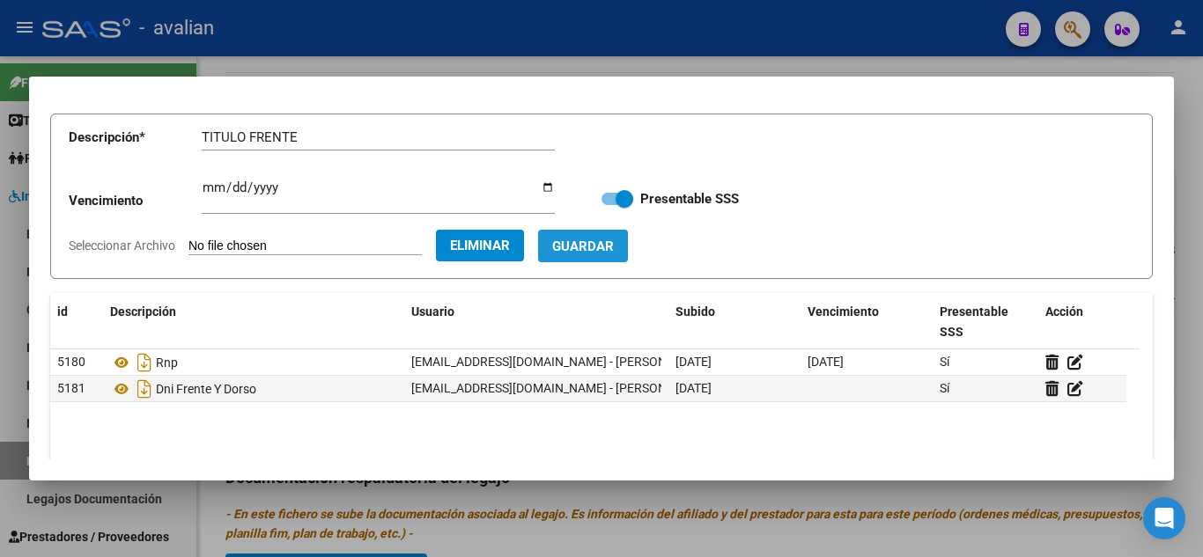
click at [614, 247] on span "Guardar" at bounding box center [583, 247] width 62 height 16
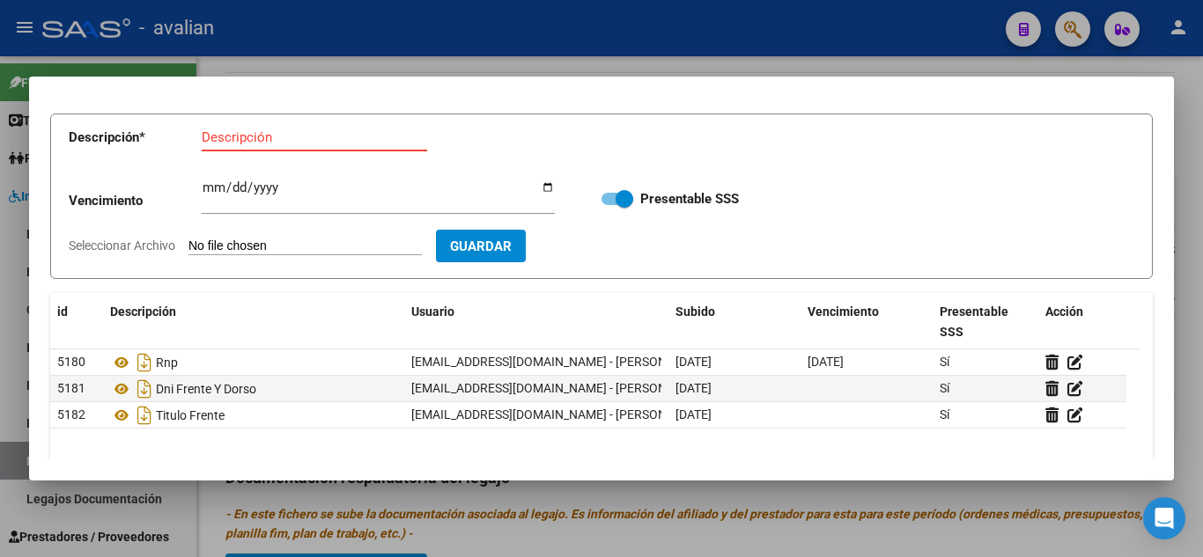
click at [319, 143] on input "Descripción" at bounding box center [314, 137] width 225 height 16
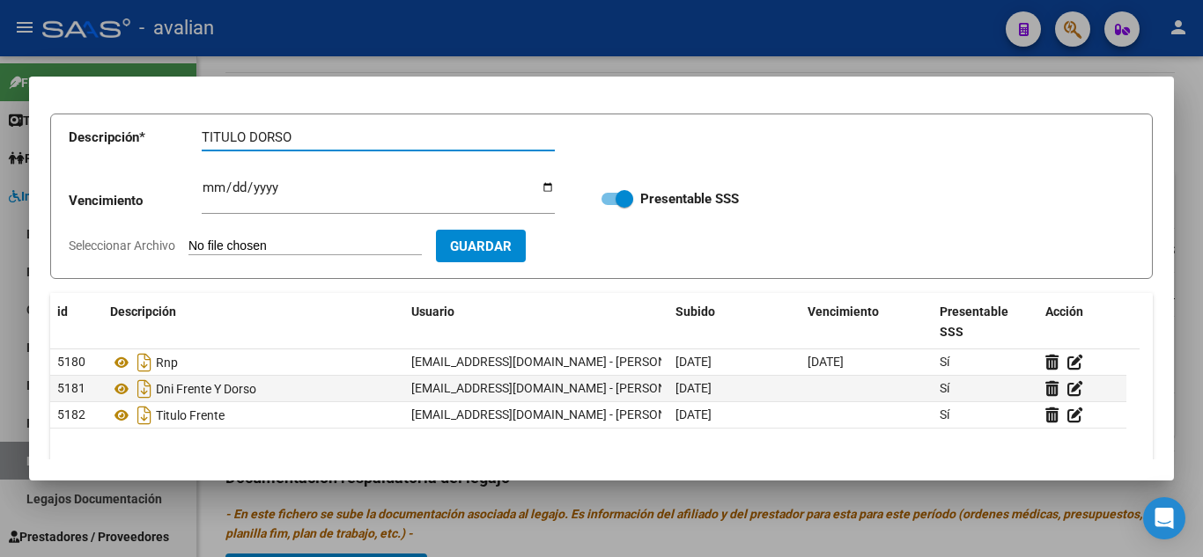
type input "TITULO DORSO"
click at [299, 243] on input "Seleccionar Archivo" at bounding box center [304, 247] width 233 height 17
type input "C:\fakepath\T2.jpg"
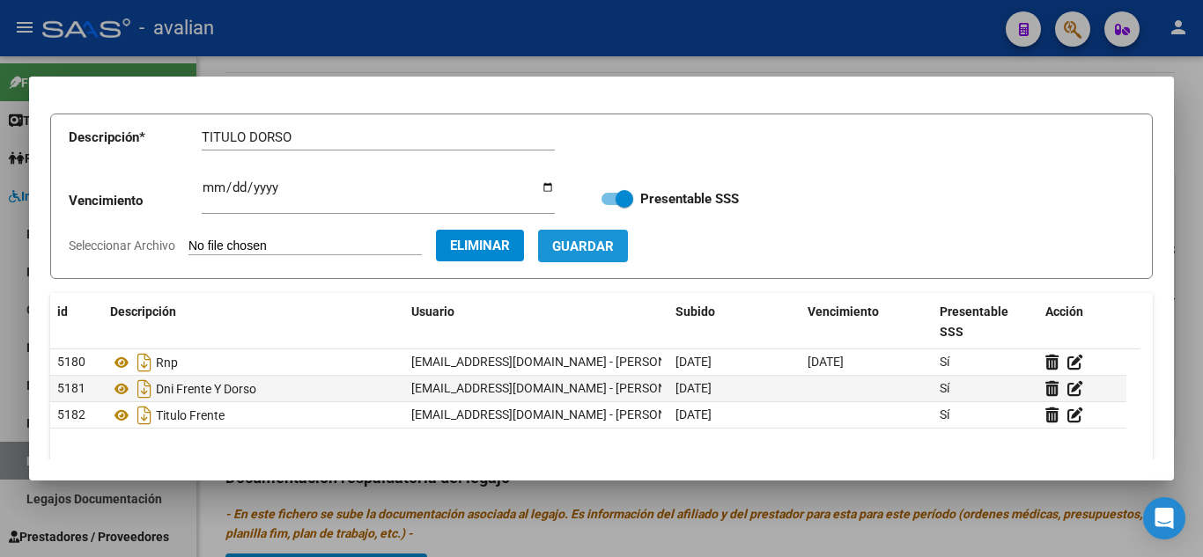
click at [614, 243] on span "Guardar" at bounding box center [583, 247] width 62 height 16
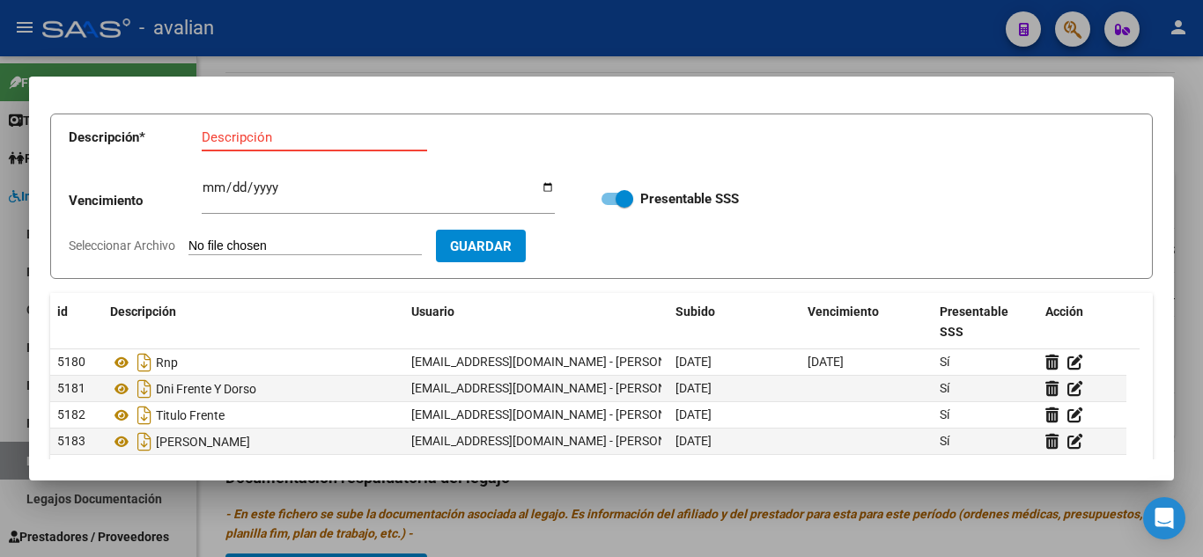
click at [280, 129] on input "Descripción" at bounding box center [314, 137] width 225 height 16
type input "CBU"
click at [324, 239] on input "Seleccionar Archivo" at bounding box center [304, 247] width 233 height 17
type input "C:\fakepath\CBU.jpg"
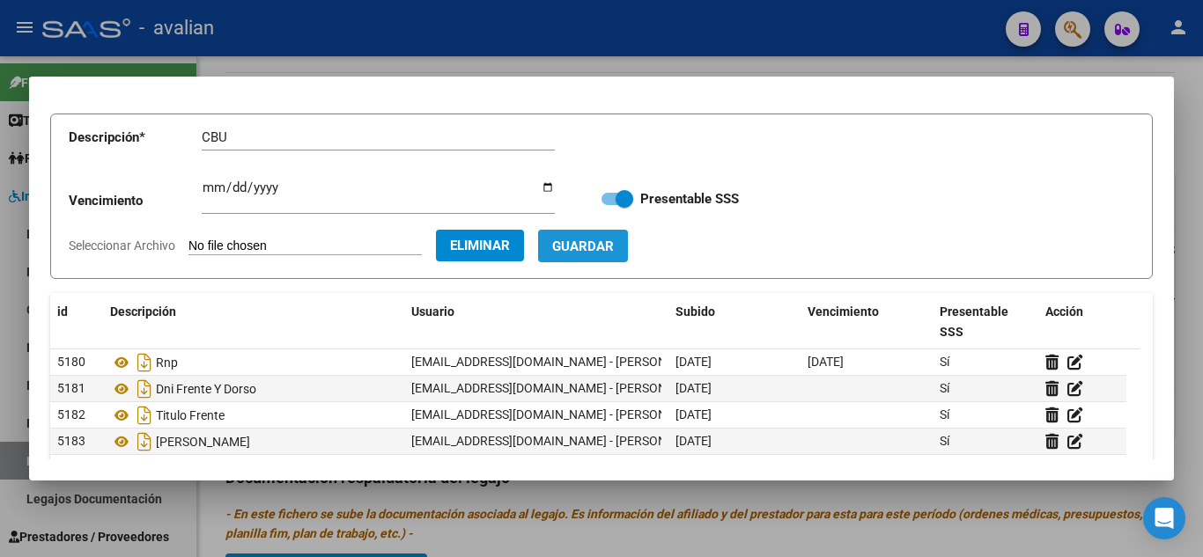
click at [614, 239] on span "Guardar" at bounding box center [583, 247] width 62 height 16
click at [852, 55] on div at bounding box center [601, 278] width 1203 height 557
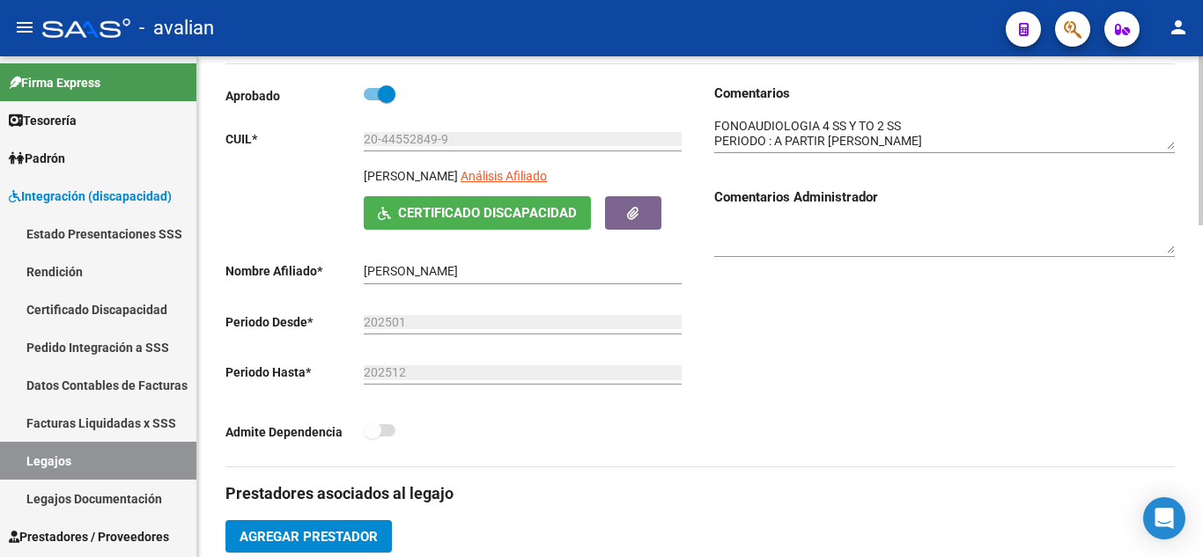
scroll to position [0, 0]
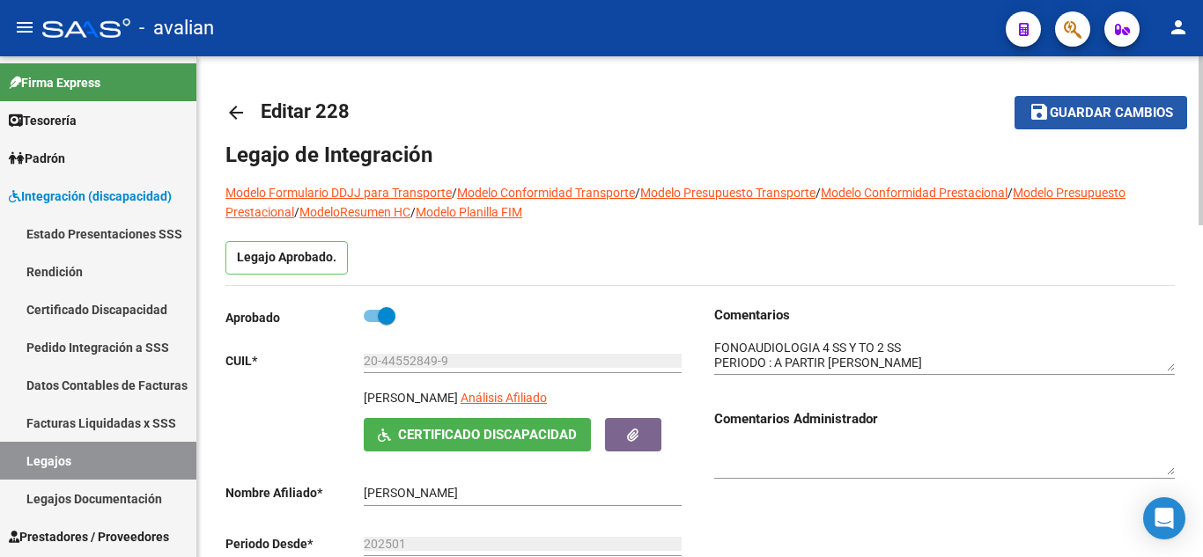
click at [1043, 101] on mat-icon "save" at bounding box center [1038, 111] width 21 height 21
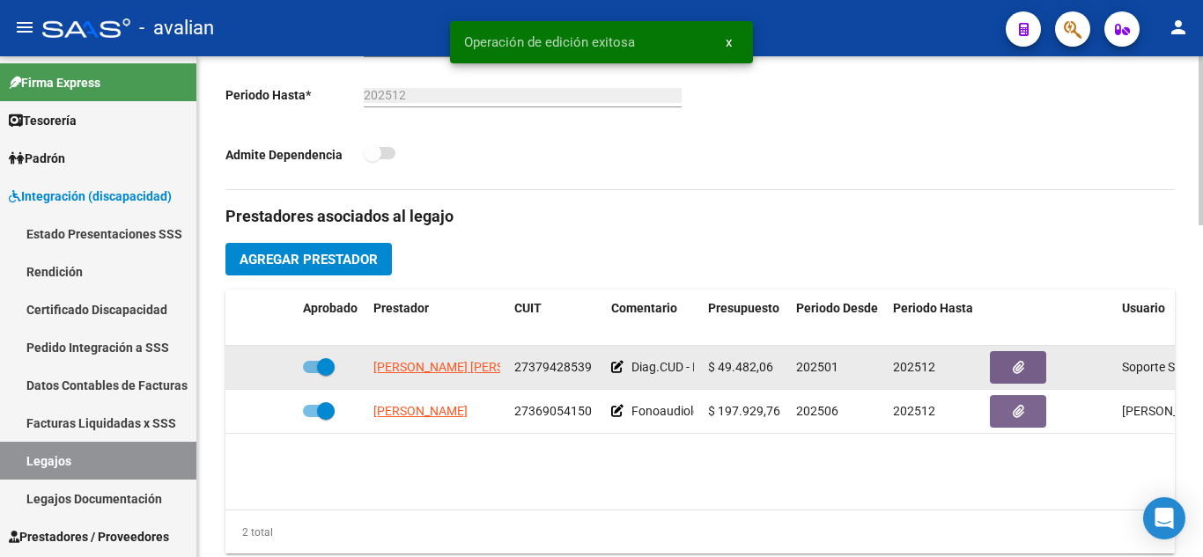
scroll to position [528, 0]
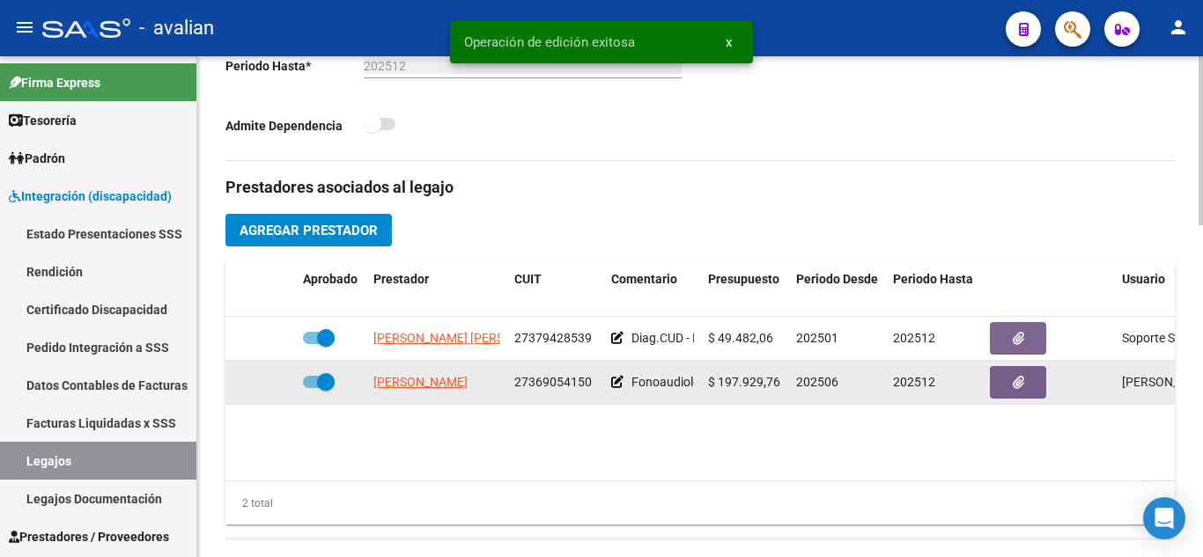
drag, startPoint x: 510, startPoint y: 379, endPoint x: 593, endPoint y: 377, distance: 83.7
click at [593, 377] on datatable-body-cell "27369054150" at bounding box center [555, 382] width 97 height 43
copy span "27369054150"
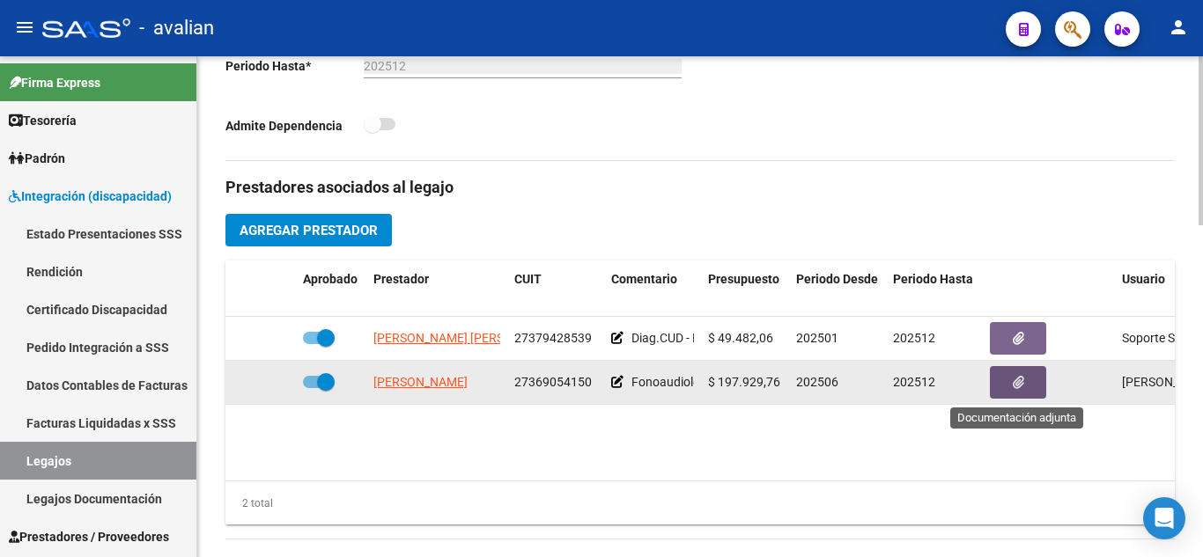
click at [1027, 381] on button "button" at bounding box center [1018, 382] width 56 height 33
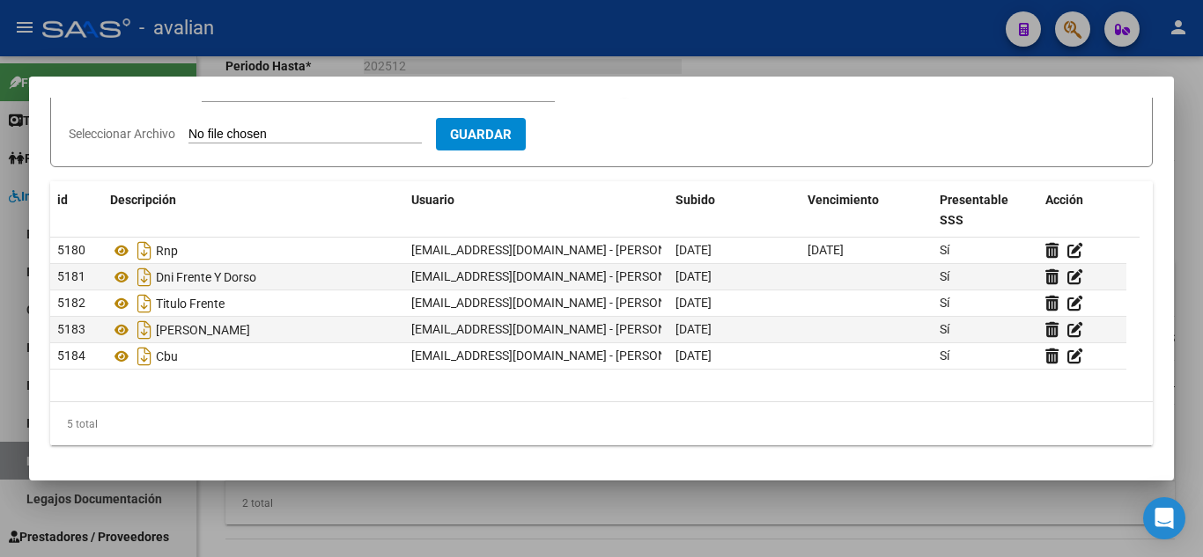
scroll to position [0, 0]
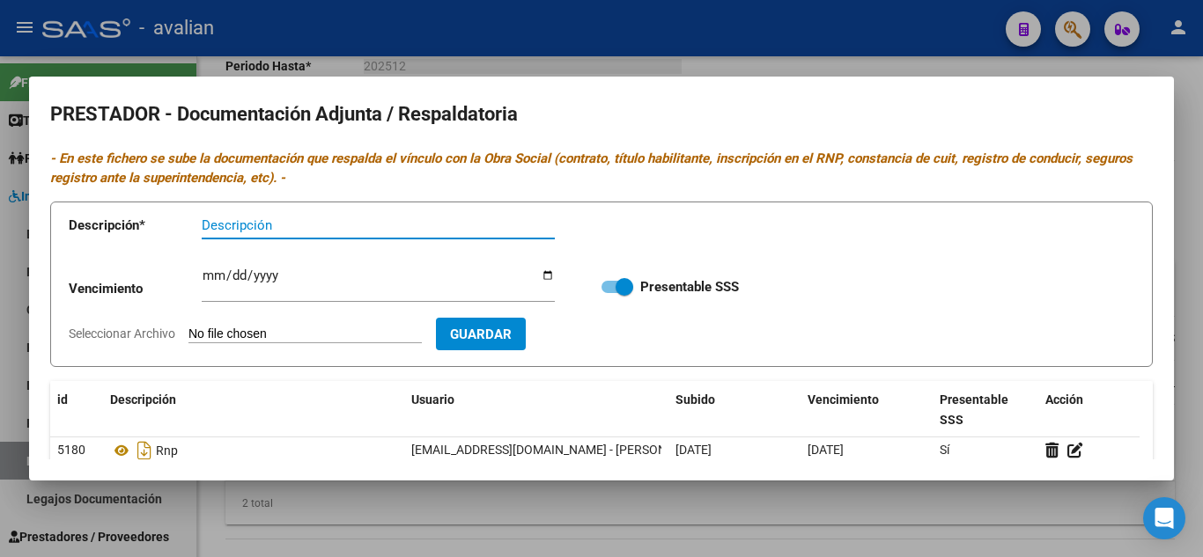
click at [268, 221] on input "Descripción" at bounding box center [378, 225] width 353 height 16
type input "ARCA"
click at [291, 333] on input "Seleccionar Archivo" at bounding box center [304, 335] width 233 height 17
type input "C:\fakepath\AFIP - Administración Federal de Ingresos Públicos.pdf"
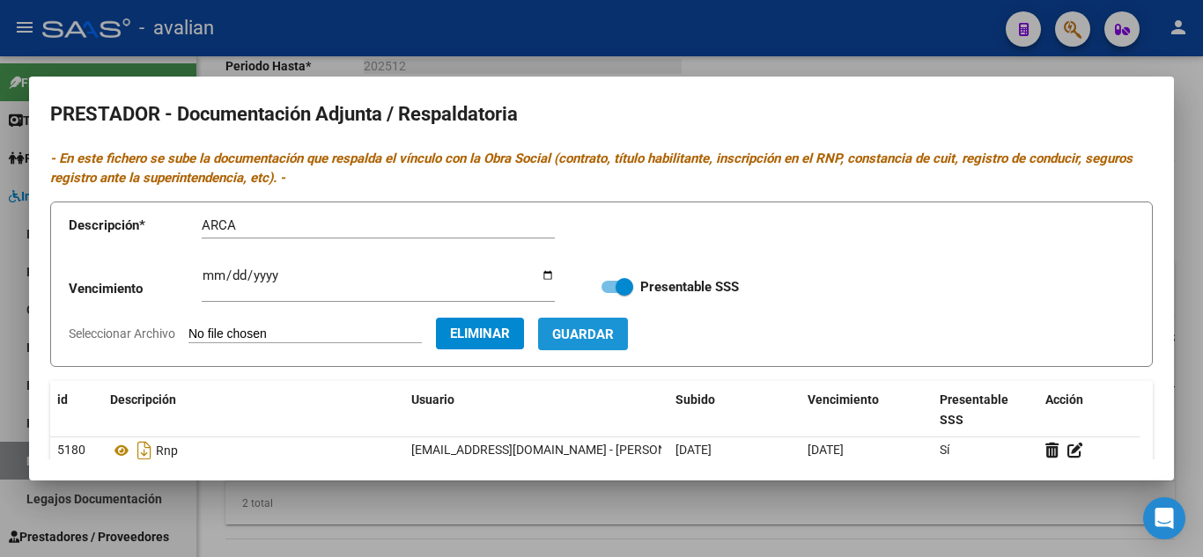
click at [614, 330] on span "Guardar" at bounding box center [583, 335] width 62 height 16
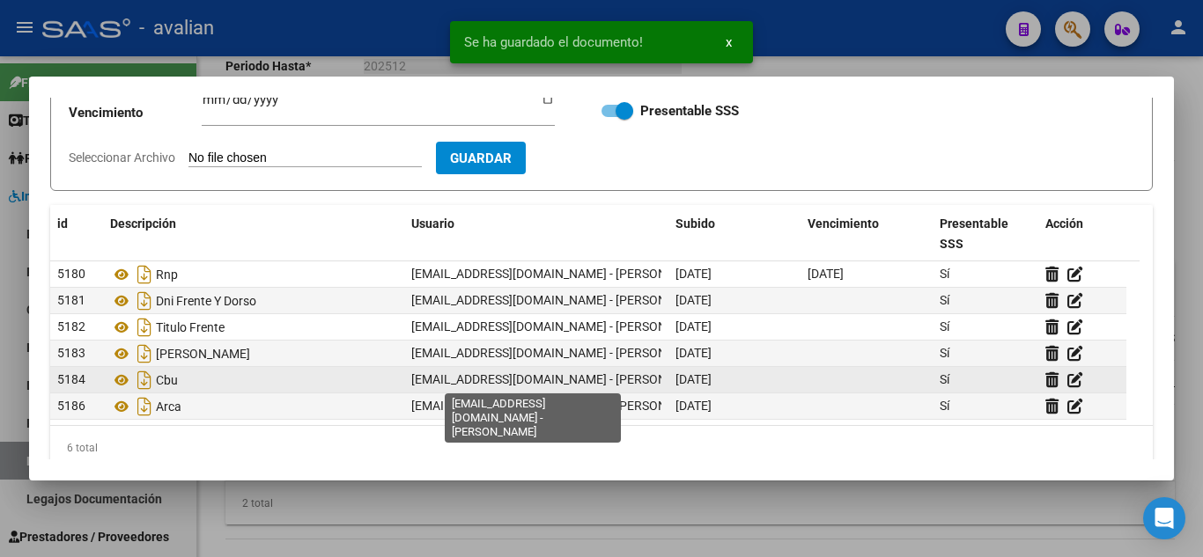
scroll to position [200, 0]
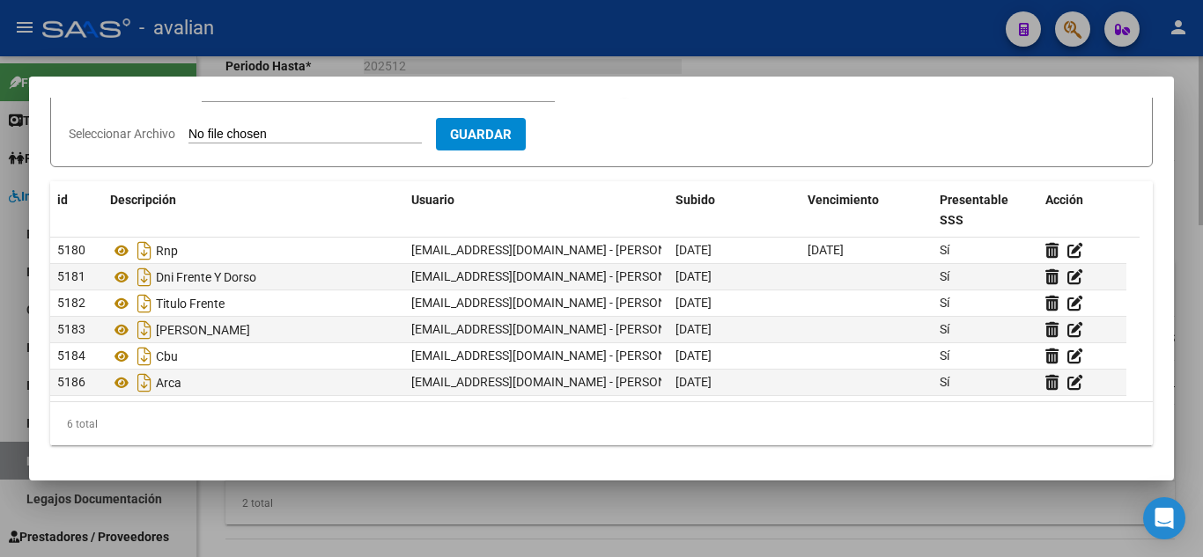
drag, startPoint x: 779, startPoint y: 52, endPoint x: 791, endPoint y: 62, distance: 15.0
click at [780, 52] on div at bounding box center [601, 278] width 1203 height 557
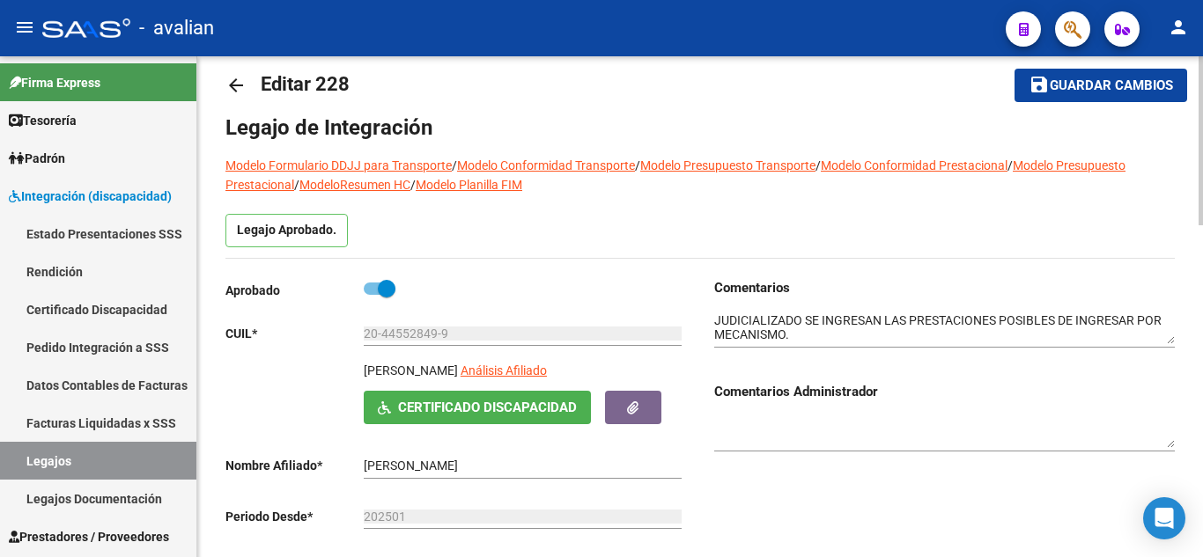
scroll to position [0, 0]
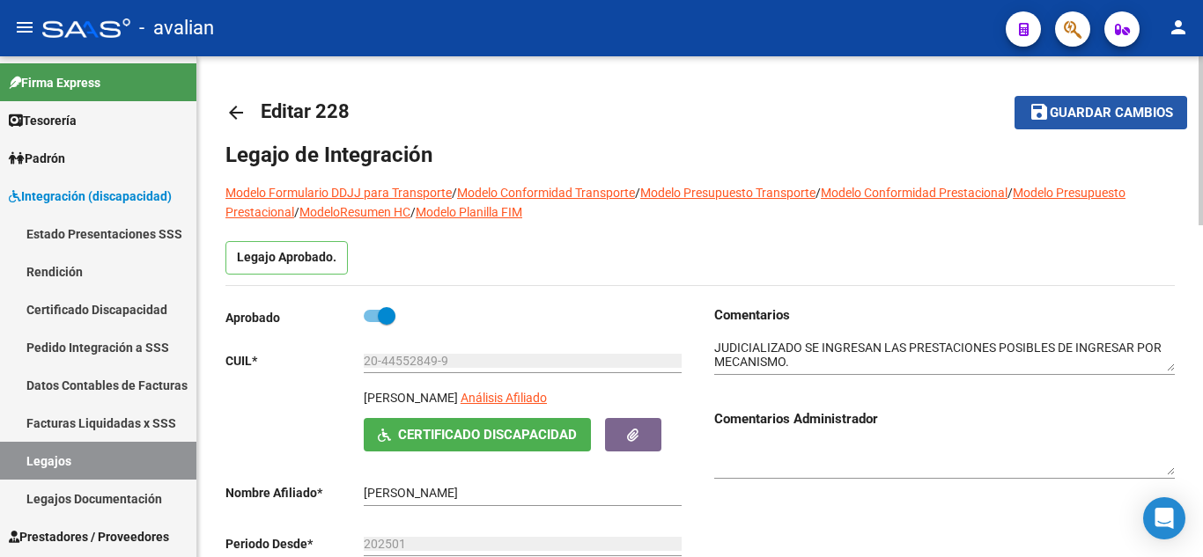
click at [1063, 117] on span "Guardar cambios" at bounding box center [1111, 114] width 123 height 16
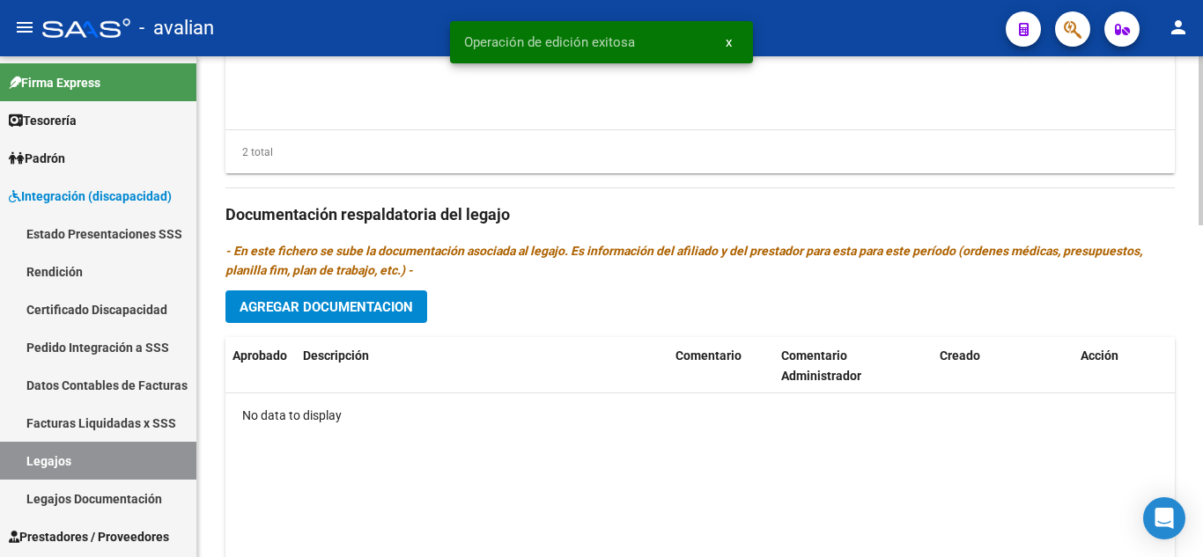
scroll to position [880, 0]
click at [408, 307] on span "Agregar Documentacion" at bounding box center [325, 306] width 173 height 16
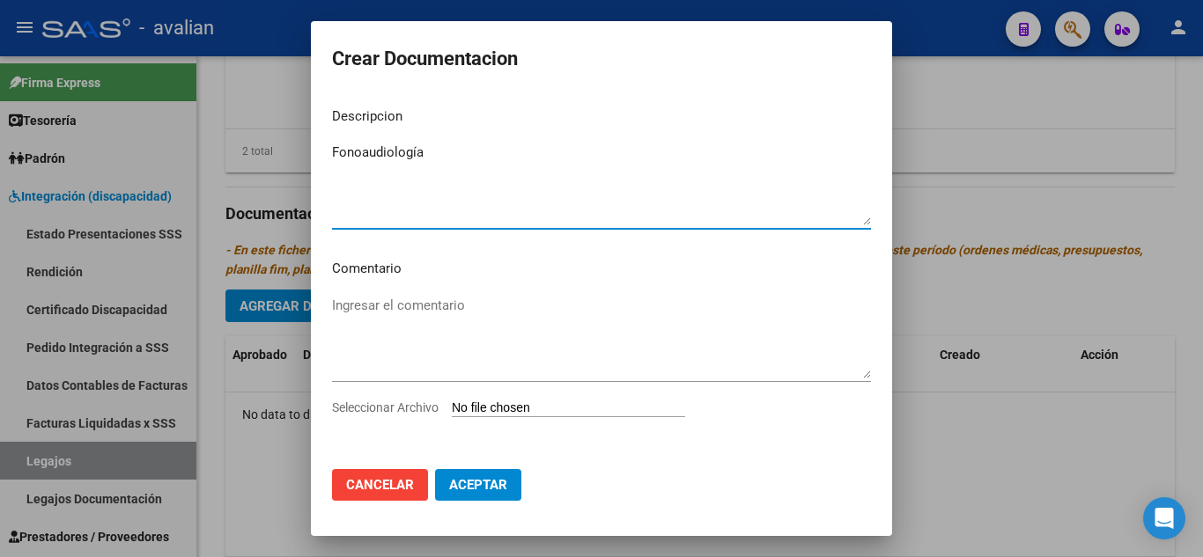
type textarea "Fonoaudiología"
click at [584, 409] on input "Seleccionar Archivo" at bounding box center [568, 409] width 233 height 17
type input "C:\fakepath\FONO DEGLUCION.pdf"
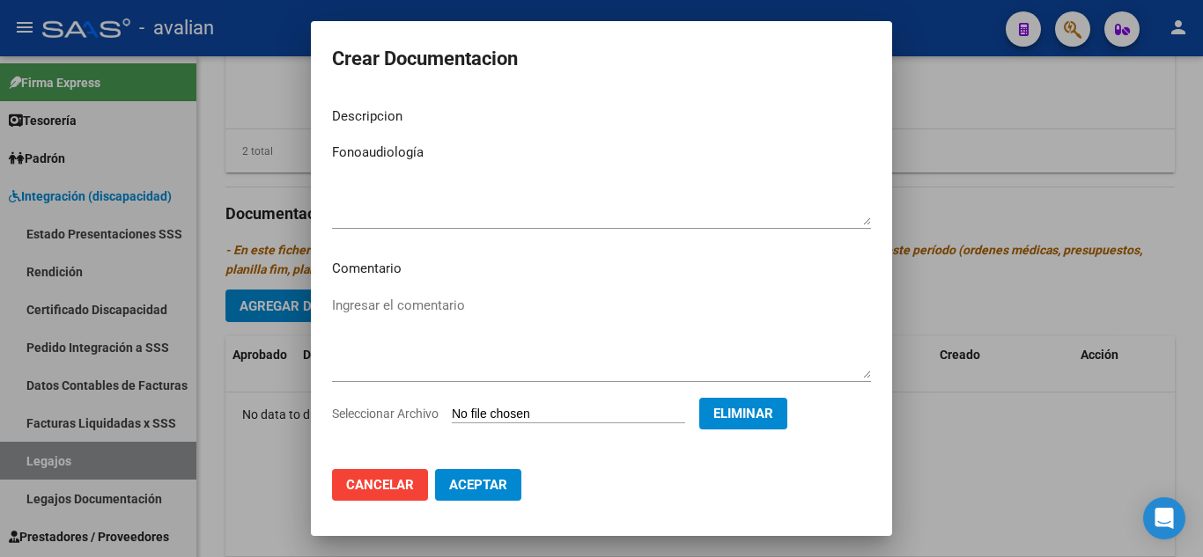
click at [487, 466] on mat-dialog-actions "Cancelar Aceptar" at bounding box center [601, 485] width 539 height 60
click at [490, 471] on button "Aceptar" at bounding box center [478, 485] width 86 height 32
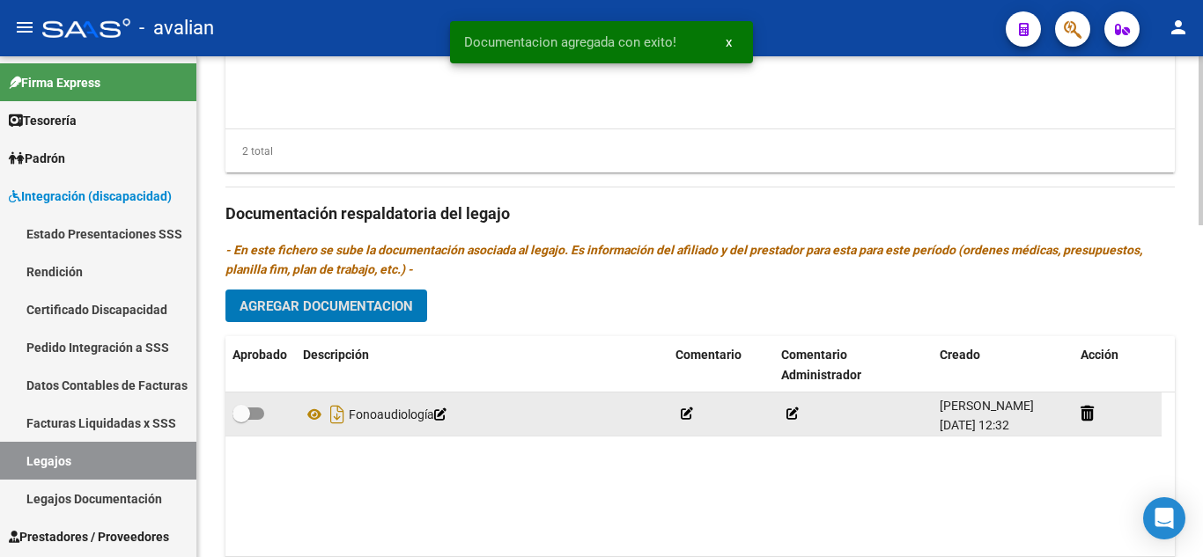
click at [265, 415] on div at bounding box center [260, 414] width 56 height 23
click at [254, 412] on span at bounding box center [248, 414] width 32 height 12
click at [241, 420] on input "checkbox" at bounding box center [240, 420] width 1 height 1
checkbox input "true"
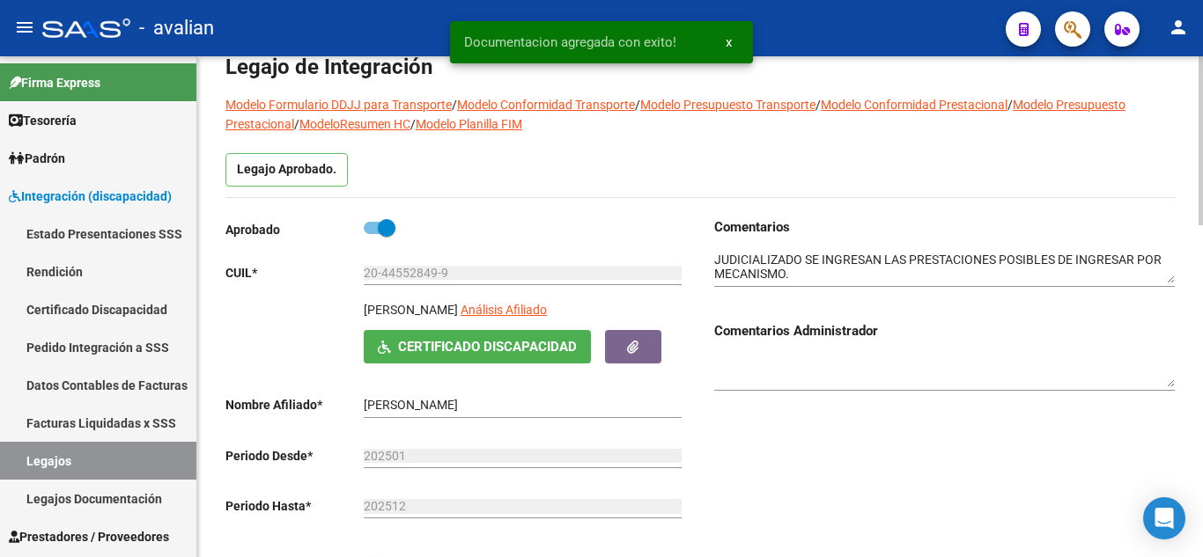
scroll to position [0, 0]
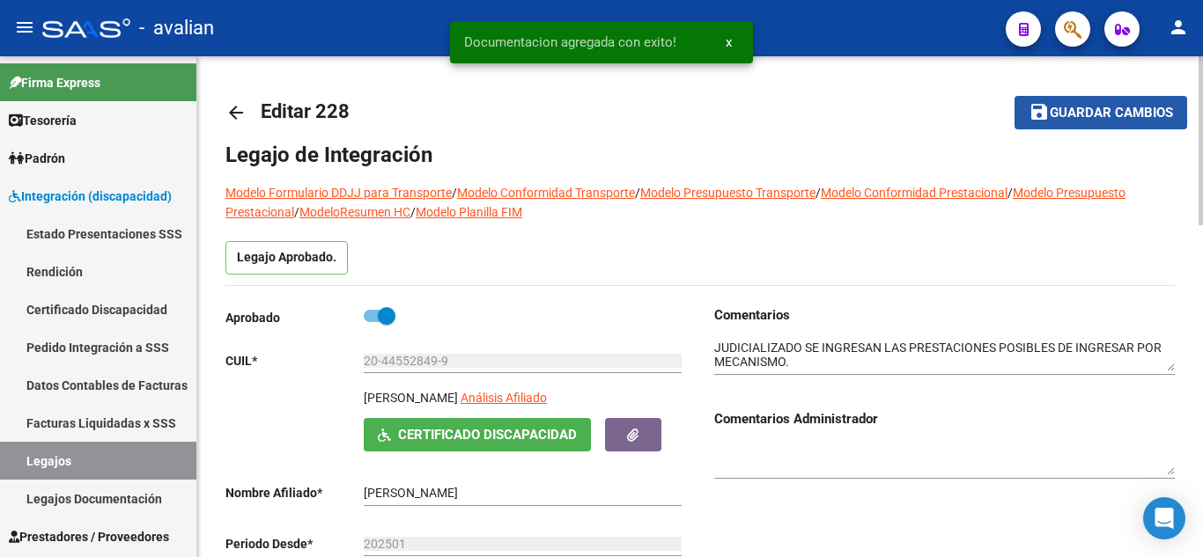
click at [1089, 113] on span "Guardar cambios" at bounding box center [1111, 114] width 123 height 16
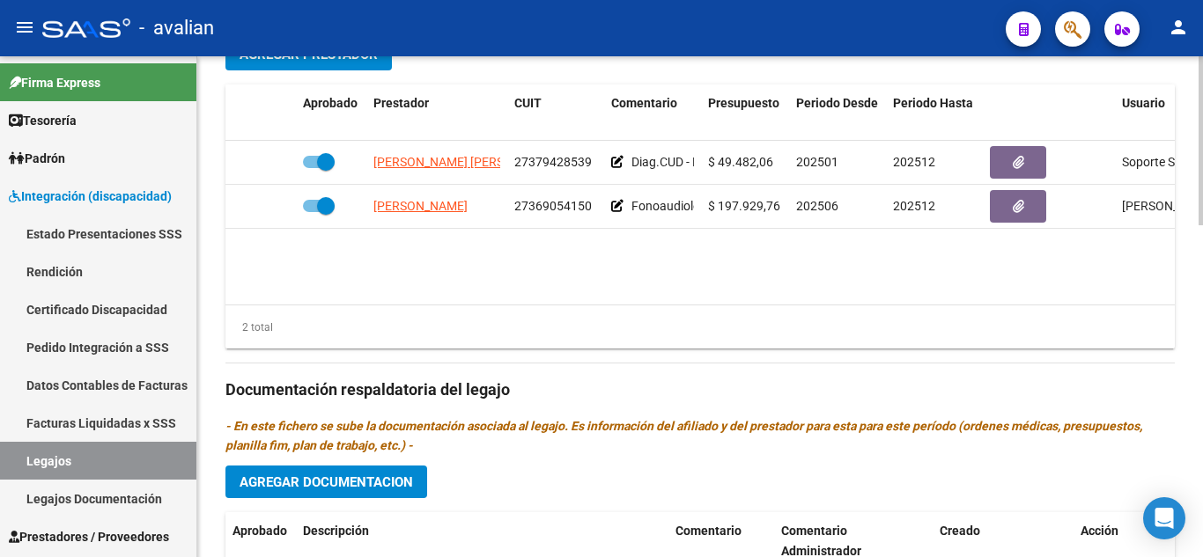
scroll to position [616, 0]
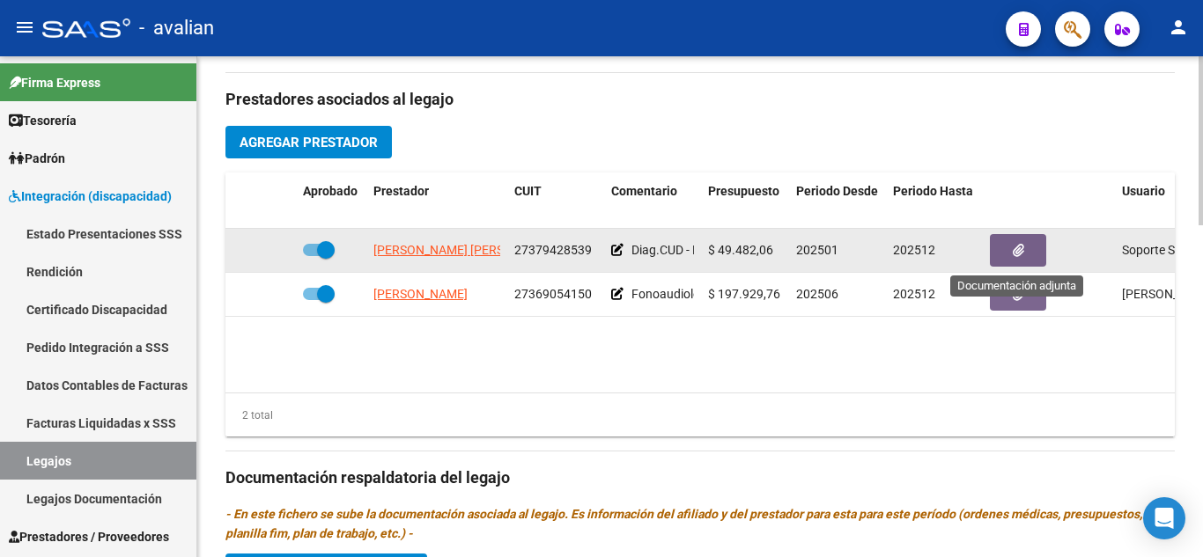
click at [1013, 254] on icon "button" at bounding box center [1018, 250] width 11 height 13
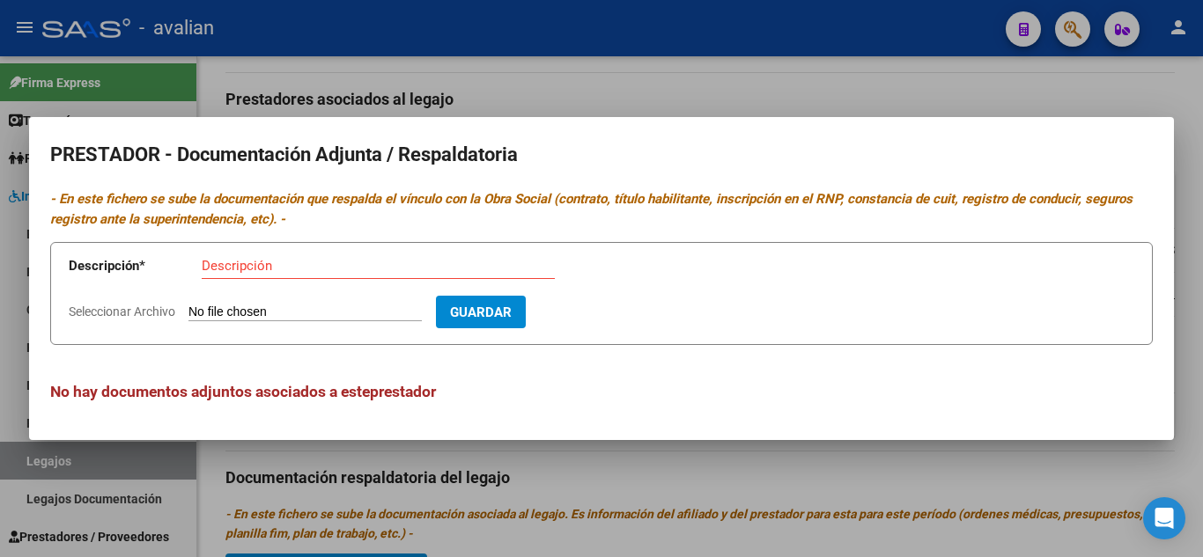
click at [785, 84] on div at bounding box center [601, 278] width 1203 height 557
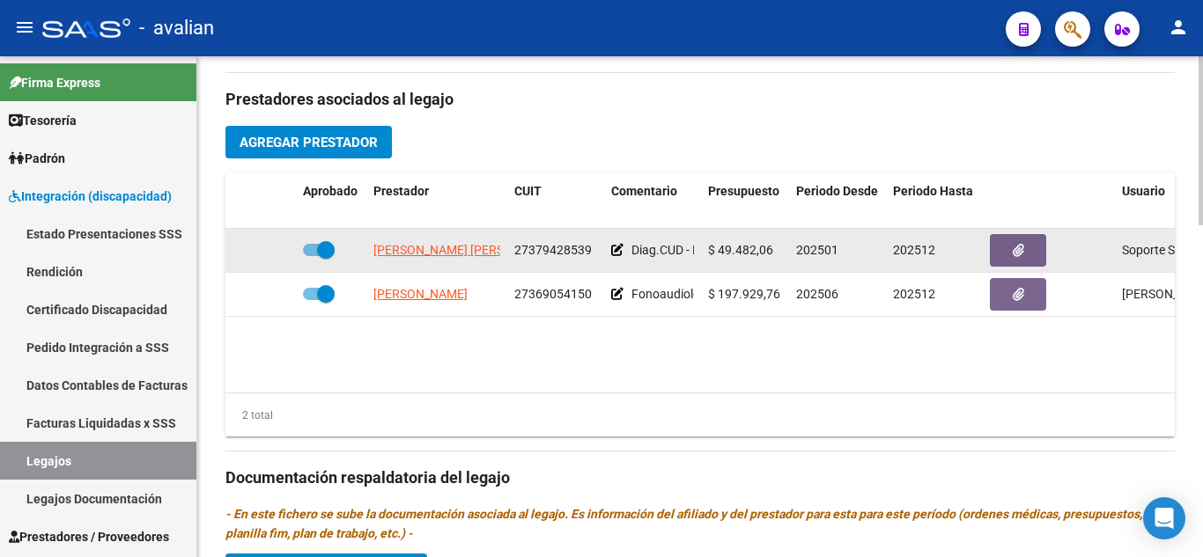
click at [307, 247] on span at bounding box center [319, 250] width 32 height 12
click at [311, 256] on input "checkbox" at bounding box center [311, 256] width 1 height 1
checkbox input "false"
click at [275, 247] on icon at bounding box center [270, 250] width 12 height 12
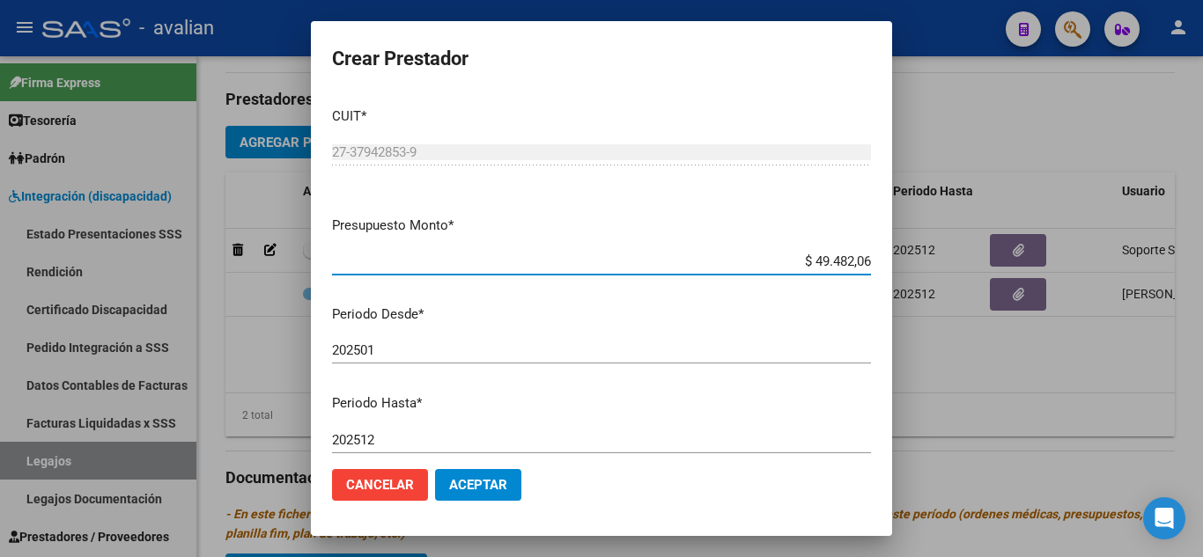
drag, startPoint x: 799, startPoint y: 264, endPoint x: 914, endPoint y: 279, distance: 116.3
click at [914, 279] on div "Crear Prestador CUIT * 27-37942853-9 Ingresar CUIT ARCA Padrón Presupuesto Mont…" at bounding box center [601, 278] width 1203 height 557
paste input "98.964,88"
type input "$ 98.964,88"
click at [778, 313] on p "Periodo Desde *" at bounding box center [601, 315] width 539 height 20
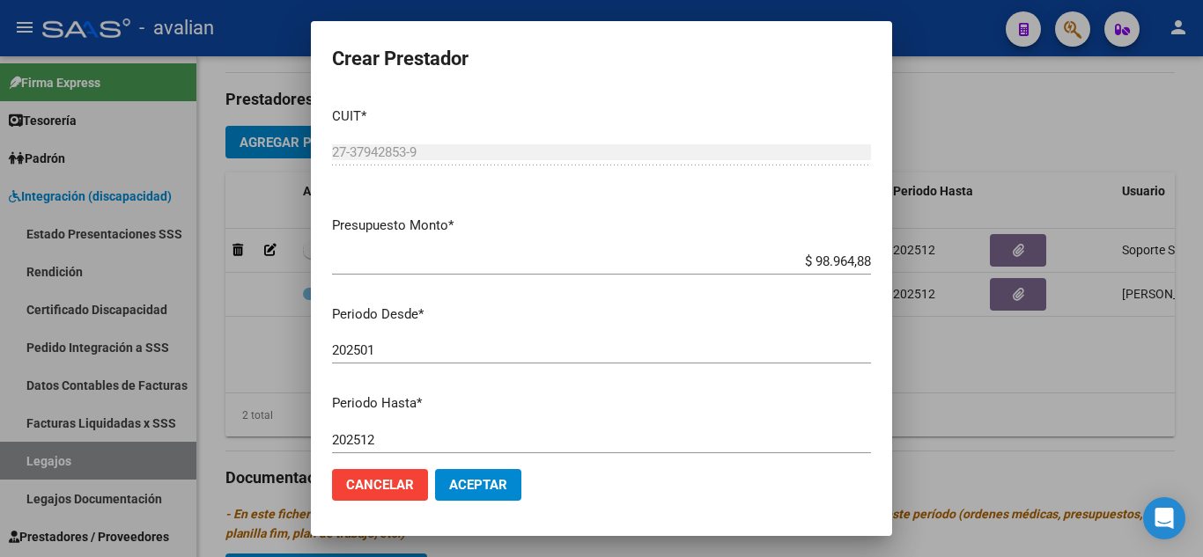
click at [392, 346] on input "202501" at bounding box center [601, 351] width 539 height 16
type input "202506"
click at [664, 335] on mat-dialog-content "CUIT * 27-37942853-9 Ingresar CUIT ARCA Padrón Presupuesto Monto * $ 98.964,88 …" at bounding box center [601, 274] width 581 height 362
click at [490, 487] on span "Aceptar" at bounding box center [478, 485] width 58 height 16
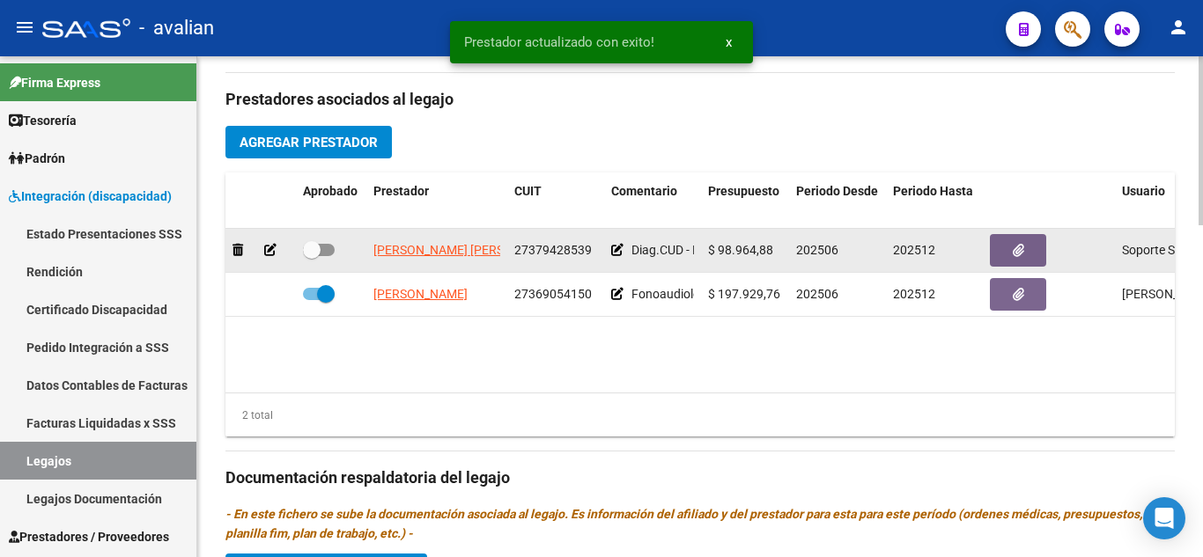
click at [615, 249] on icon at bounding box center [617, 250] width 12 height 12
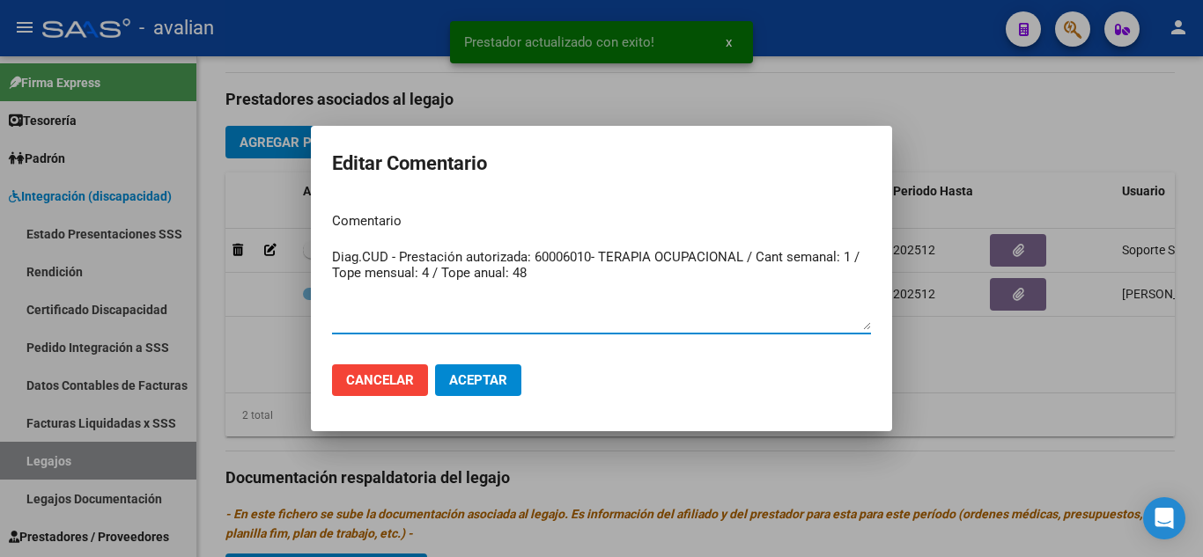
drag, startPoint x: 503, startPoint y: 275, endPoint x: 281, endPoint y: 230, distance: 226.4
click at [281, 229] on div "Prestador actualizado con exito! x Editar Comentario Comentario Diag.CUD - Pres…" at bounding box center [601, 278] width 1203 height 557
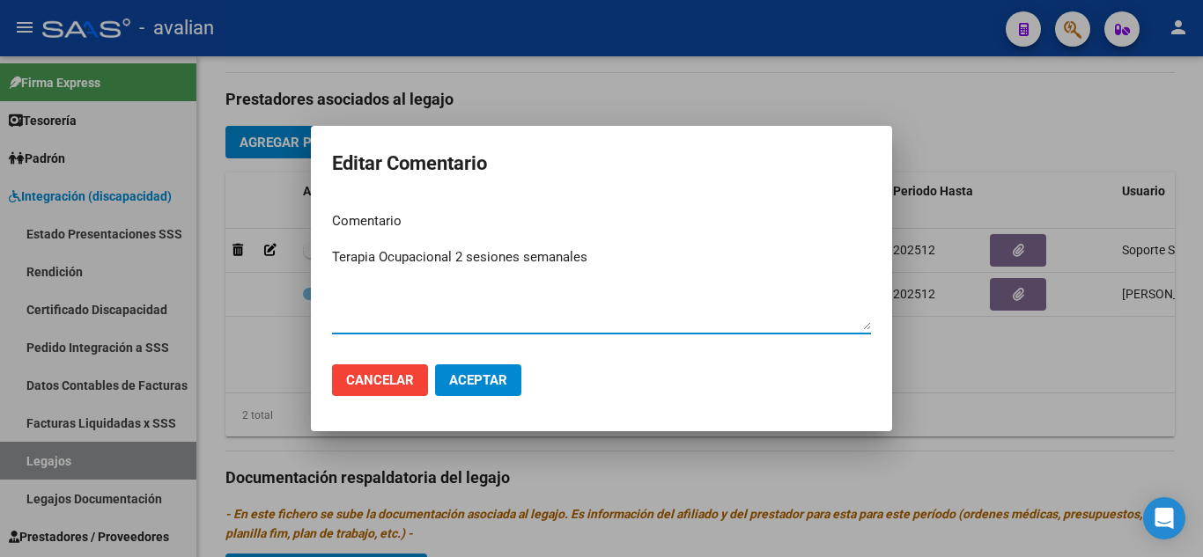
type textarea "Terapia Ocupacional 2 sesiones semanales"
click at [483, 381] on span "Aceptar" at bounding box center [478, 380] width 58 height 16
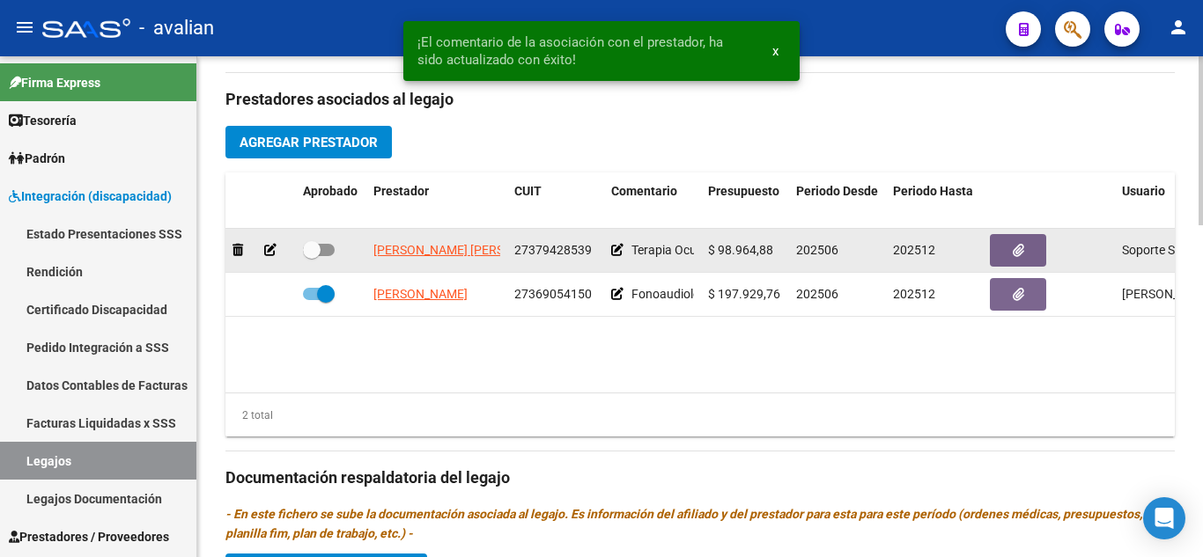
click at [328, 249] on span at bounding box center [319, 250] width 32 height 12
click at [312, 256] on input "checkbox" at bounding box center [311, 256] width 1 height 1
checkbox input "true"
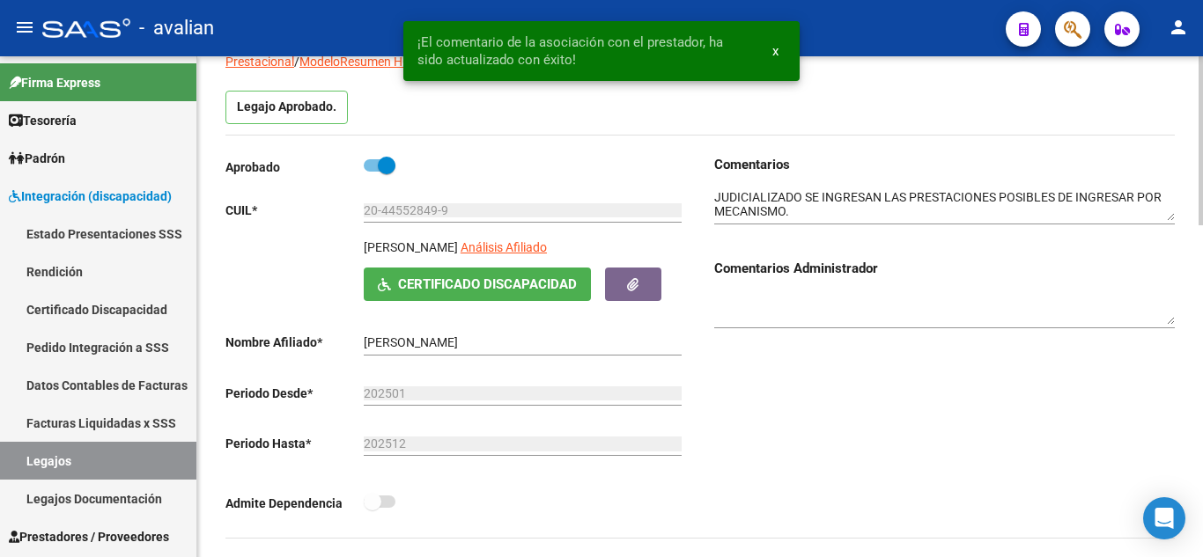
scroll to position [0, 0]
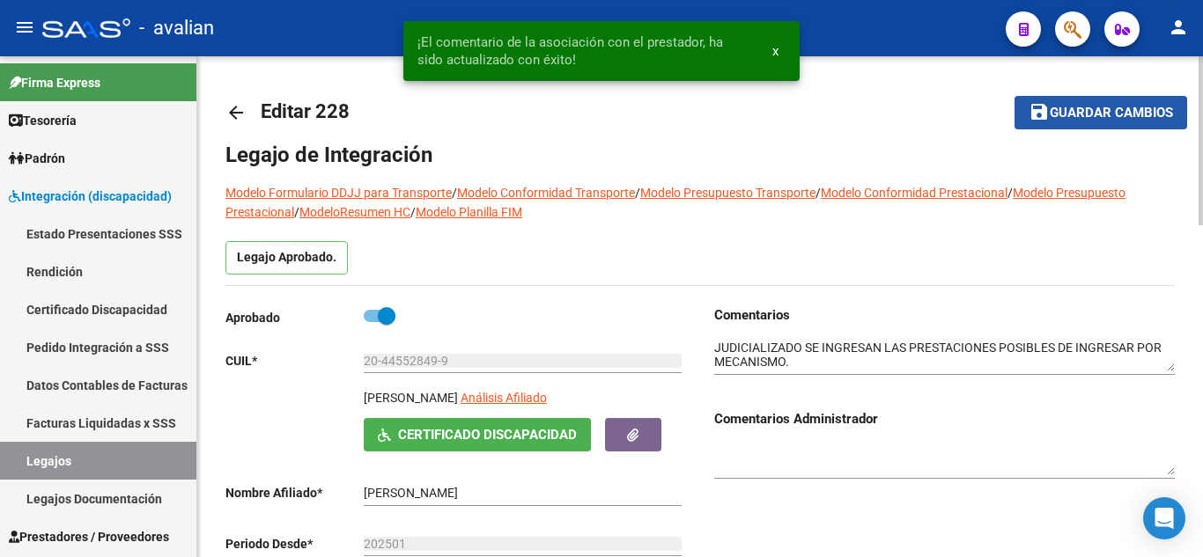
click at [1086, 114] on span "Guardar cambios" at bounding box center [1111, 114] width 123 height 16
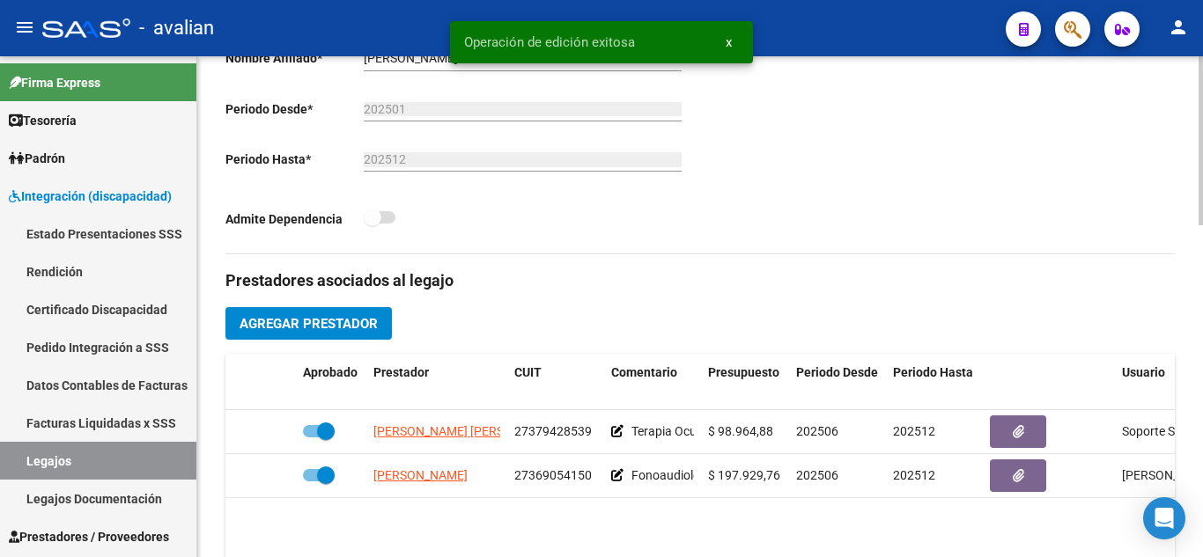
scroll to position [528, 0]
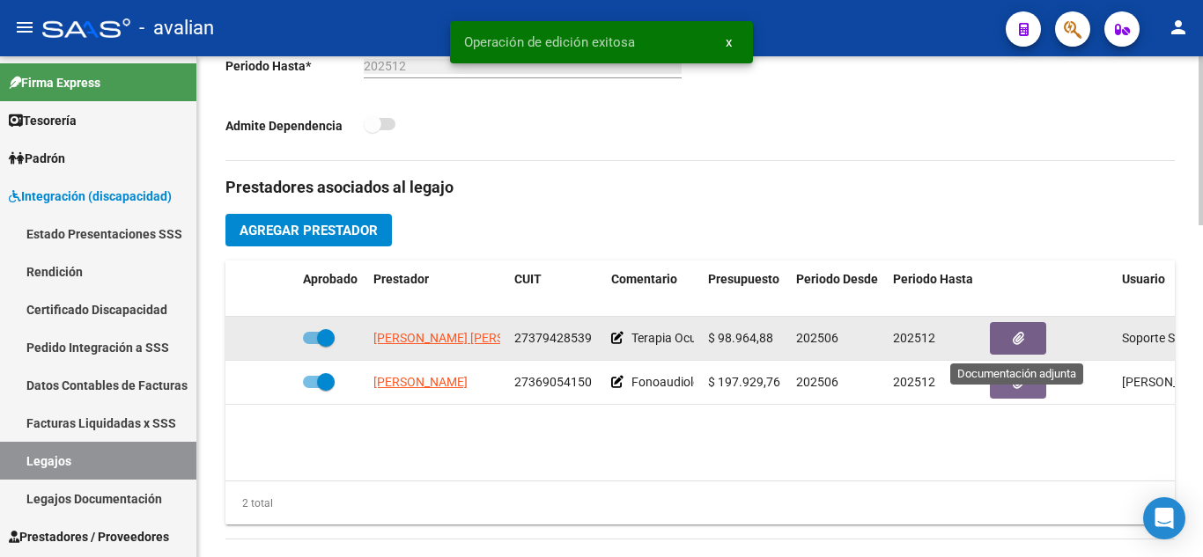
click at [1040, 331] on button "button" at bounding box center [1018, 338] width 56 height 33
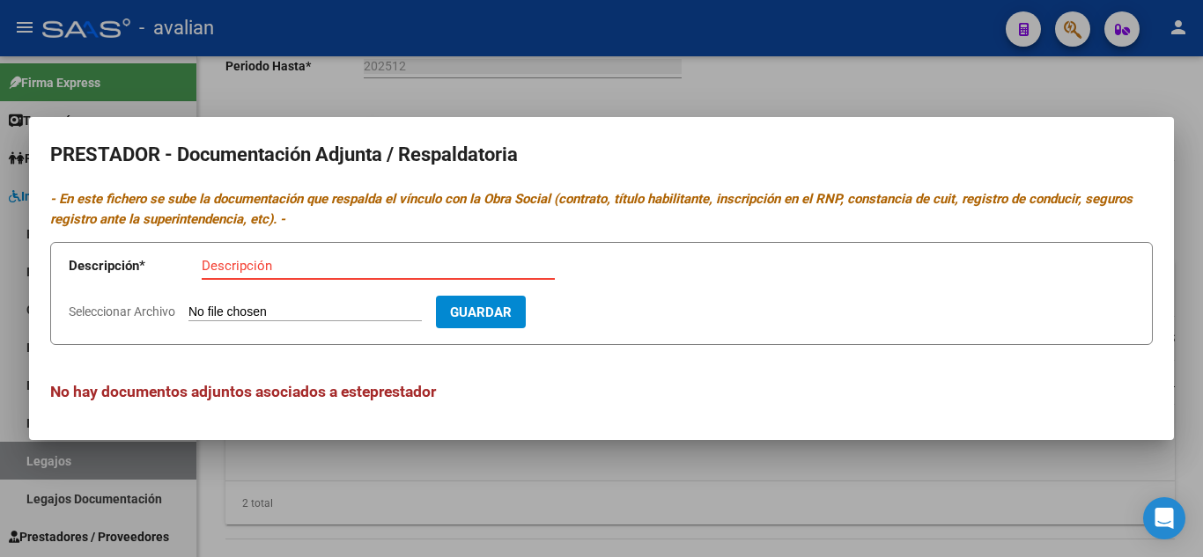
click at [237, 267] on input "Descripción" at bounding box center [378, 266] width 353 height 16
type input "CBU"
click at [313, 313] on input "Seleccionar Archivo" at bounding box center [304, 313] width 233 height 17
type input "C:\fakepath\CBU.jpg"
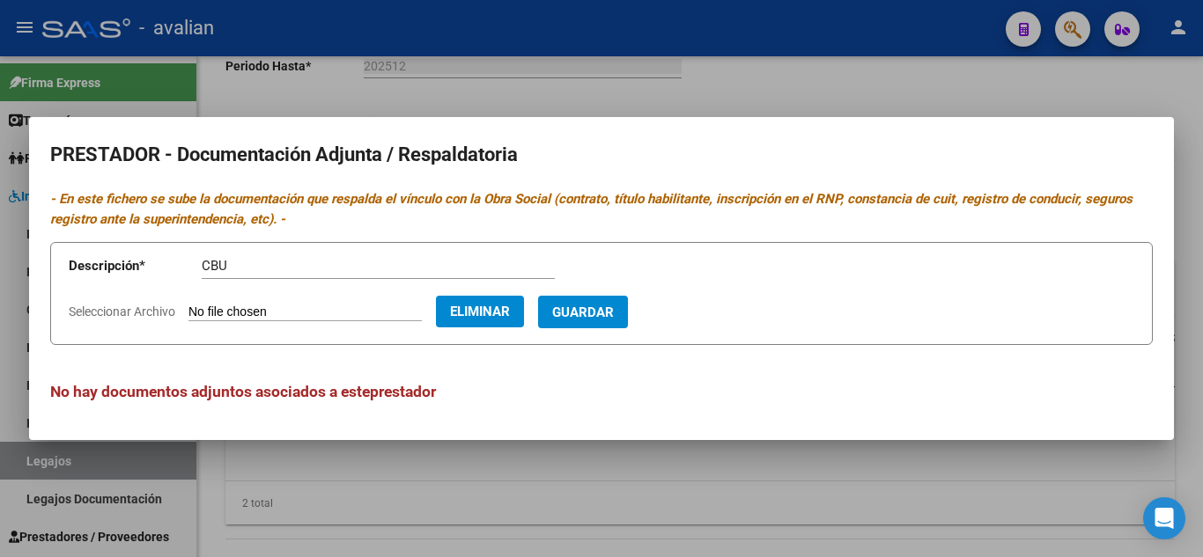
click at [614, 289] on form "Descripción * CBU Descripción Seleccionar Archivo Eliminar Guardar" at bounding box center [601, 293] width 1102 height 103
click at [626, 302] on button "Guardar" at bounding box center [583, 312] width 90 height 33
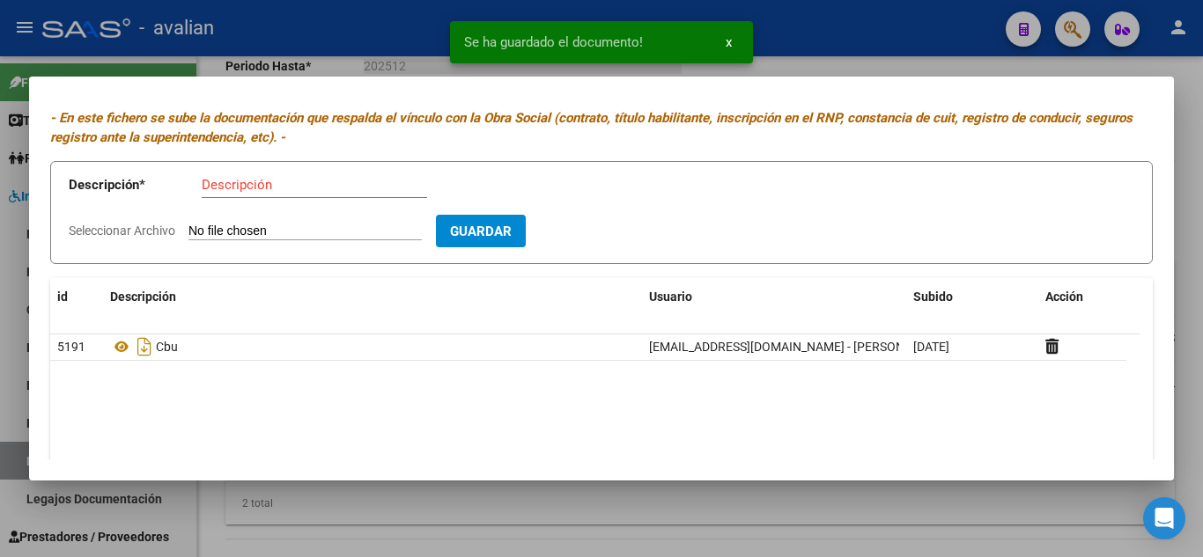
scroll to position [0, 0]
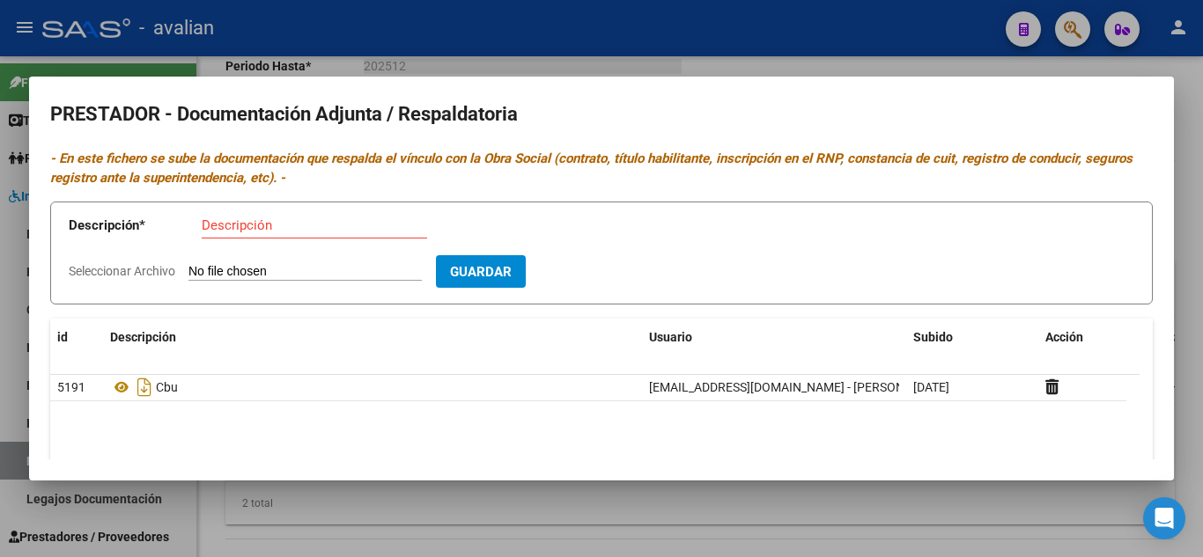
click at [263, 232] on div "Descripción" at bounding box center [314, 225] width 225 height 26
type input "TITULO FRENTE"
click at [298, 269] on input "Seleccionar Archivo" at bounding box center [304, 272] width 233 height 17
type input "C:\fakepath\T1.jpg"
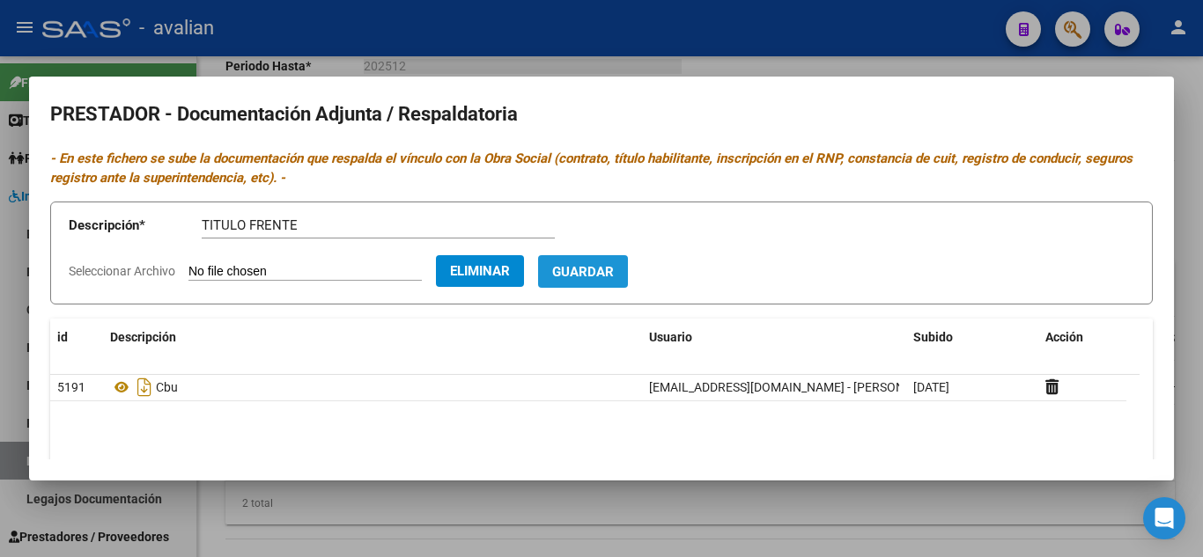
click at [614, 270] on span "Guardar" at bounding box center [583, 272] width 62 height 16
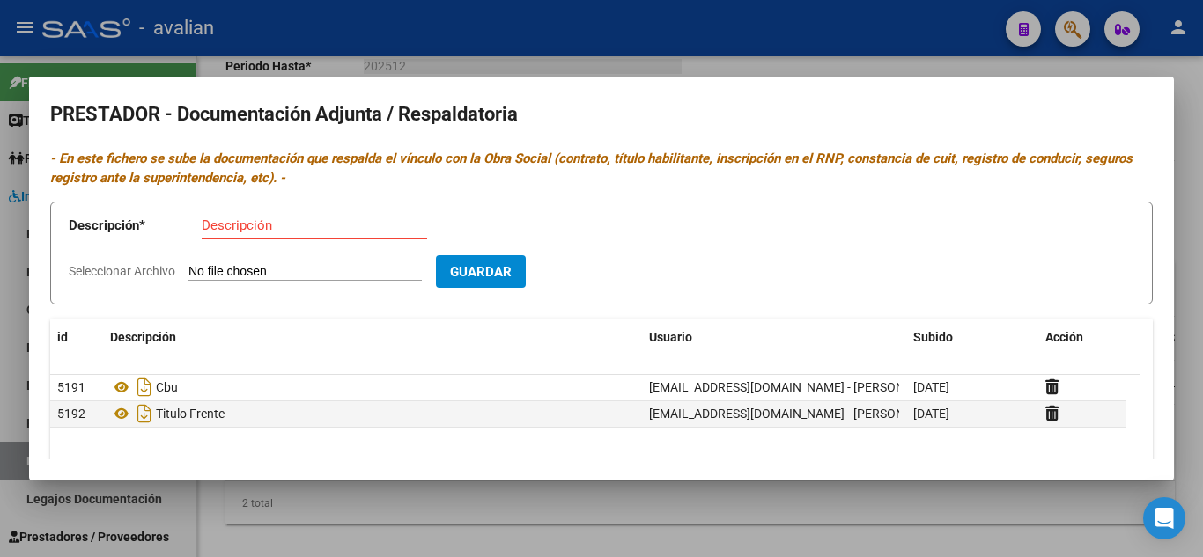
click at [249, 230] on input "Descripción" at bounding box center [314, 225] width 225 height 16
type input "TITULO DORSO"
click at [269, 274] on input "Seleccionar Archivo" at bounding box center [304, 272] width 233 height 17
type input "C:\fakepath\T2.jpg"
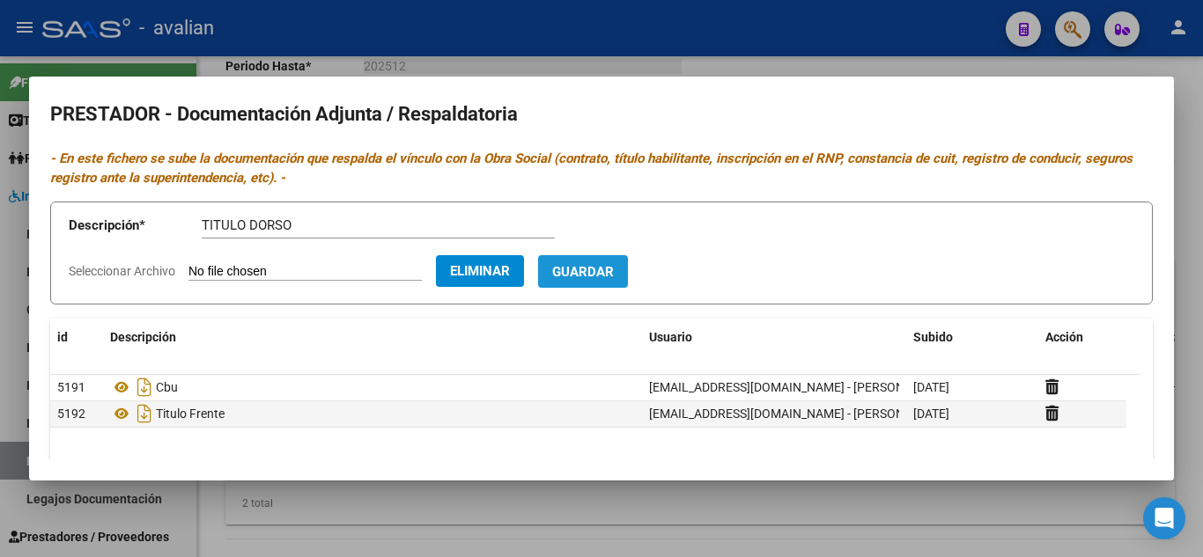
click at [628, 284] on button "Guardar" at bounding box center [583, 271] width 90 height 33
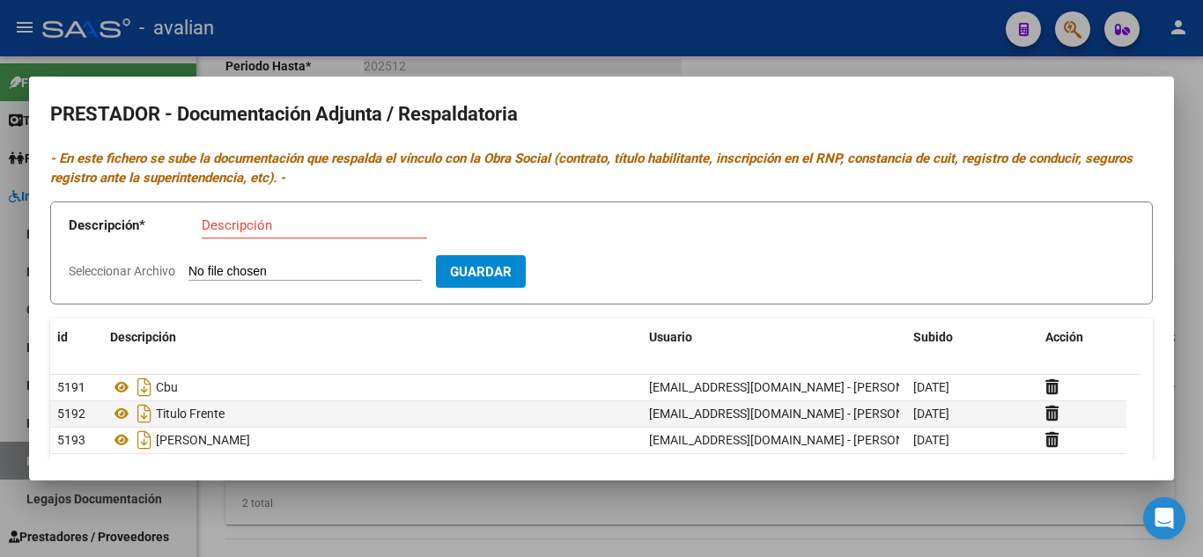
click at [306, 218] on input "Descripción" at bounding box center [314, 225] width 225 height 16
type input "RNP VTO [DATE]"
click at [353, 273] on input "Seleccionar Archivo" at bounding box center [304, 272] width 233 height 17
type input "C:\fakepath\RNP.jpg"
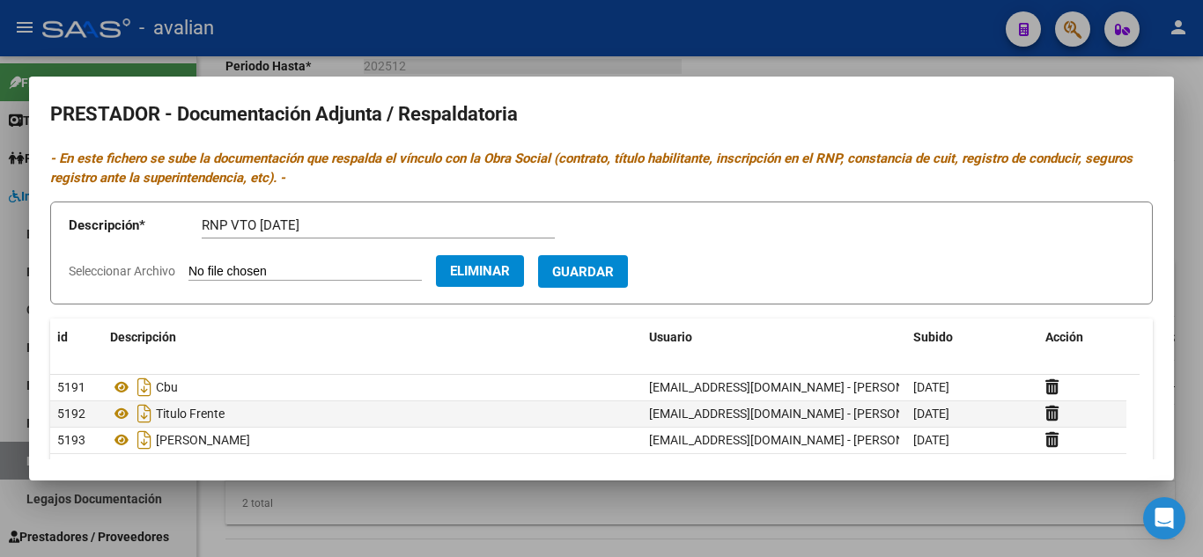
click at [614, 269] on span "Guardar" at bounding box center [583, 272] width 62 height 16
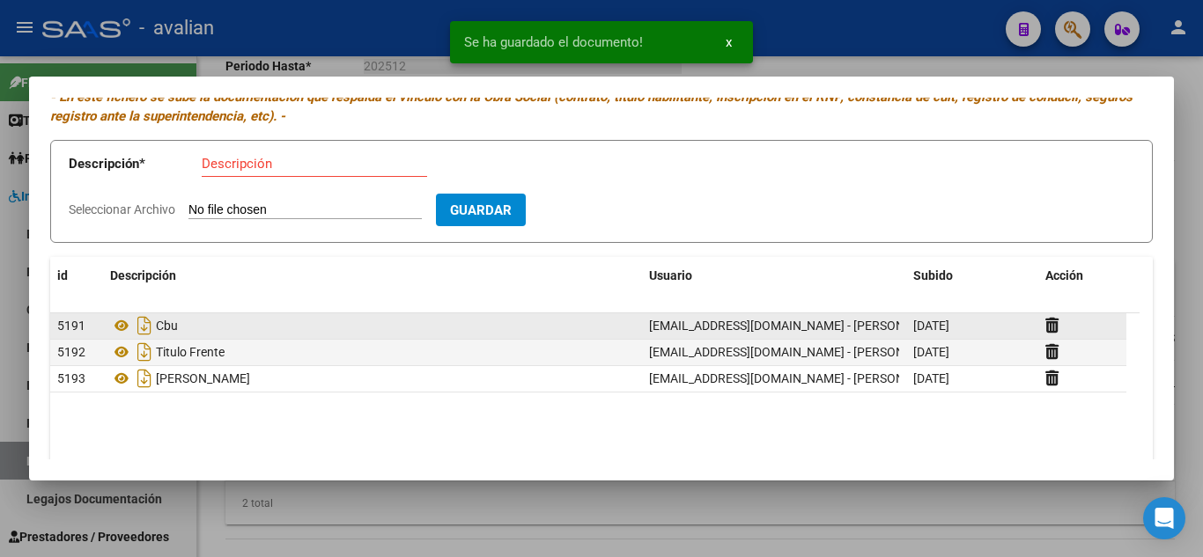
scroll to position [88, 0]
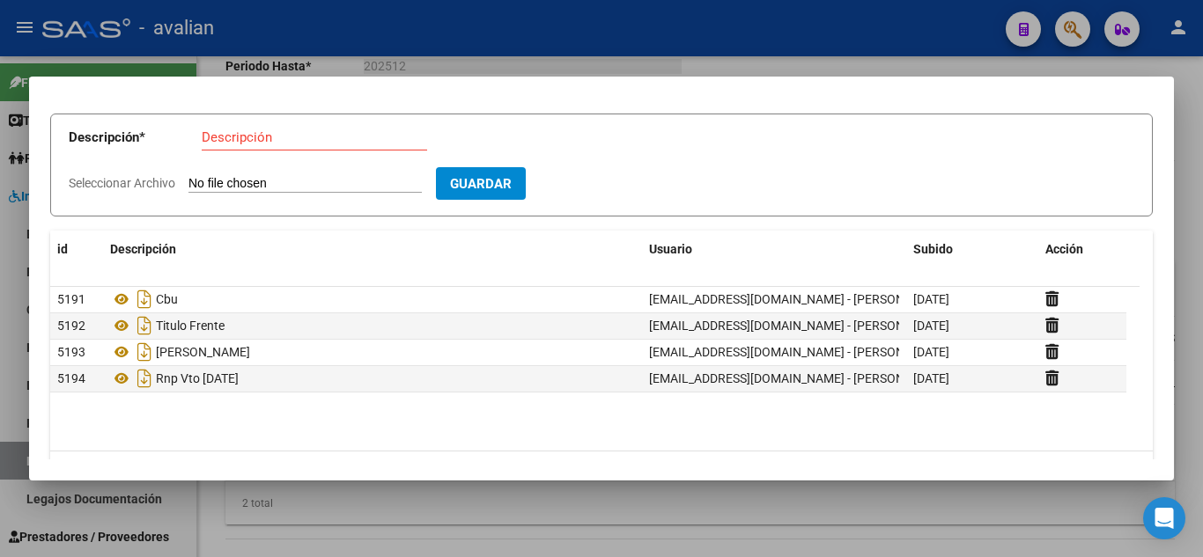
click at [857, 52] on div at bounding box center [601, 278] width 1203 height 557
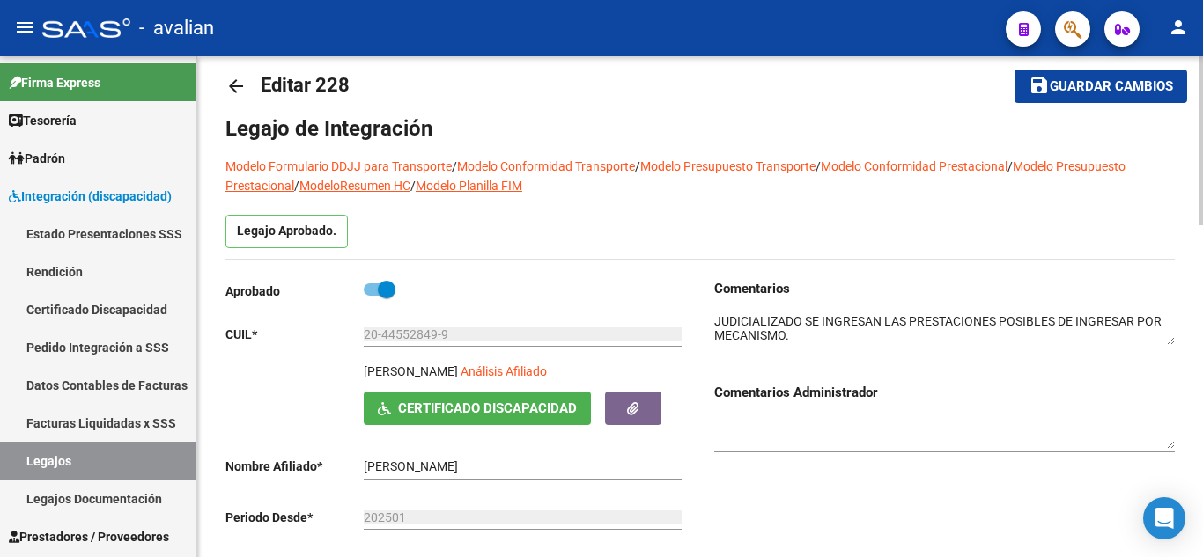
scroll to position [0, 0]
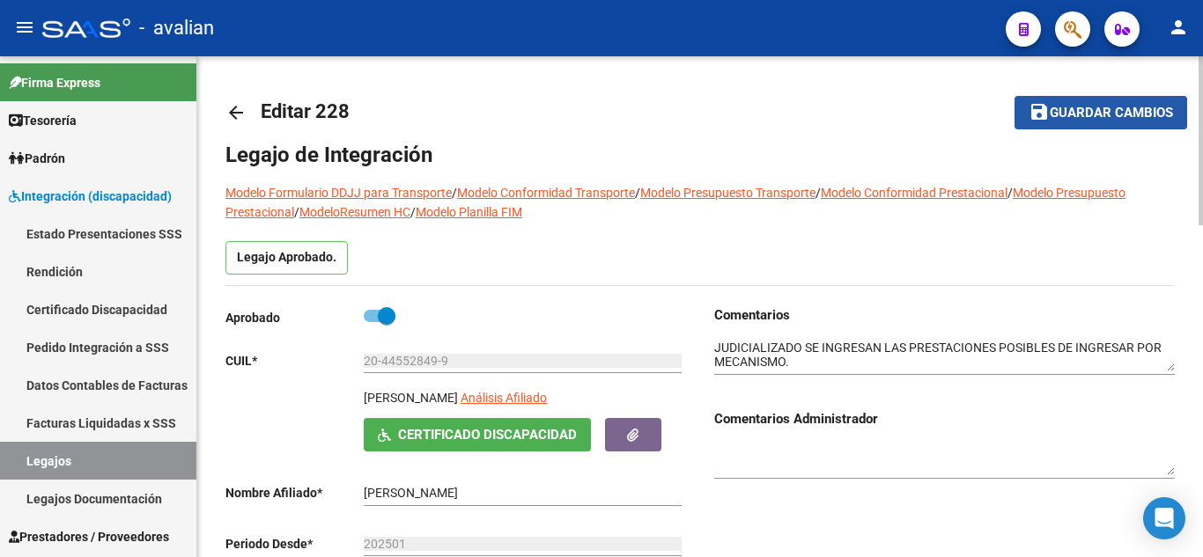
click at [1064, 110] on span "Guardar cambios" at bounding box center [1111, 114] width 123 height 16
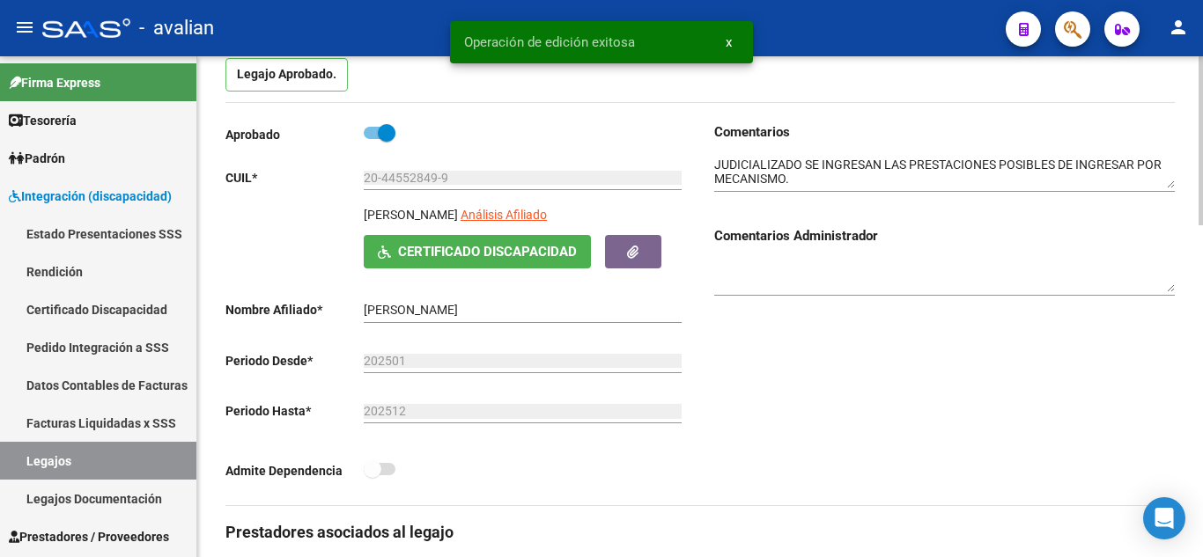
scroll to position [440, 0]
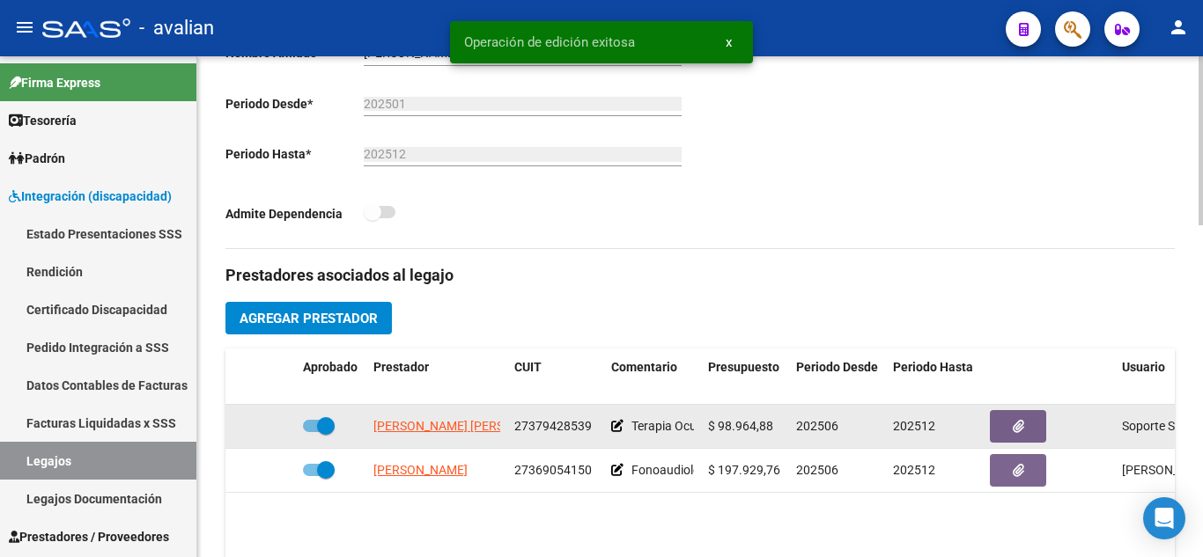
drag, startPoint x: 511, startPoint y: 424, endPoint x: 592, endPoint y: 429, distance: 81.1
click at [592, 429] on datatable-body-cell "27379428539" at bounding box center [555, 426] width 97 height 43
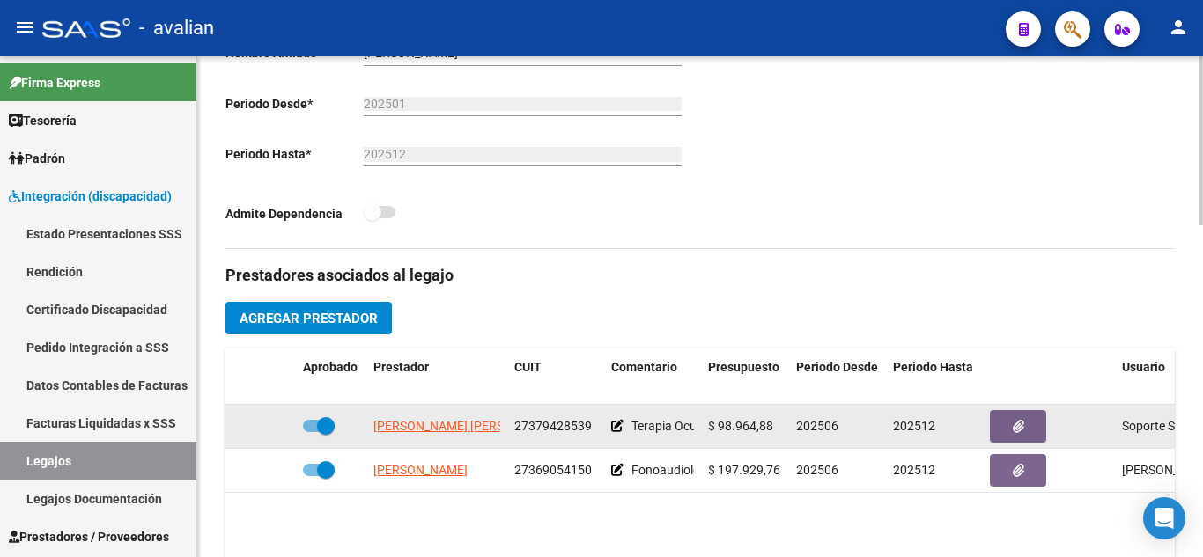
copy span "27379428539"
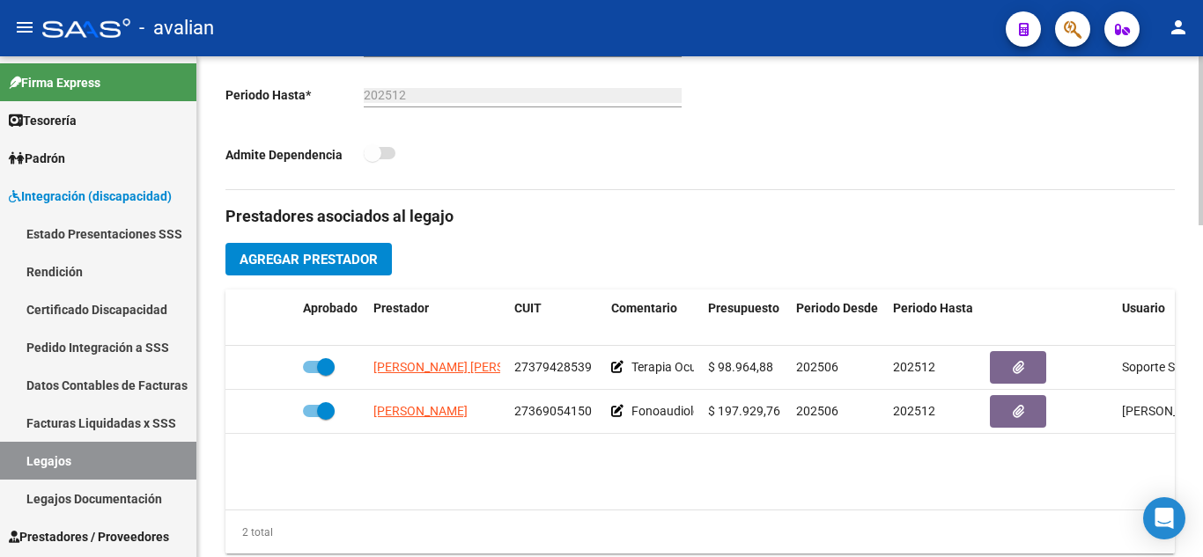
scroll to position [528, 0]
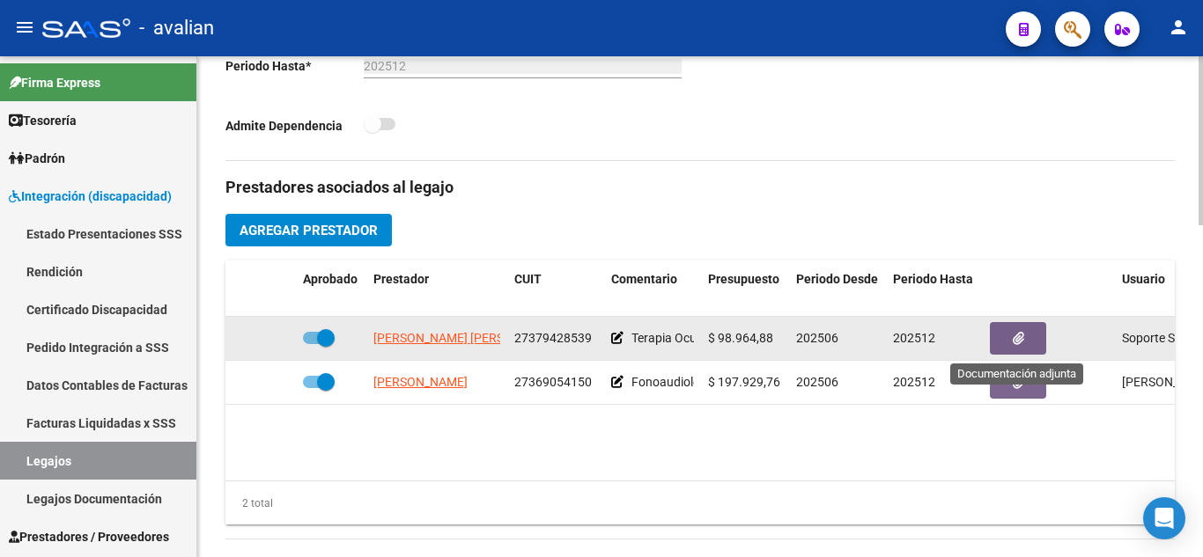
click at [1013, 331] on span "button" at bounding box center [1018, 338] width 11 height 16
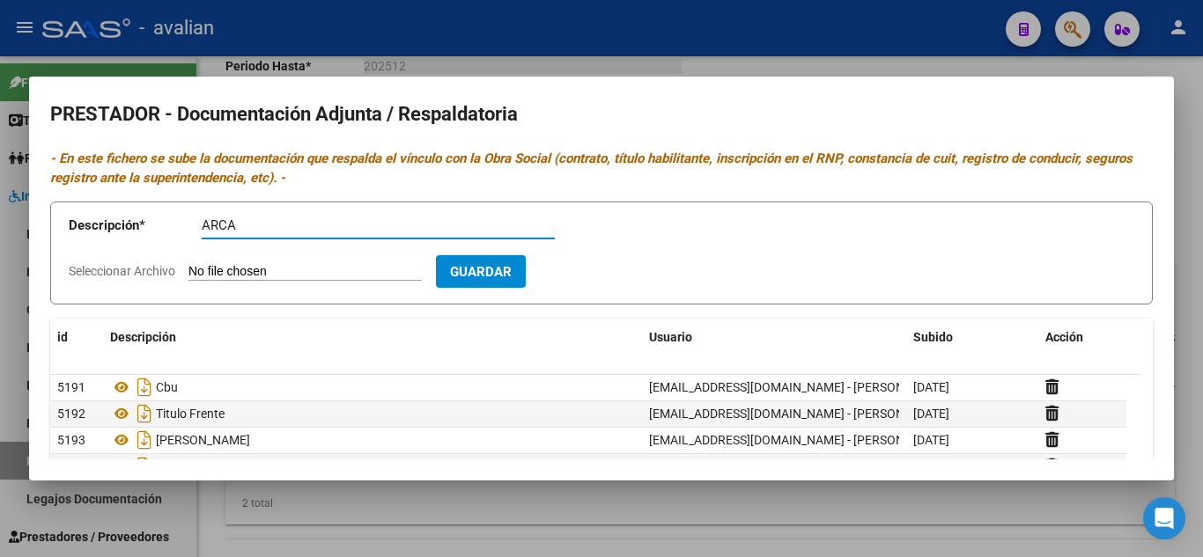
type input "ARCA"
click at [374, 268] on input "Seleccionar Archivo" at bounding box center [304, 272] width 233 height 17
type input "C:\fakepath\AFIP - Administración Federal de Ingresos Públicos.pdf"
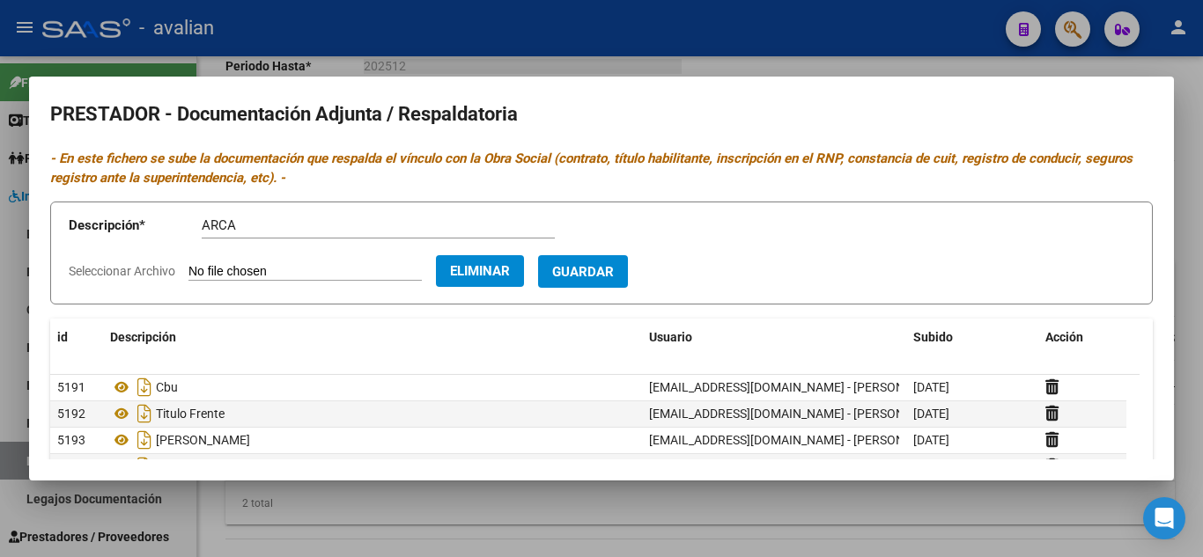
click at [622, 291] on form "Descripción * ARCA Descripción Seleccionar Archivo Eliminar Guardar" at bounding box center [601, 253] width 1102 height 103
click at [614, 274] on span "Guardar" at bounding box center [583, 272] width 62 height 16
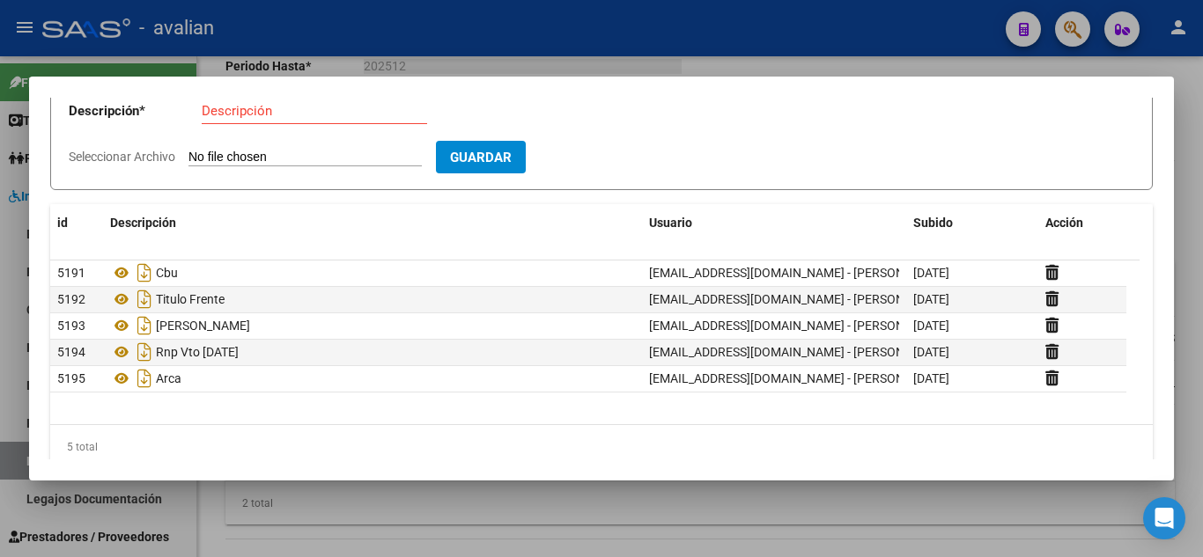
scroll to position [137, 0]
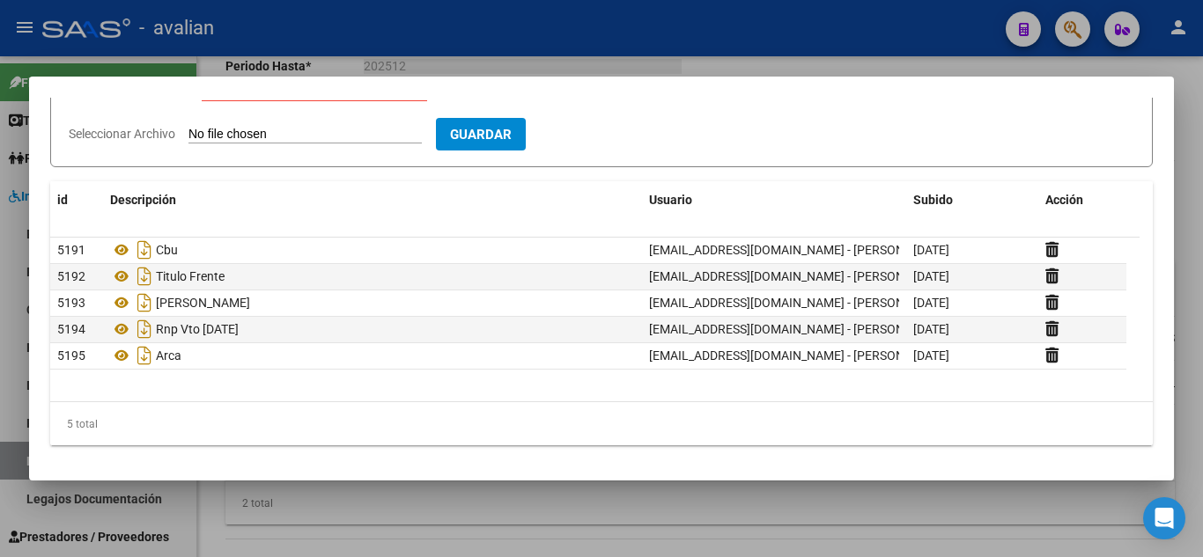
click at [363, 460] on mat-dialog-content "PRESTADOR - Documentación Adjunta / Respaldatoria - En este fichero se sube la …" at bounding box center [601, 279] width 1145 height 362
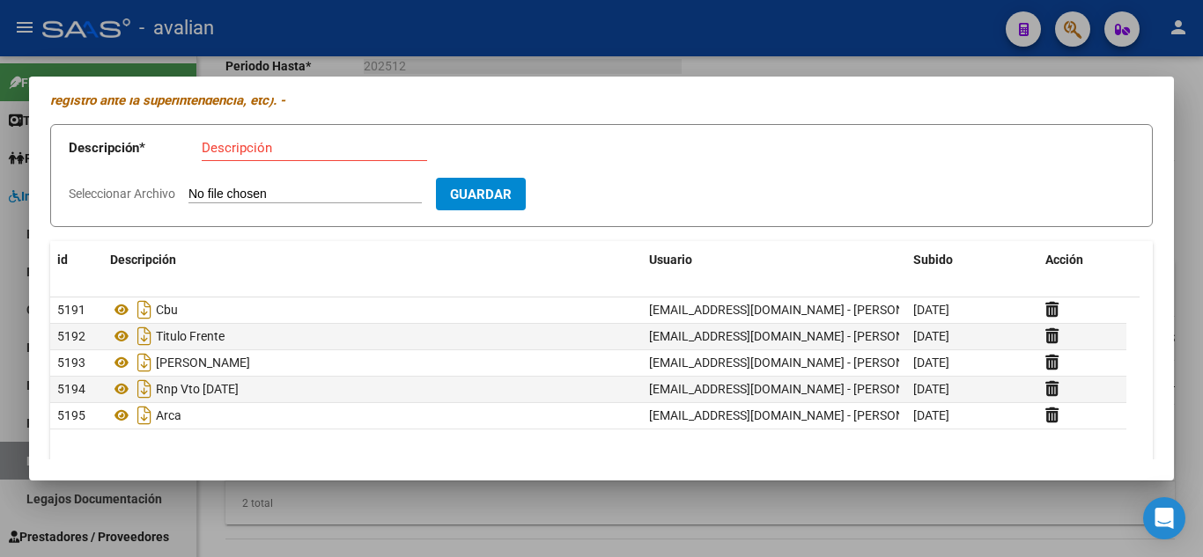
scroll to position [0, 0]
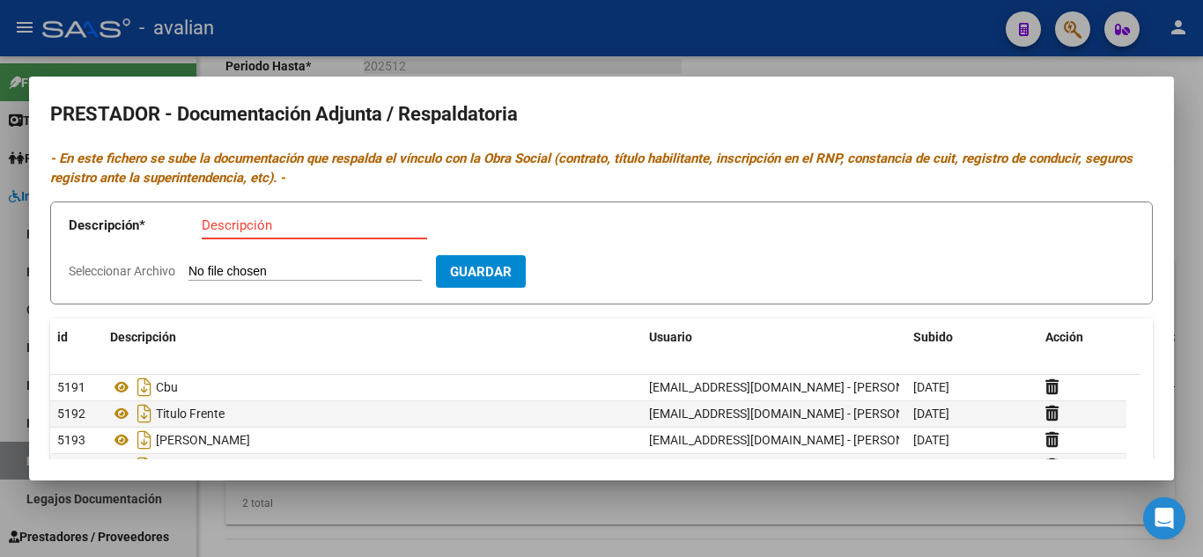
click at [253, 228] on input "Descripción" at bounding box center [314, 225] width 225 height 16
type input "DNI FRENTE Y DORSO"
click at [261, 272] on input "Seleccionar Archivo" at bounding box center [304, 272] width 233 height 17
type input "C:\fakepath\DNI.jpg"
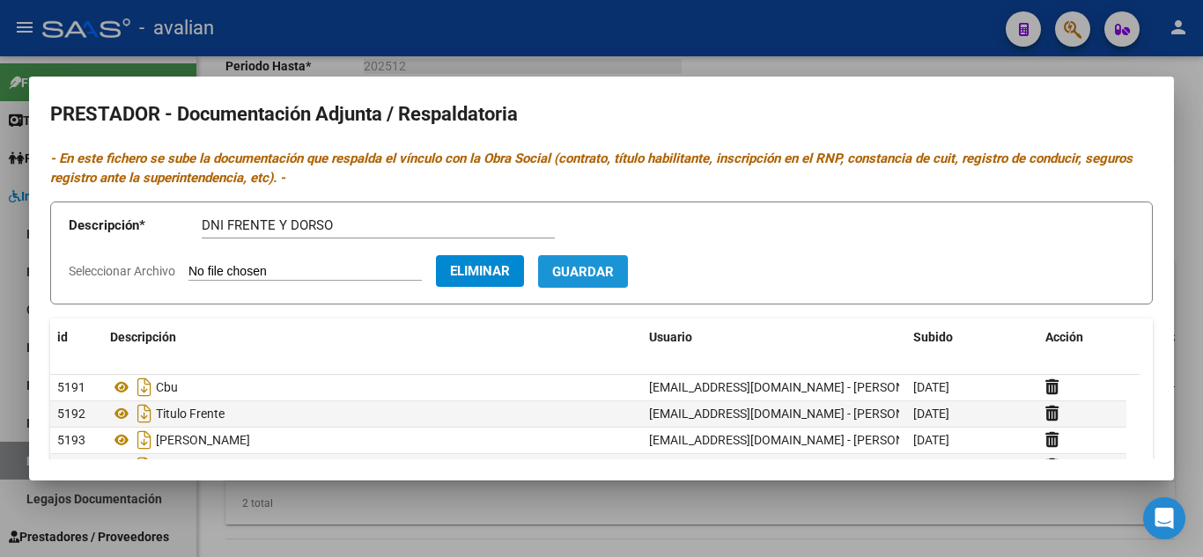
click at [626, 261] on button "Guardar" at bounding box center [583, 271] width 90 height 33
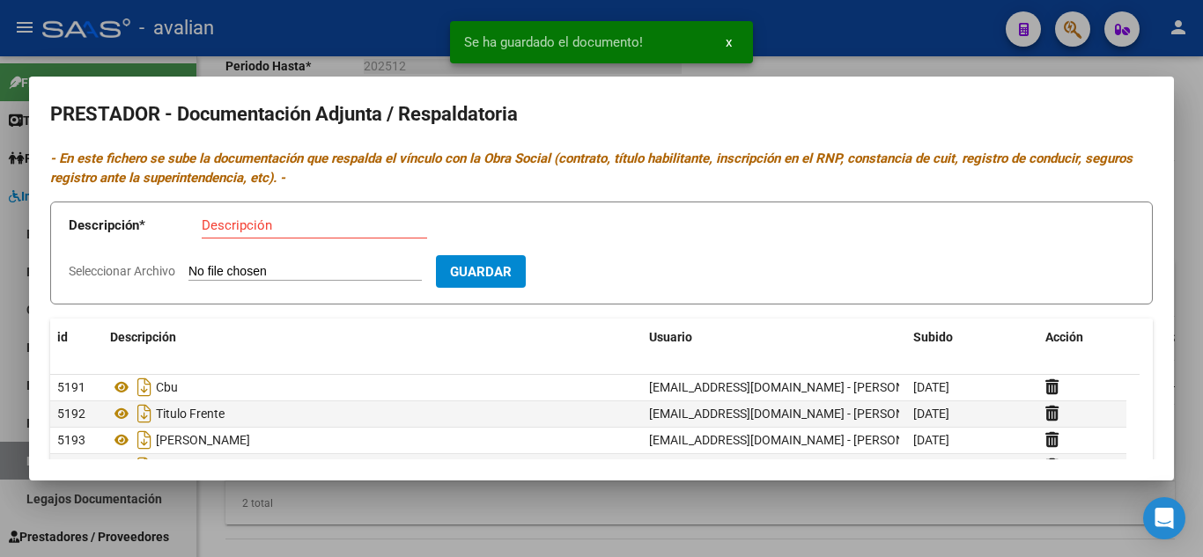
click at [830, 60] on div at bounding box center [601, 278] width 1203 height 557
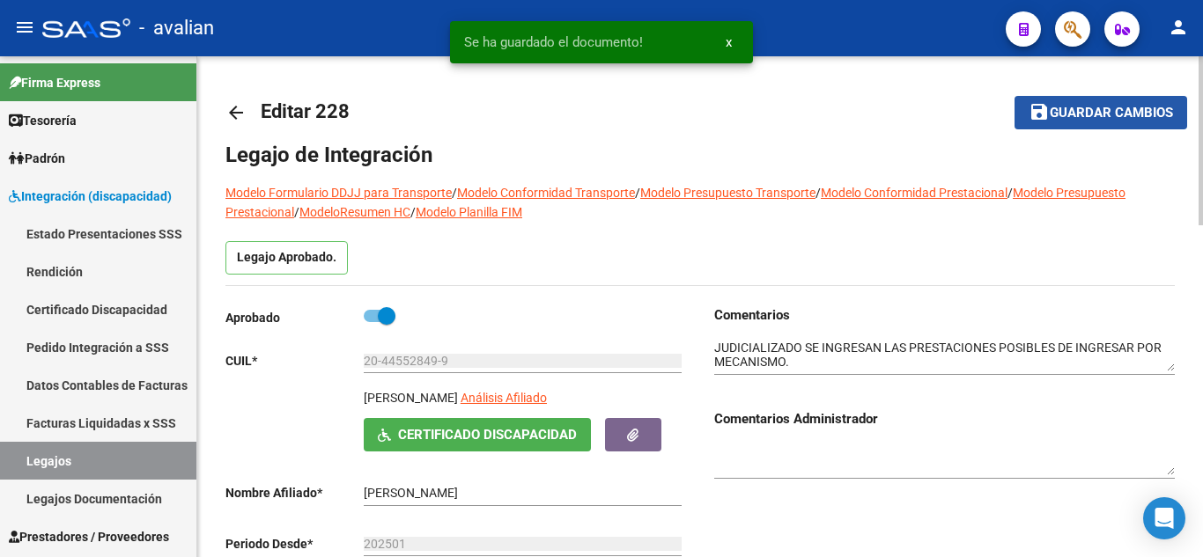
click at [1105, 108] on span "Guardar cambios" at bounding box center [1111, 114] width 123 height 16
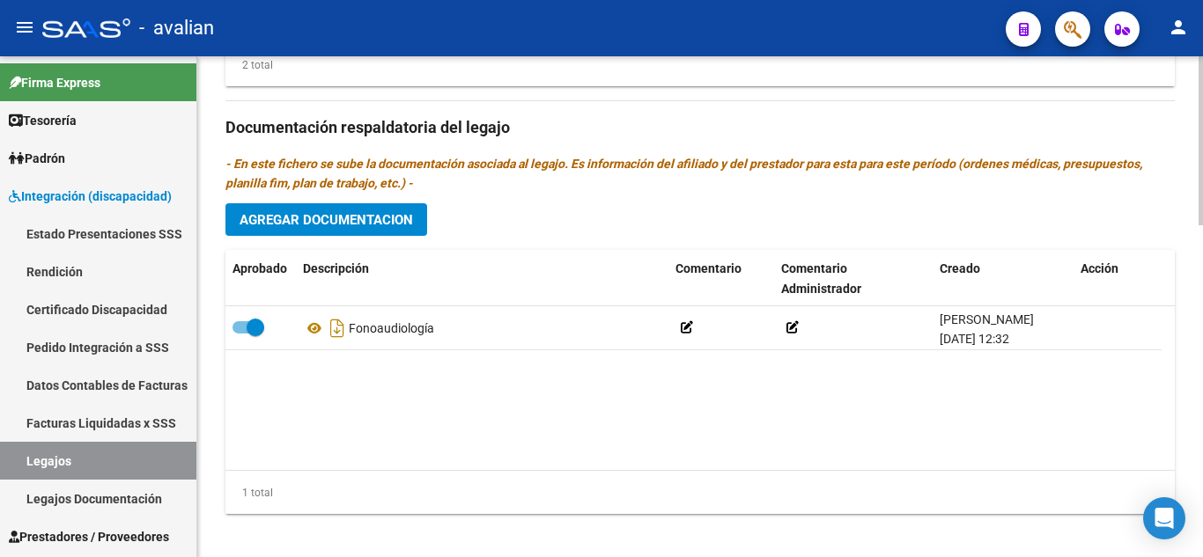
scroll to position [969, 0]
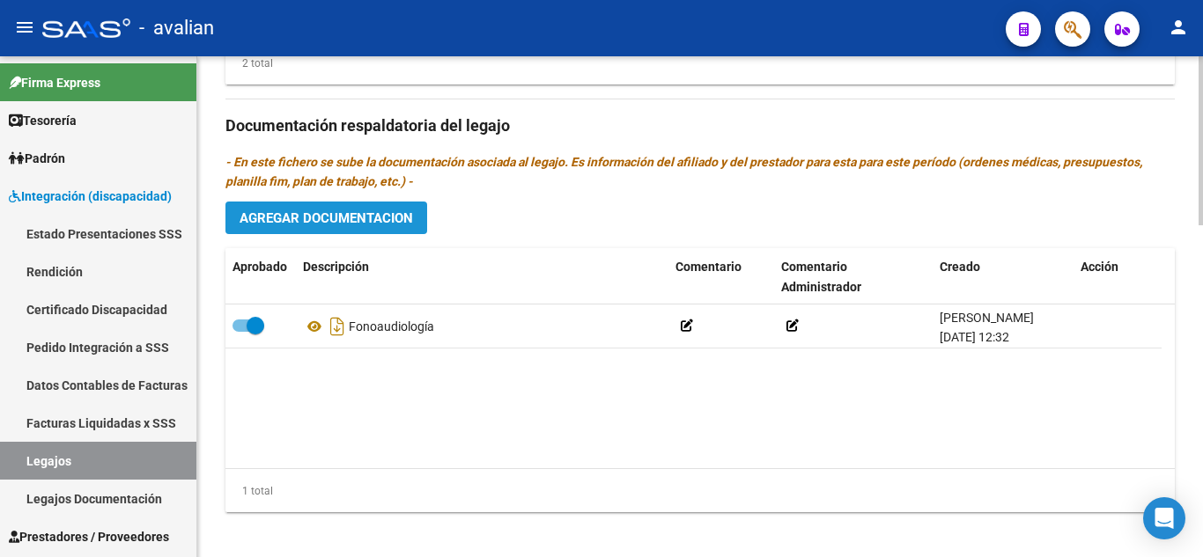
click at [324, 229] on button "Agregar Documentacion" at bounding box center [326, 218] width 202 height 33
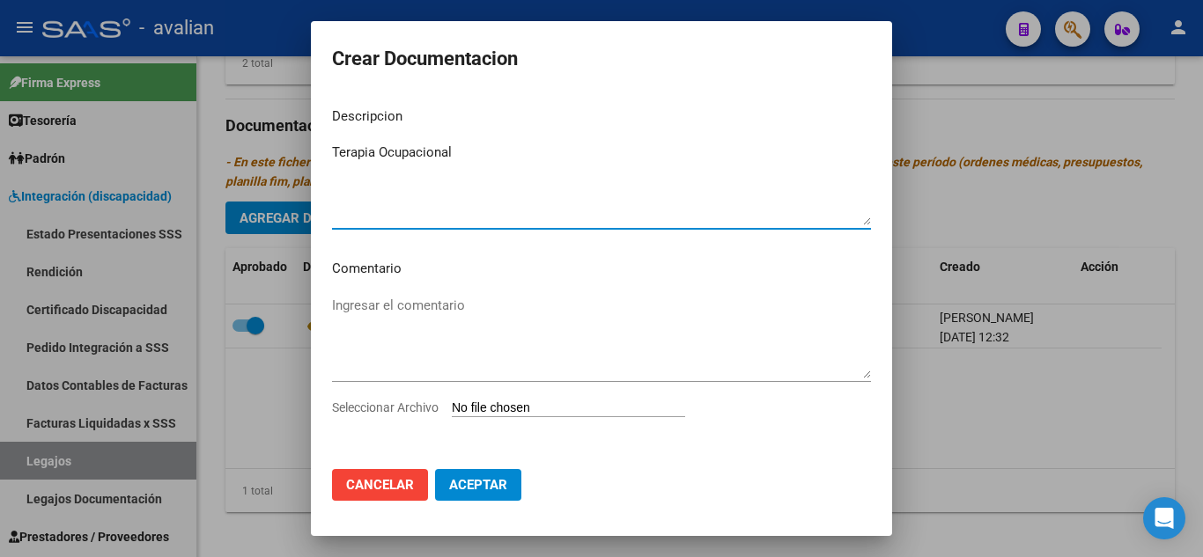
type textarea "Terapia Ocupacional"
click at [543, 406] on input "Seleccionar Archivo" at bounding box center [568, 409] width 233 height 17
type input "C:\fakepath\TO.pdf"
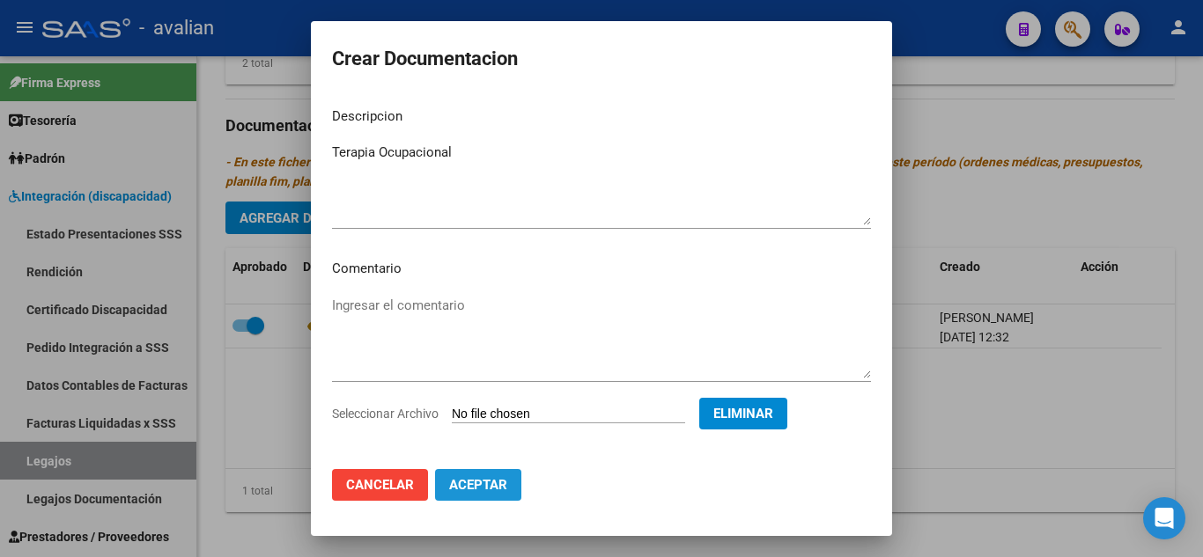
click at [501, 475] on button "Aceptar" at bounding box center [478, 485] width 86 height 32
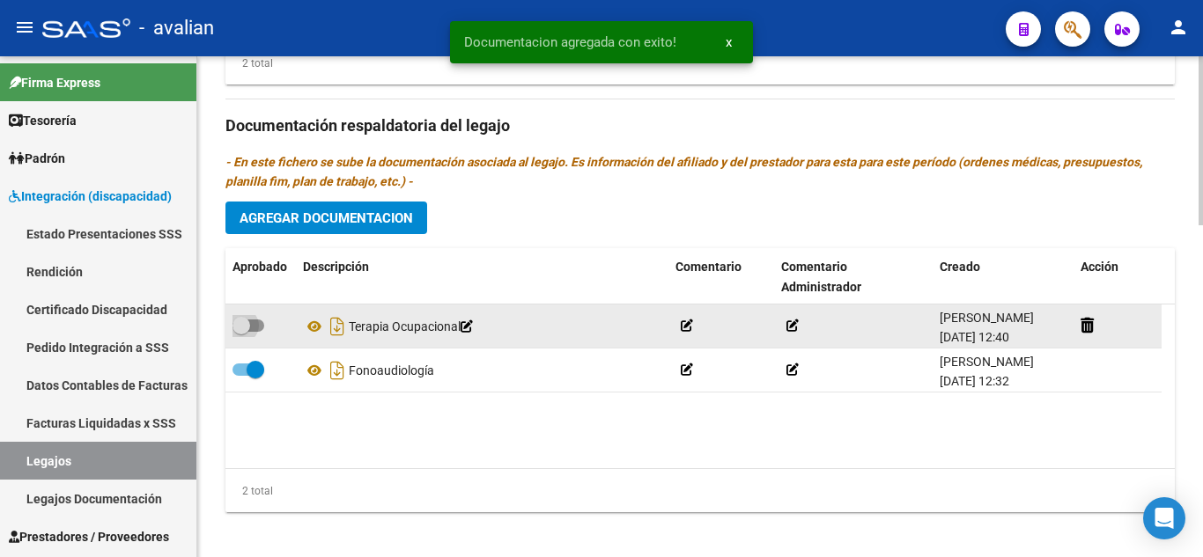
click at [256, 329] on span at bounding box center [248, 326] width 32 height 12
click at [241, 332] on input "checkbox" at bounding box center [240, 332] width 1 height 1
checkbox input "true"
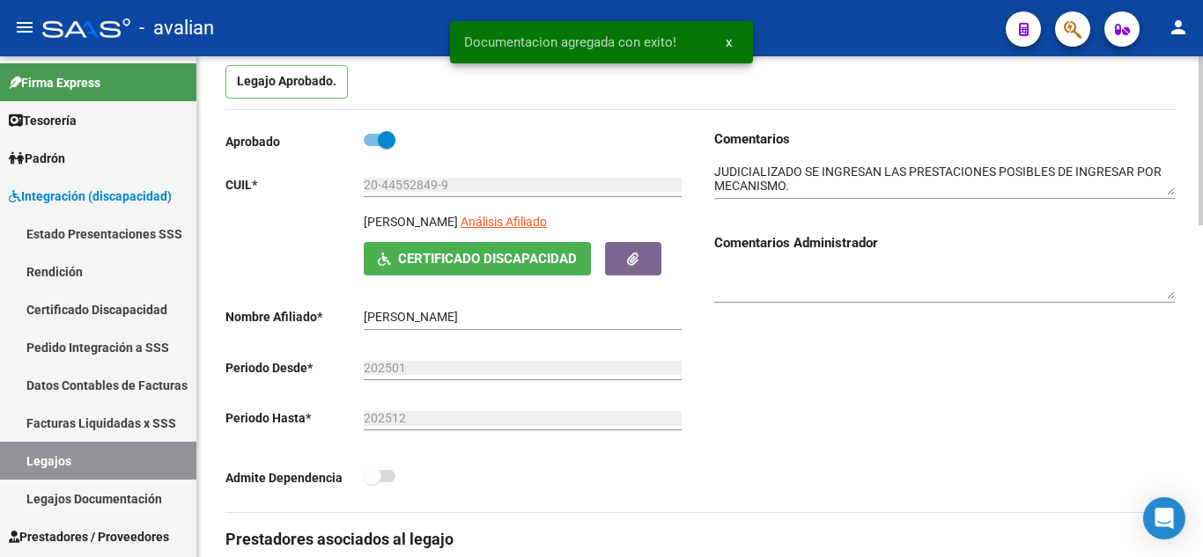
scroll to position [0, 0]
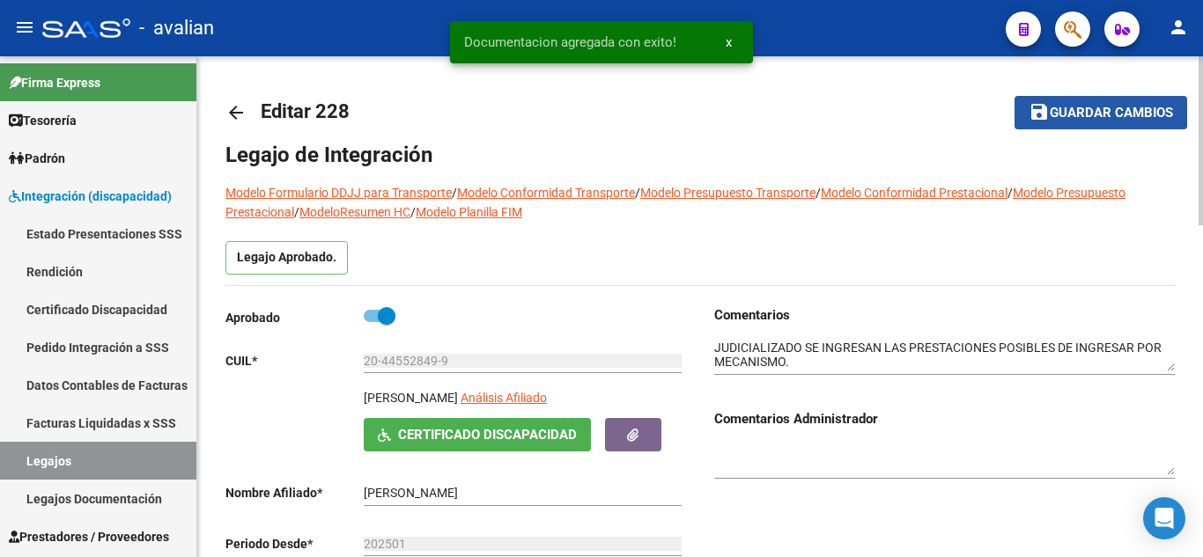
click at [1077, 110] on span "Guardar cambios" at bounding box center [1111, 114] width 123 height 16
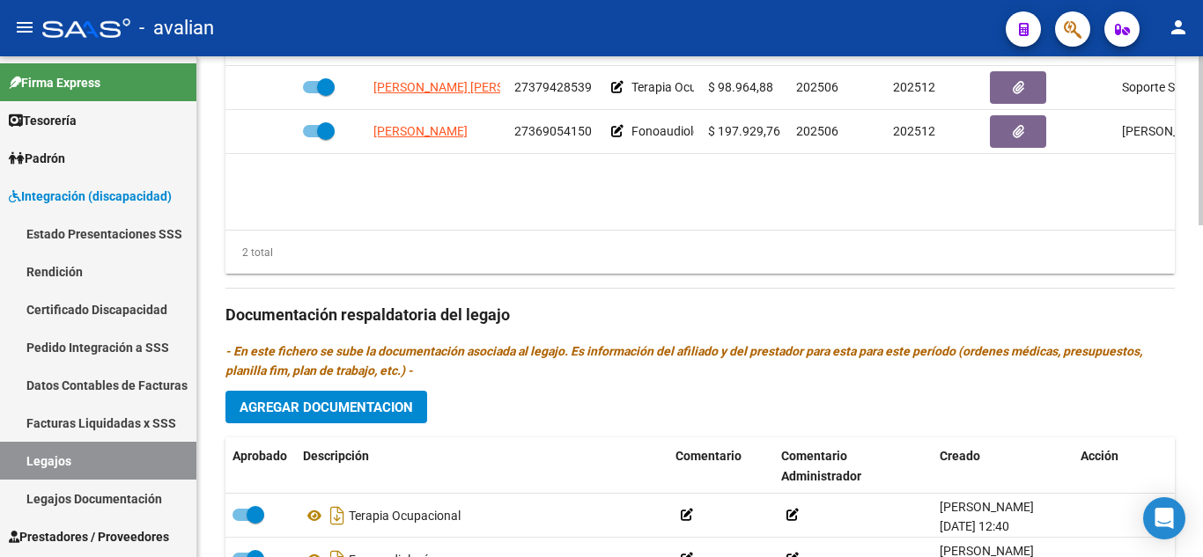
scroll to position [880, 0]
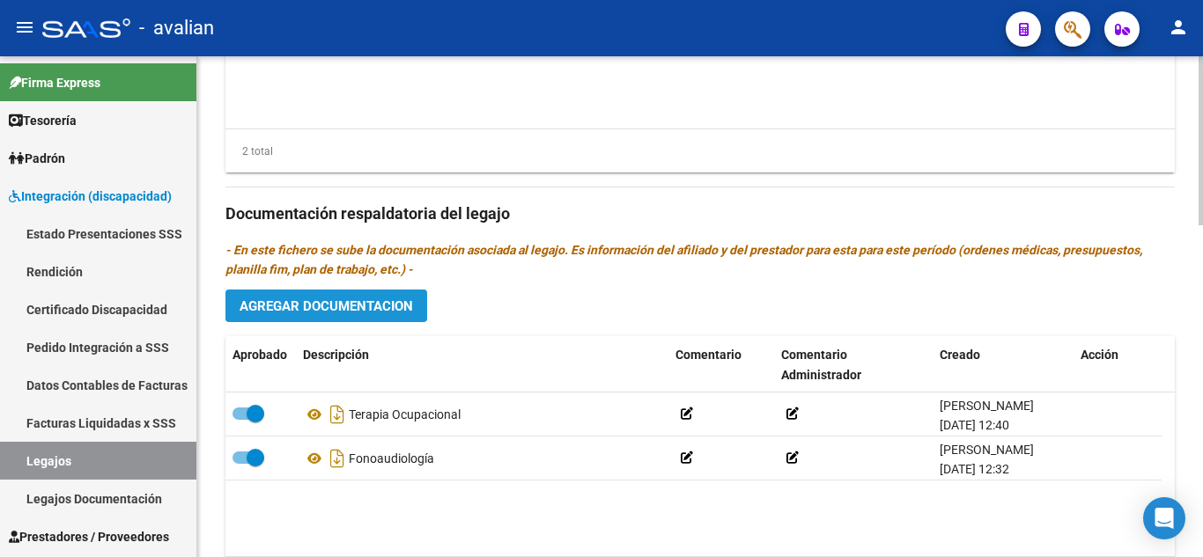
click at [348, 314] on span "Agregar Documentacion" at bounding box center [325, 306] width 173 height 16
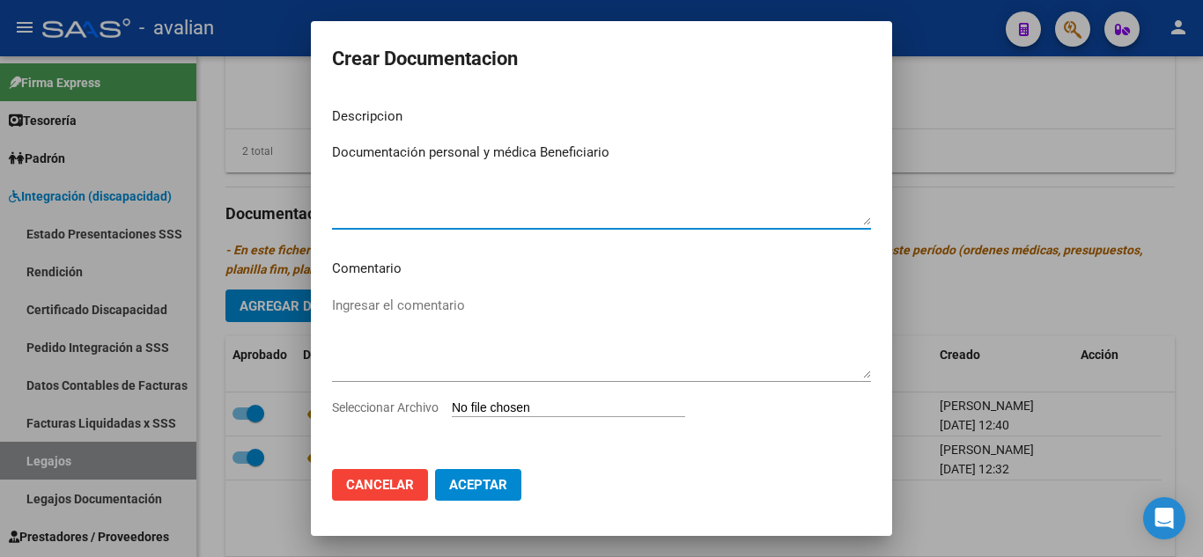
type textarea "Documentación personal y médica Beneficiario"
click at [477, 313] on textarea "Ingresar el comentario" at bounding box center [601, 337] width 539 height 83
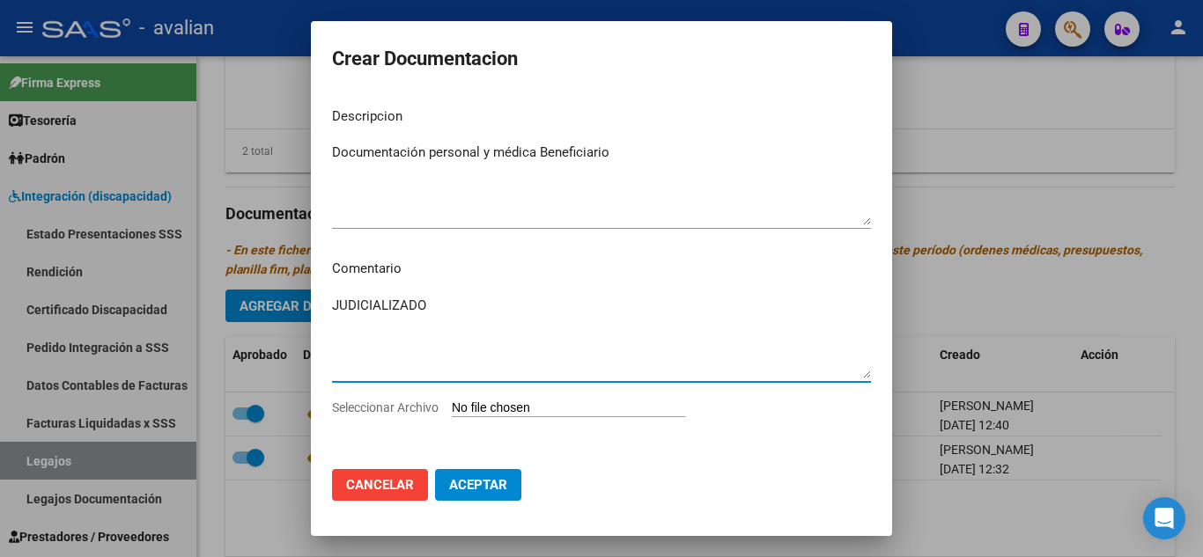
paste textarea "Junio a Diciembre - Fonoaudiología ( deglución ) 4 ss semanales Lic [PERSON_NAM…"
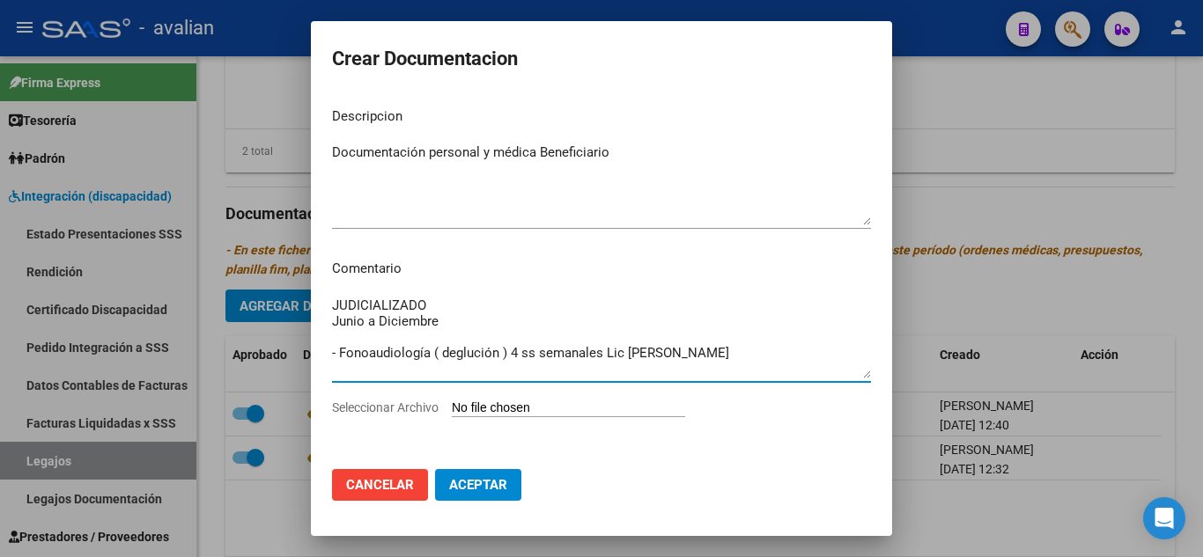
click at [332, 352] on textarea "JUDICIALIZADO Junio a Diciembre - Fonoaudiología ( deglución ) 4 ss semanales L…" at bounding box center [601, 337] width 539 height 83
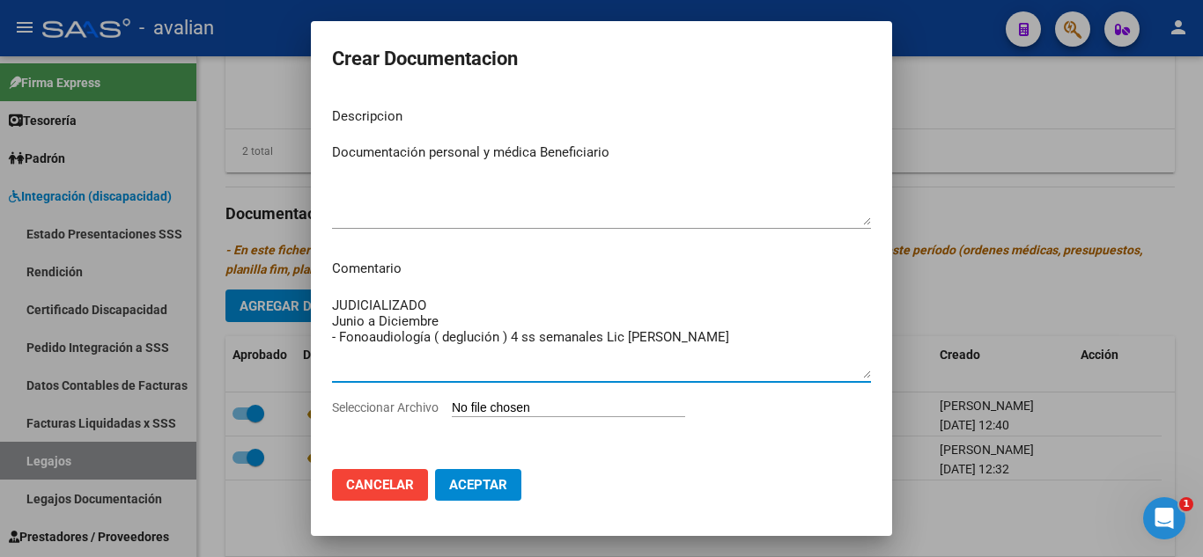
scroll to position [0, 0]
paste textarea "Terapia Ocupacional 2 ss semanales Lic [PERSON_NAME]-"
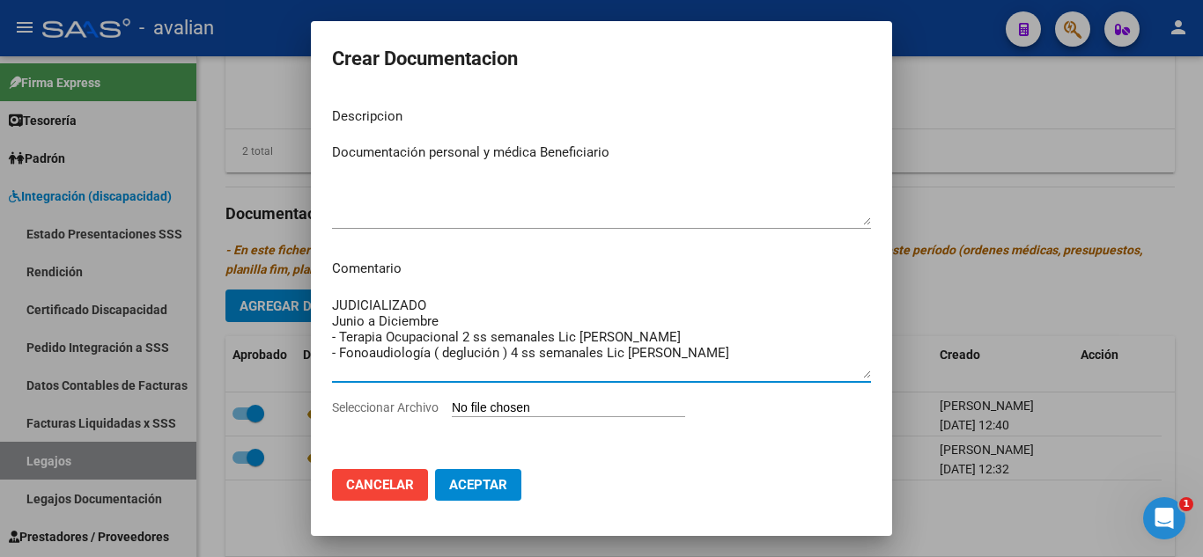
click at [751, 350] on textarea "JUDICIALIZADO Junio a Diciembre - Terapia Ocupacional 2 ss semanales Lic [PERSO…" at bounding box center [601, 337] width 539 height 83
click at [621, 365] on textarea "JUDICIALIZADO Junio a Diciembre - Terapia Ocupacional 2 ss semanales Lic [PERSO…" at bounding box center [601, 337] width 539 height 83
type textarea "JUDICIALIZADO Junio a Diciembre - Terapia Ocupacional 2 ss semanales Lic [PERSO…"
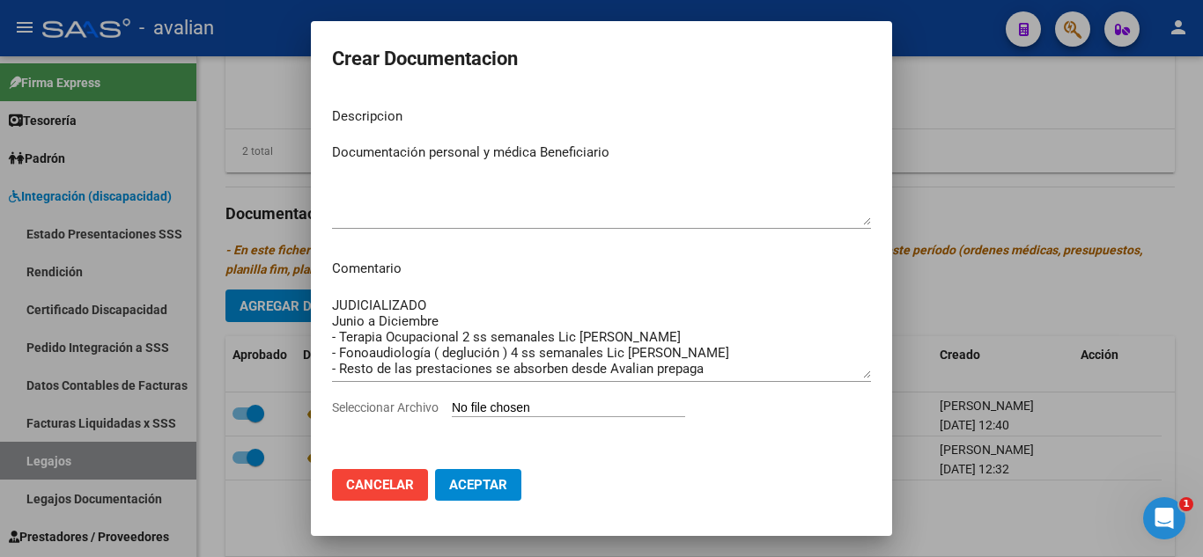
click at [588, 414] on input "Seleccionar Archivo" at bounding box center [568, 409] width 233 height 17
type input "C:\fakepath\doc asociado.pdf"
click at [497, 475] on button "Aceptar" at bounding box center [478, 485] width 86 height 32
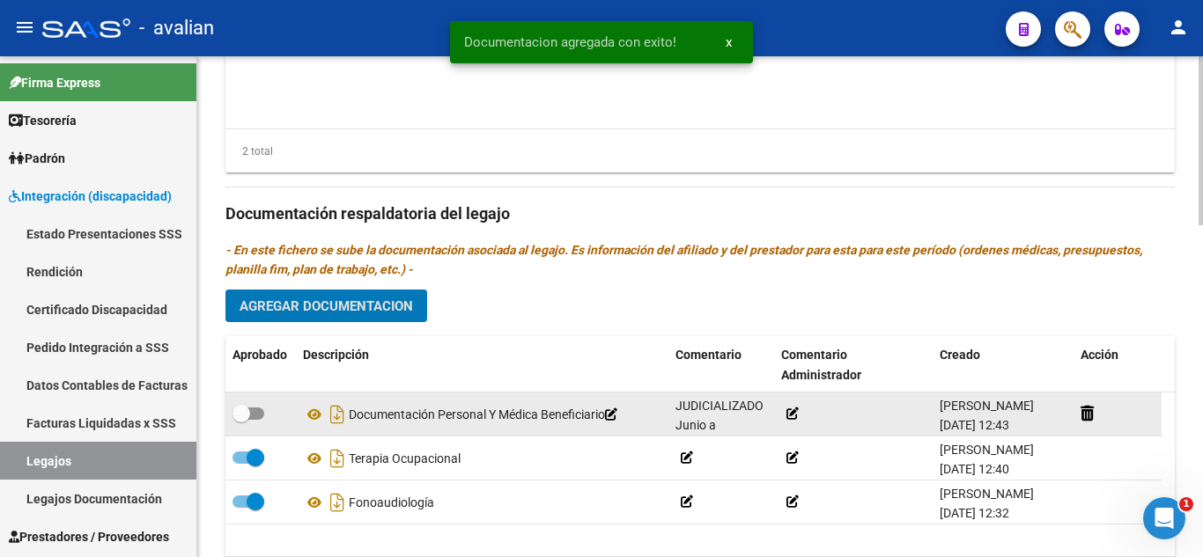
click at [256, 416] on span at bounding box center [248, 414] width 32 height 12
click at [241, 420] on input "checkbox" at bounding box center [240, 420] width 1 height 1
checkbox input "true"
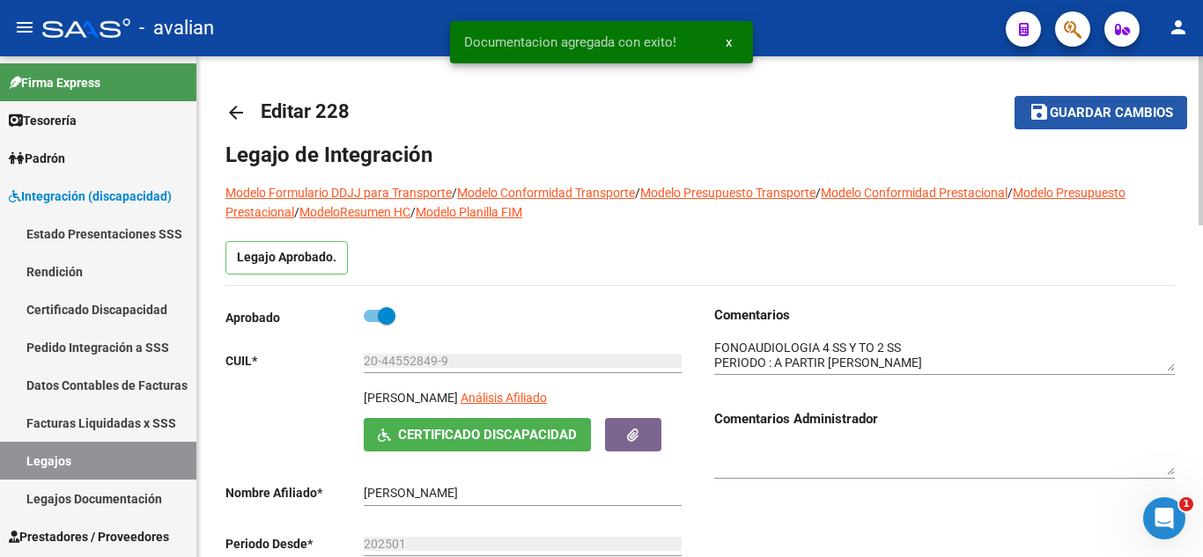
click at [1098, 118] on span "Guardar cambios" at bounding box center [1111, 114] width 123 height 16
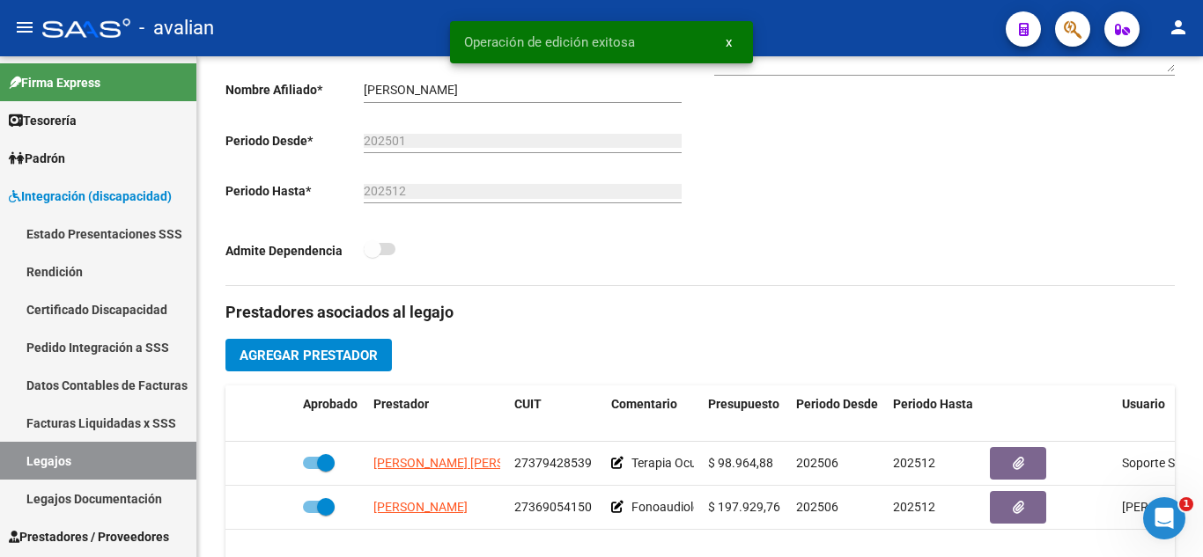
scroll to position [352, 0]
